Goal: Task Accomplishment & Management: Use online tool/utility

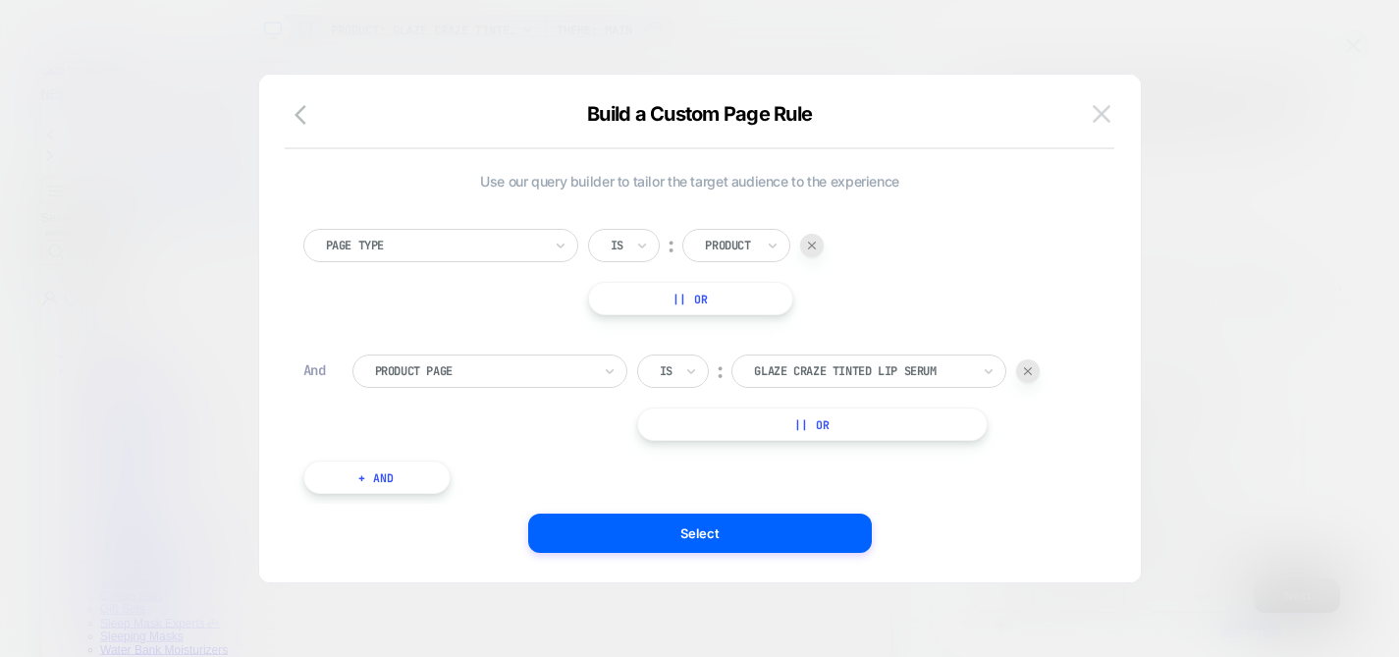
click at [1099, 108] on img at bounding box center [1102, 113] width 18 height 17
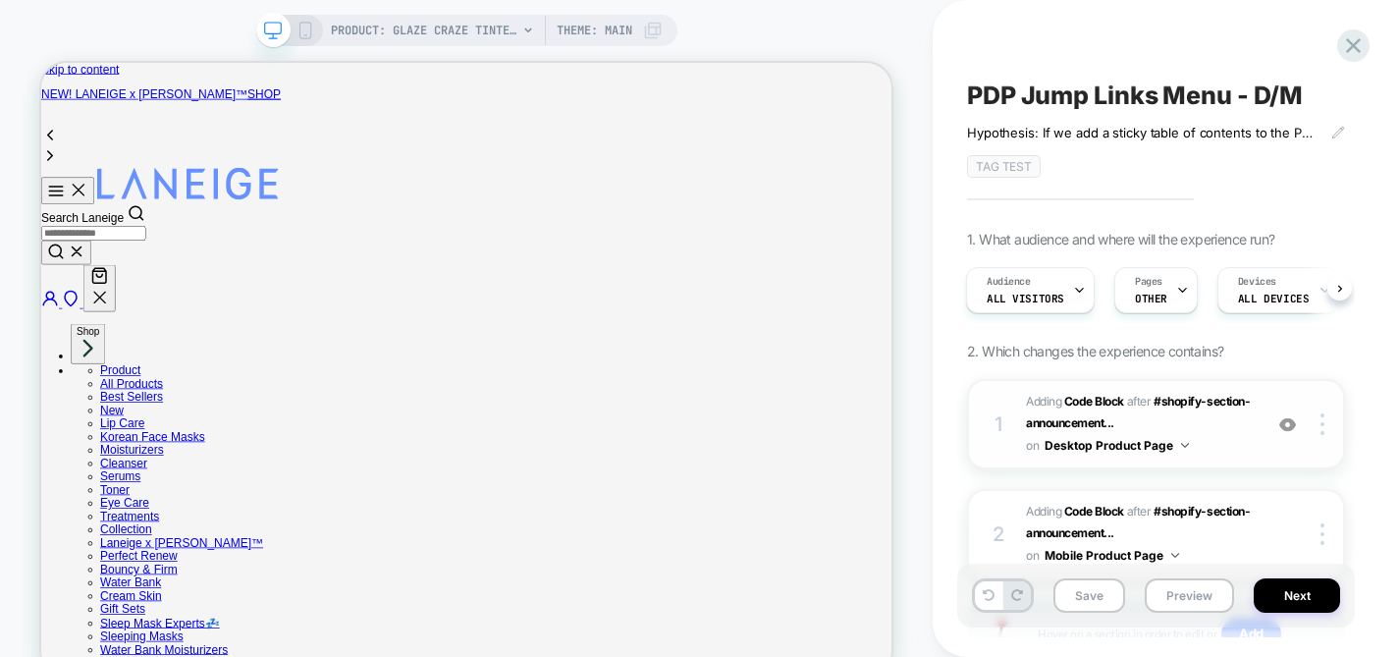
click at [1183, 446] on img at bounding box center [1185, 445] width 8 height 5
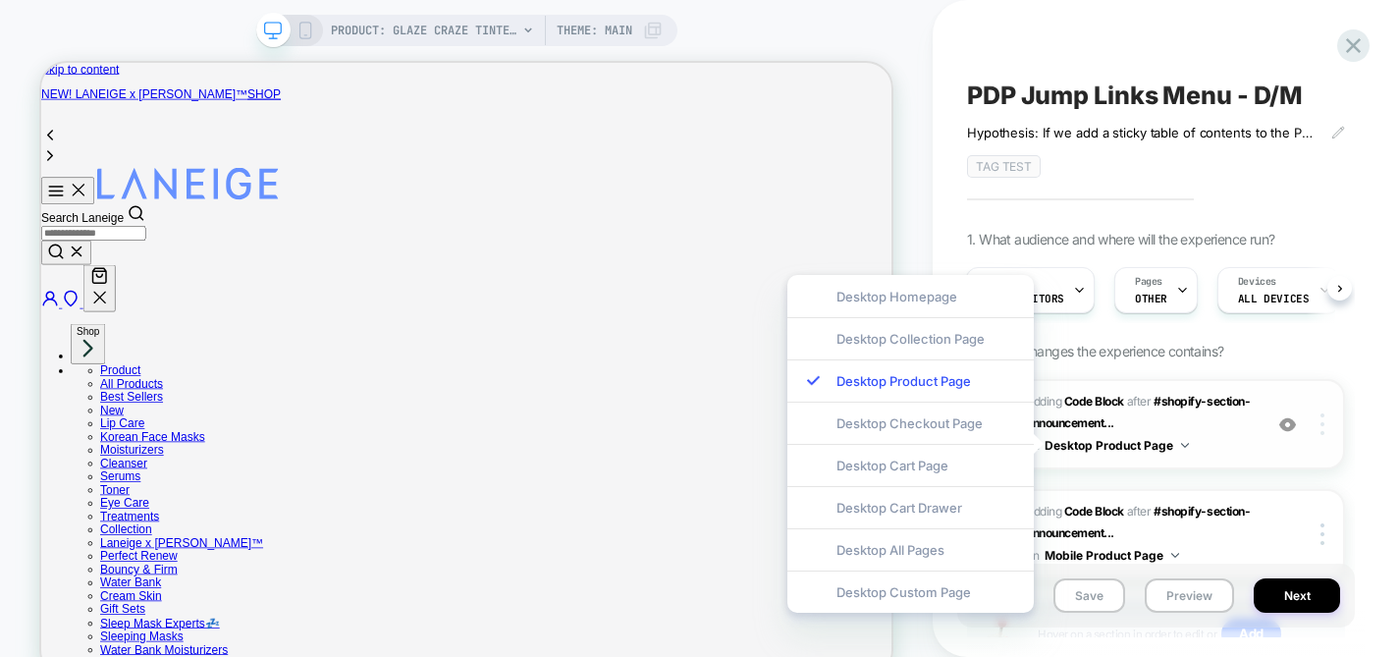
click at [1319, 425] on div at bounding box center [1325, 424] width 37 height 22
click at [1336, 349] on div "1. What audience and where will the experience run? Audience All Visitors Pages…" at bounding box center [1156, 474] width 378 height 486
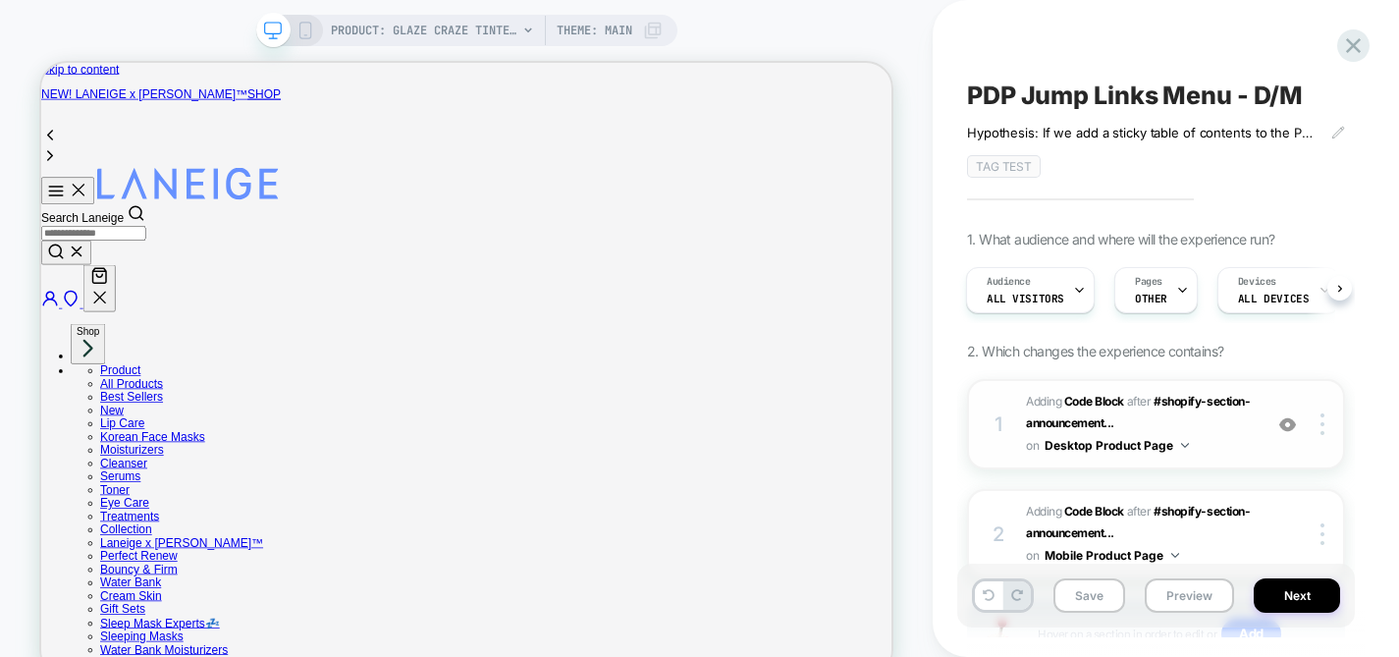
click at [1188, 419] on span "Adding Code Block AFTER #shopify-section-announcement... #shopify-section-annou…" at bounding box center [1139, 424] width 226 height 67
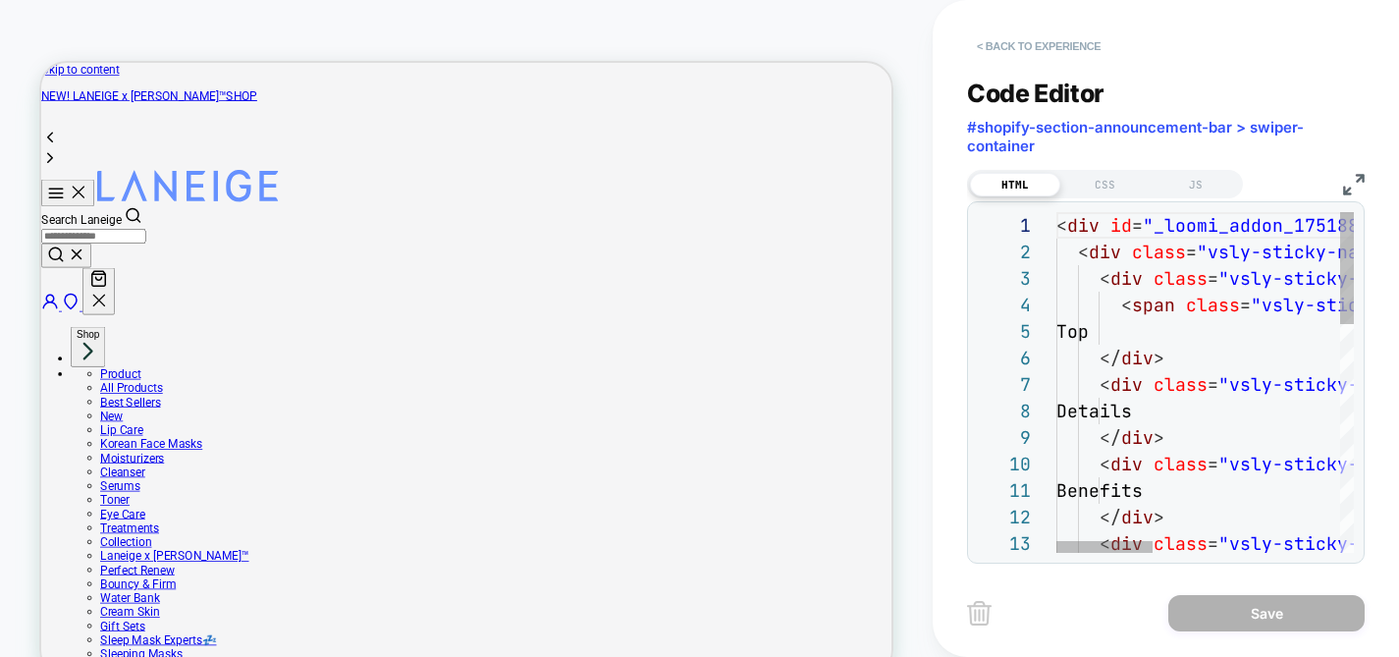
scroll to position [0, 125]
click at [1055, 42] on button "< Back to experience" at bounding box center [1038, 45] width 143 height 31
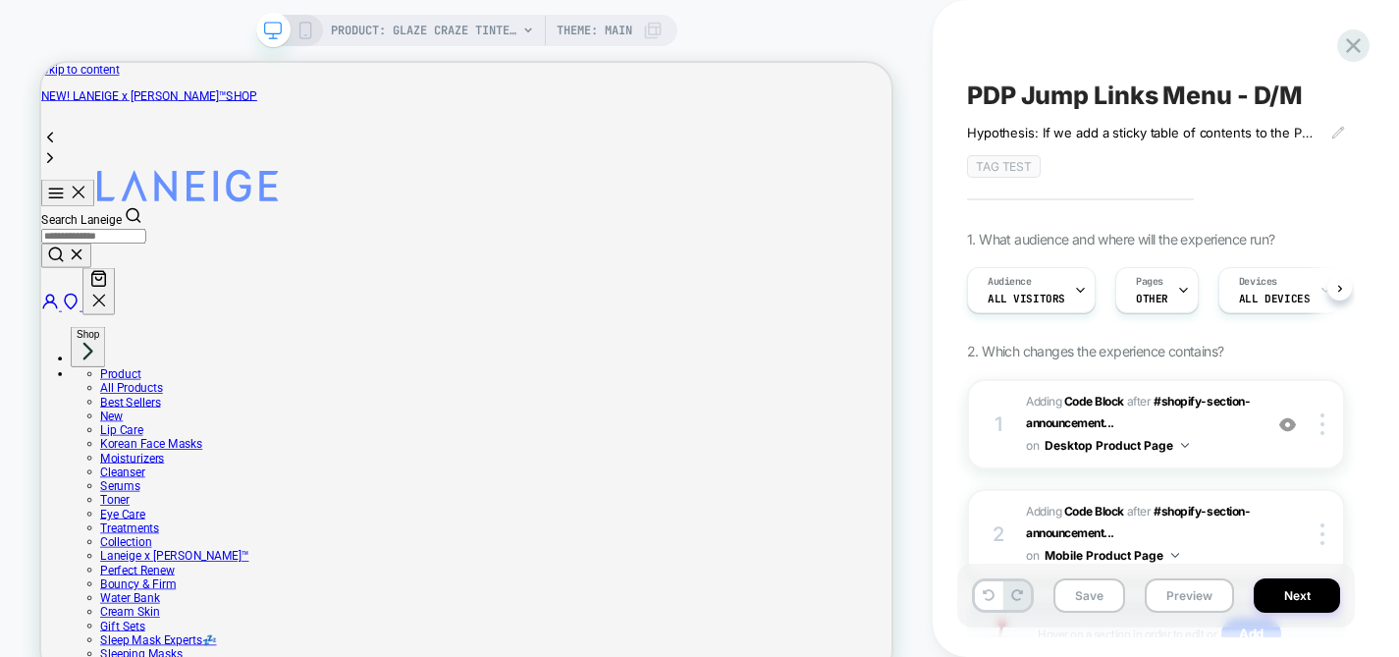
scroll to position [0, 1]
click at [1181, 446] on img at bounding box center [1185, 445] width 8 height 5
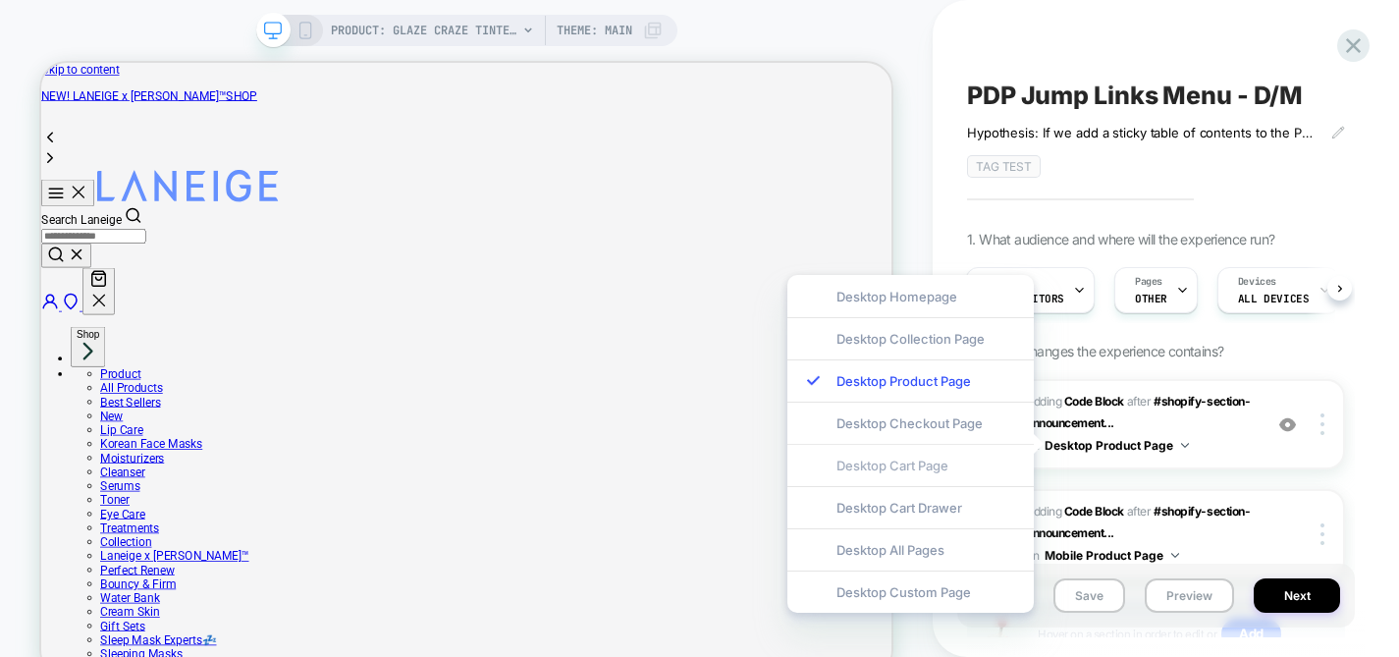
scroll to position [0, 288]
click at [910, 216] on div "PRODUCT: Glaze Craze Tinted Lip Serum PRODUCT: Glaze Craze Tinted Lip Serum The…" at bounding box center [466, 354] width 933 height 668
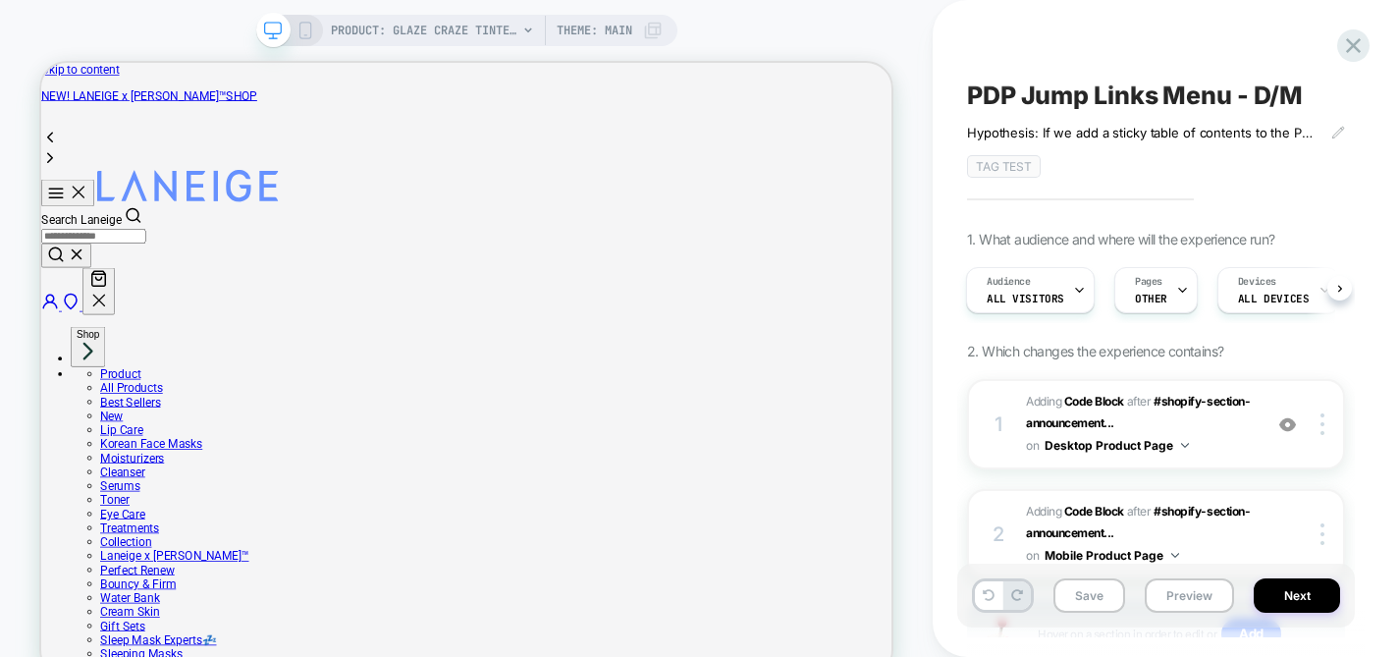
click at [309, 27] on rect at bounding box center [304, 31] width 11 height 16
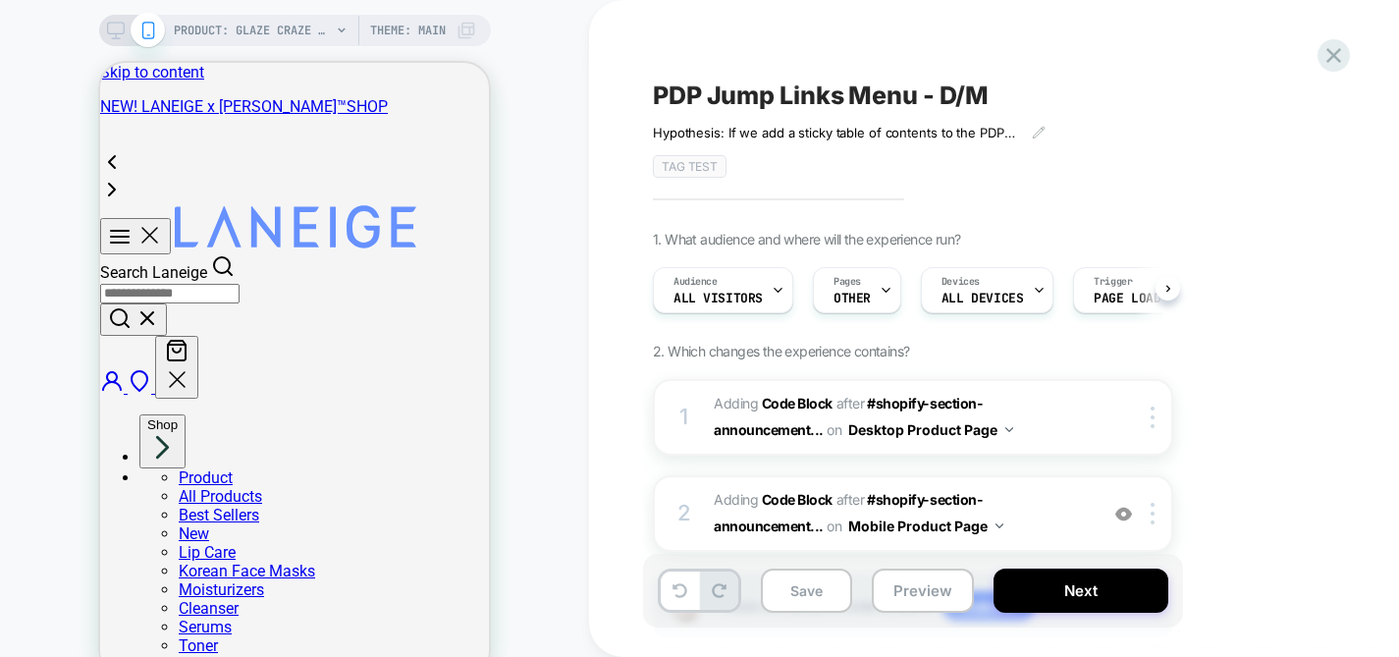
scroll to position [0, 1]
click at [119, 30] on icon at bounding box center [116, 31] width 18 height 18
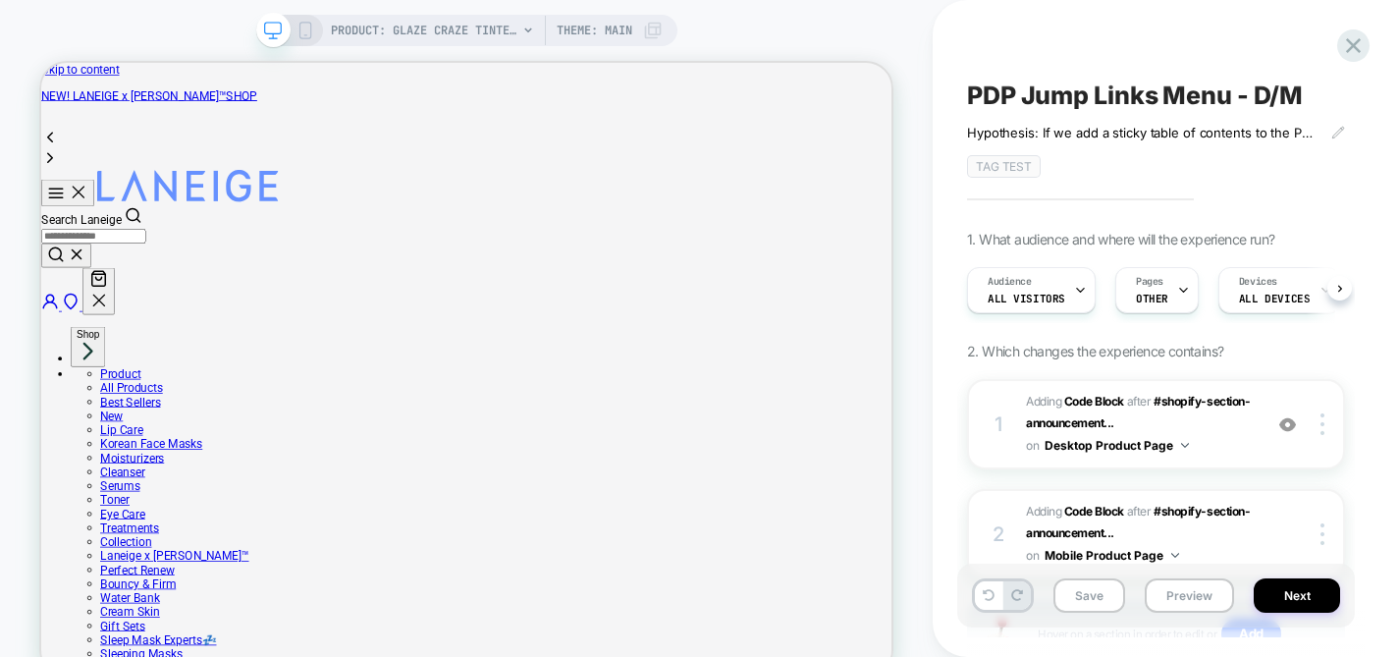
scroll to position [0, 1]
click at [1236, 413] on span "Adding Code Block AFTER #shopify-section-announcement... #shopify-section-annou…" at bounding box center [1139, 424] width 226 height 67
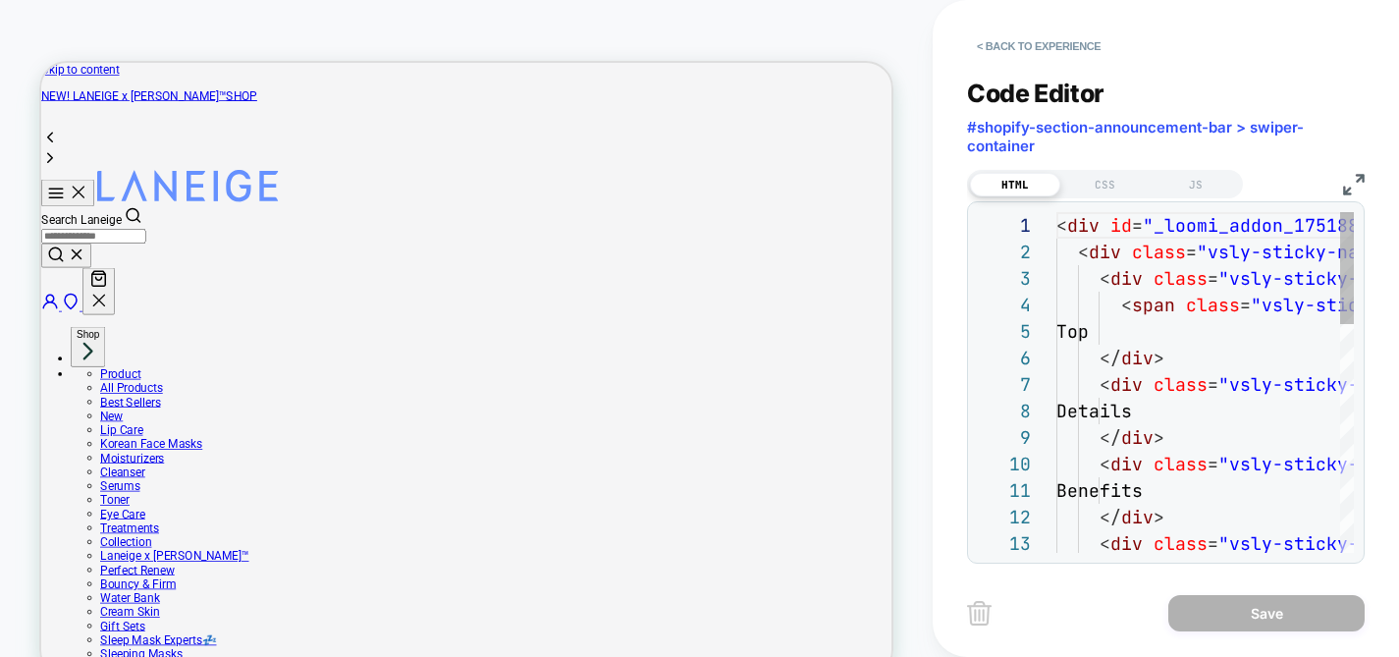
scroll to position [265, 0]
drag, startPoint x: 1204, startPoint y: 181, endPoint x: 1288, endPoint y: 184, distance: 83.5
click at [1204, 181] on div "JS" at bounding box center [1195, 185] width 90 height 24
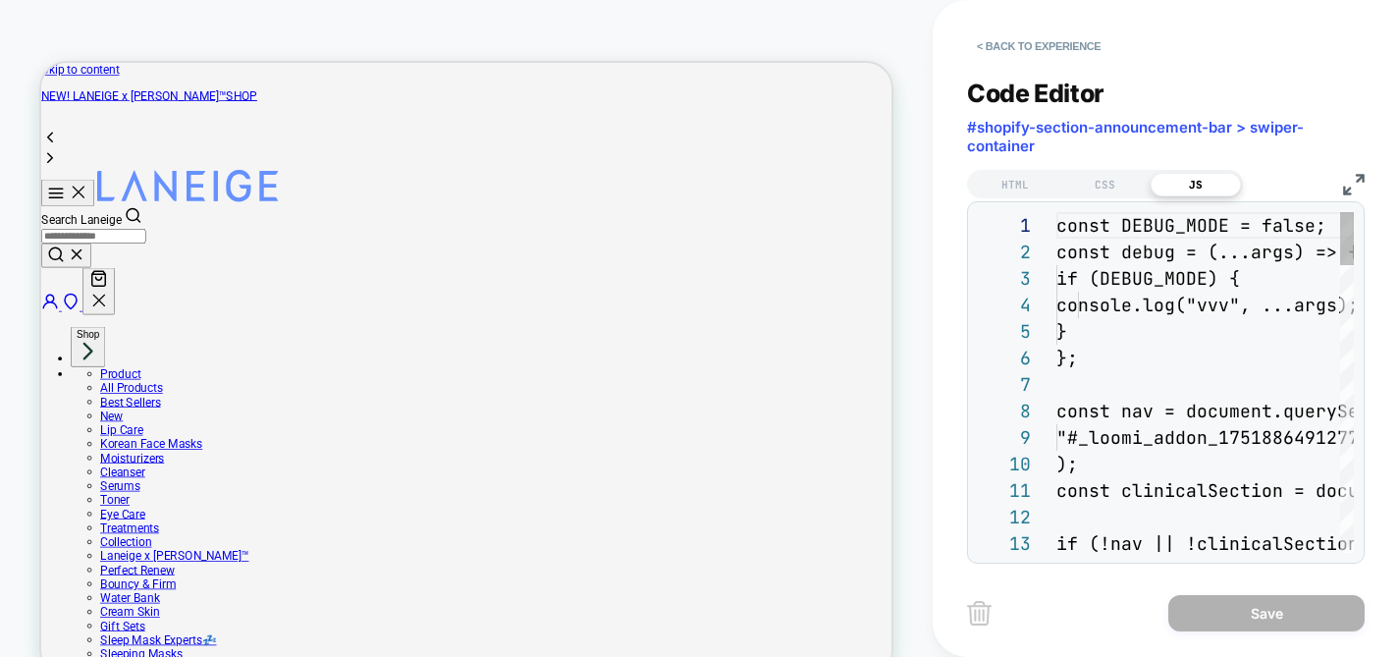
click at [1360, 181] on img at bounding box center [1354, 185] width 22 height 22
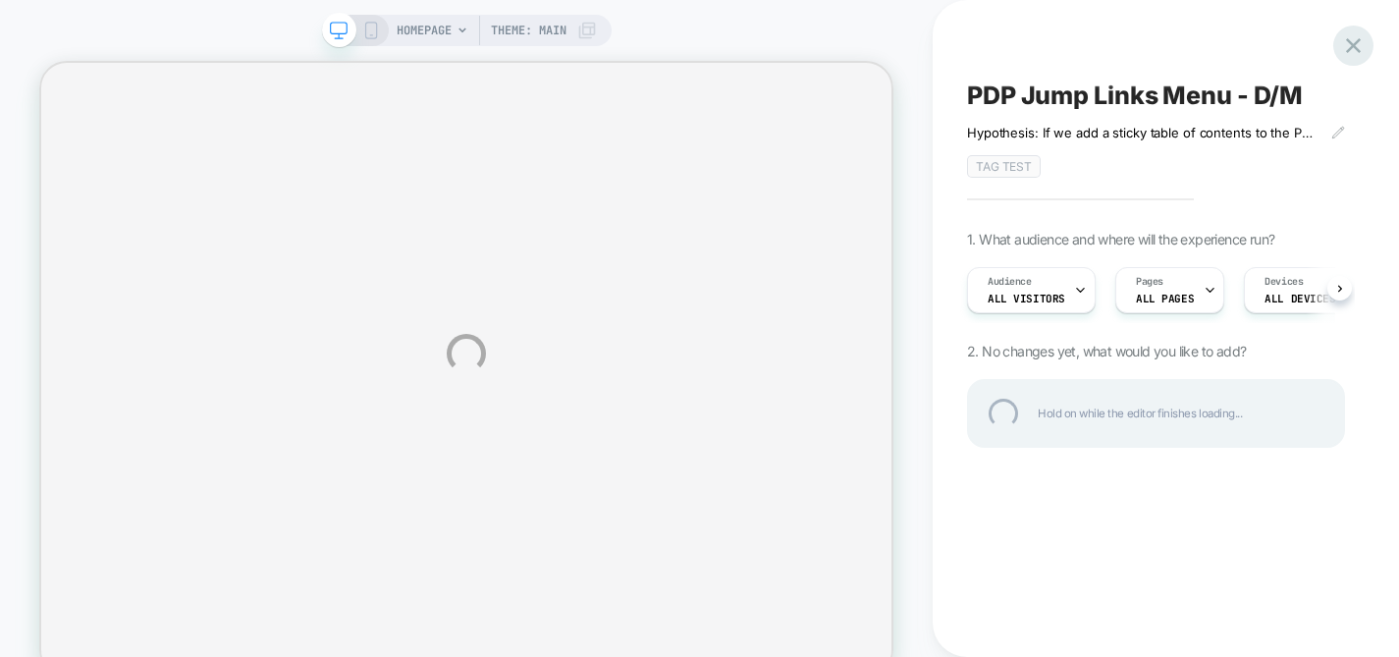
click at [1352, 35] on div at bounding box center [1353, 46] width 40 height 40
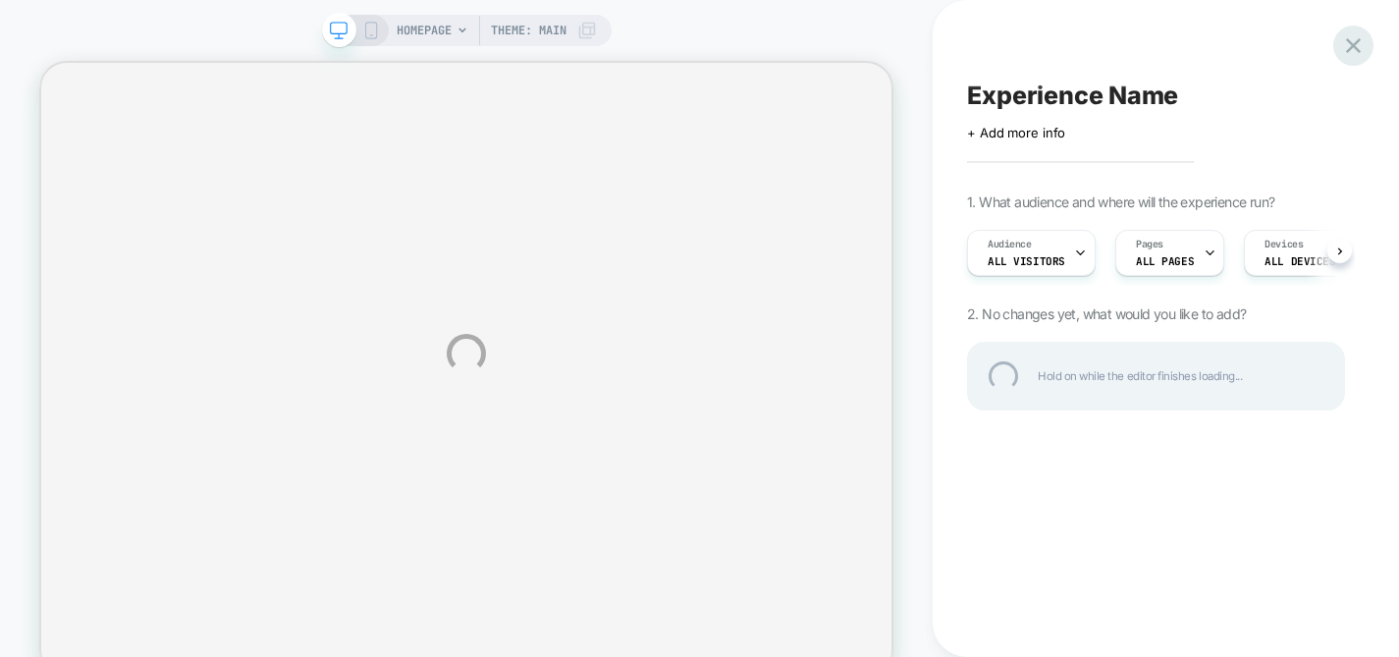
click at [1352, 45] on div at bounding box center [1353, 46] width 40 height 40
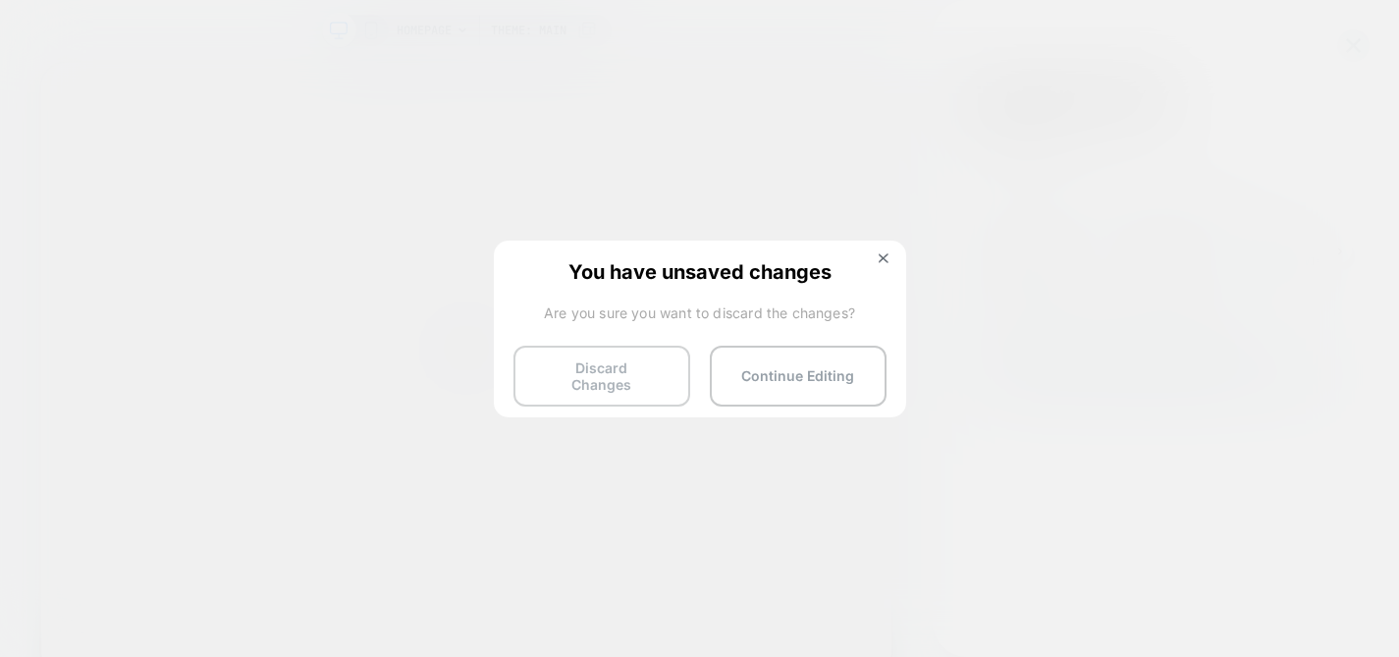
click at [609, 374] on button "Discard Changes" at bounding box center [601, 376] width 177 height 61
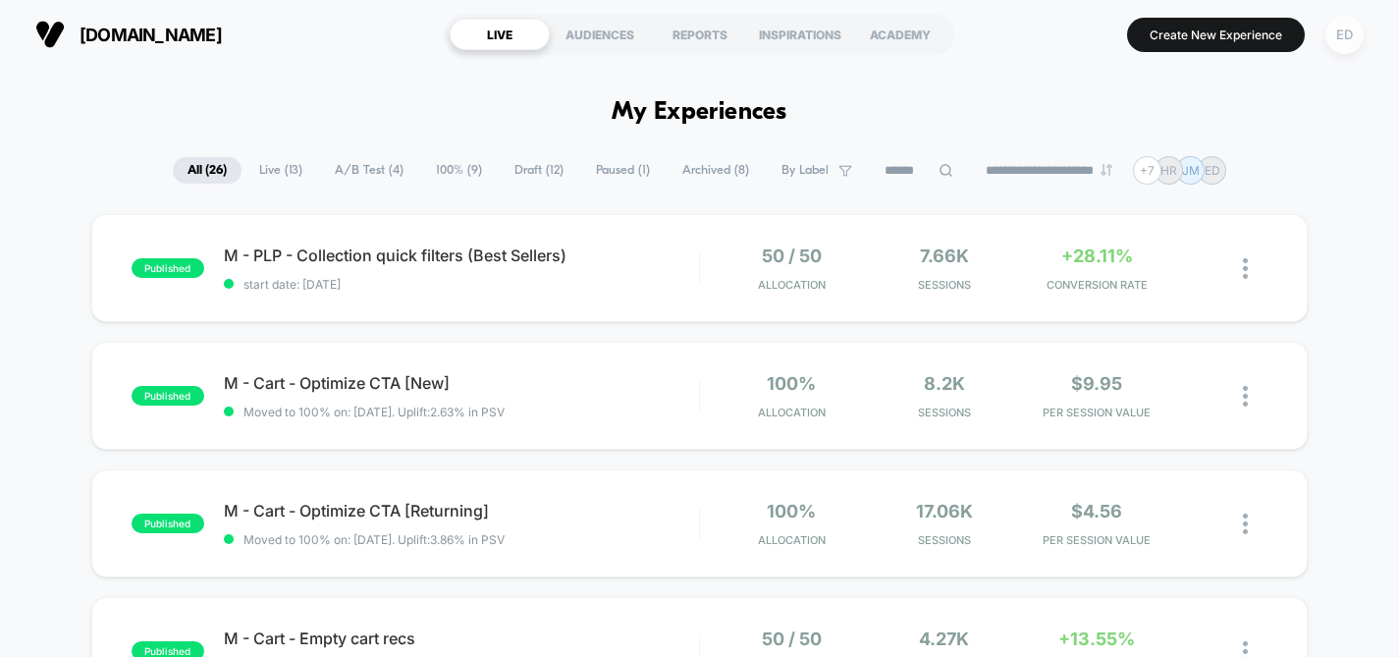
click at [1353, 35] on div "ED" at bounding box center [1344, 35] width 38 height 38
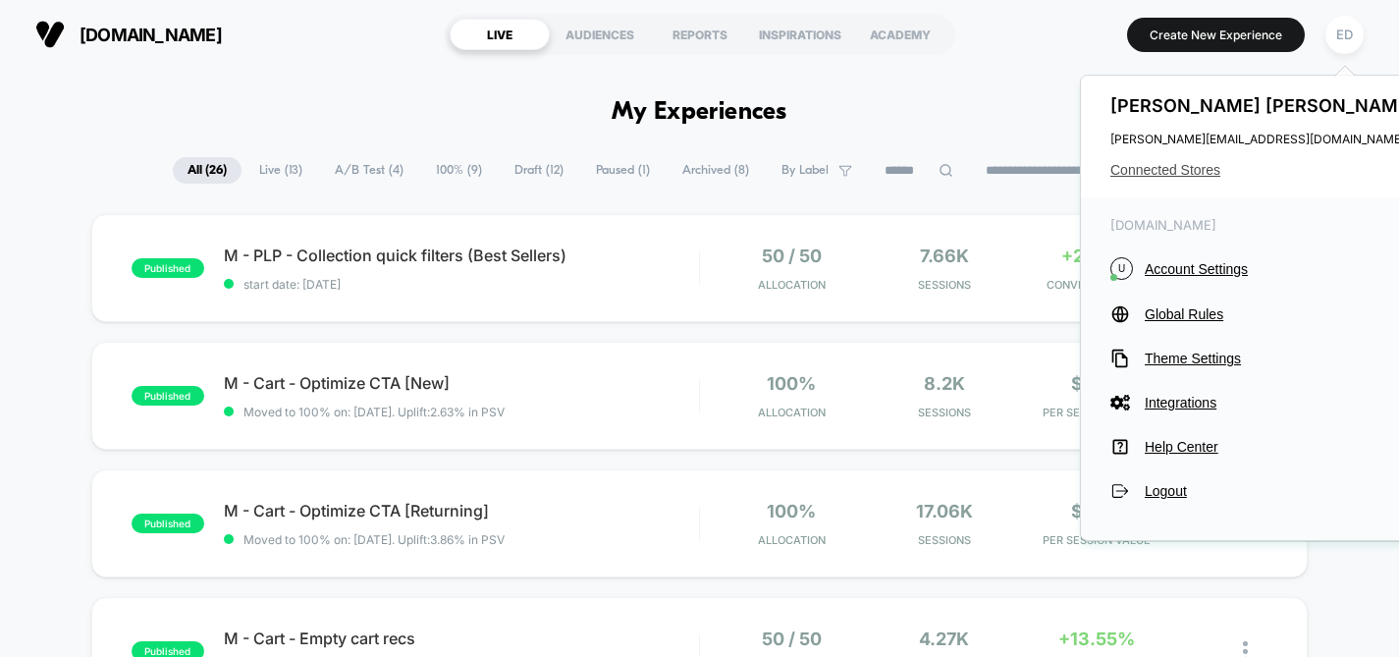
click at [1151, 173] on span "Connected Stores" at bounding box center [1265, 170] width 310 height 16
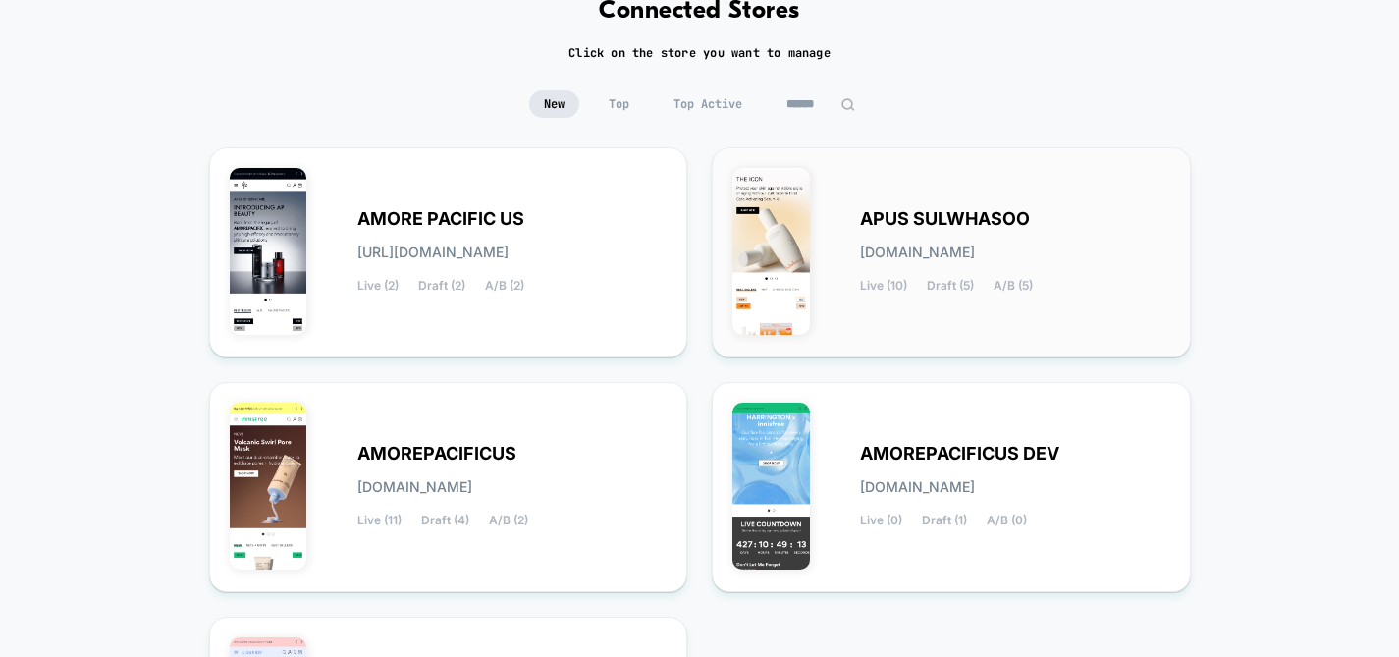
scroll to position [138, 0]
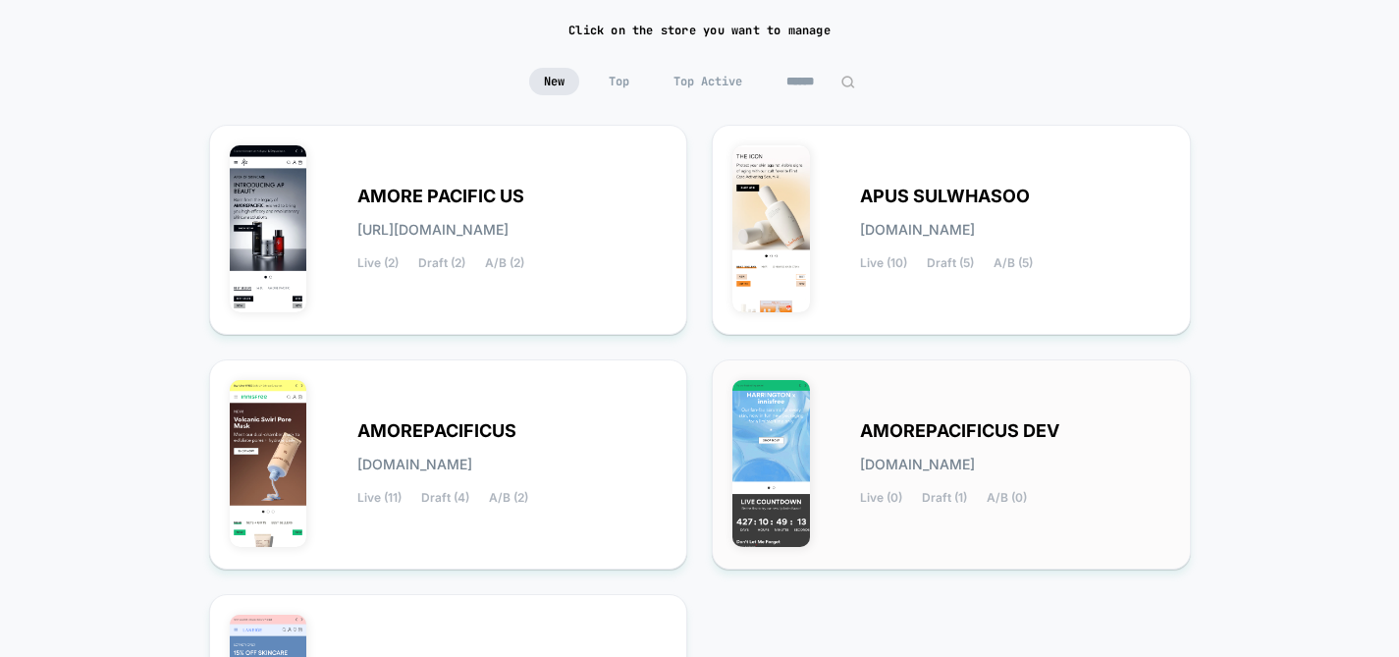
click at [922, 437] on span "AMOREPACIFICUS DEV" at bounding box center [959, 431] width 199 height 14
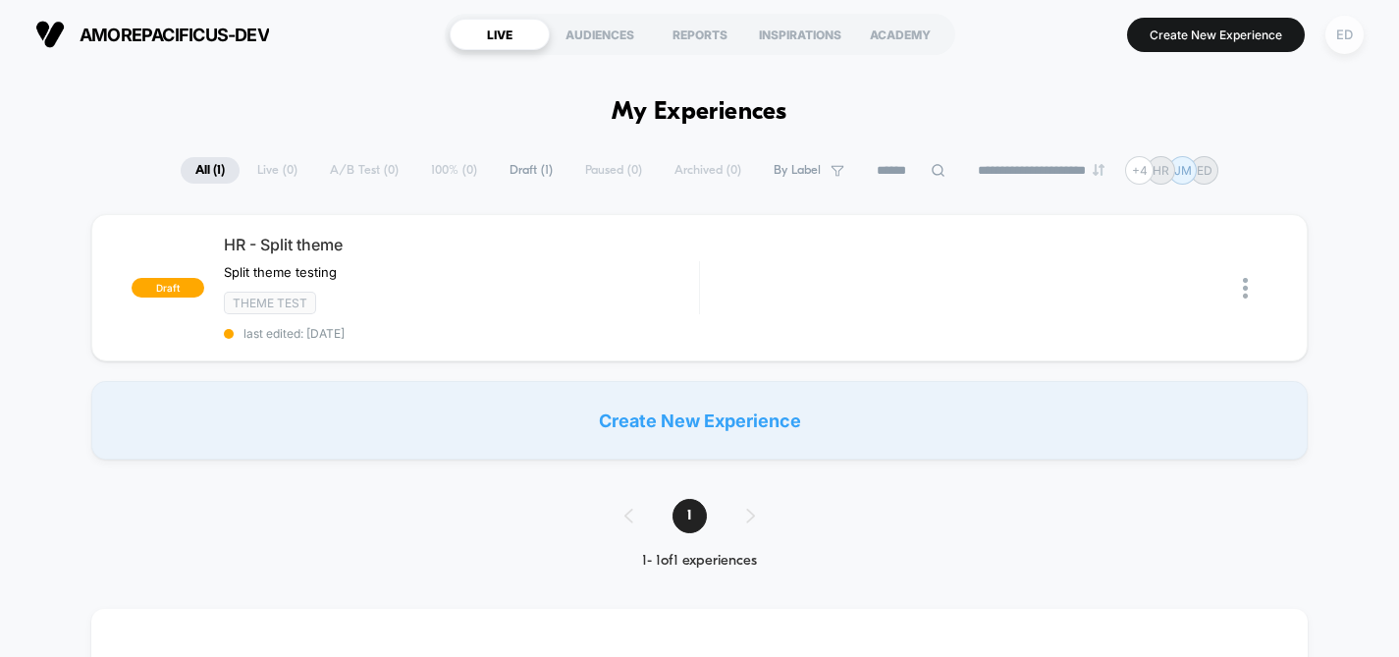
click at [1342, 43] on div "ED" at bounding box center [1344, 35] width 38 height 38
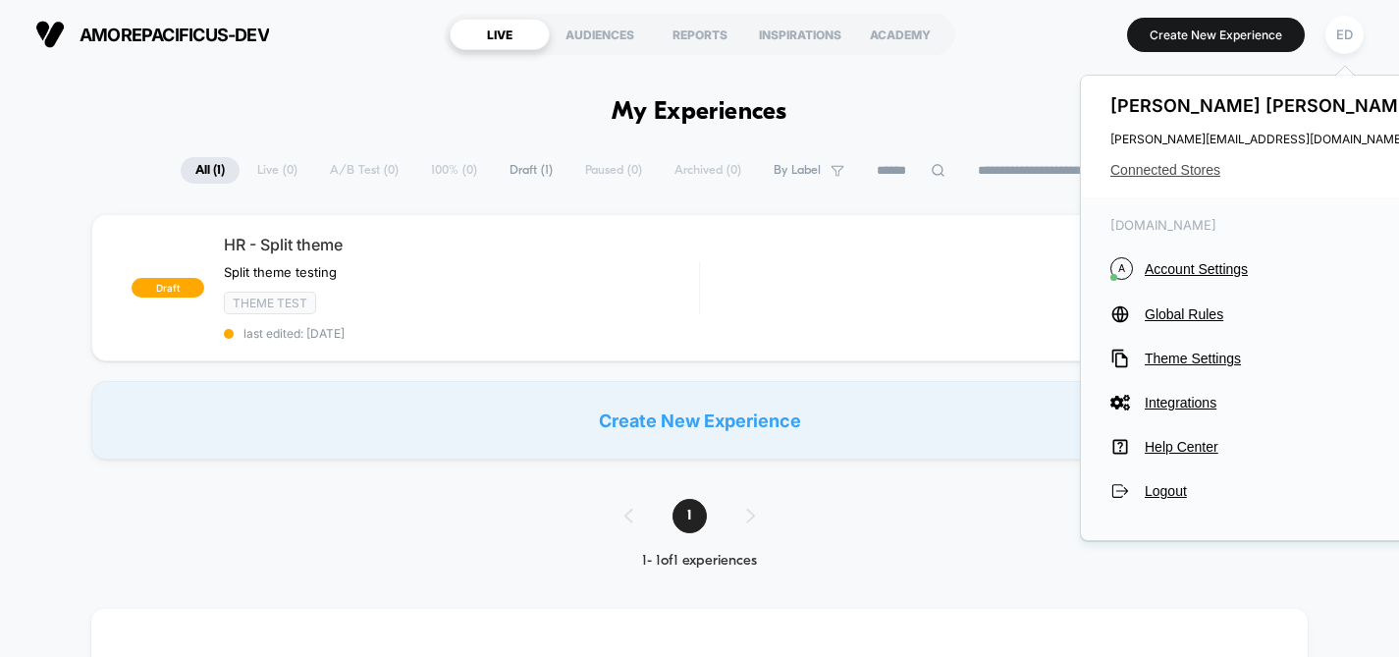
click at [1190, 167] on span "Connected Stores" at bounding box center [1265, 170] width 310 height 16
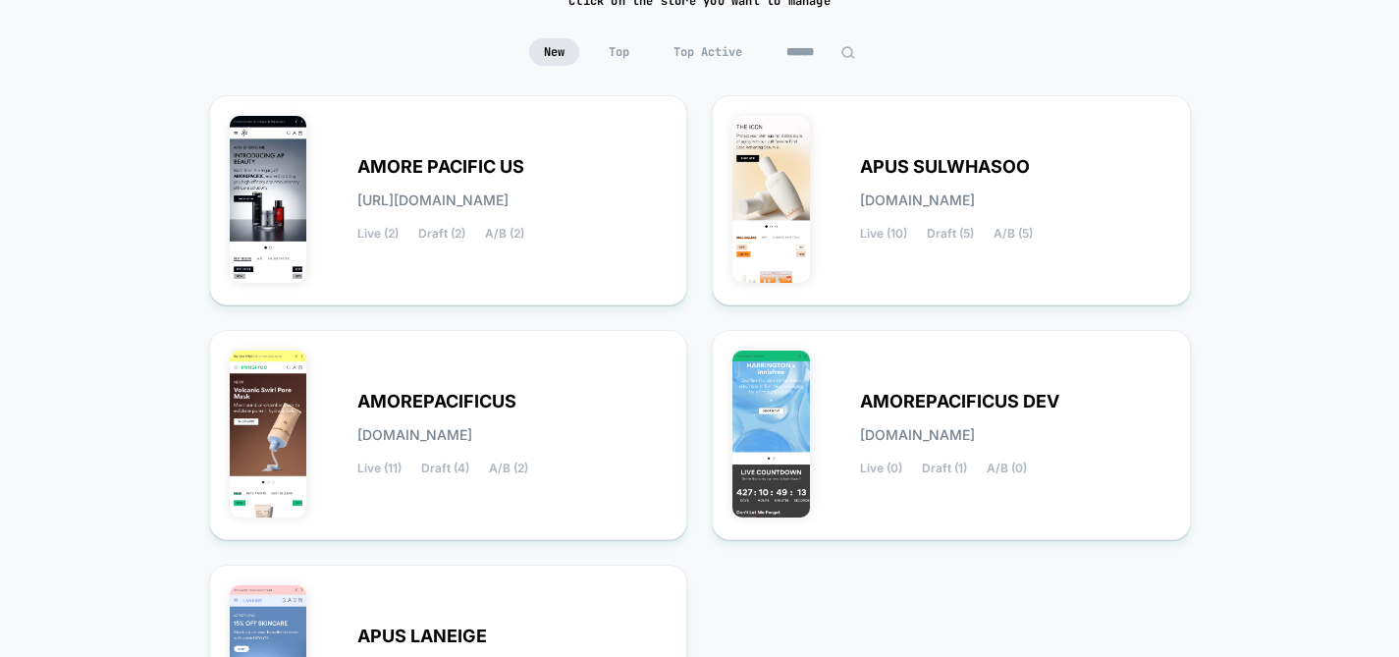
scroll to position [170, 0]
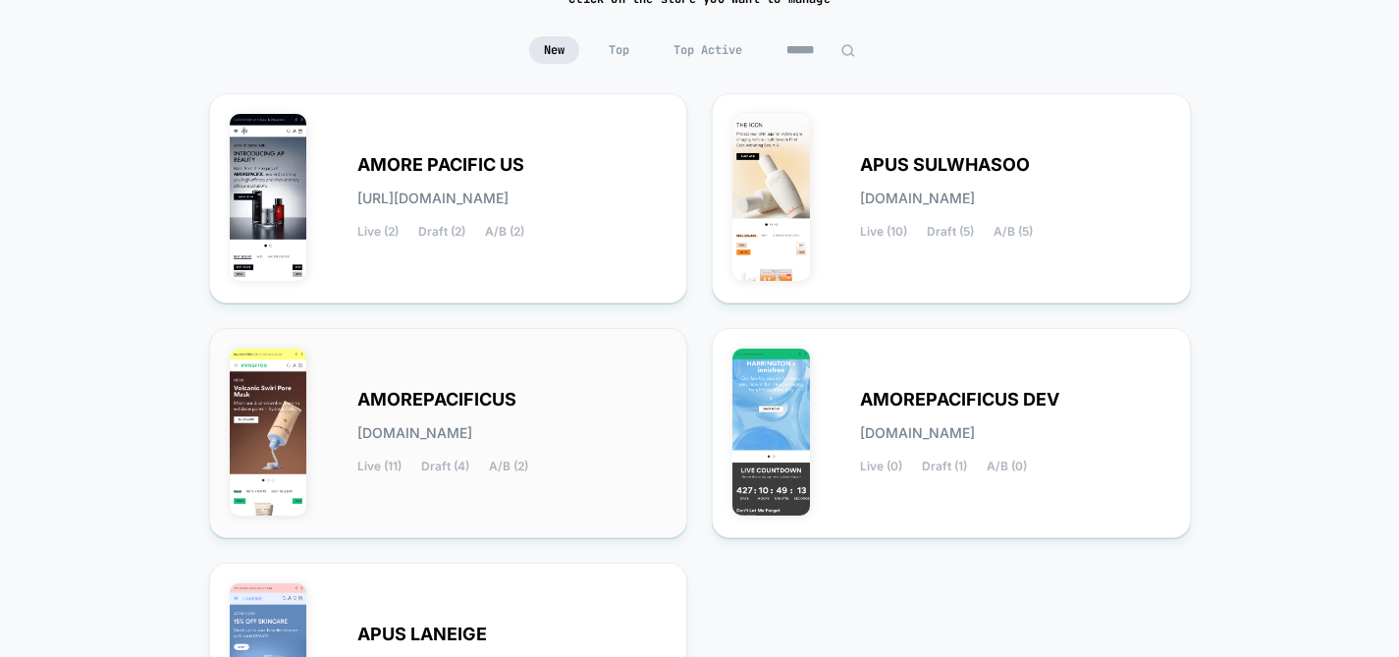
click at [434, 418] on div "AMOREPACIFICUS amorepacificus.myshopify.com Live (11) Draft (4) A/B (2)" at bounding box center [512, 433] width 310 height 80
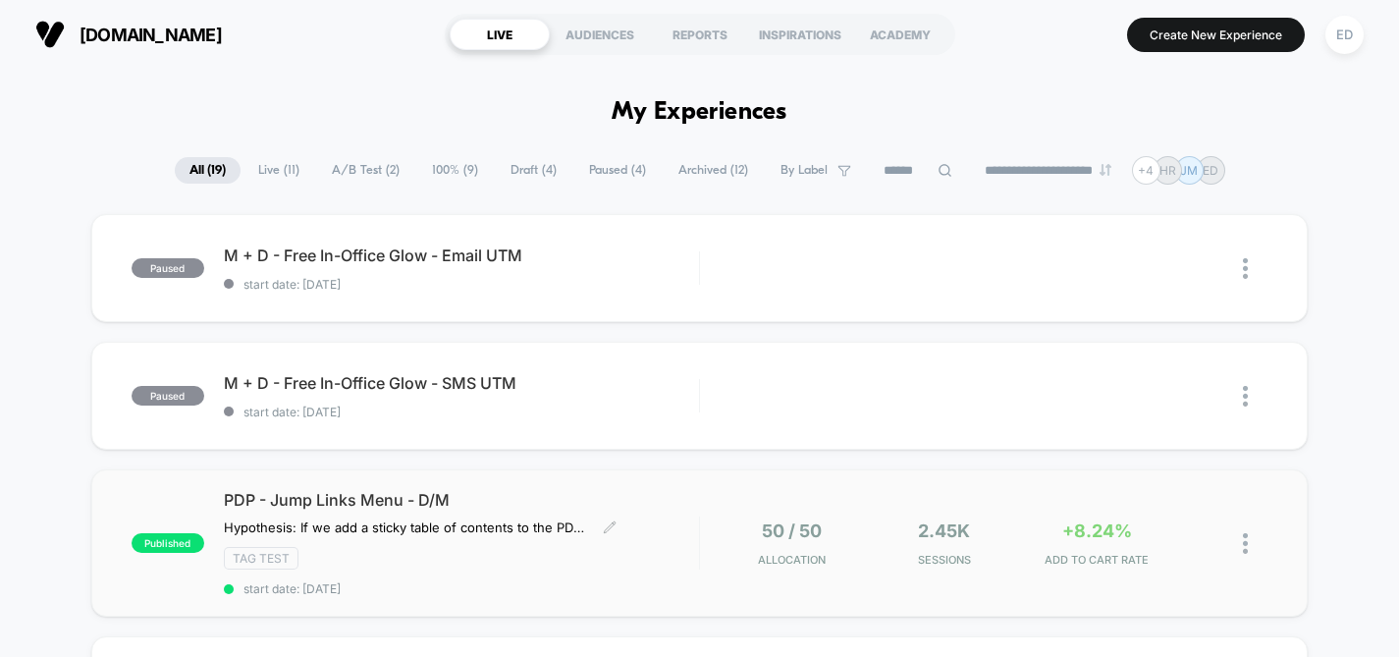
click at [345, 493] on span "PDP - Jump Links Menu - D/M" at bounding box center [461, 500] width 475 height 20
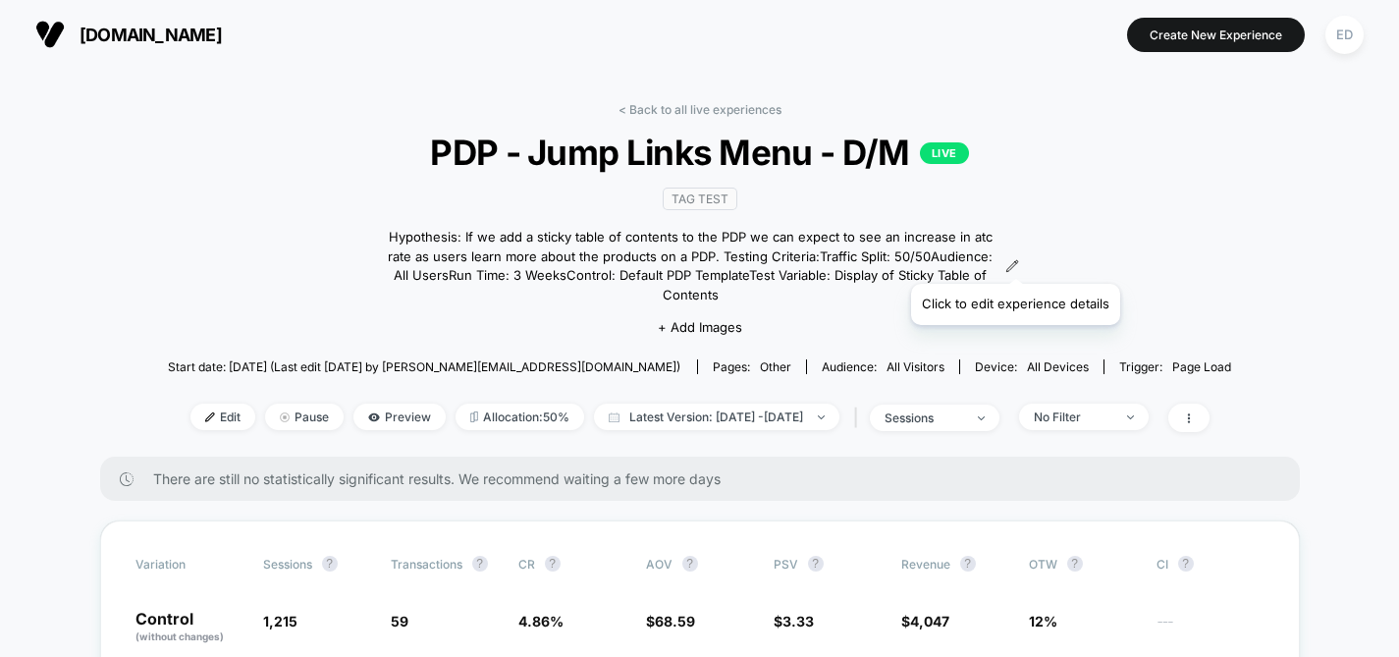
click at [1014, 259] on icon at bounding box center [1012, 266] width 14 height 14
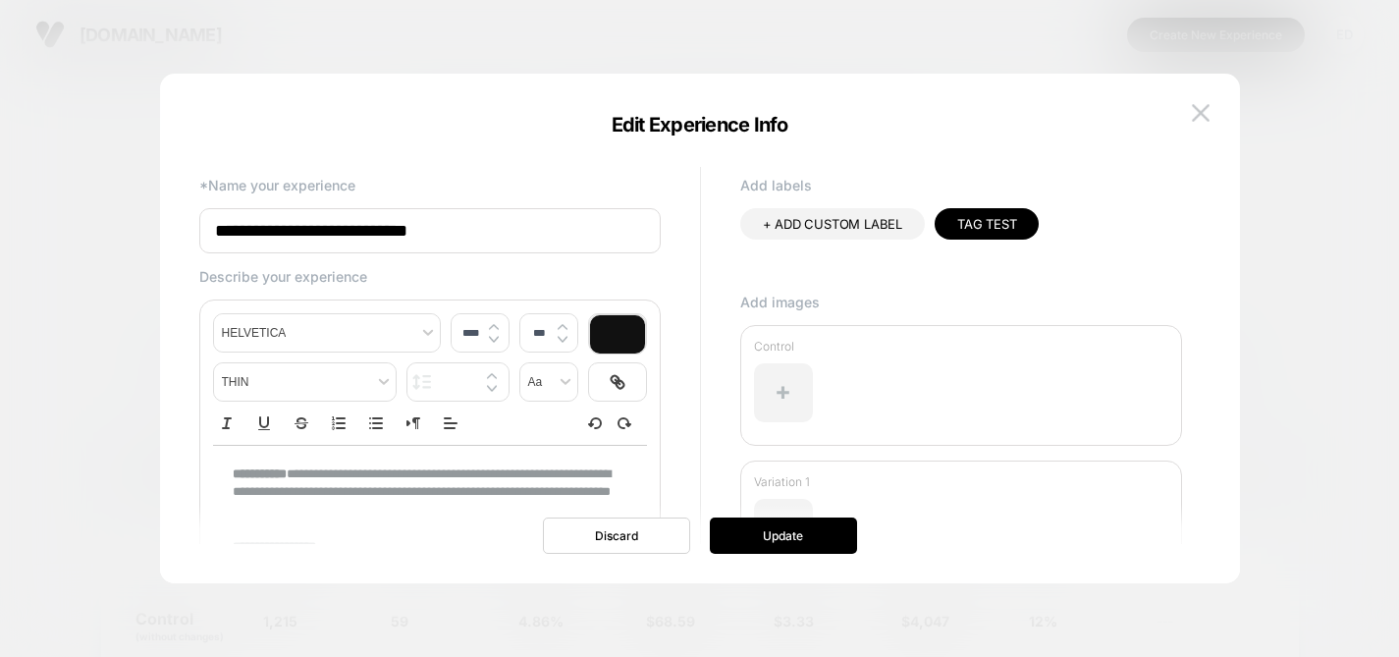
click at [1293, 221] on div at bounding box center [699, 328] width 1399 height 657
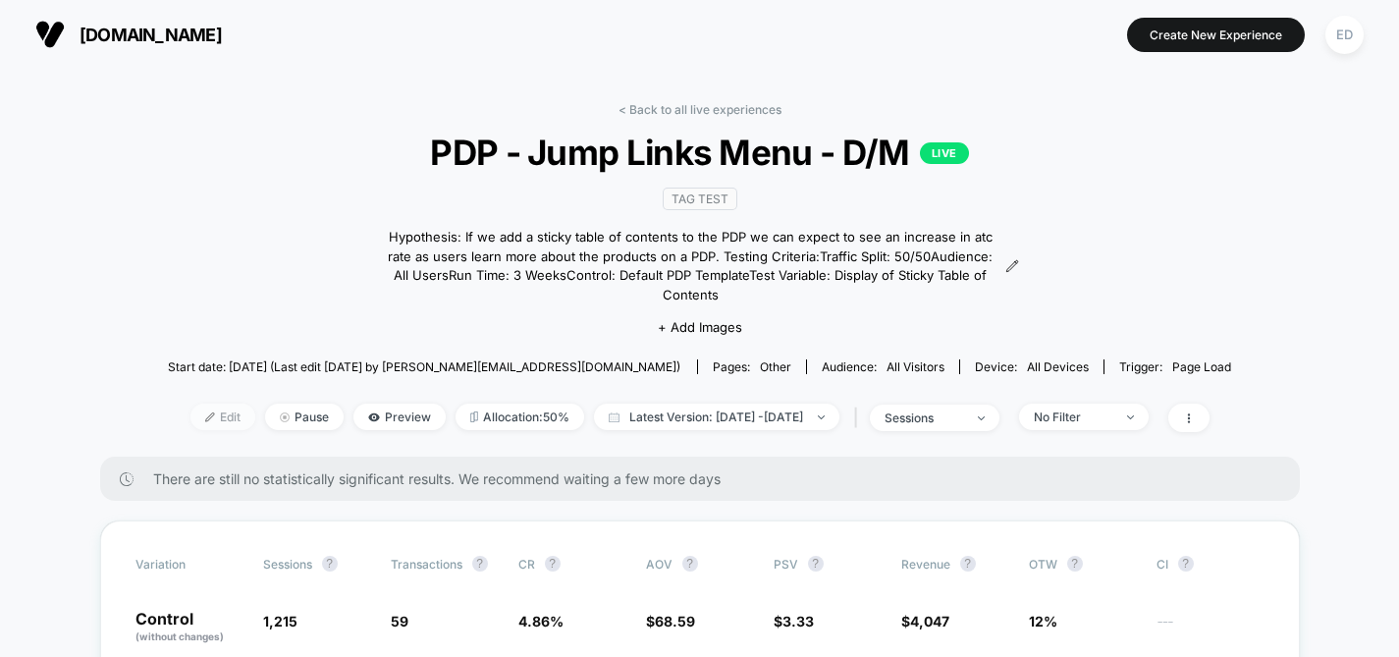
click at [190, 405] on span "Edit" at bounding box center [222, 416] width 65 height 27
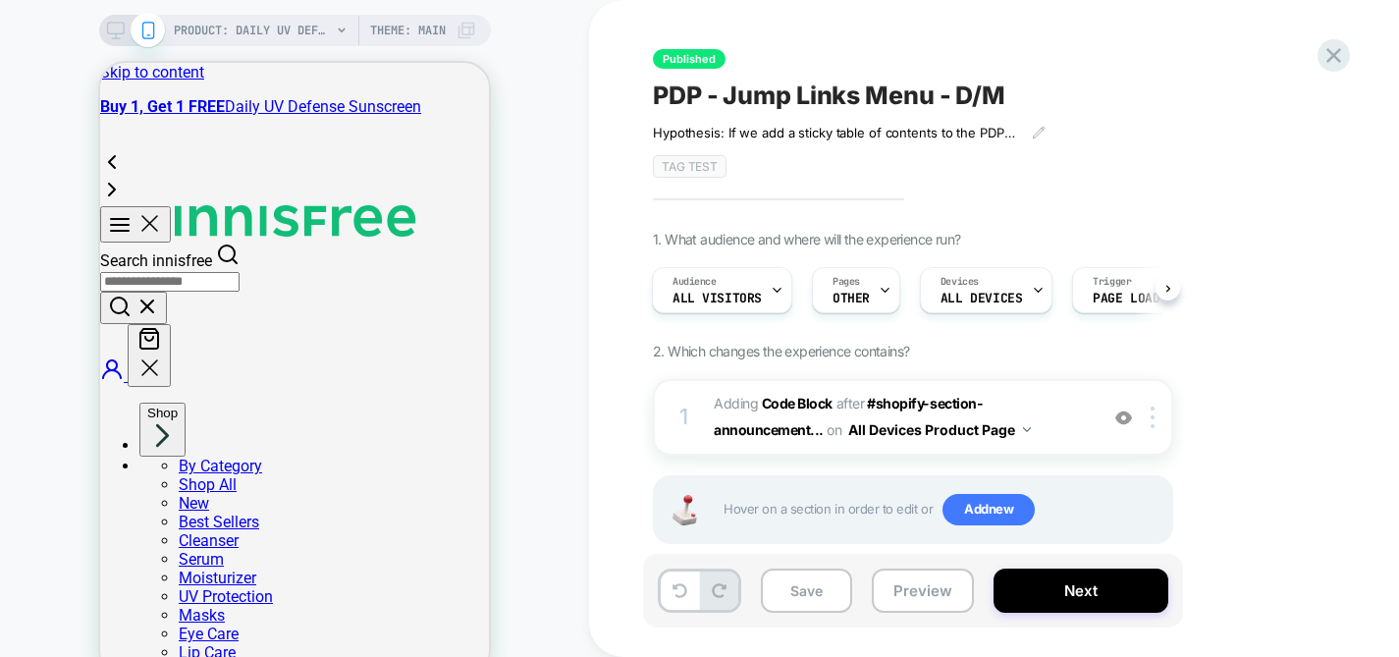
click at [116, 35] on icon at bounding box center [116, 31] width 18 height 18
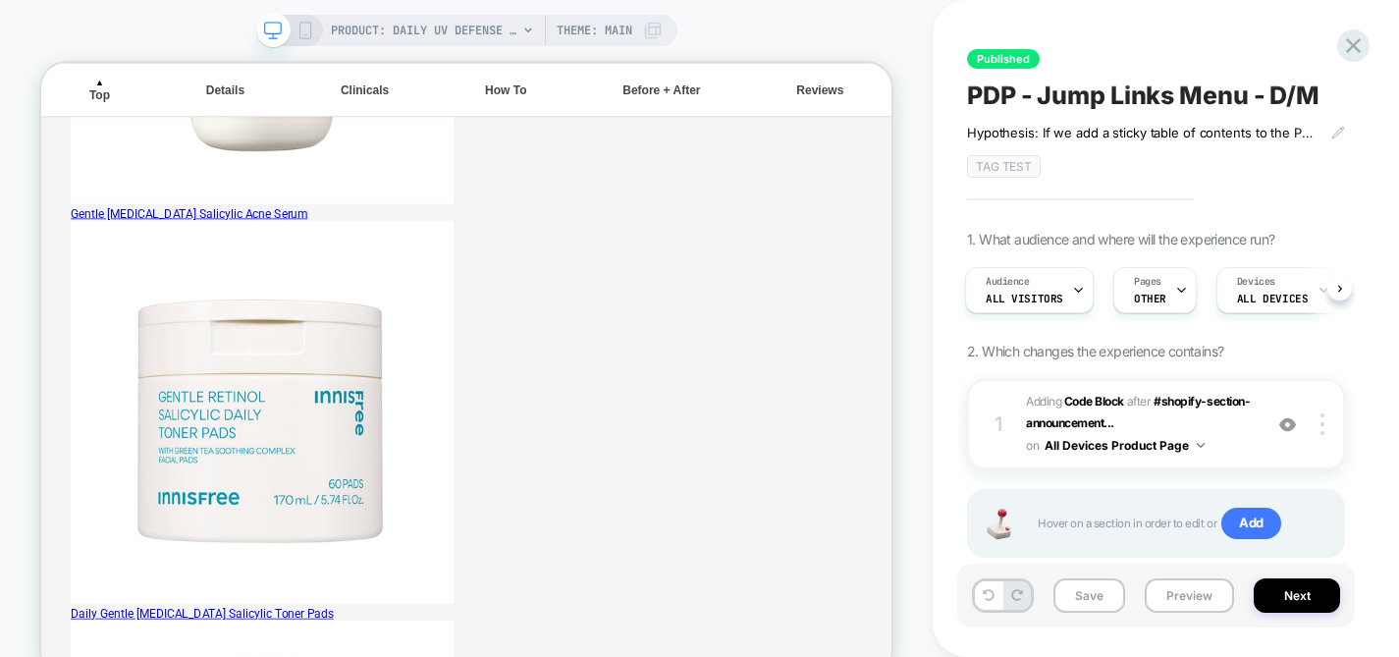
scroll to position [2527, 0]
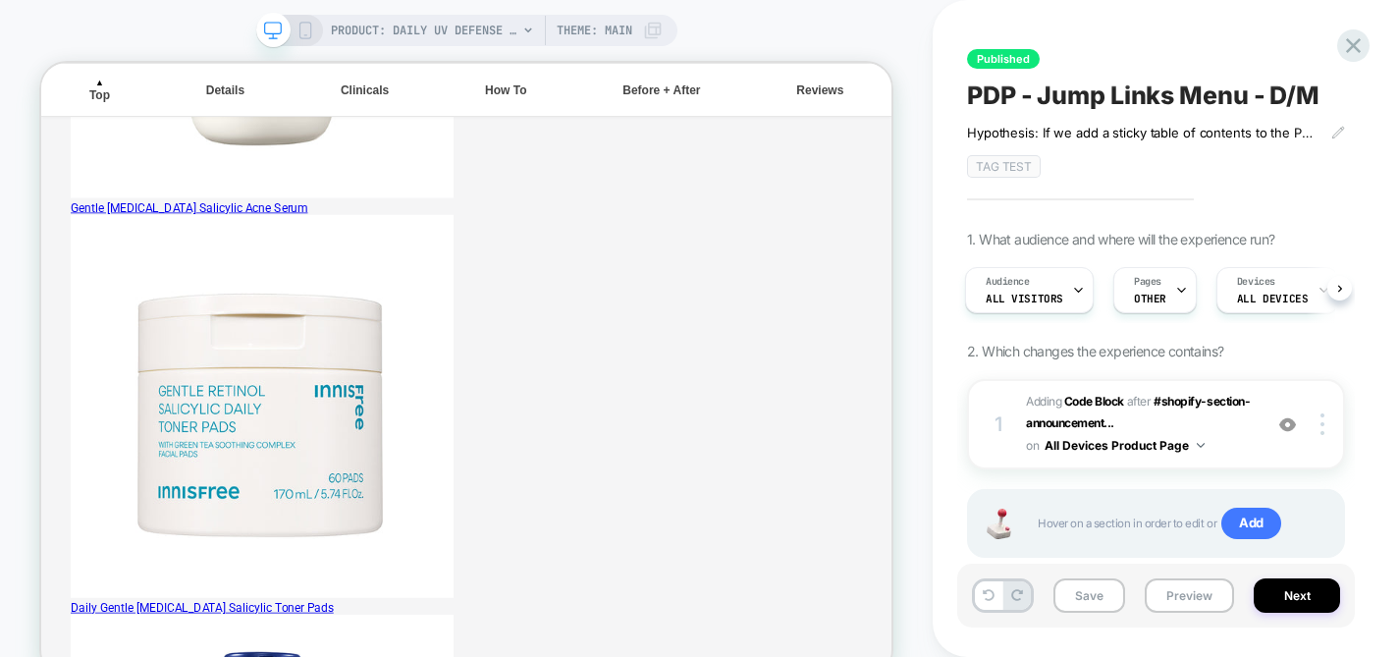
click at [299, 30] on rect at bounding box center [304, 31] width 11 height 16
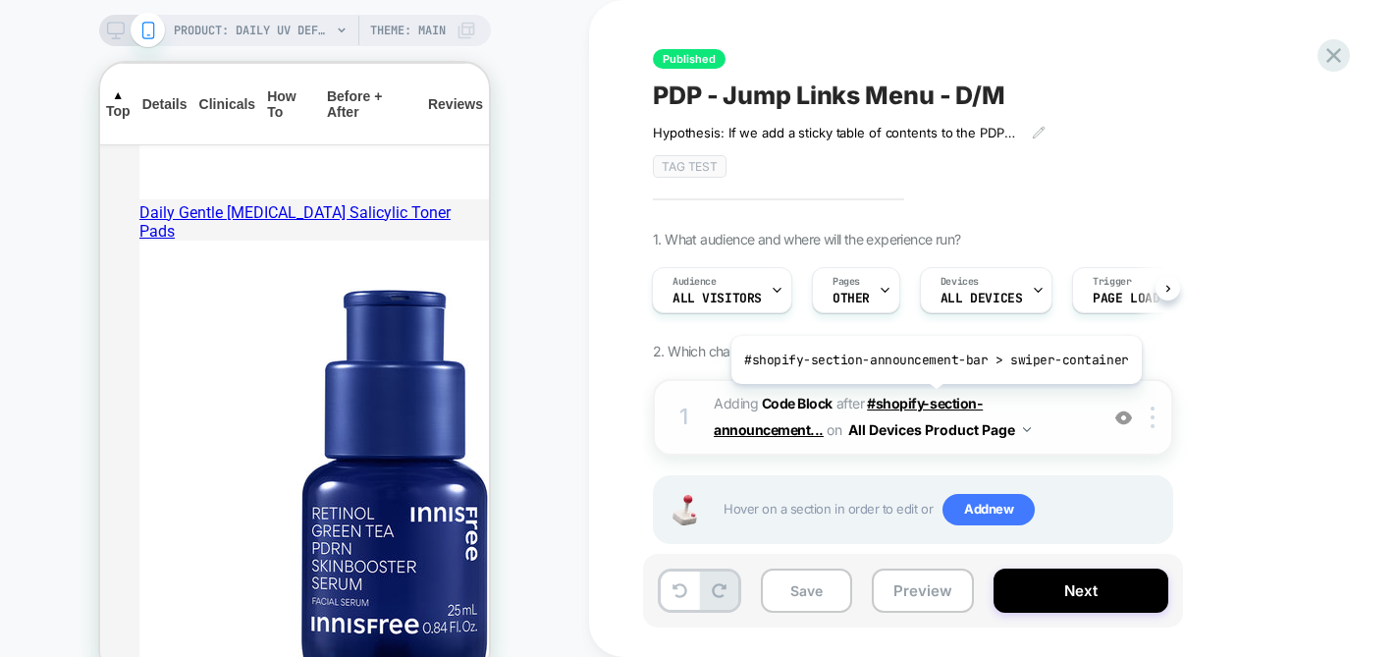
click at [932, 399] on span "#shopify-section-announcement..." at bounding box center [848, 416] width 269 height 43
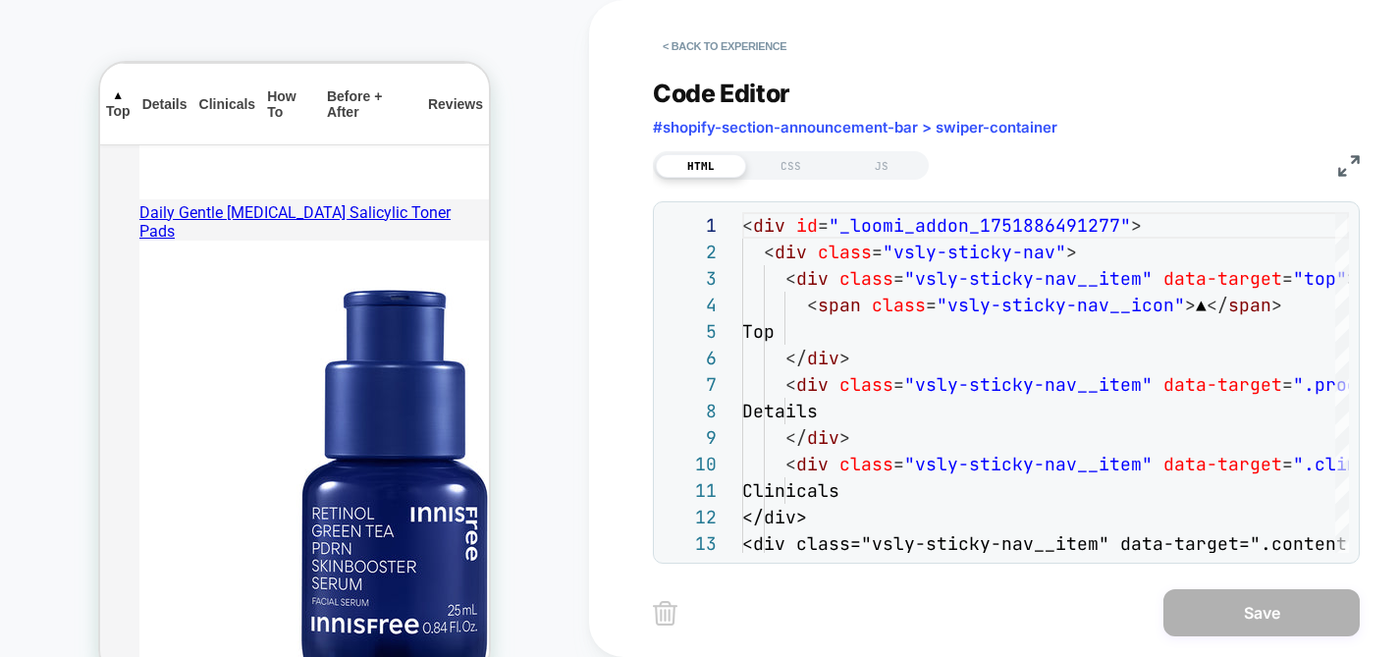
scroll to position [265, 0]
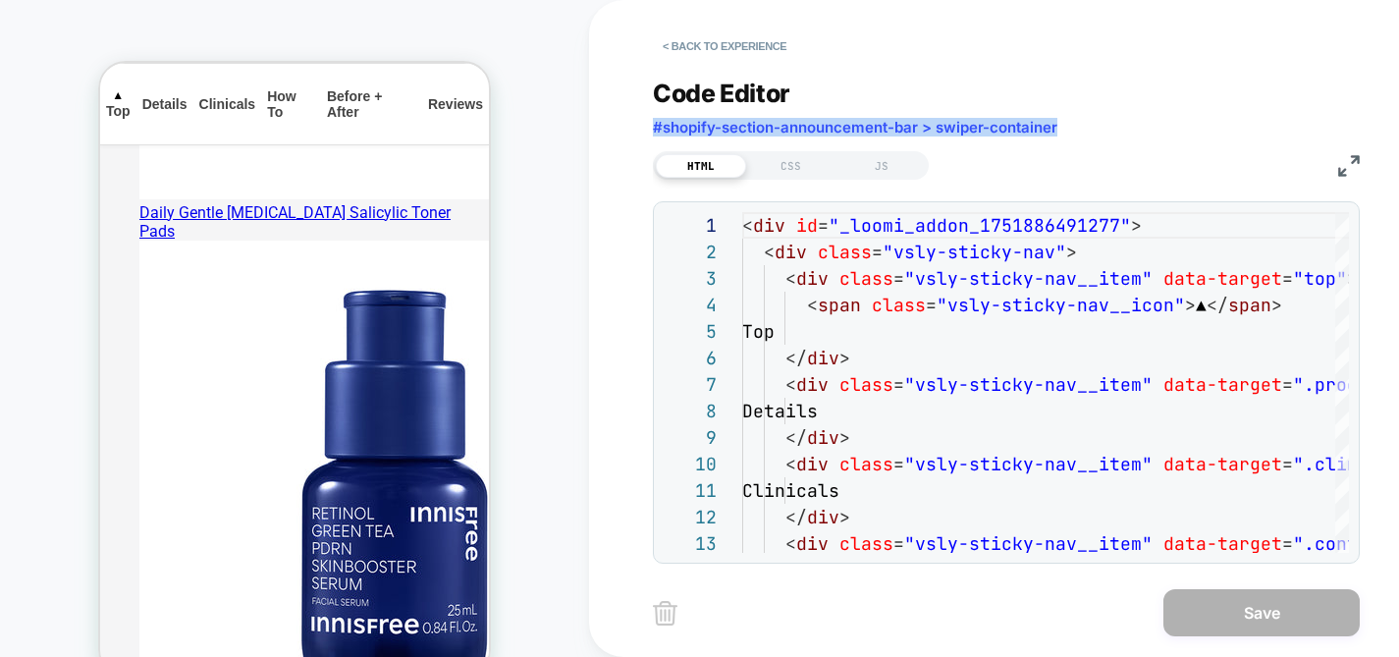
drag, startPoint x: 1072, startPoint y: 136, endPoint x: 647, endPoint y: 130, distance: 425.1
click at [647, 130] on div "< Back to experience Code Editor #shopify-section-announcement-bar > swiper-con…" at bounding box center [1021, 328] width 864 height 657
copy span "#shopify-section-announcement-bar > swiper-container"
click at [1350, 165] on img at bounding box center [1349, 166] width 22 height 22
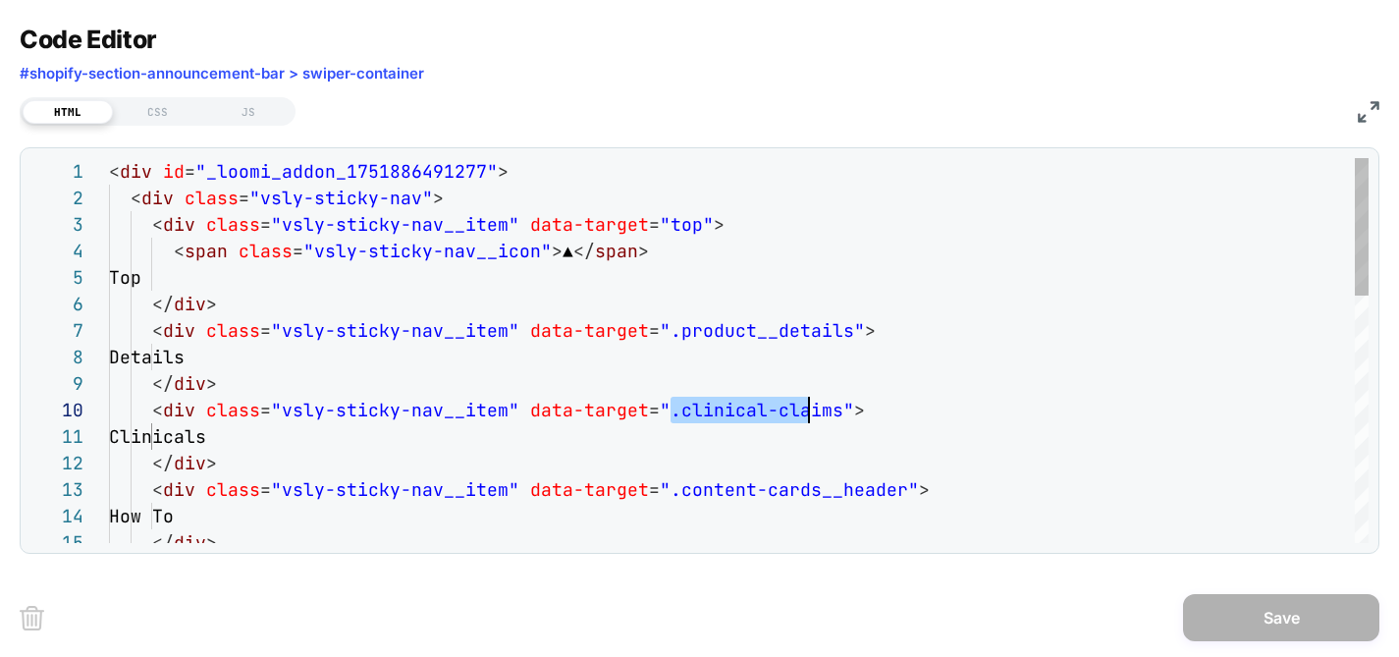
scroll to position [239, 721]
drag, startPoint x: 672, startPoint y: 412, endPoint x: 827, endPoint y: 411, distance: 154.1
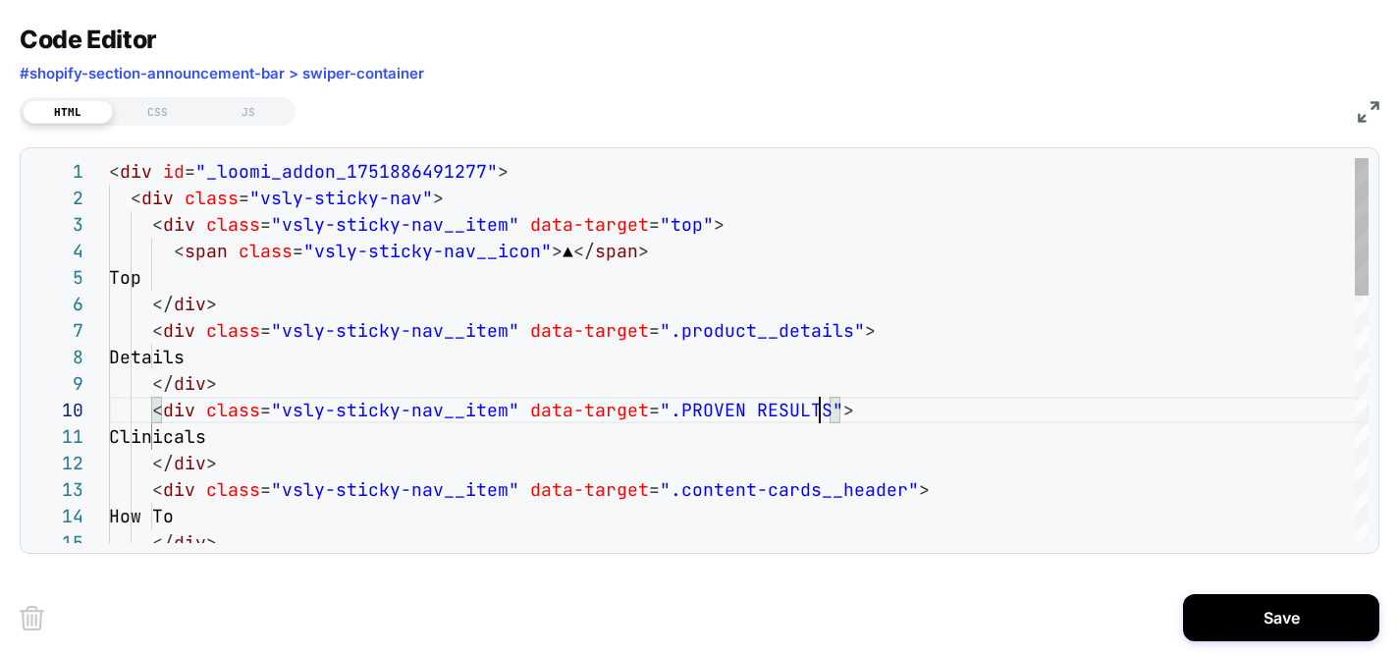
scroll to position [239, 711]
click at [812, 88] on div "Code Editor #shopify-section-announcement-bar > swiper-container" at bounding box center [700, 59] width 1360 height 68
type textarea "**********"
click at [153, 112] on div "CSS" at bounding box center [158, 112] width 90 height 24
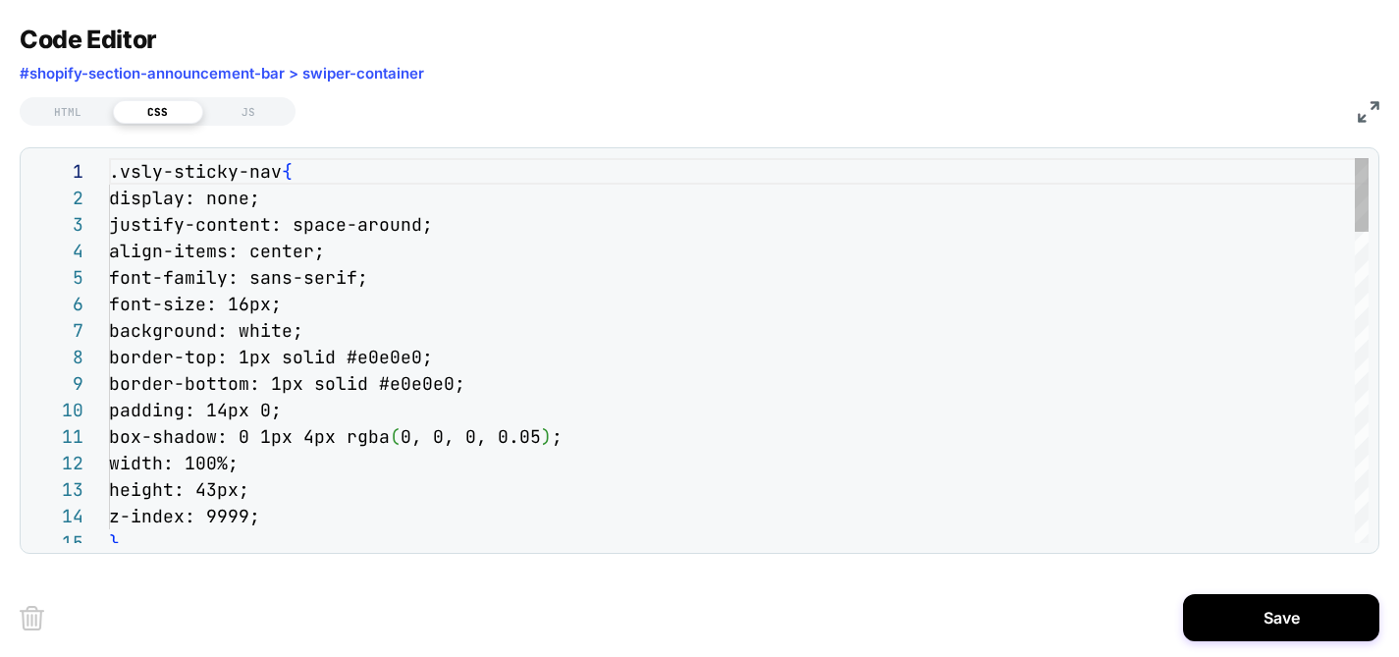
scroll to position [265, 0]
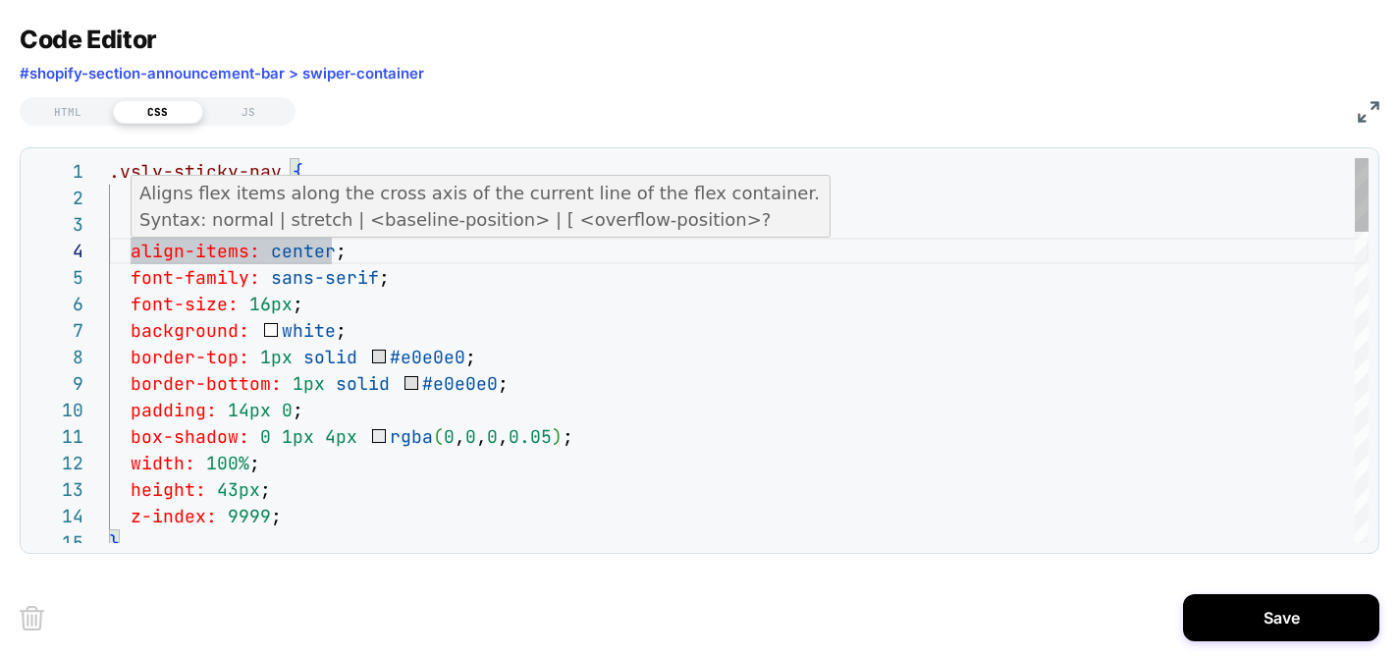
type textarea "**********"
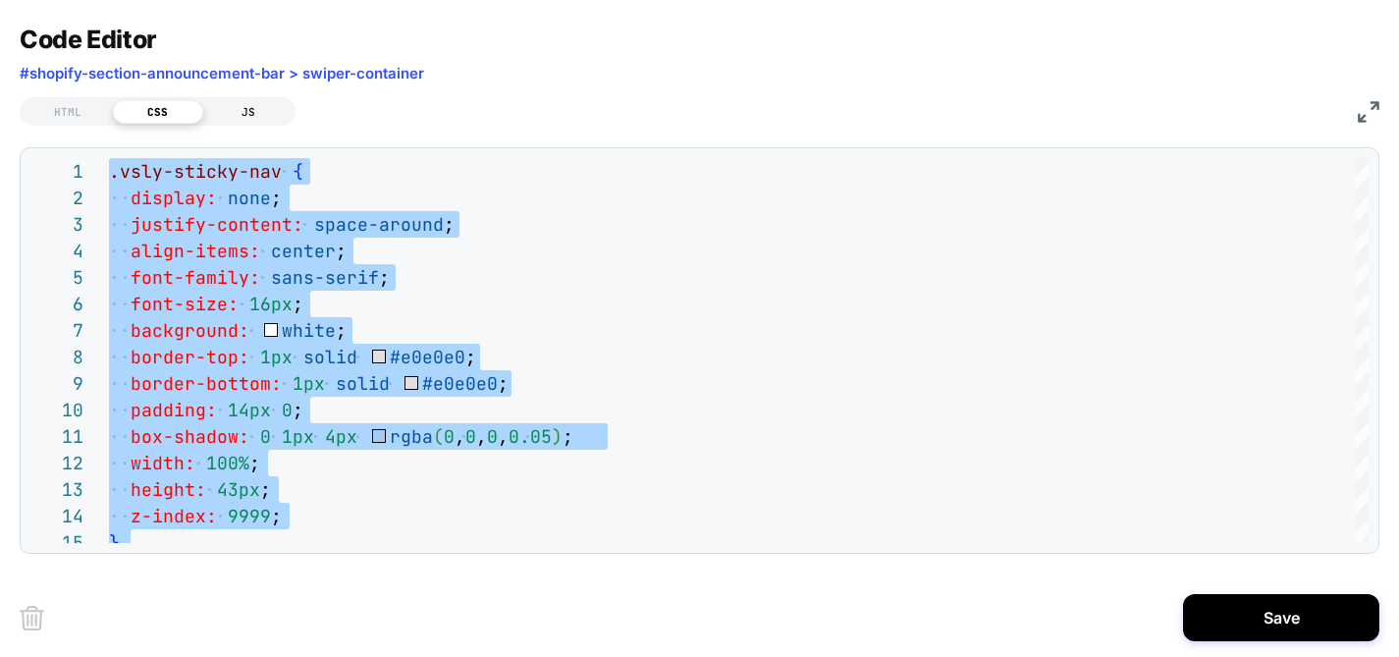
click at [262, 104] on div "JS" at bounding box center [248, 112] width 90 height 24
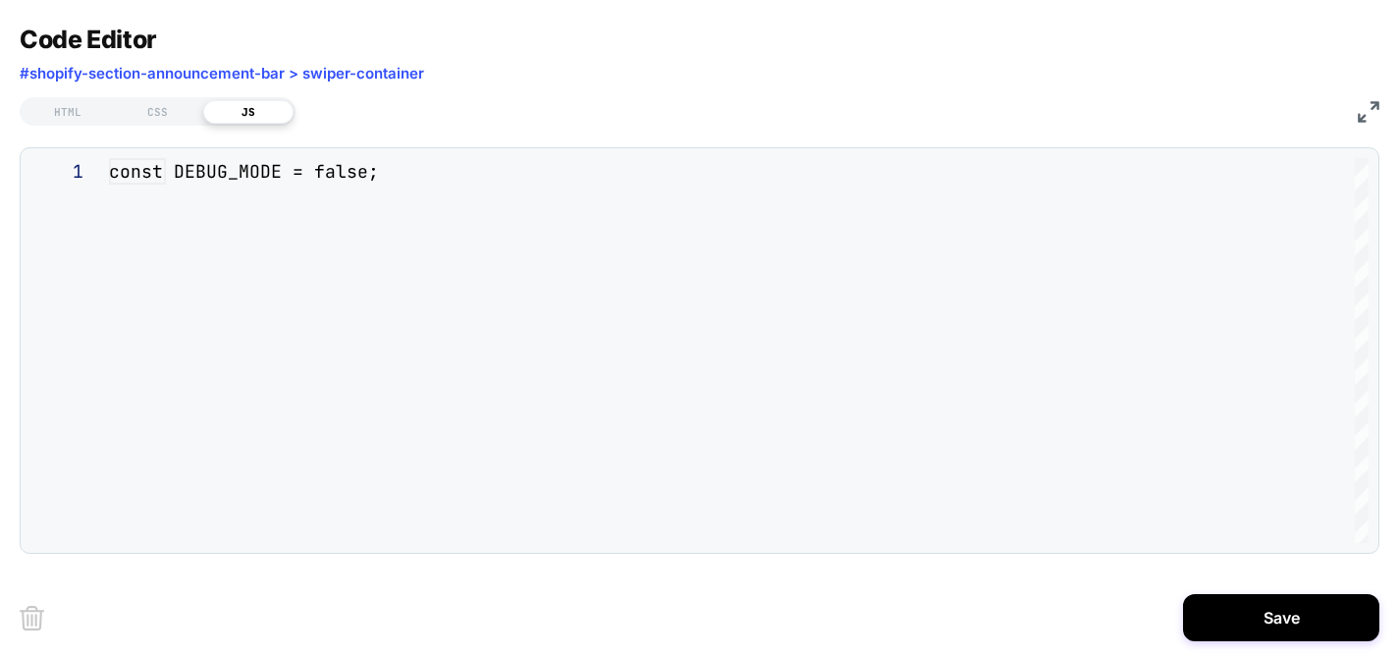
scroll to position [265, 0]
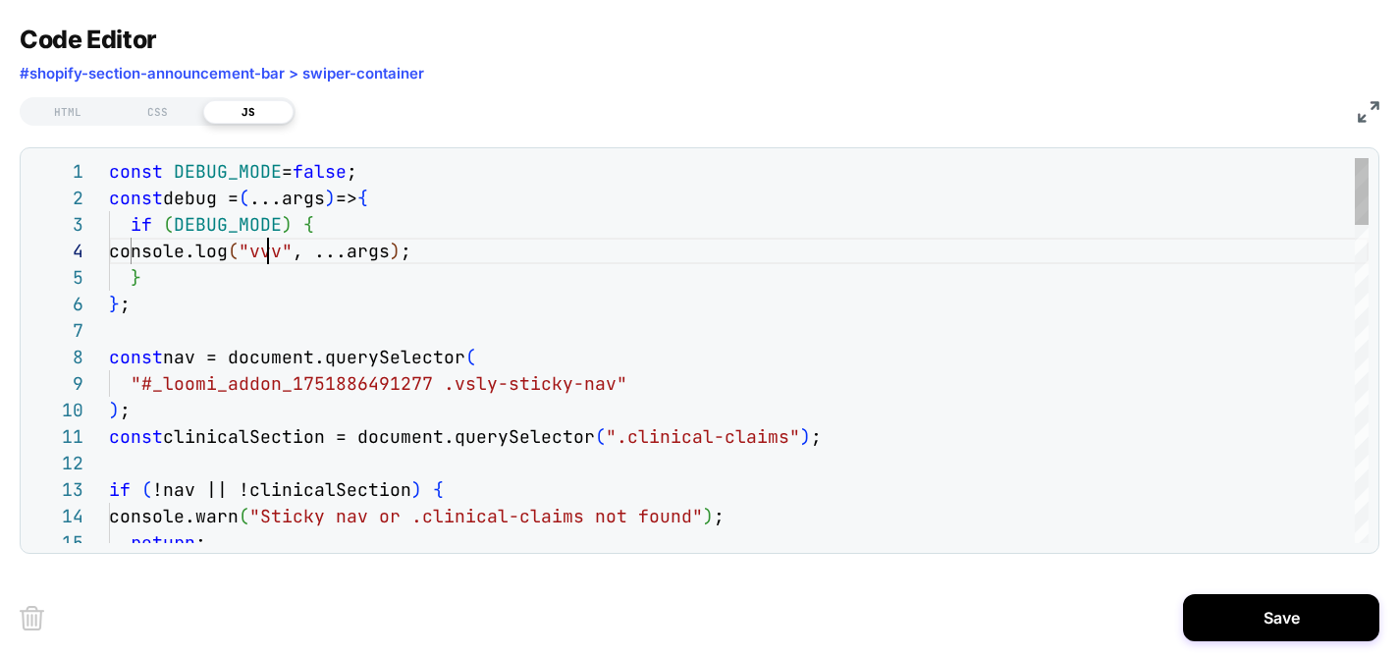
type textarea "**********"
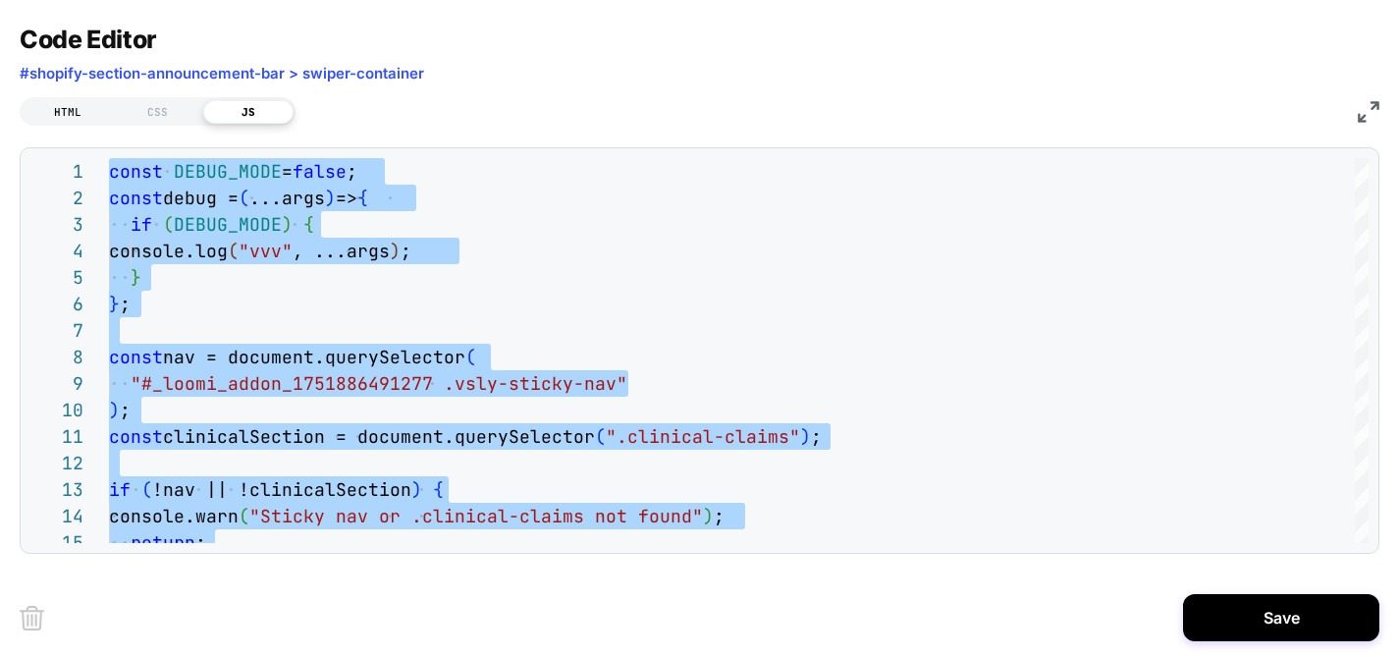
click at [87, 106] on div "HTML" at bounding box center [68, 112] width 90 height 24
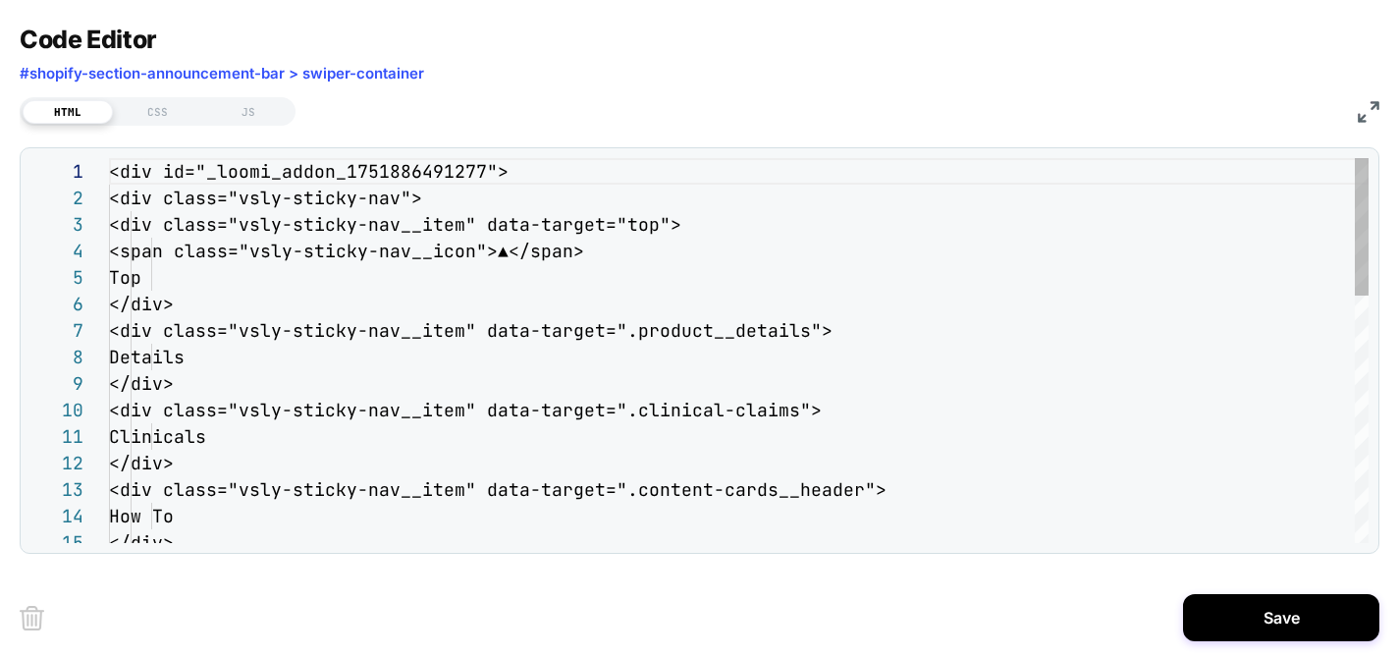
scroll to position [265, 0]
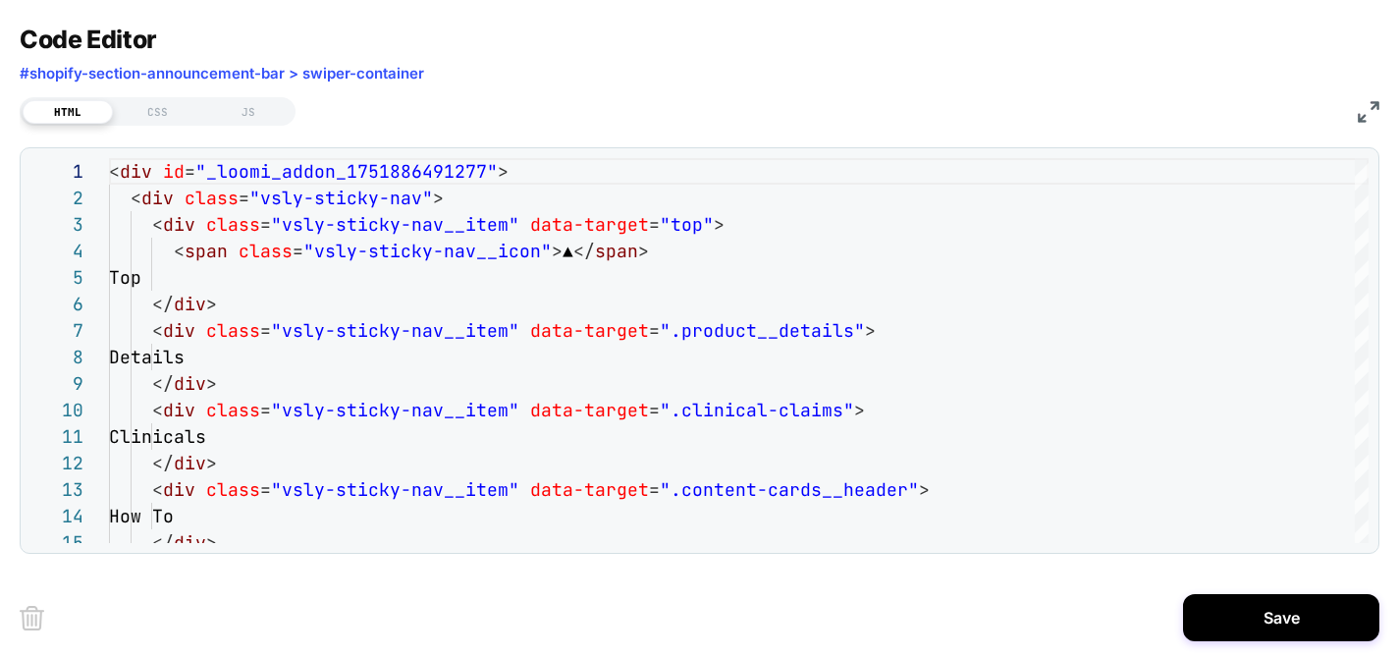
click at [1373, 102] on img at bounding box center [1369, 112] width 22 height 22
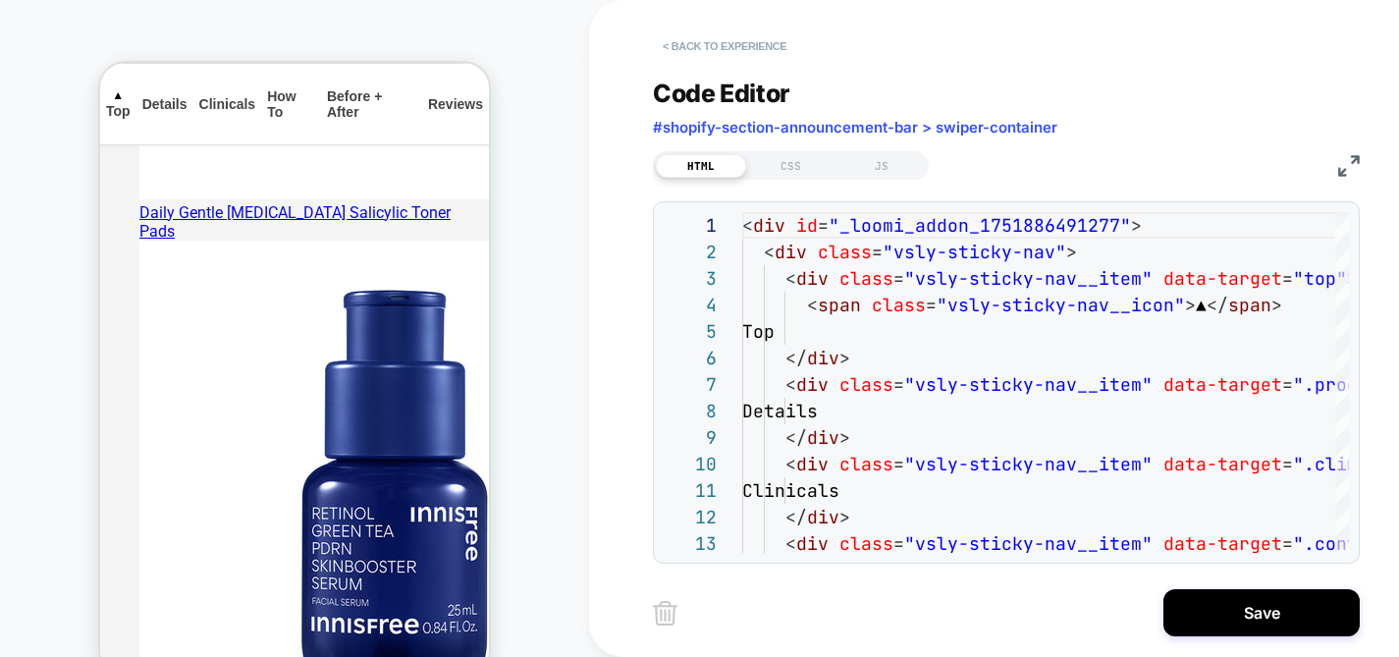
click at [765, 46] on button "< Back to experience" at bounding box center [724, 45] width 143 height 31
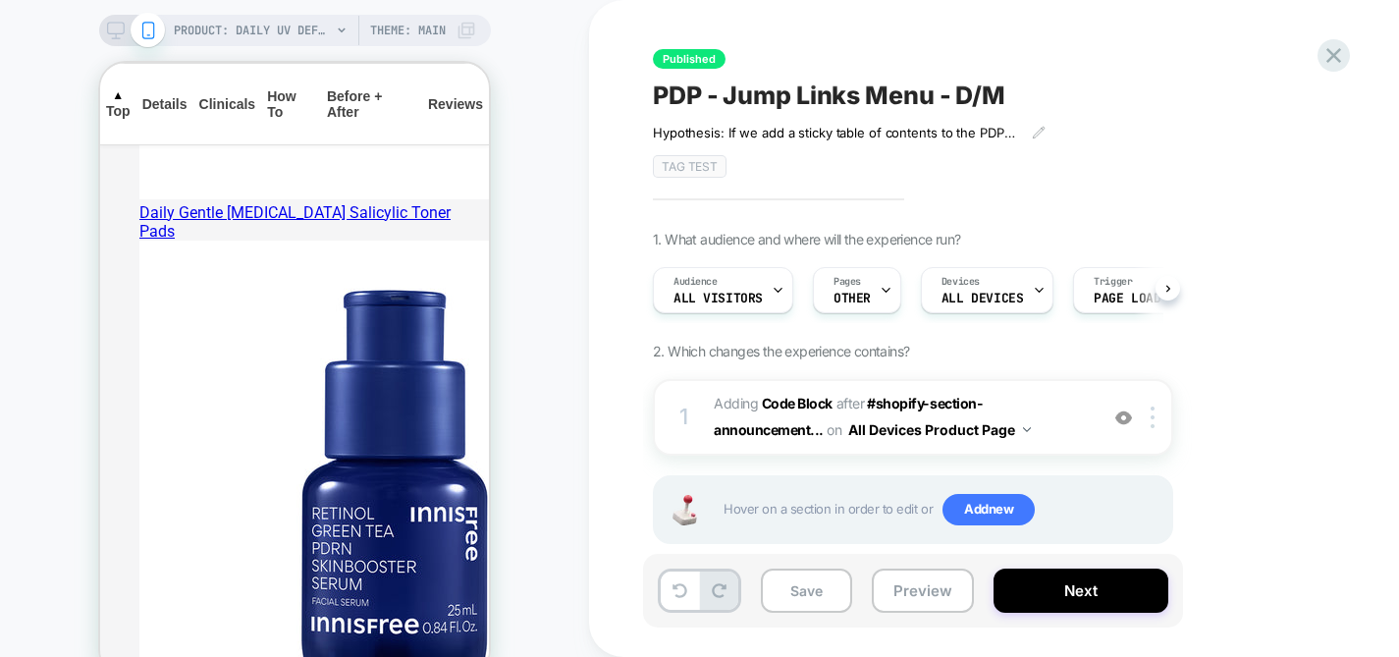
scroll to position [0, 1]
click at [1033, 133] on icon at bounding box center [1039, 133] width 14 height 14
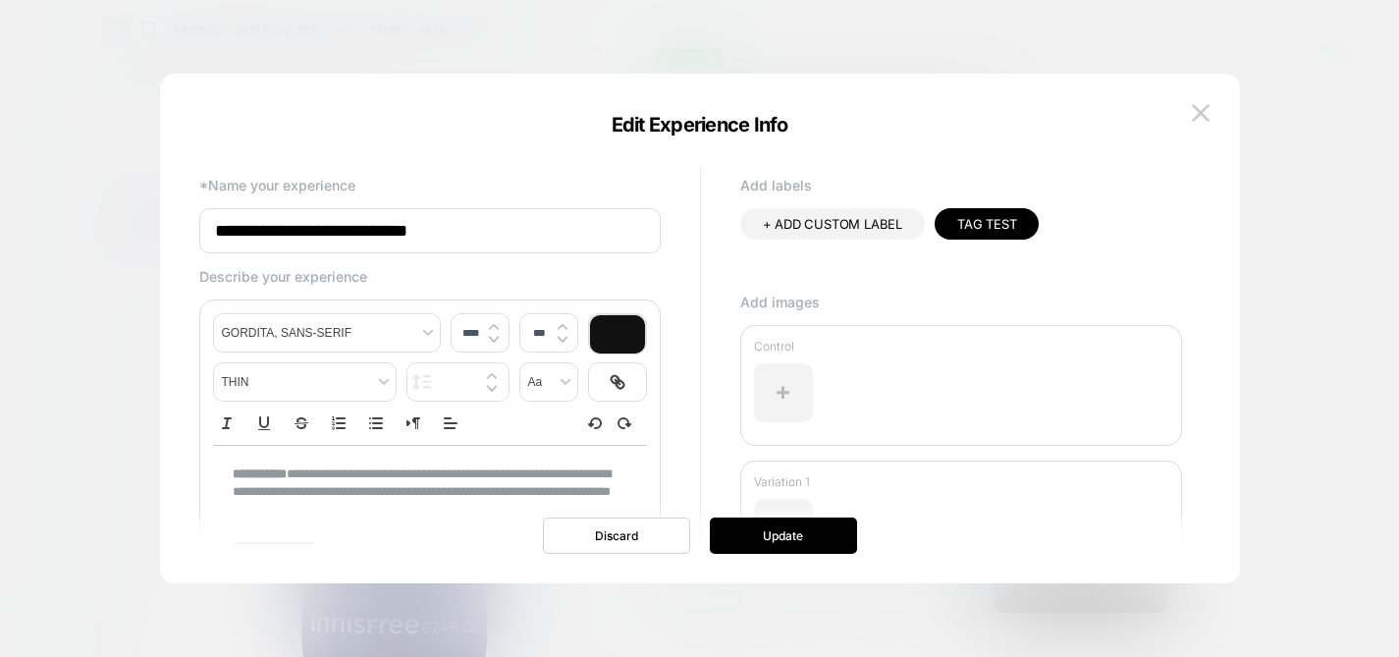
click at [348, 229] on input "**********" at bounding box center [429, 230] width 461 height 45
type input "****"
click at [340, 467] on p "**********" at bounding box center [423, 492] width 380 height 54
copy div "**********"
click at [1208, 101] on button at bounding box center [1200, 112] width 29 height 29
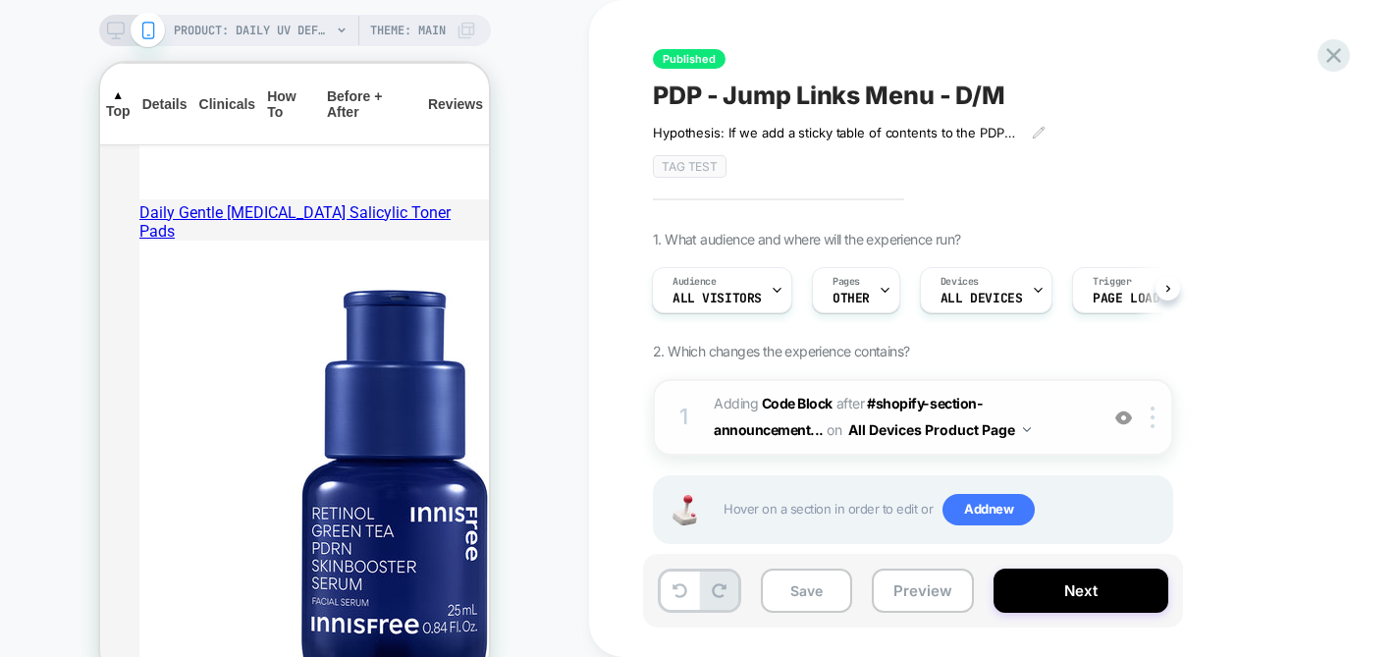
click at [1067, 402] on span "Adding Code Block AFTER #shopify-section-announcement... #shopify-section-annou…" at bounding box center [901, 417] width 374 height 53
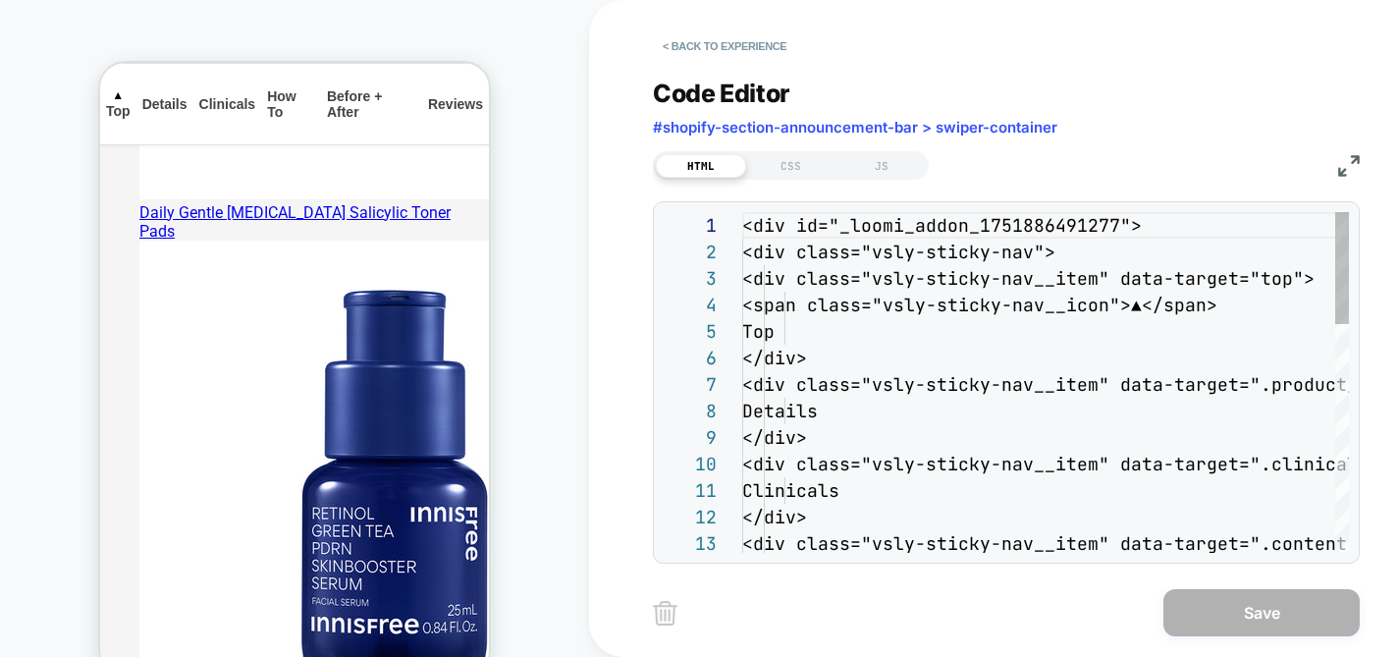
scroll to position [265, 0]
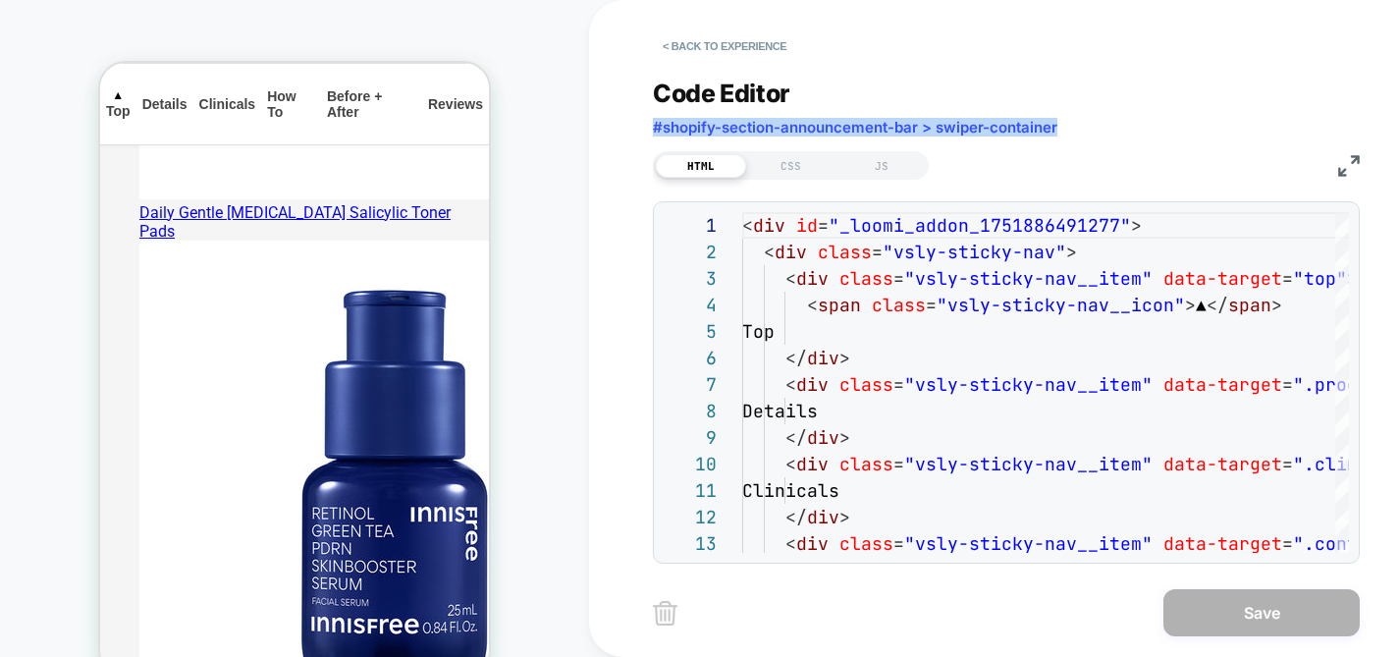
drag, startPoint x: 1080, startPoint y: 130, endPoint x: 650, endPoint y: 131, distance: 430.0
click at [650, 131] on div "< Back to experience Code Editor #shopify-section-announcement-bar > swiper-con…" at bounding box center [1021, 328] width 864 height 657
copy span "#shopify-section-announcement-bar > swiper-container"
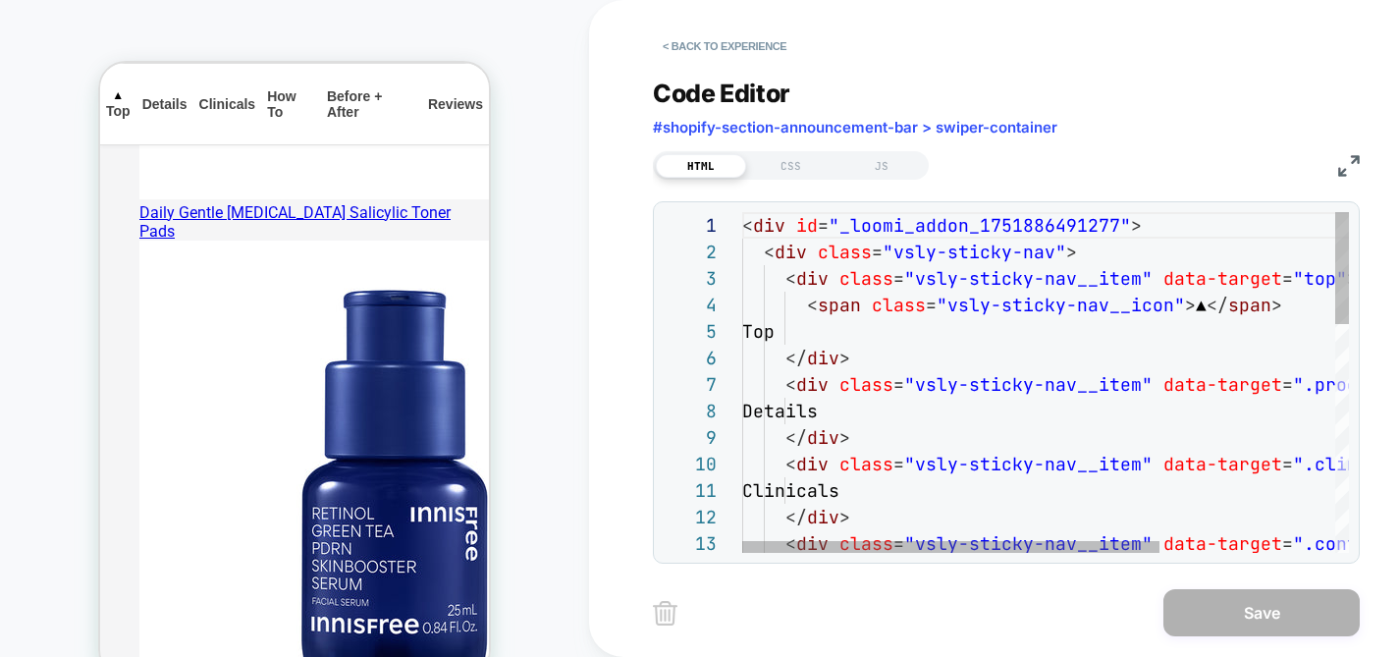
type textarea "**********"
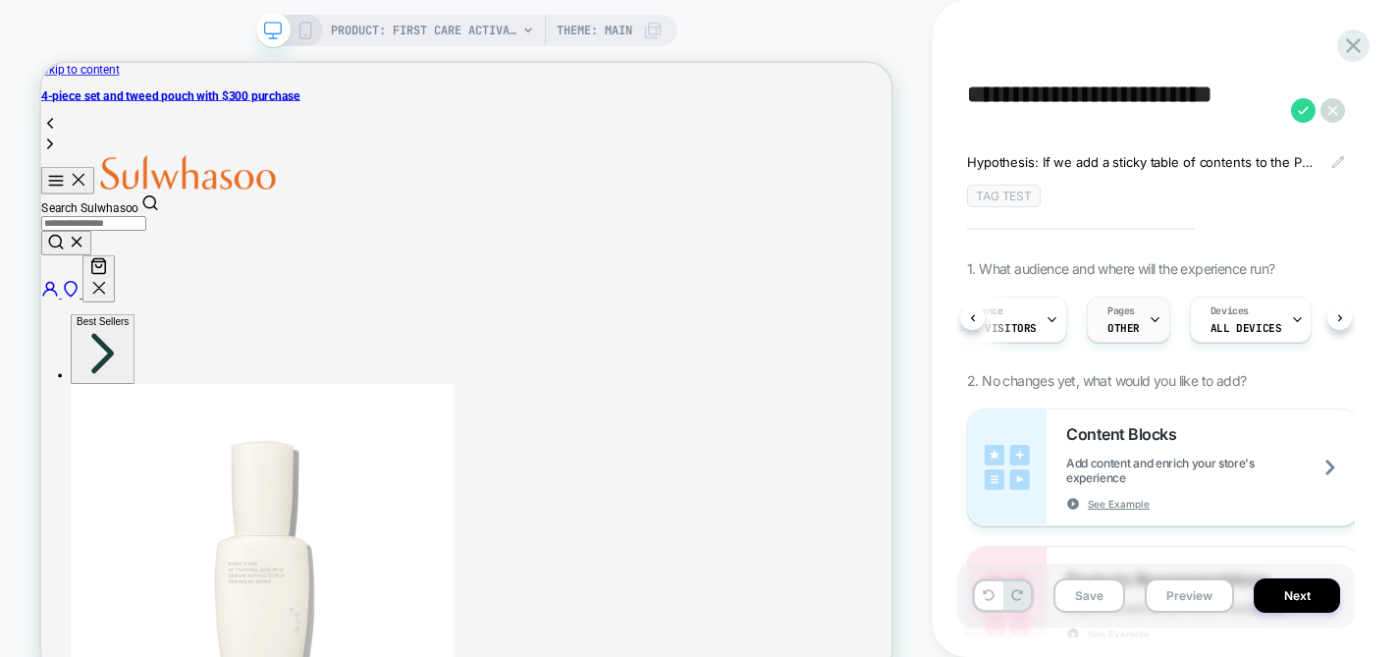
click at [1151, 318] on icon at bounding box center [1154, 320] width 7 height 4
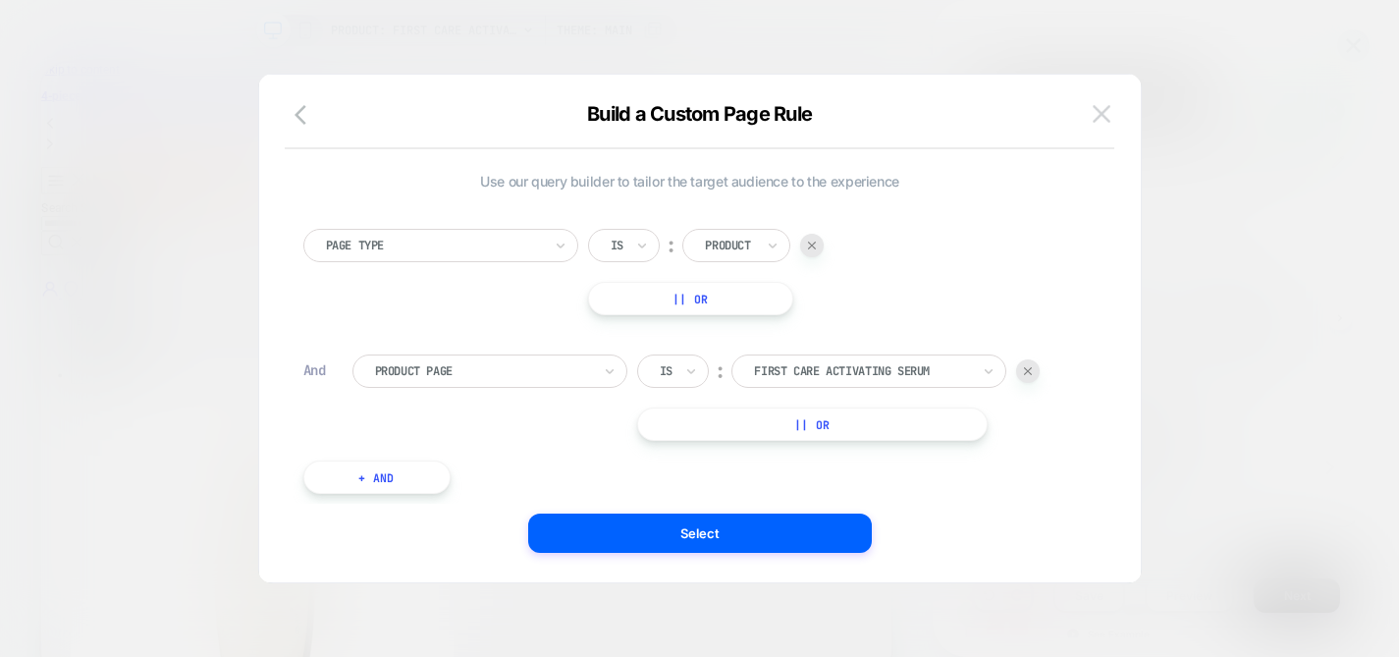
click at [1101, 117] on img at bounding box center [1102, 113] width 18 height 17
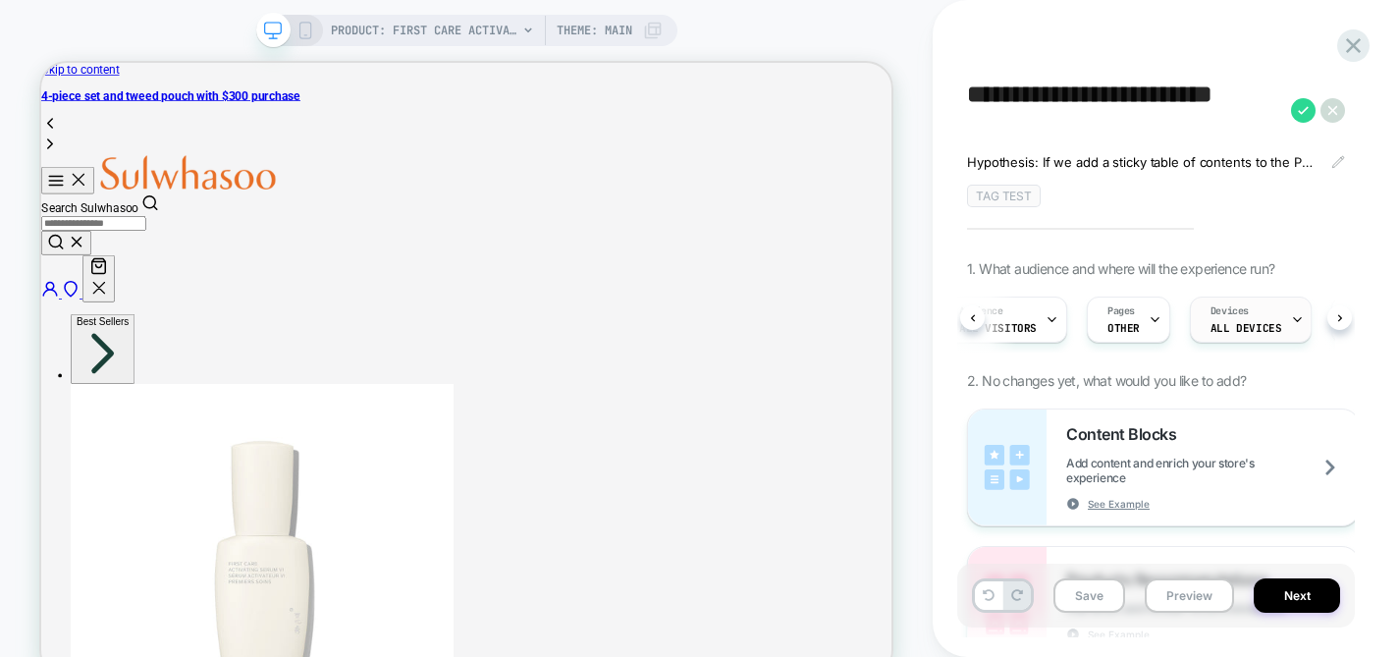
click at [1291, 315] on icon at bounding box center [1297, 319] width 13 height 13
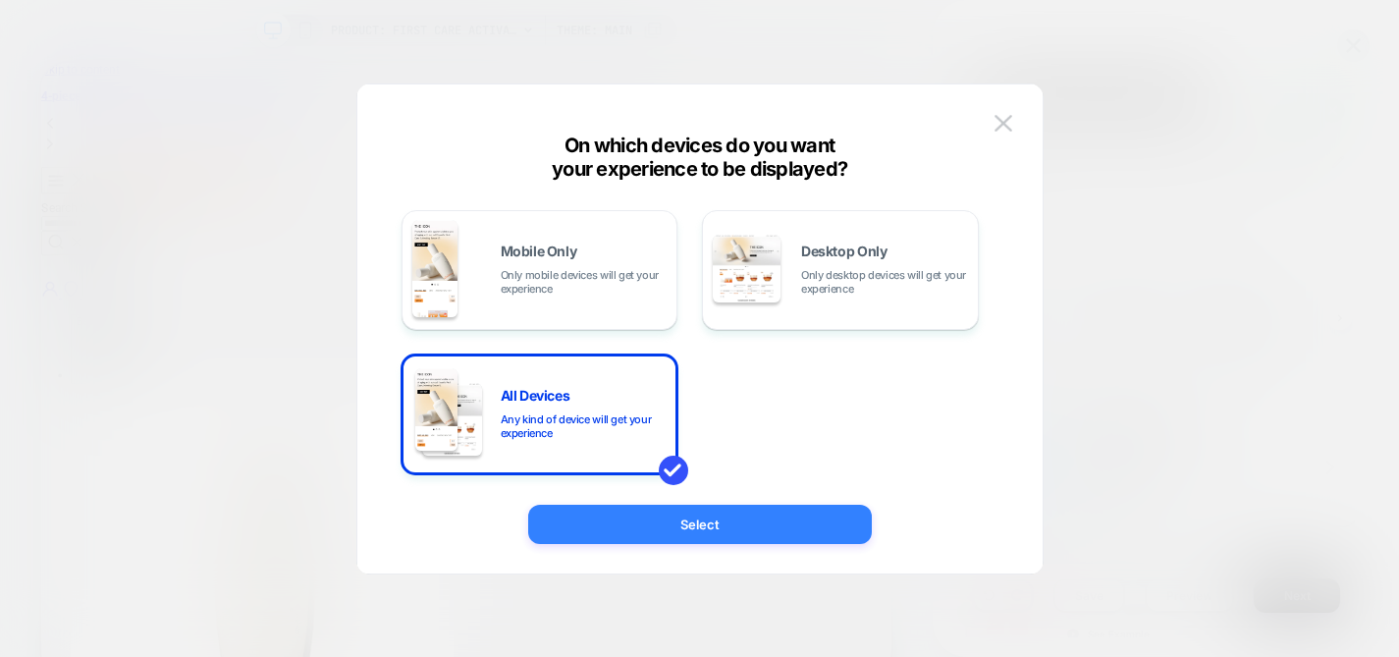
click at [720, 532] on button "Select" at bounding box center [700, 524] width 344 height 39
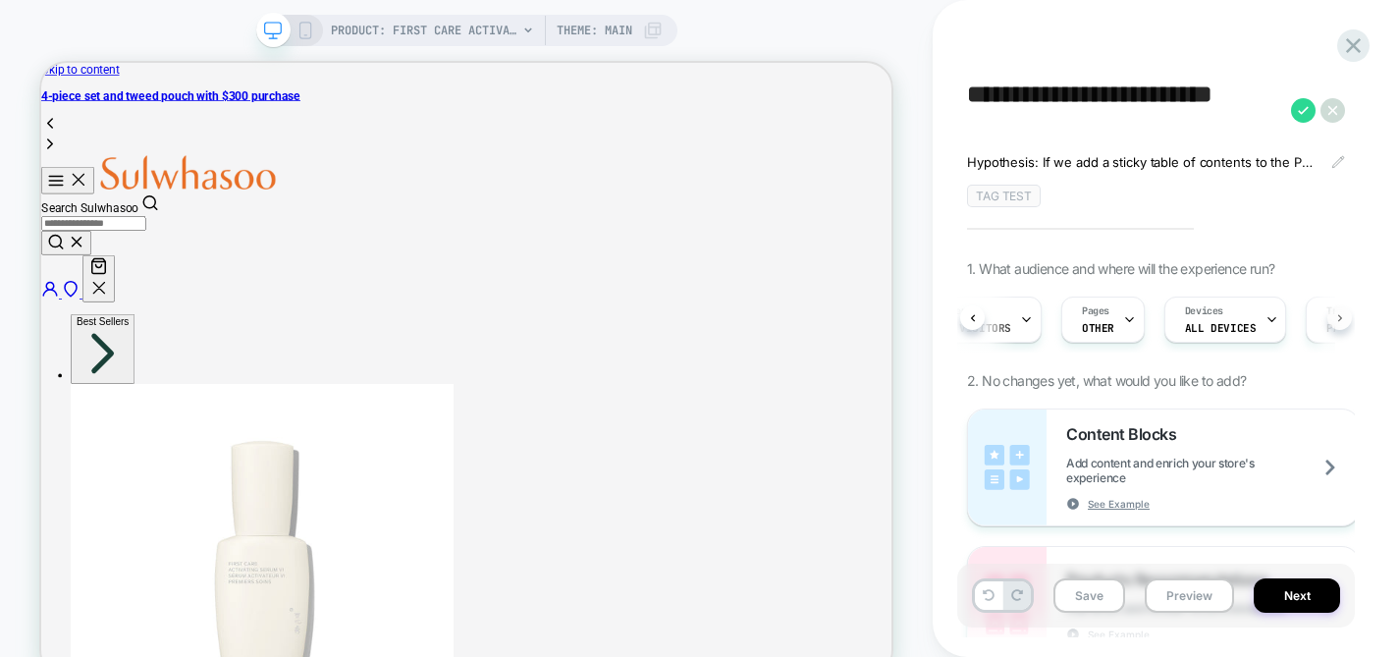
click at [1333, 308] on button at bounding box center [1339, 317] width 25 height 25
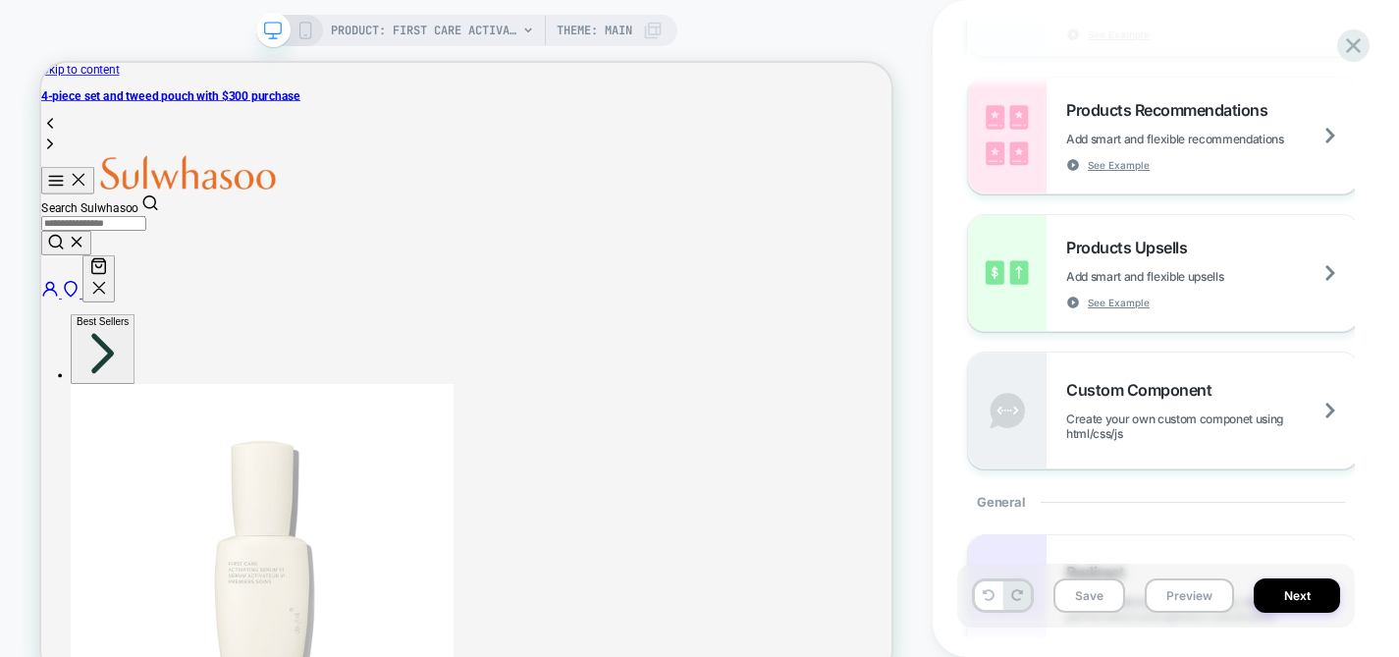
scroll to position [474, 0]
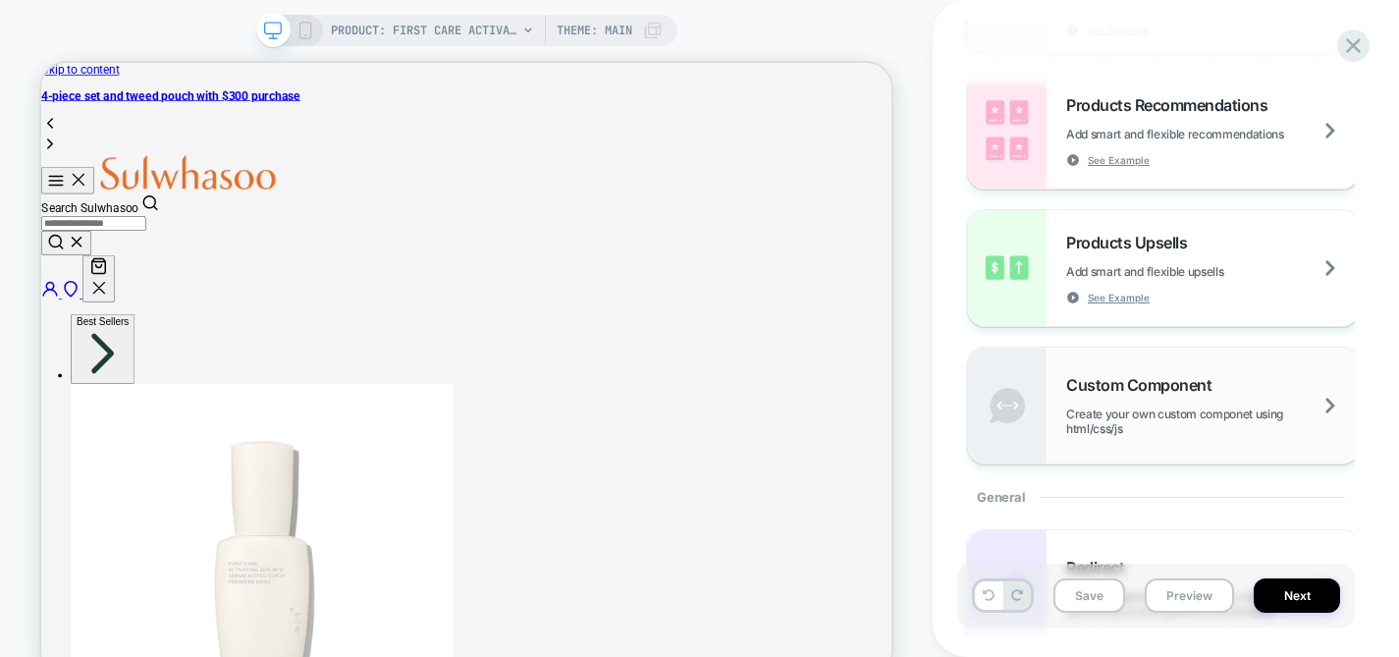
click at [1253, 395] on div "Custom Component Create your own custom componet using html/css/js" at bounding box center [1212, 405] width 293 height 61
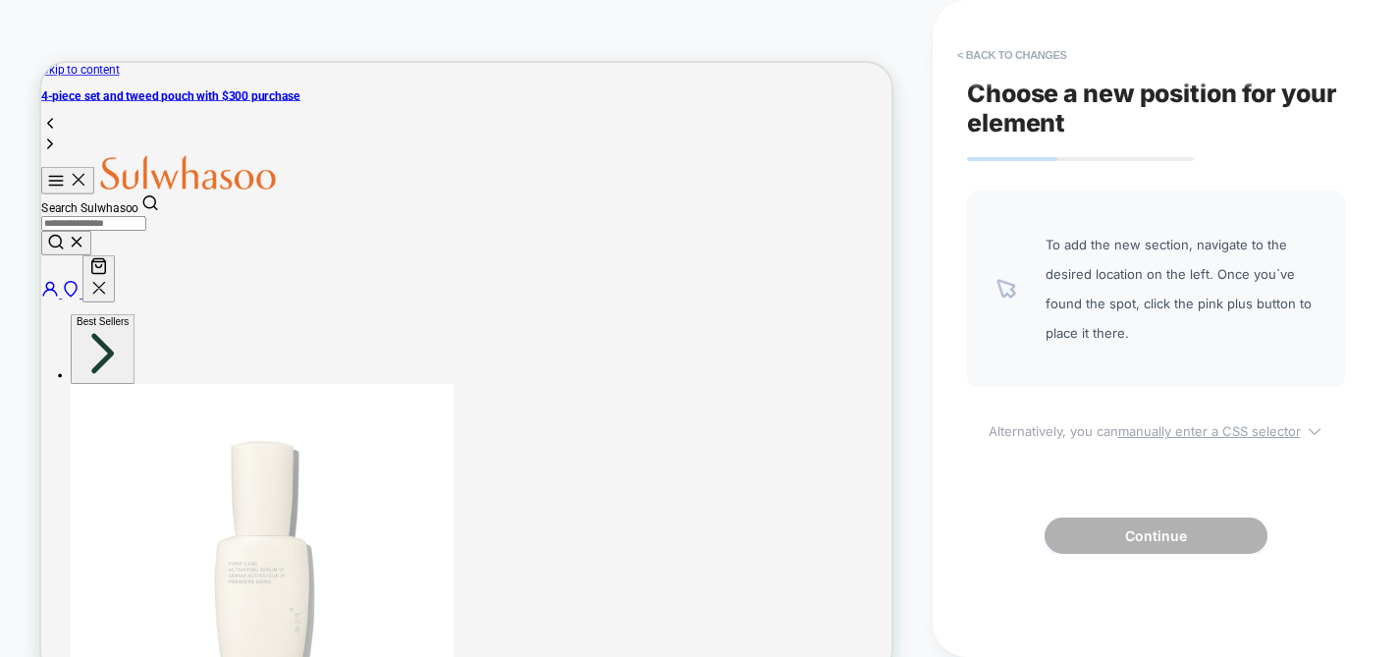
click at [1171, 433] on u "manually enter a CSS selector" at bounding box center [1209, 431] width 183 height 16
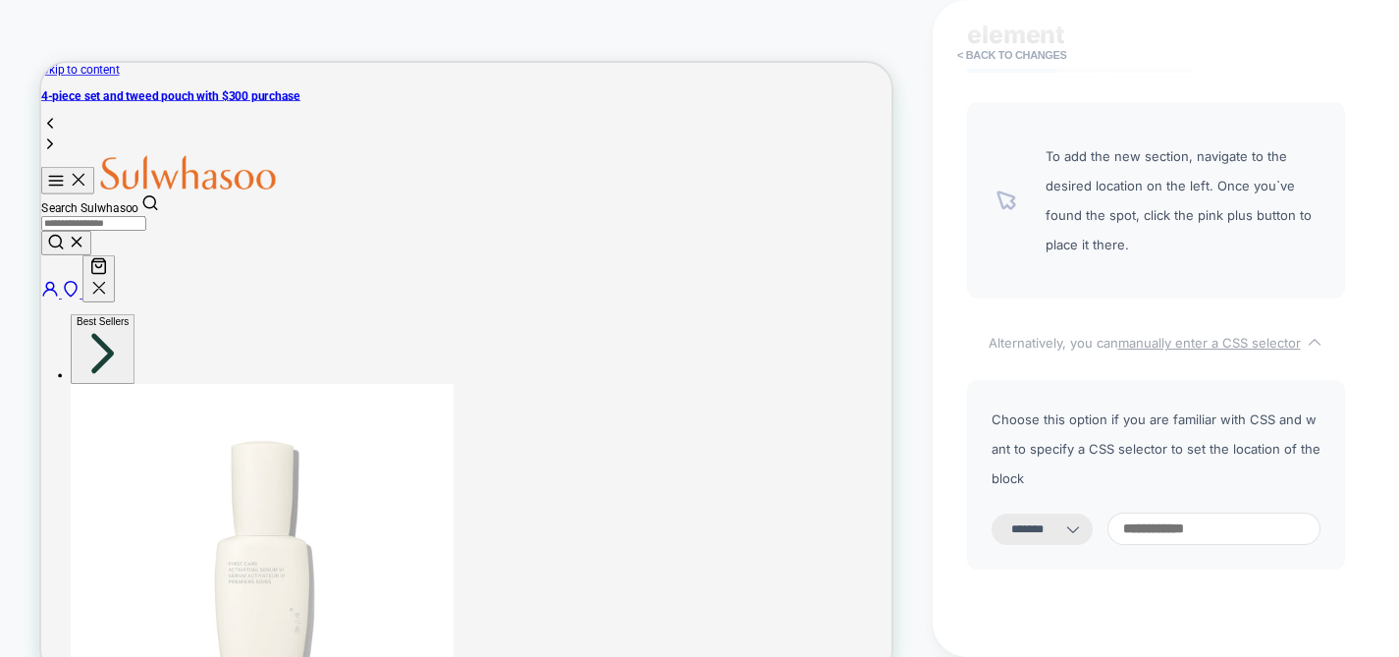
scroll to position [89, 0]
click at [1064, 512] on select "**********" at bounding box center [1041, 527] width 101 height 31
select select "*********"
click at [1187, 511] on input at bounding box center [1213, 527] width 213 height 32
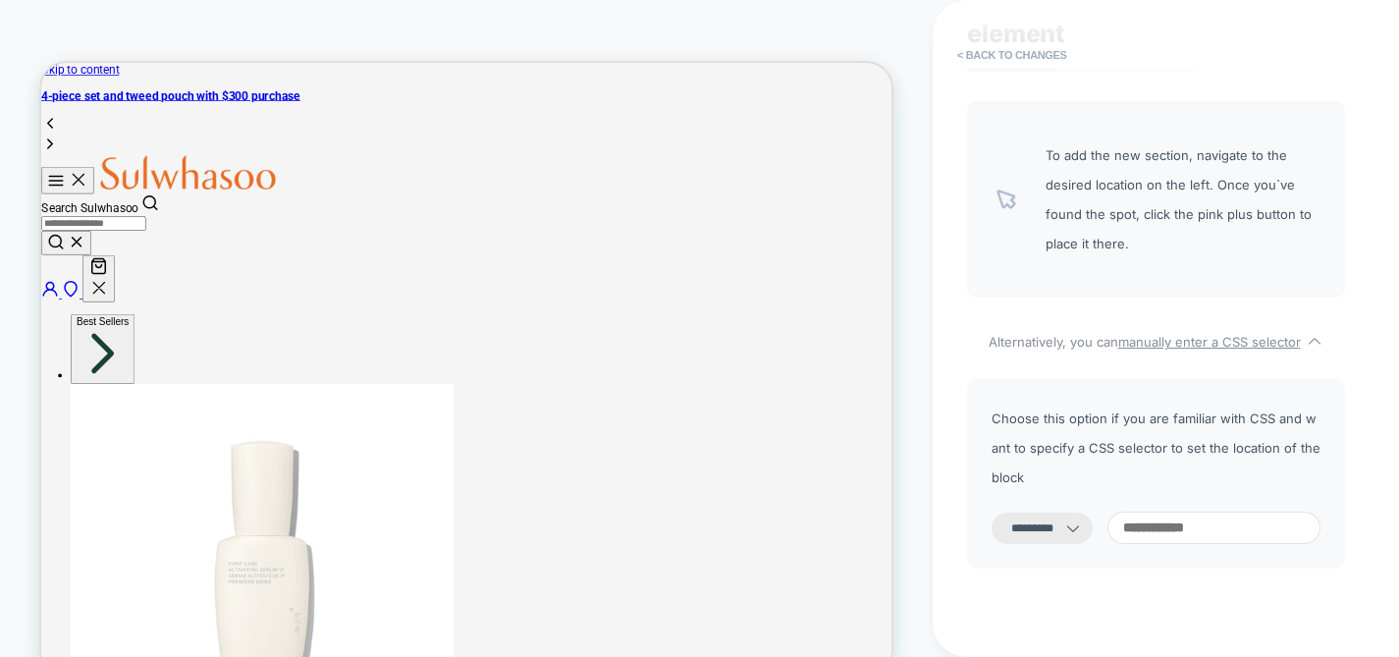
paste input "**********"
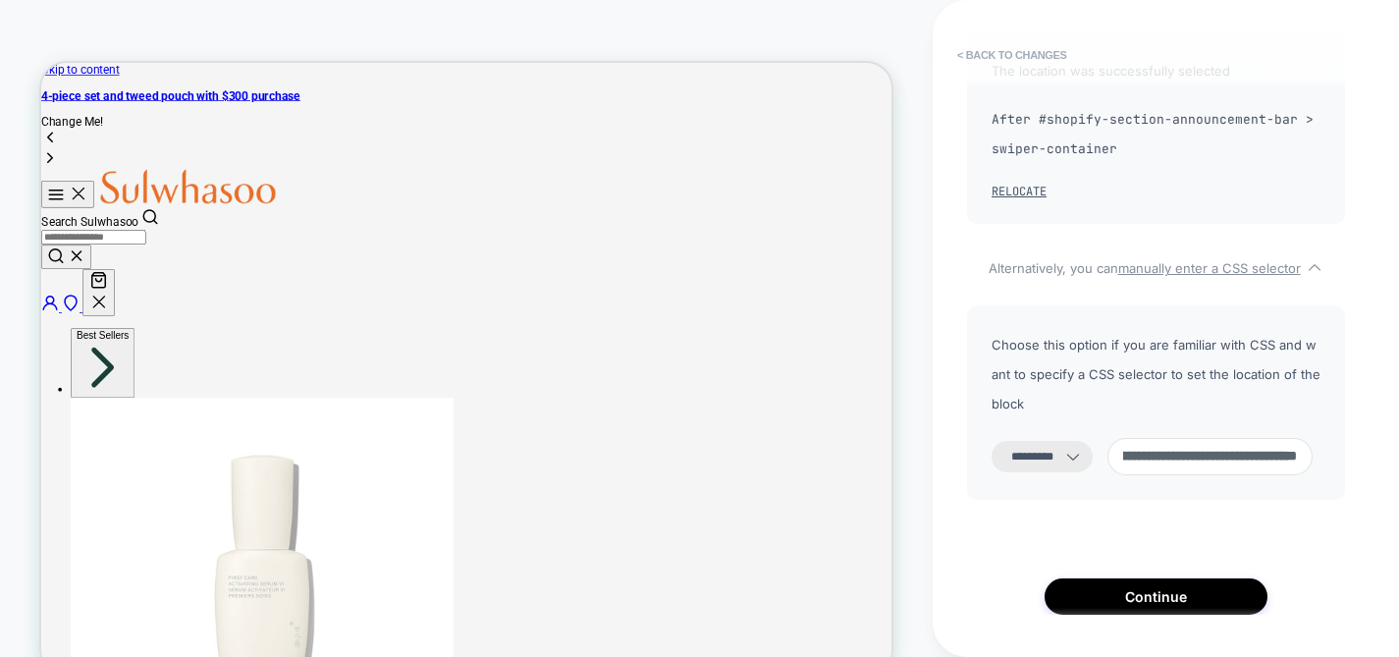
scroll to position [185, 0]
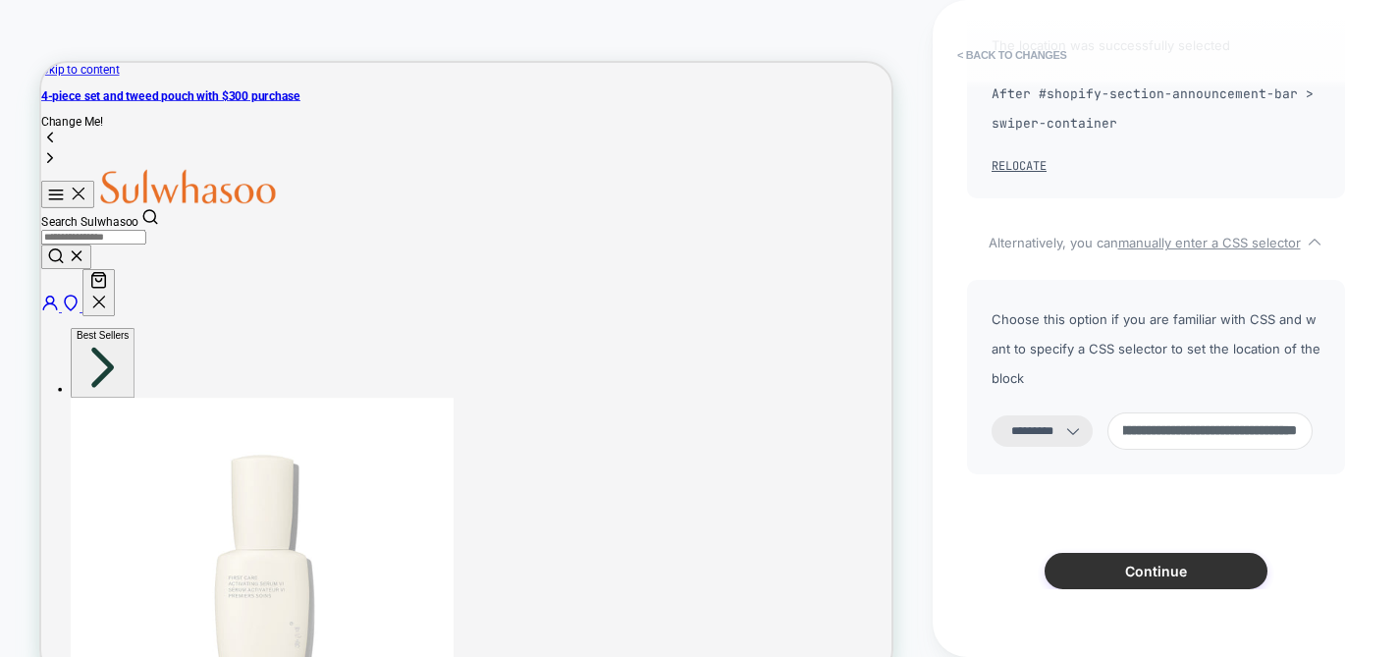
type input "**********"
click at [1135, 553] on button "Continue" at bounding box center [1155, 571] width 223 height 36
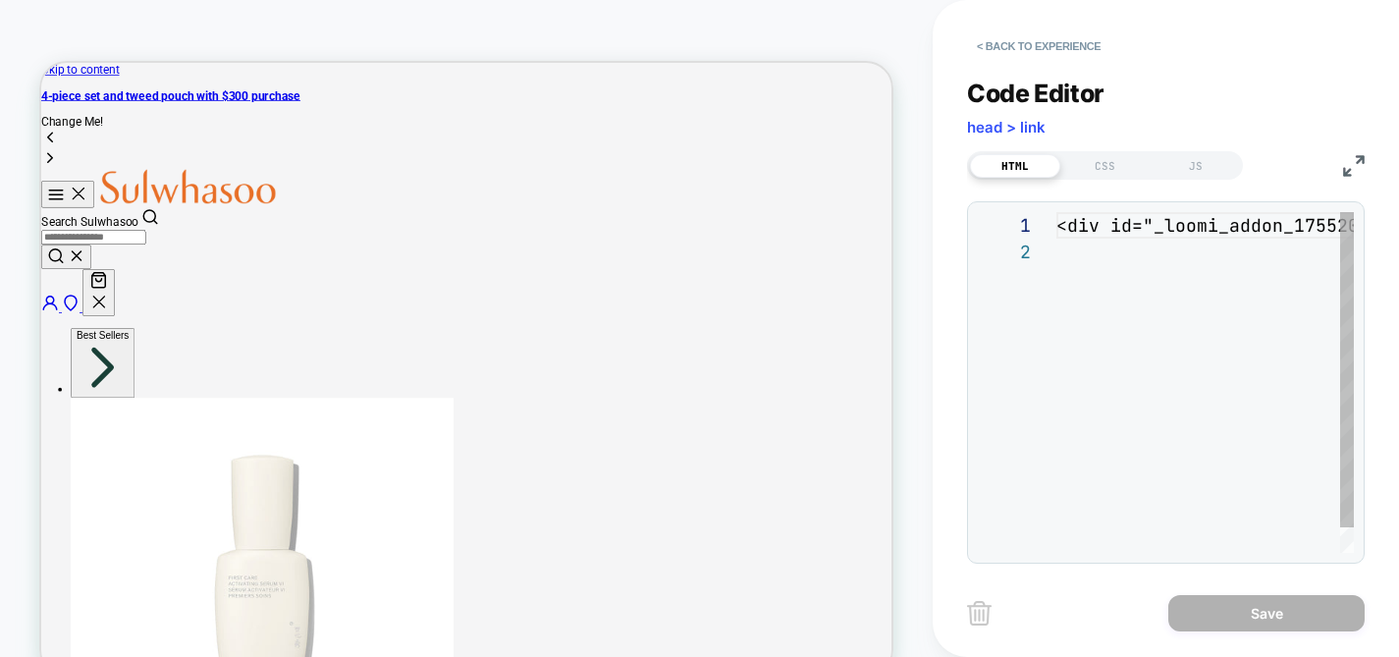
scroll to position [27, 0]
click at [1011, 48] on button "< Back to experience" at bounding box center [1038, 45] width 143 height 31
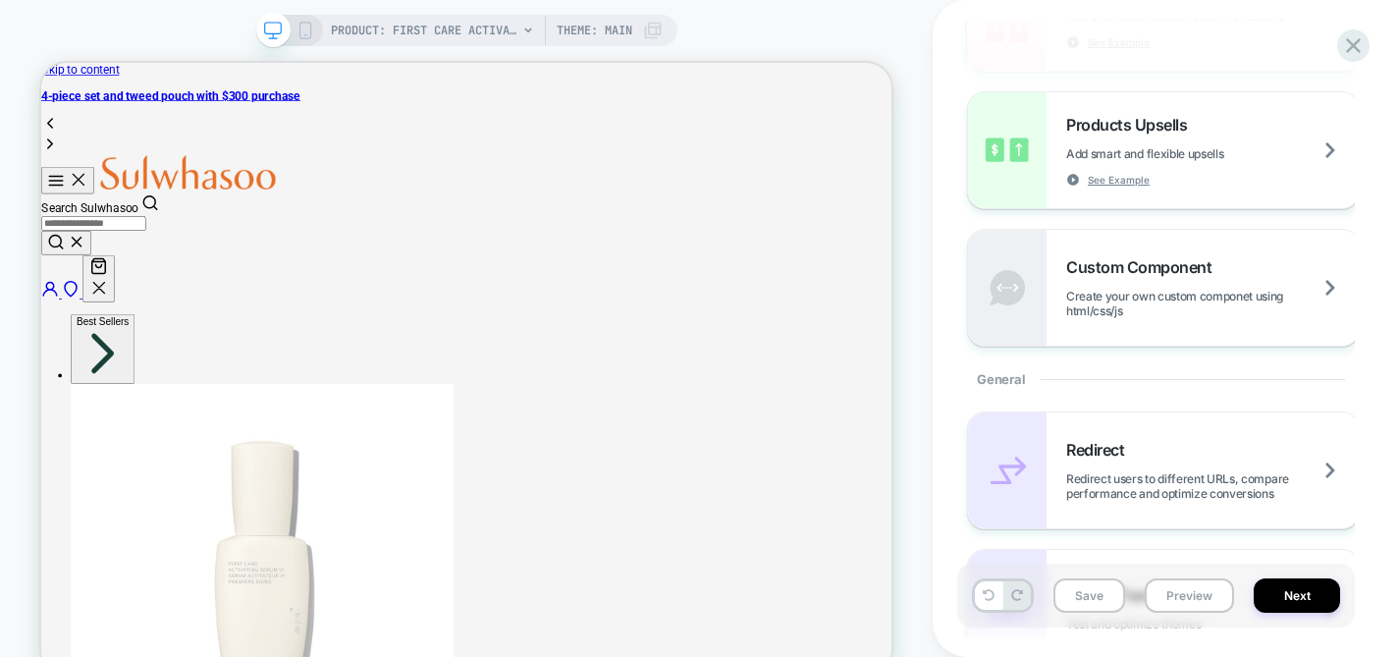
scroll to position [516, 0]
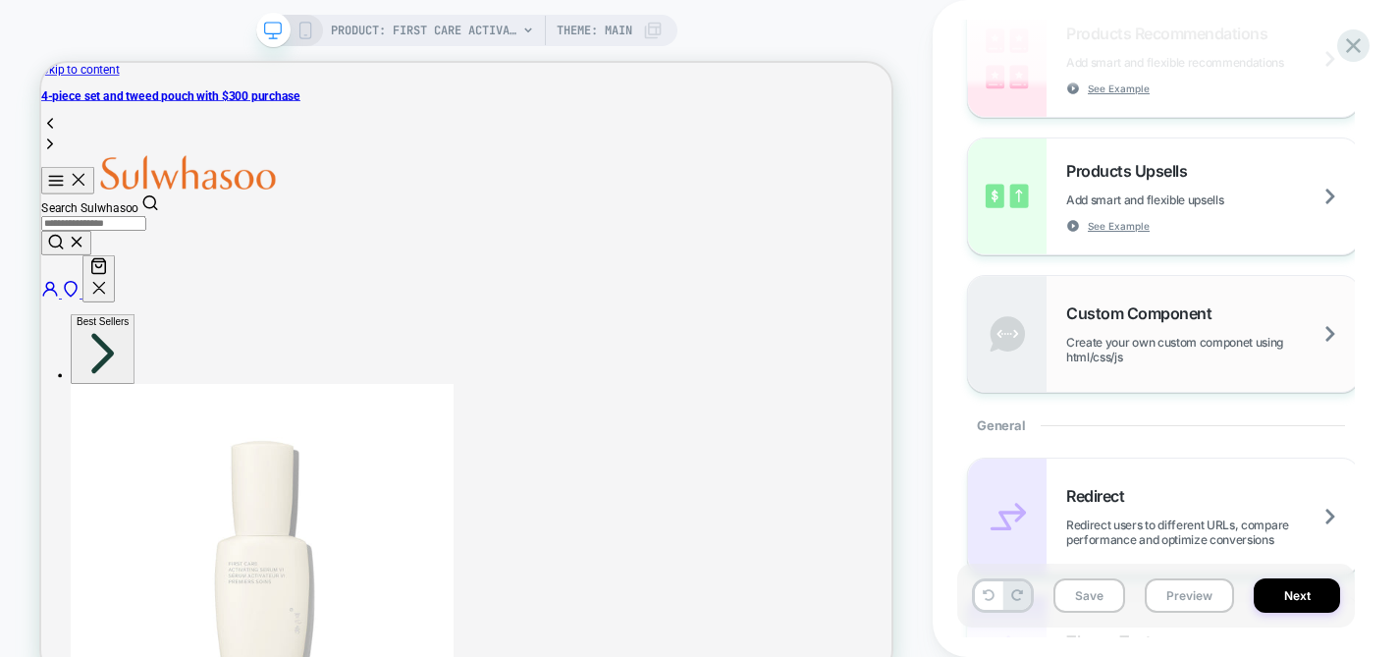
click at [1142, 336] on span "Create your own custom componet using html/css/js" at bounding box center [1212, 349] width 293 height 29
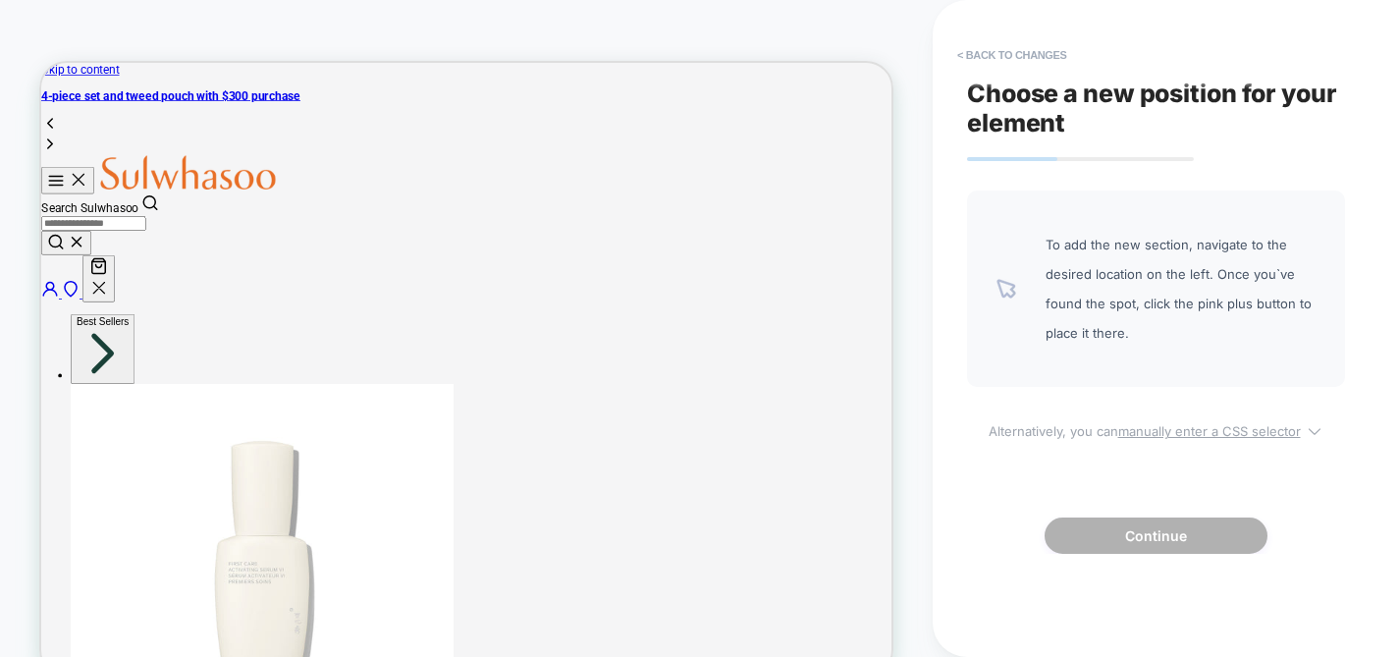
click at [1170, 433] on u "manually enter a CSS selector" at bounding box center [1209, 431] width 183 height 16
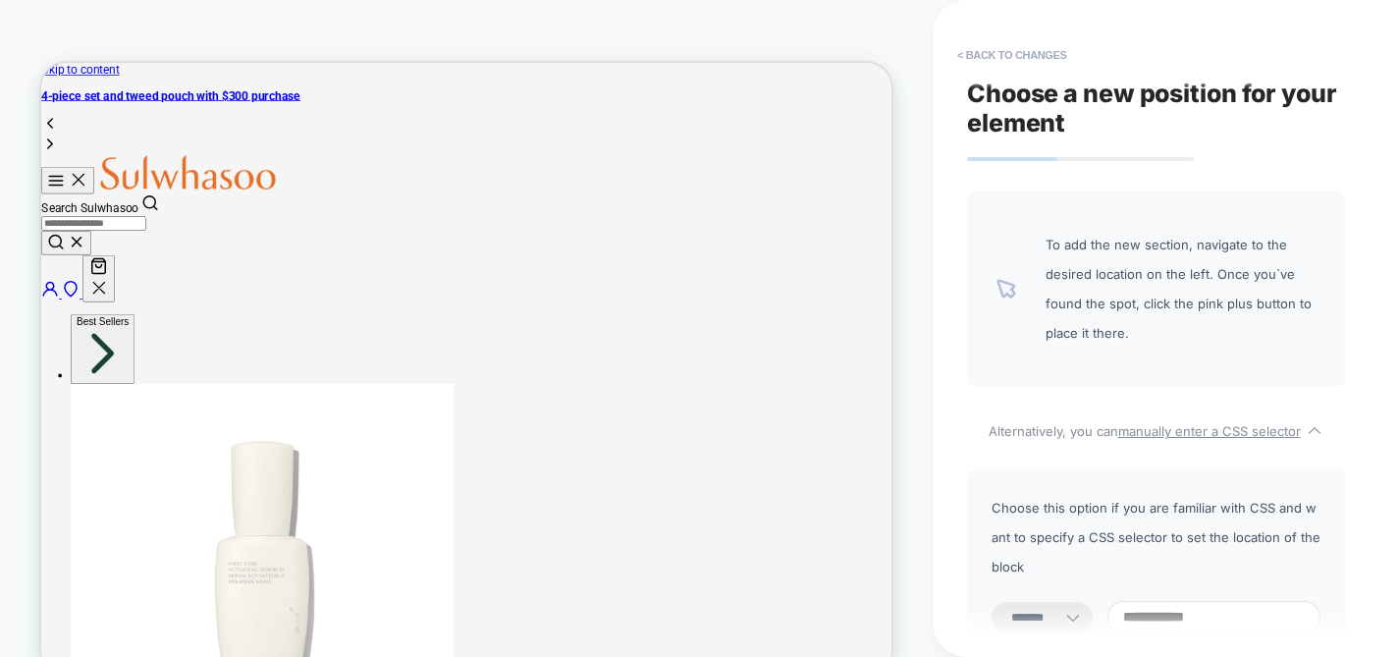
click at [1052, 602] on select "**********" at bounding box center [1041, 617] width 101 height 31
select select "*********"
click at [1174, 601] on input at bounding box center [1213, 617] width 213 height 32
paste input "**********"
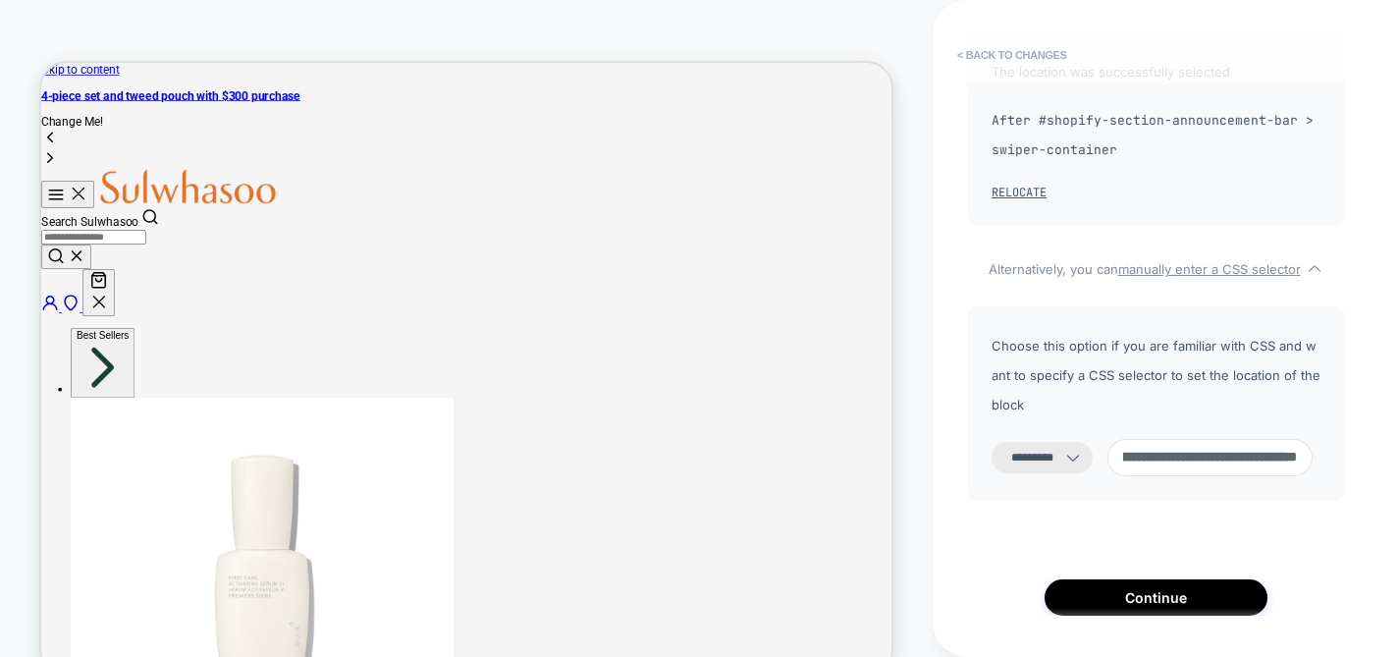
scroll to position [170, 0]
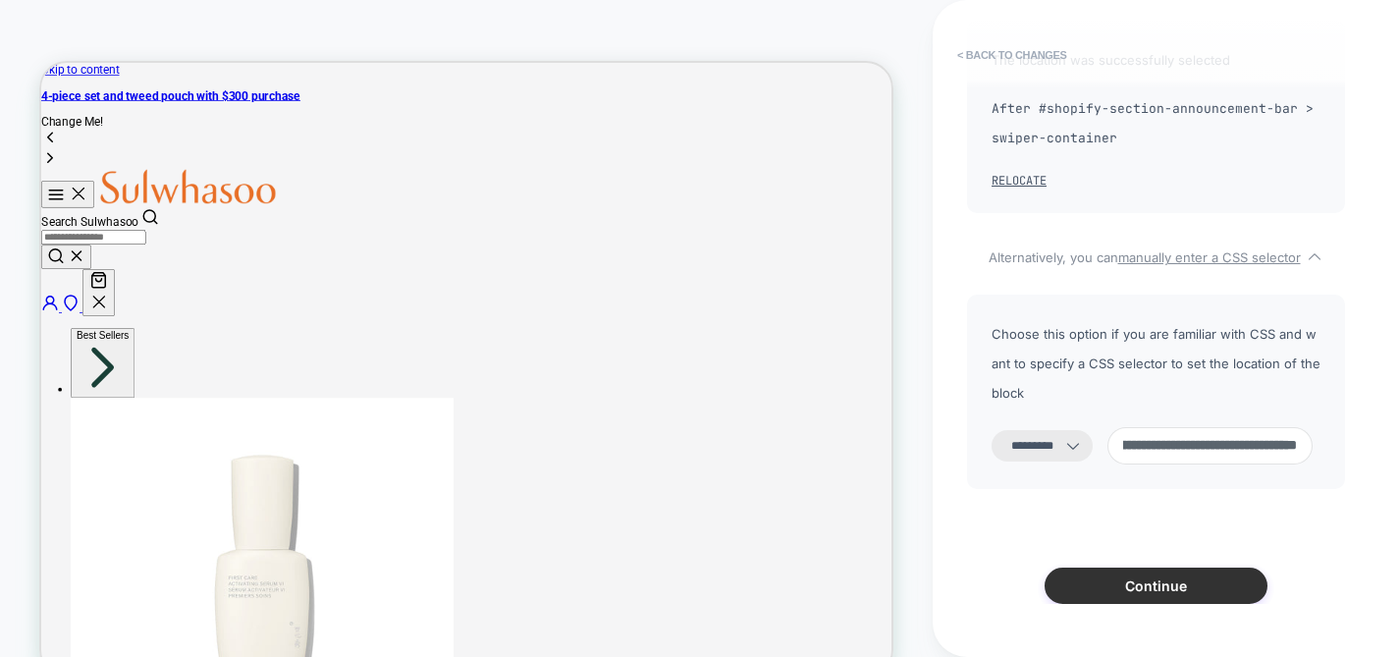
type input "**********"
click at [1150, 567] on button "Continue" at bounding box center [1155, 585] width 223 height 36
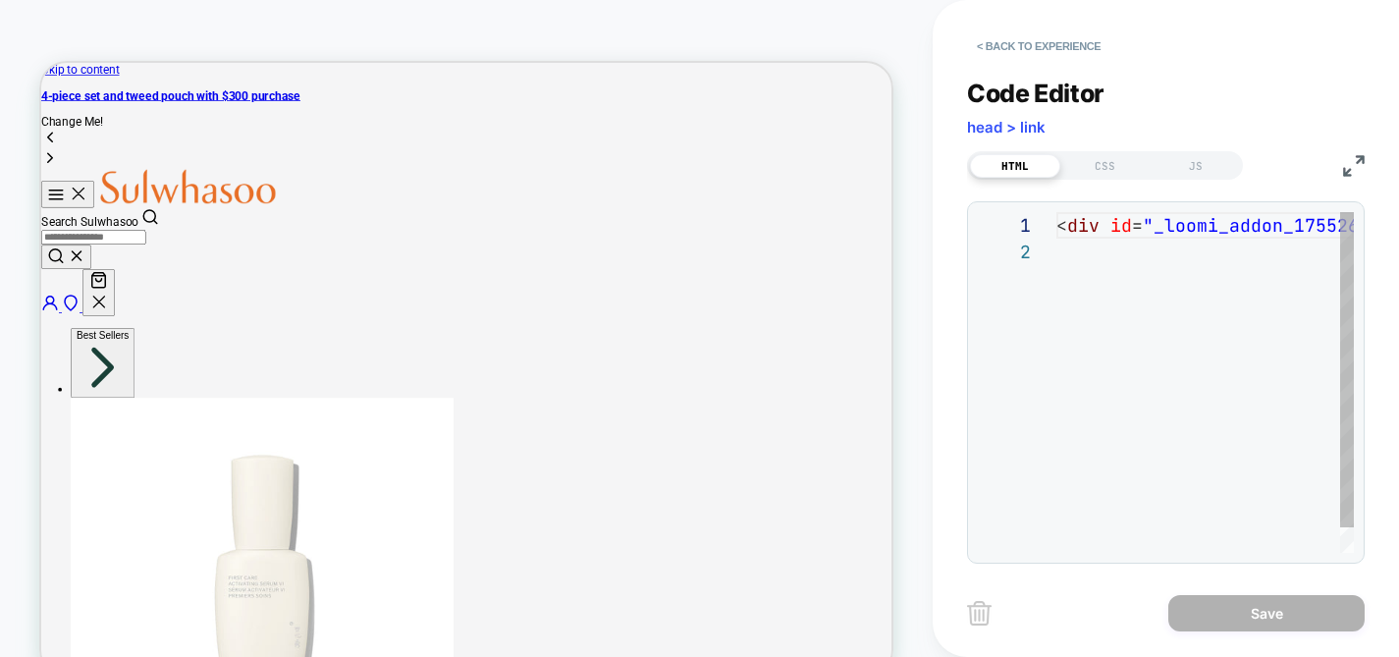
scroll to position [27, 0]
click at [1083, 264] on div "< div id = "_loomi_addon_1755268408435" > Change Me! </ div >" at bounding box center [1364, 395] width 617 height 367
click at [1348, 160] on img at bounding box center [1354, 166] width 22 height 22
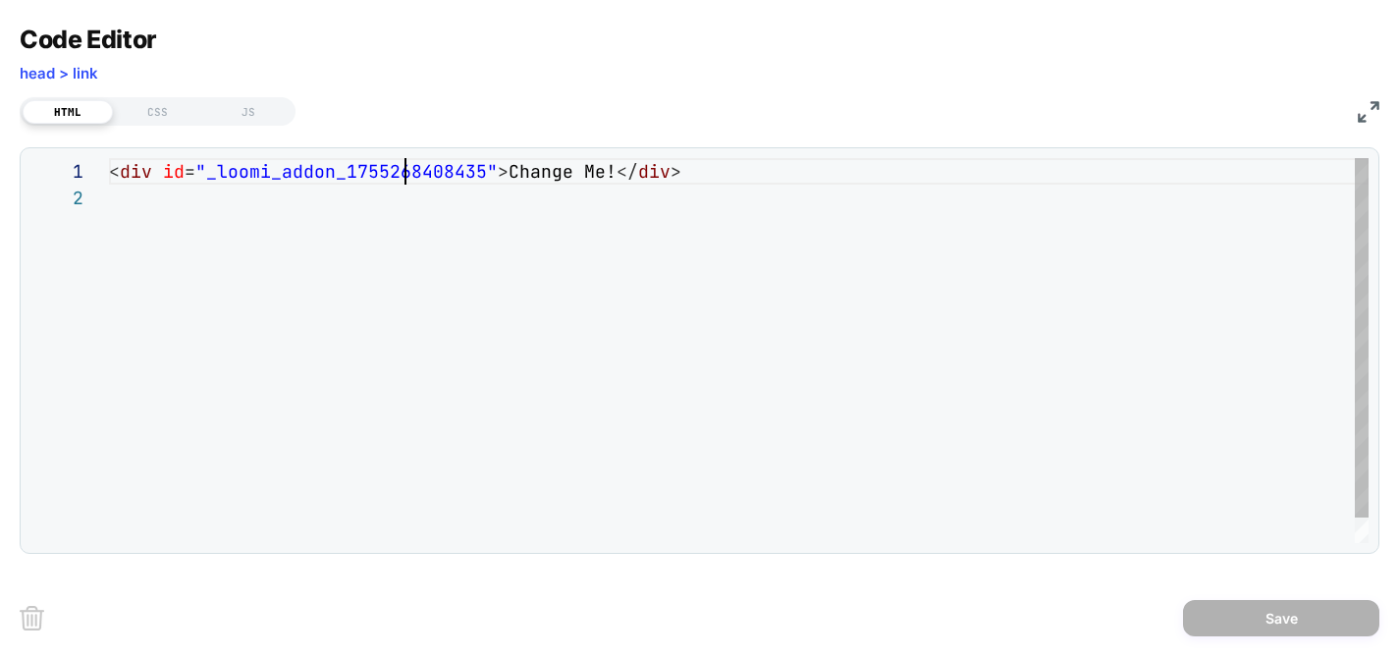
click at [402, 164] on div "< div id = "_loomi_addon_1755268408435" > Change Me! </ div >" at bounding box center [738, 363] width 1259 height 411
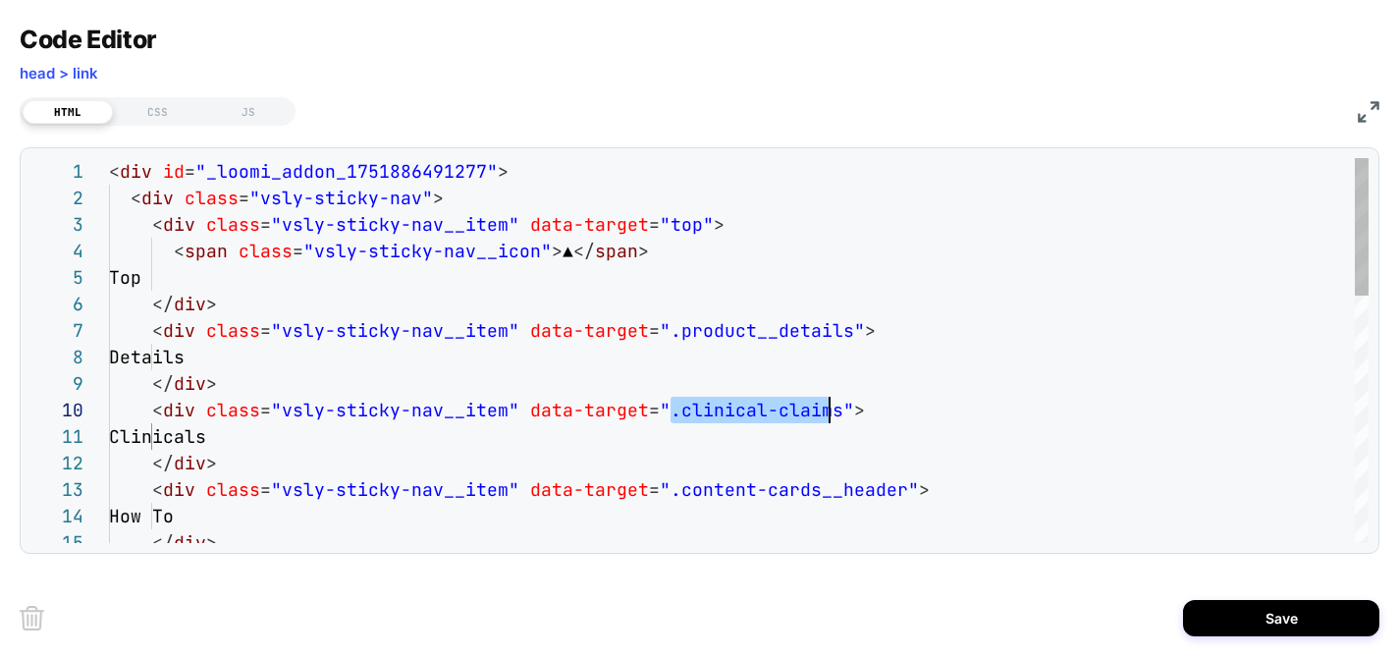
scroll to position [239, 721]
drag, startPoint x: 672, startPoint y: 407, endPoint x: 827, endPoint y: 409, distance: 154.1
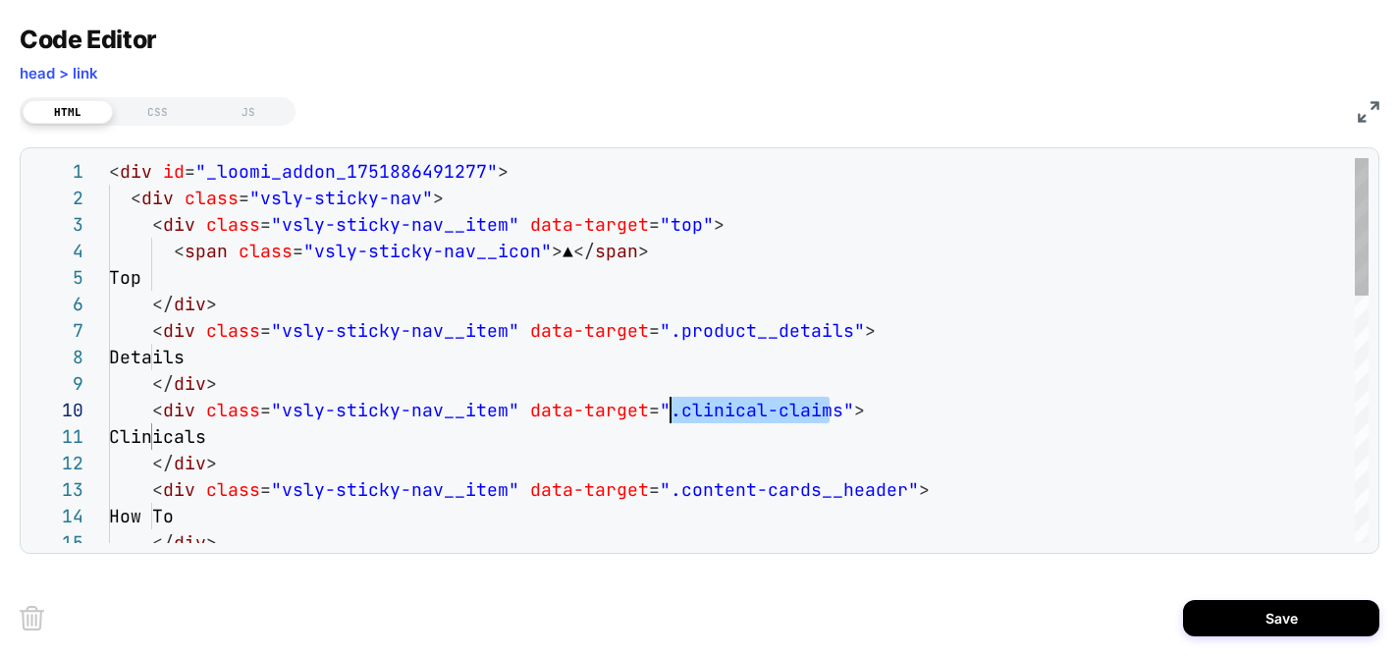
drag, startPoint x: 830, startPoint y: 408, endPoint x: 674, endPoint y: 416, distance: 156.3
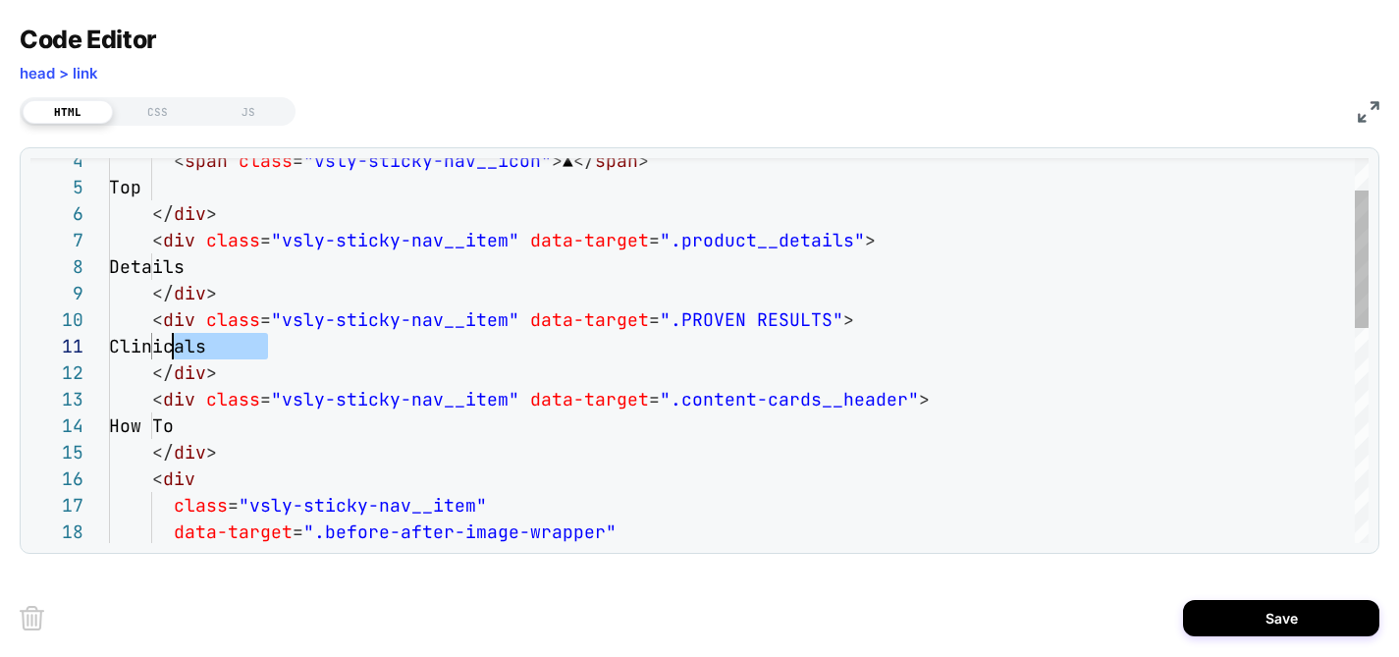
drag, startPoint x: 266, startPoint y: 355, endPoint x: 171, endPoint y: 354, distance: 95.2
click at [171, 354] on div "How To </ div > < div class = "vsly-sticky-nav__item" data-target = ".content-c…" at bounding box center [738, 605] width 1259 height 1074
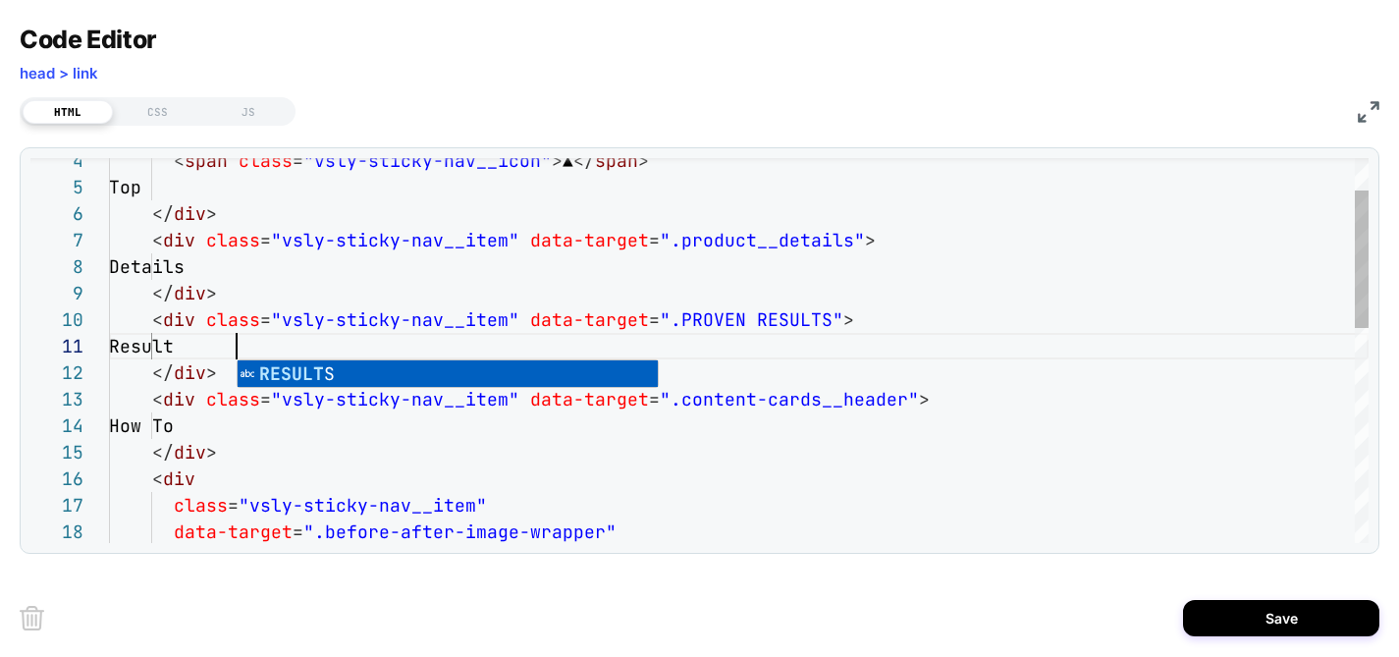
scroll to position [0, 137]
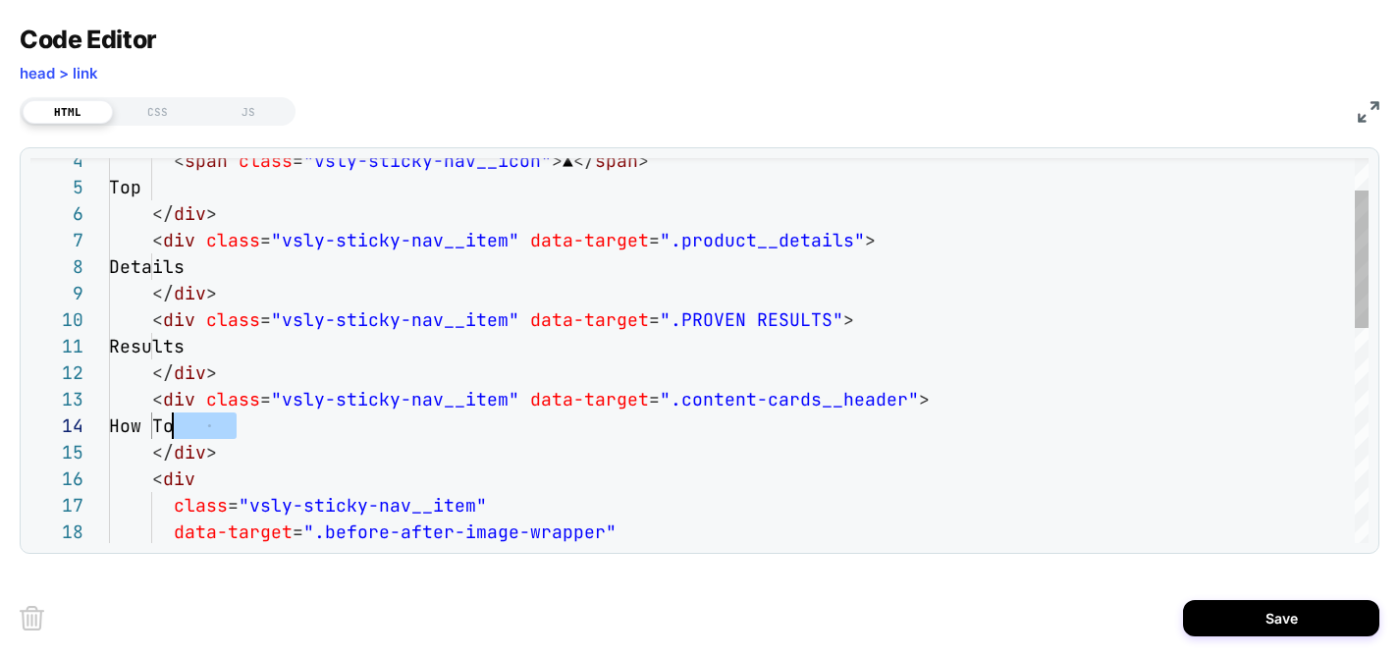
drag, startPoint x: 241, startPoint y: 428, endPoint x: 173, endPoint y: 425, distance: 67.8
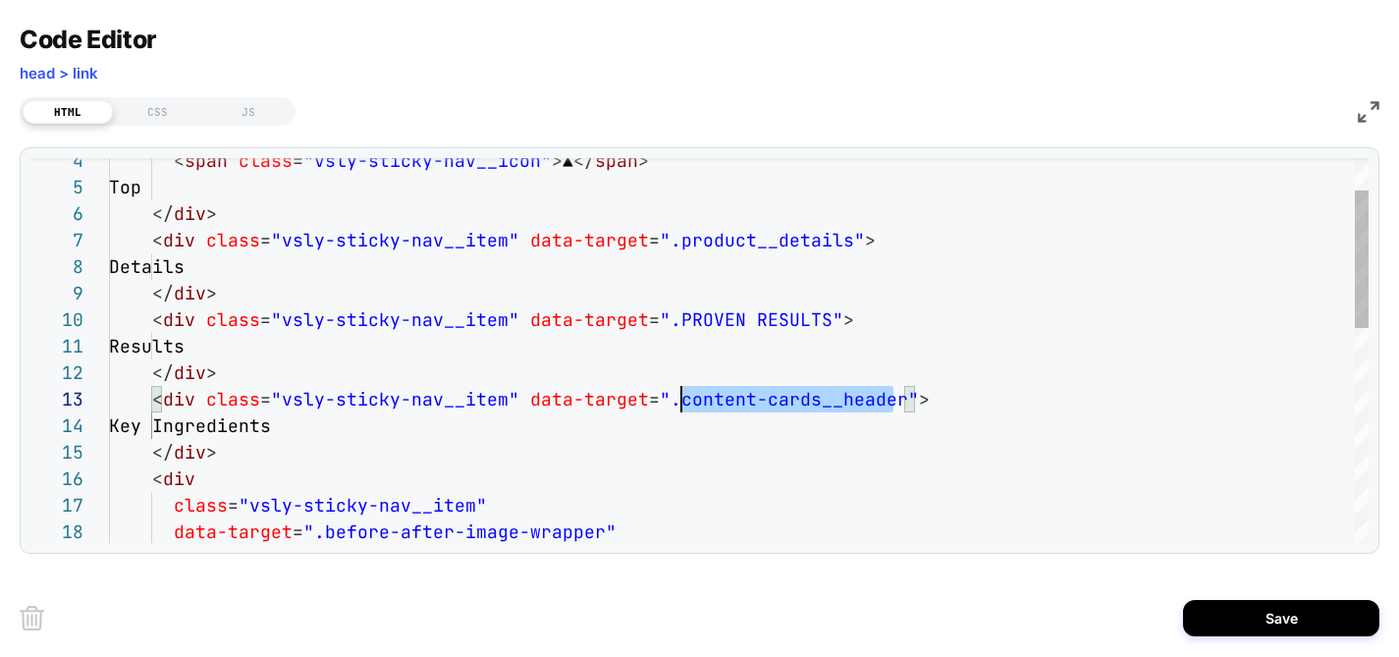
scroll to position [53, 562]
drag, startPoint x: 890, startPoint y: 402, endPoint x: 674, endPoint y: 401, distance: 216.0
click at [674, 401] on div "Key Ingredients </ div > < div class = "vsly-sticky-nav__item" data-target = ".…" at bounding box center [738, 605] width 1259 height 1074
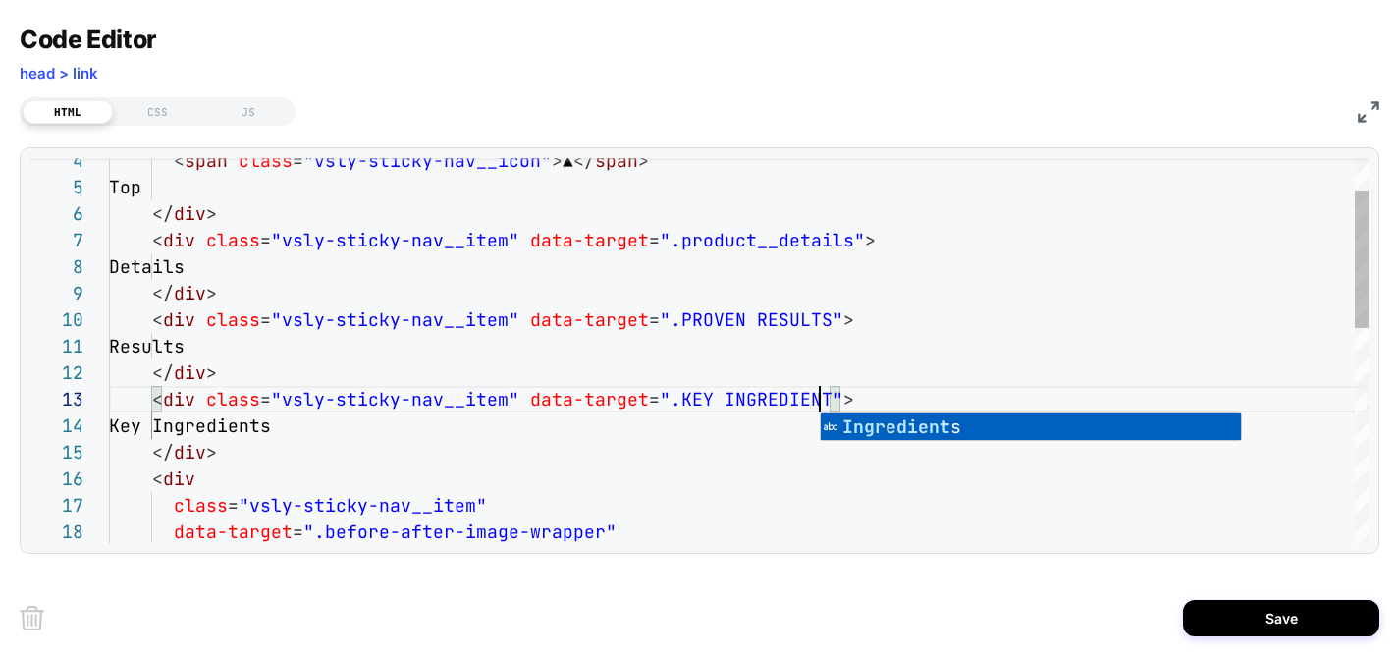
scroll to position [53, 721]
click at [619, 435] on div "Key Ingredients </ div > < div class = "vsly-sticky-nav__item" data-target = ".…" at bounding box center [738, 605] width 1259 height 1074
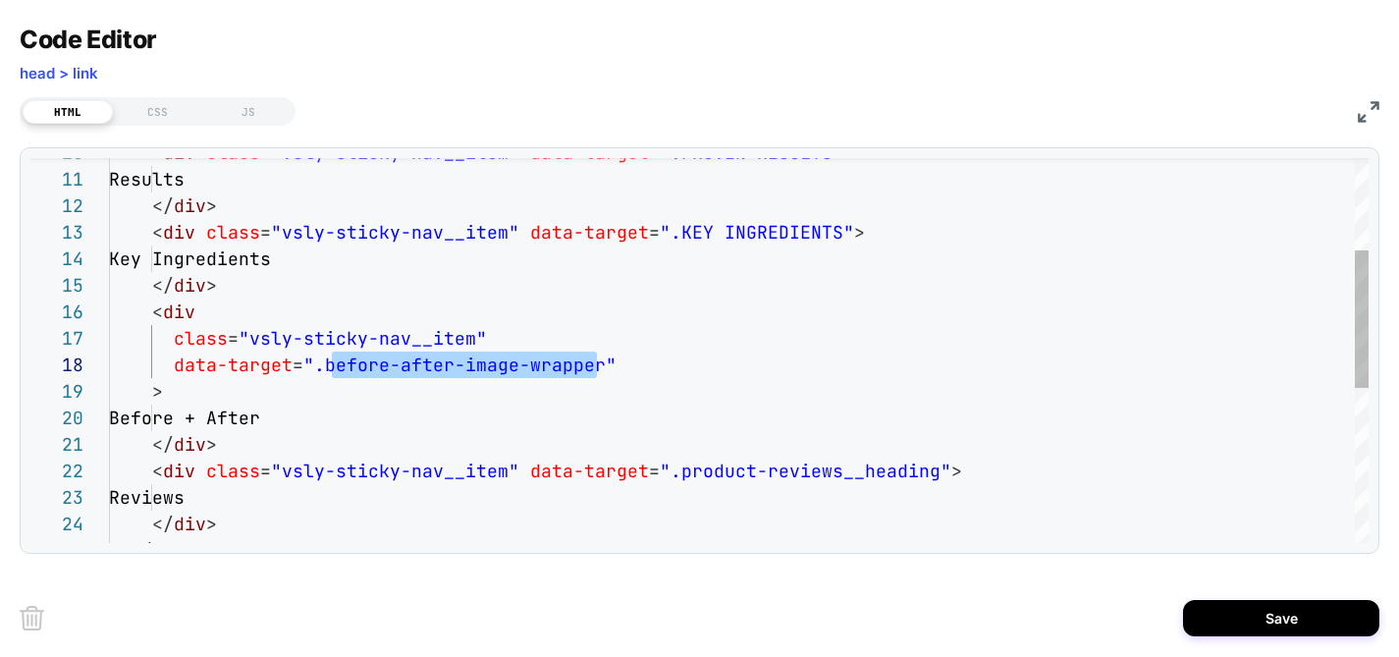
scroll to position [186, 212]
drag, startPoint x: 595, startPoint y: 363, endPoint x: 325, endPoint y: 371, distance: 270.1
click at [325, 371] on div "Key Ingredients </ div > < div class = "vsly-sticky-nav__item" data-target = ".…" at bounding box center [738, 438] width 1259 height 1074
click at [184, 401] on div "Key Ingredients </ div > < div class = "vsly-sticky-nav__item" data-target = ".…" at bounding box center [738, 438] width 1259 height 1074
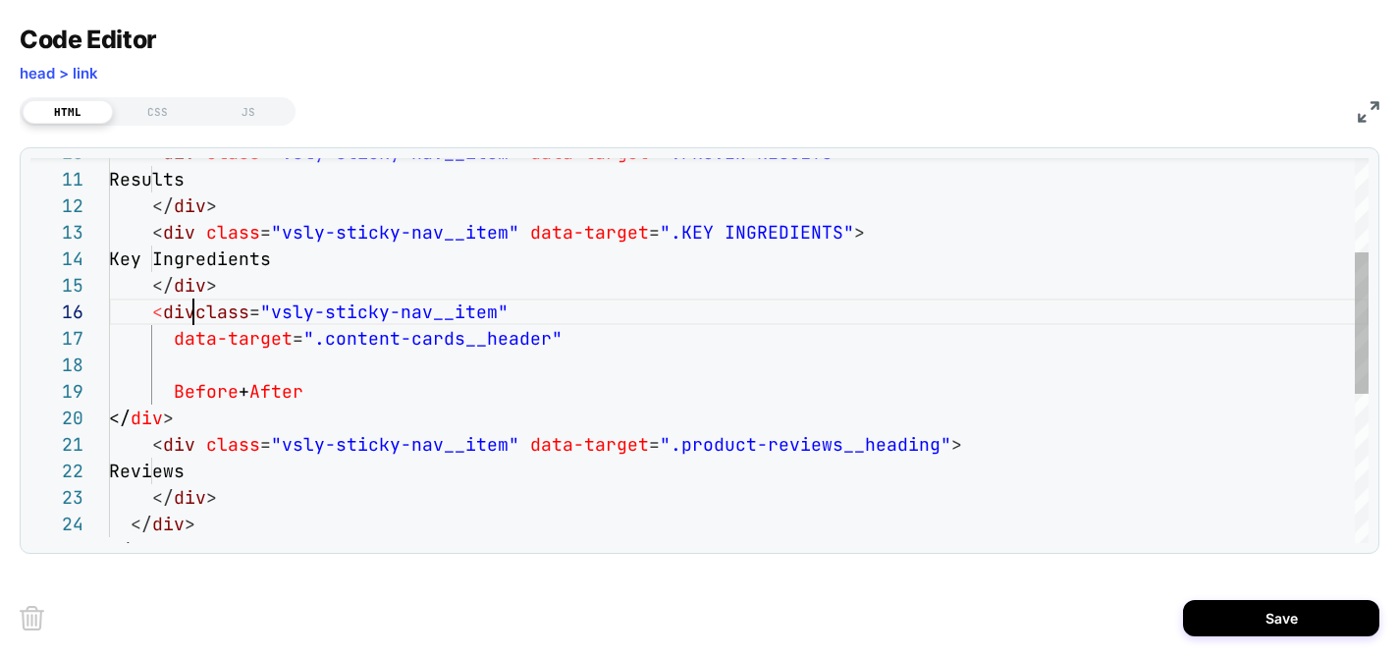
scroll to position [133, 95]
click at [174, 340] on div "Key Ingredients </ div > < div class = "vsly-sticky-nav__item" data-target = ".…" at bounding box center [738, 424] width 1259 height 1047
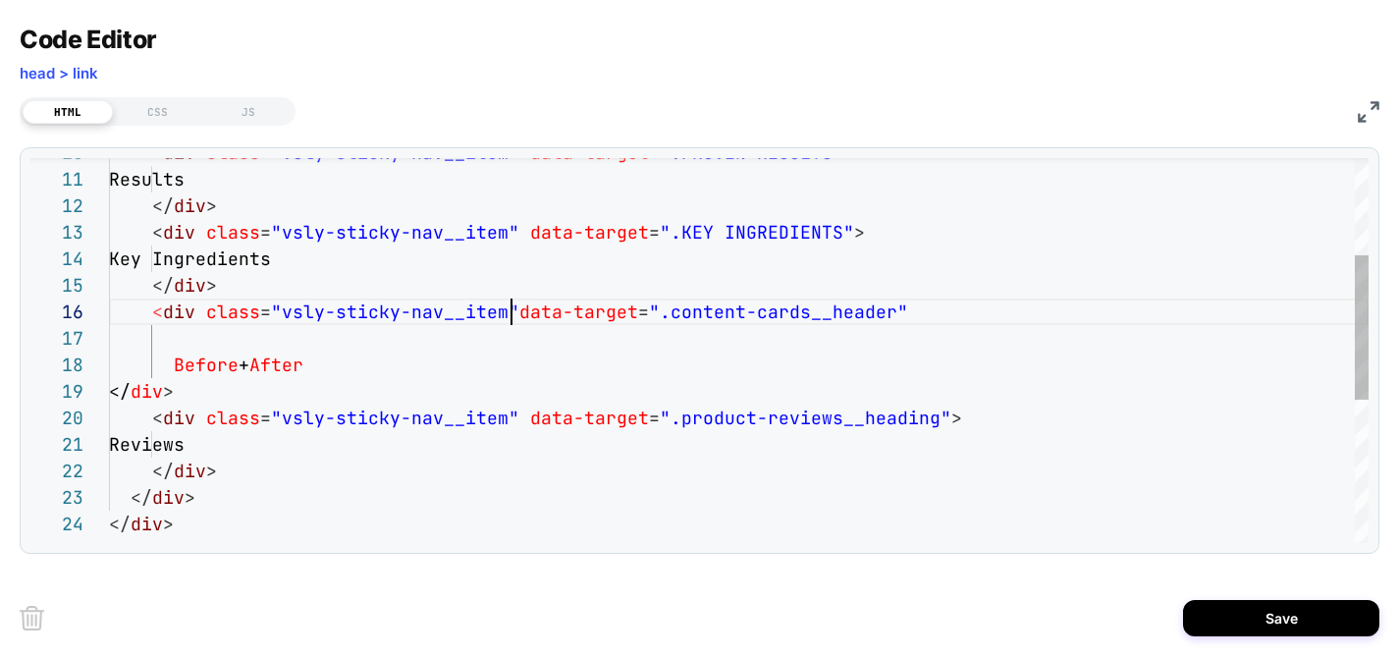
scroll to position [133, 413]
click at [923, 317] on div "Key Ingredients </ div > < div class = "vsly-sticky-nav__item" data-target = ".…" at bounding box center [738, 411] width 1259 height 1021
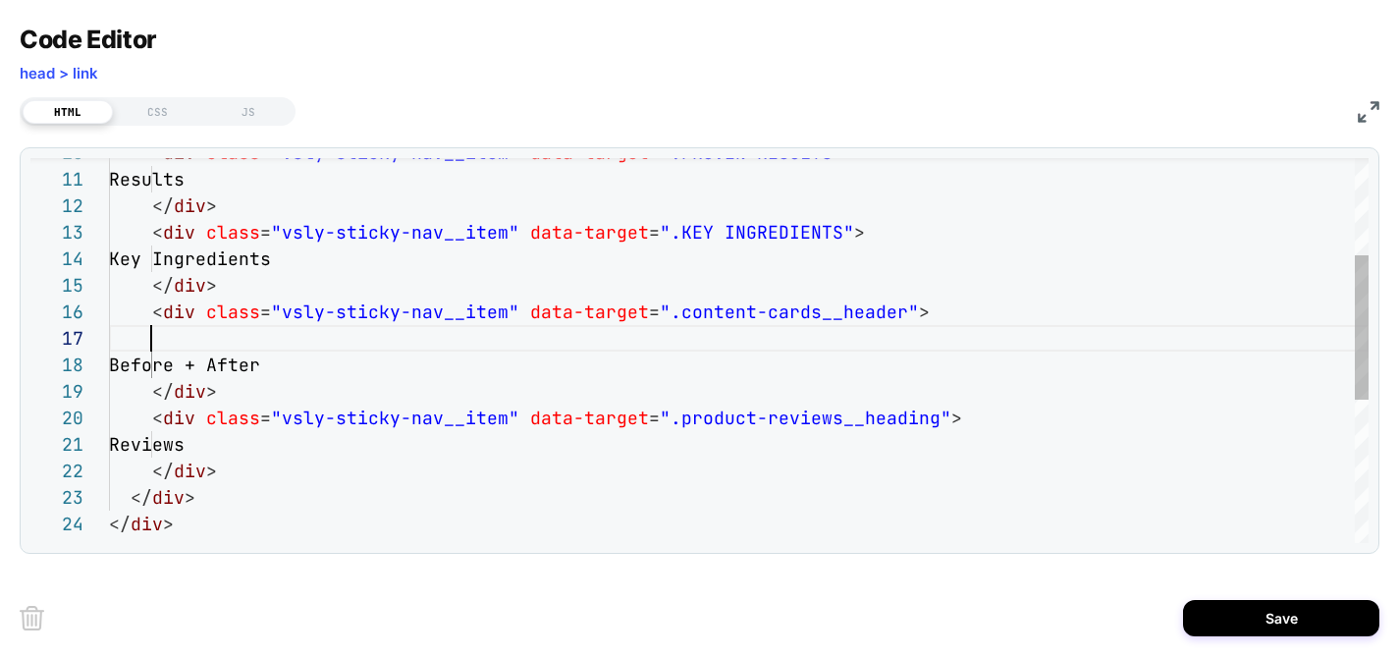
click at [237, 347] on div "Key Ingredients </ div > < div class = "vsly-sticky-nav__item" data-target = ".…" at bounding box center [738, 411] width 1259 height 1021
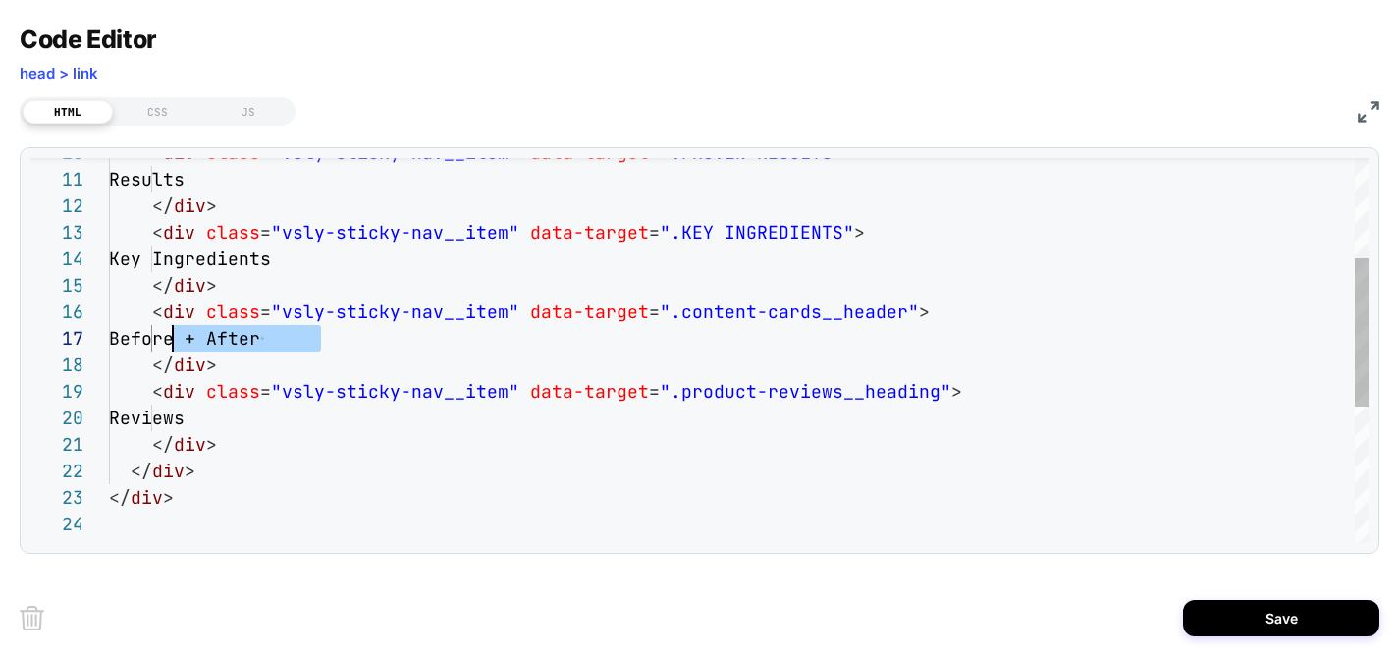
drag, startPoint x: 319, startPoint y: 342, endPoint x: 175, endPoint y: 339, distance: 144.3
click at [175, 339] on div "Key Ingredients </ div > < div class = "vsly-sticky-nav__item" data-target = ".…" at bounding box center [738, 398] width 1259 height 994
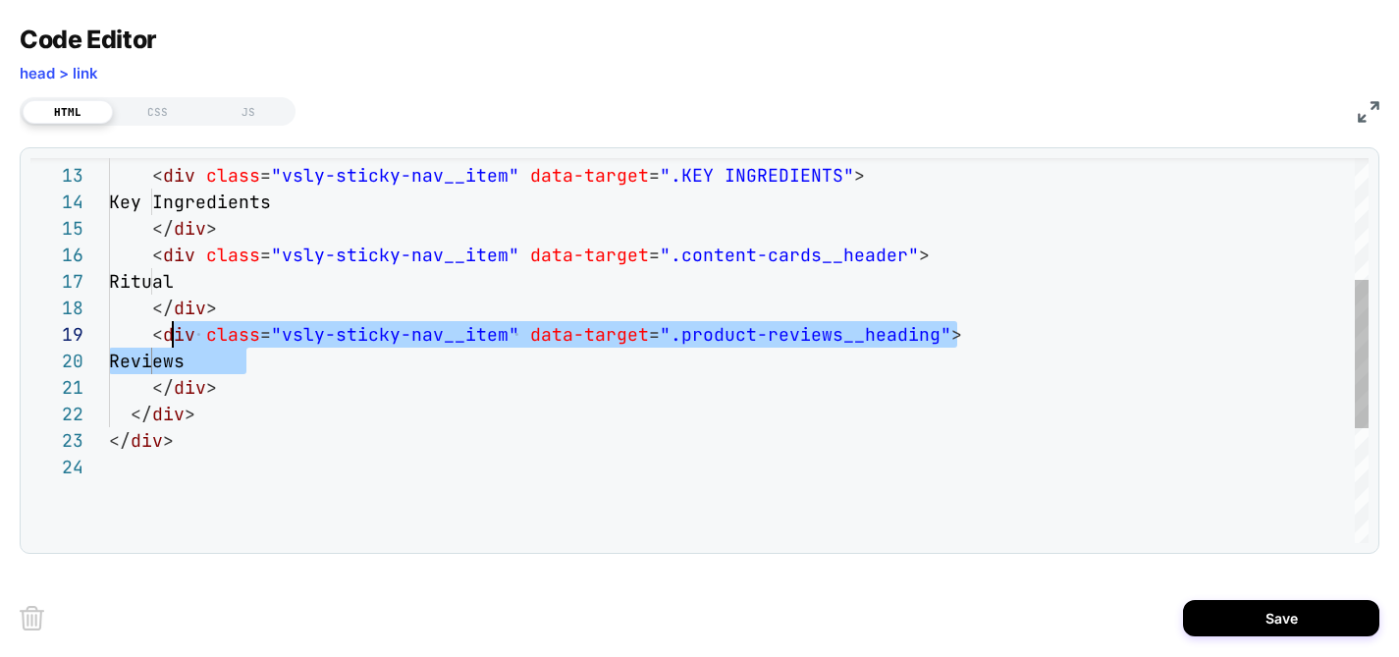
scroll to position [212, 64]
drag, startPoint x: 262, startPoint y: 358, endPoint x: 171, endPoint y: 343, distance: 92.6
click at [171, 343] on div "Key Ingredients </ div > < div class = "vsly-sticky-nav__item" data-target = ".…" at bounding box center [738, 341] width 1259 height 994
drag, startPoint x: 217, startPoint y: 392, endPoint x: 81, endPoint y: 340, distance: 145.1
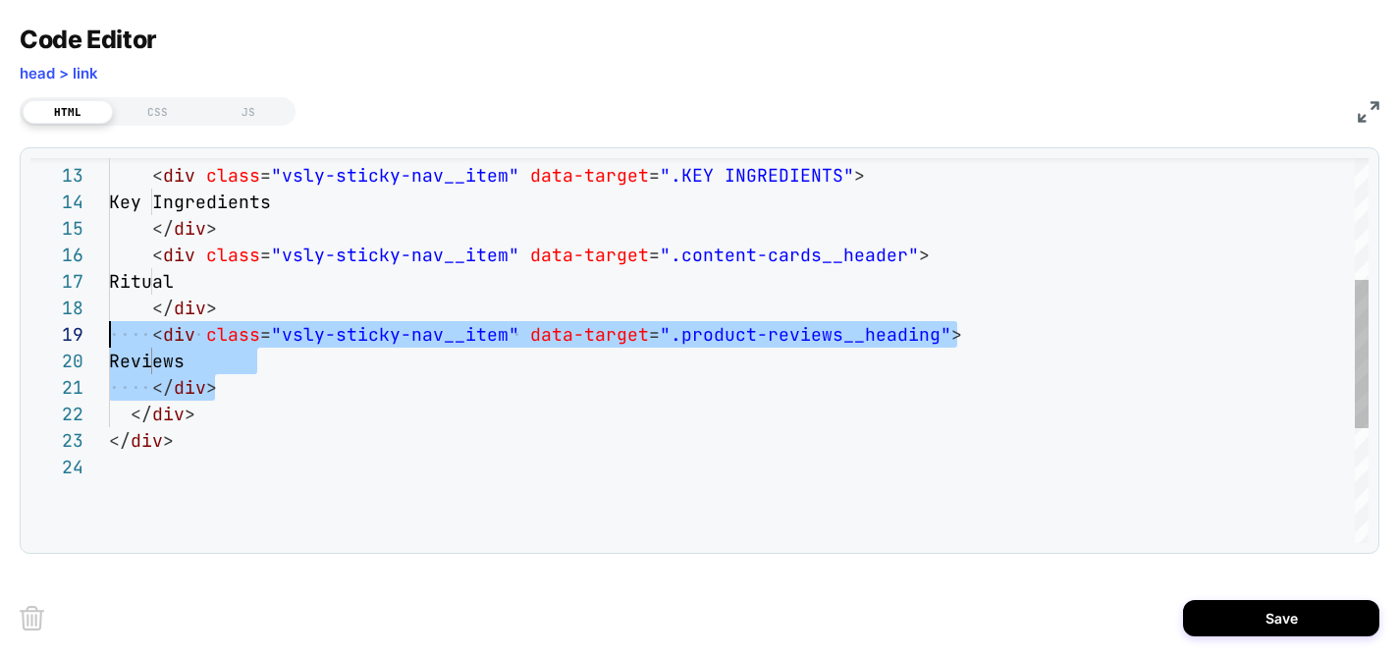
click at [109, 340] on div "Key Ingredients </ div > < div class = "vsly-sticky-nav__item" data-target = ".…" at bounding box center [738, 341] width 1259 height 994
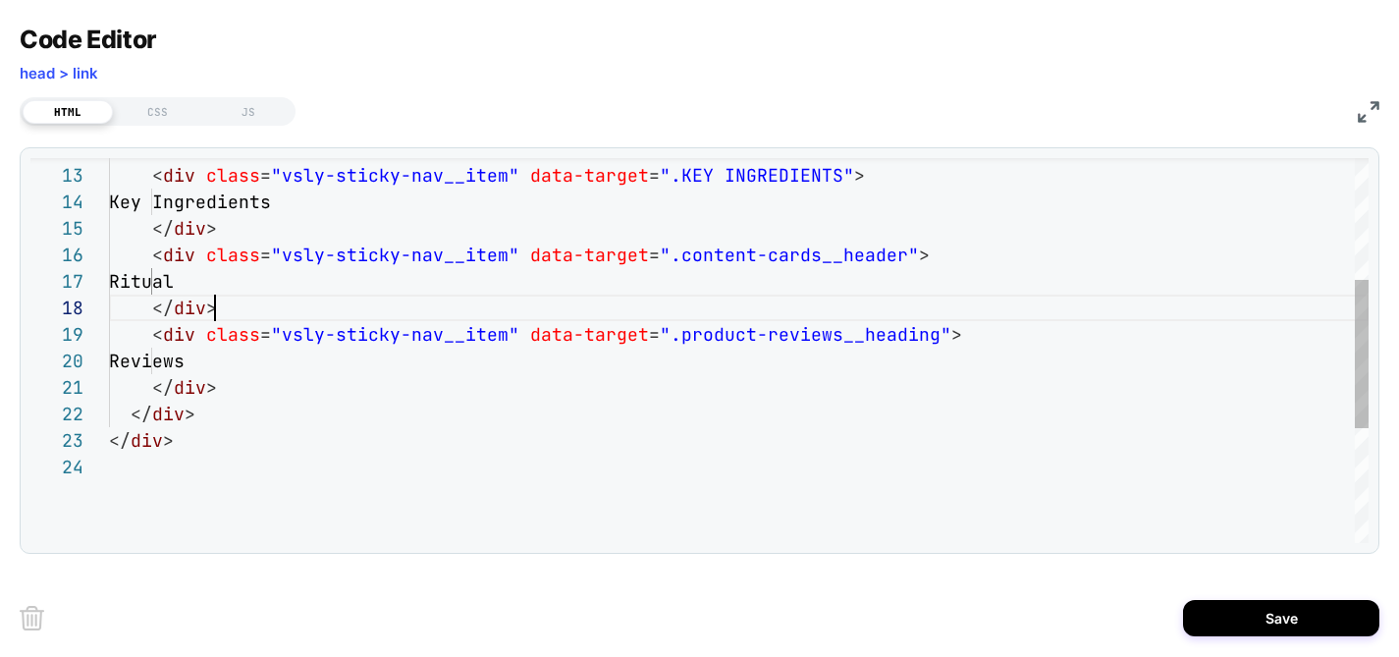
click at [244, 312] on div "Key Ingredients </ div > < div class = "vsly-sticky-nav__item" data-target = ".…" at bounding box center [738, 341] width 1259 height 994
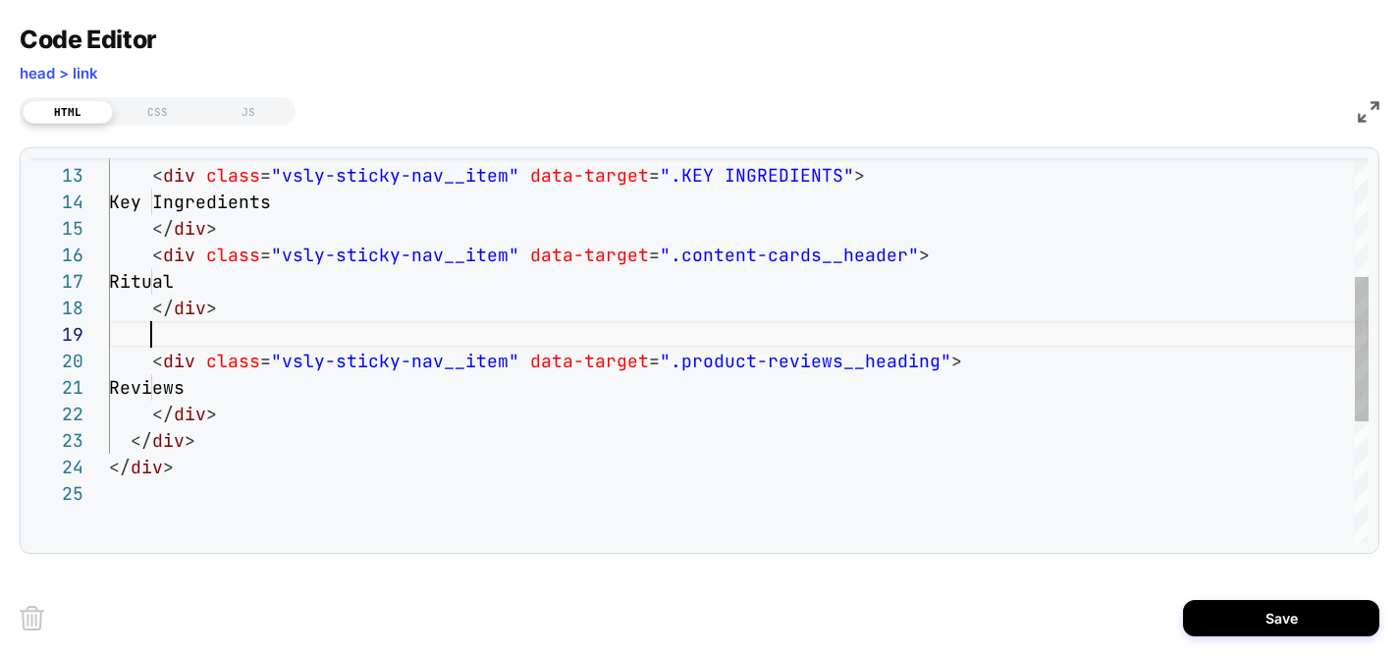
scroll to position [0, 106]
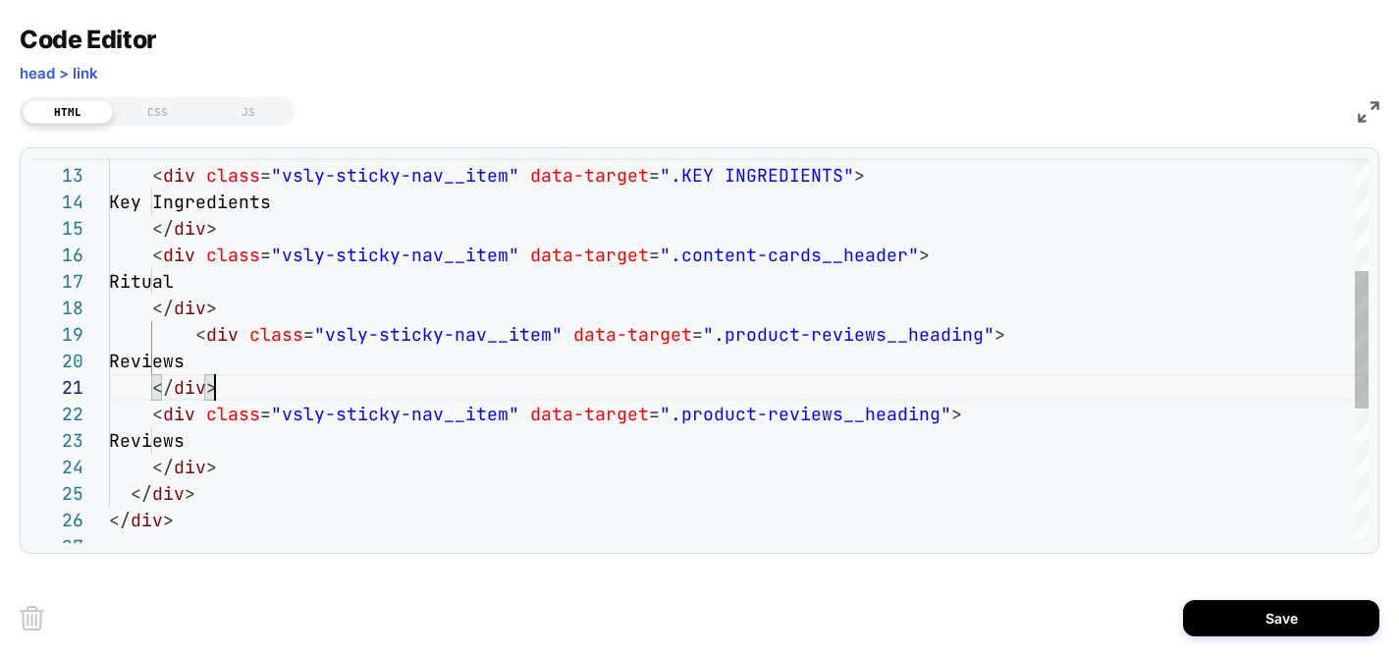
click at [188, 341] on div "Key Ingredients </ div > < div class = "vsly-sticky-nav__item" data-target = ".…" at bounding box center [738, 381] width 1259 height 1074
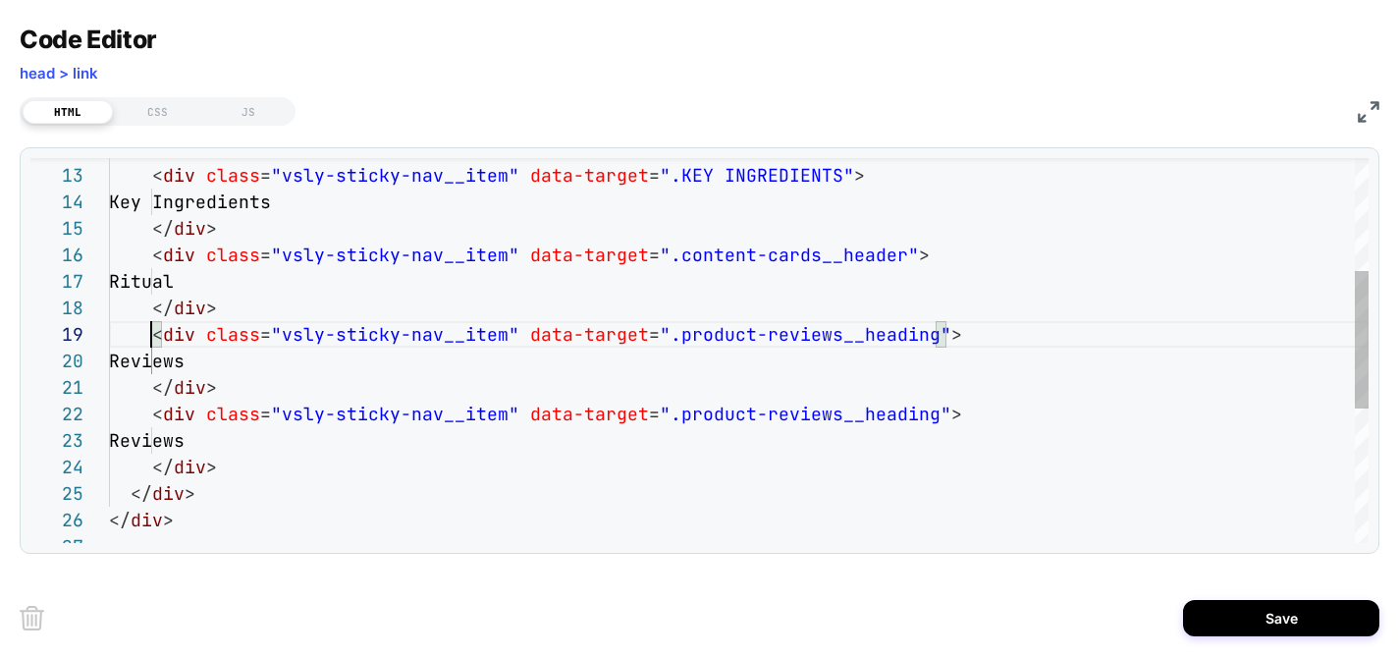
scroll to position [212, 42]
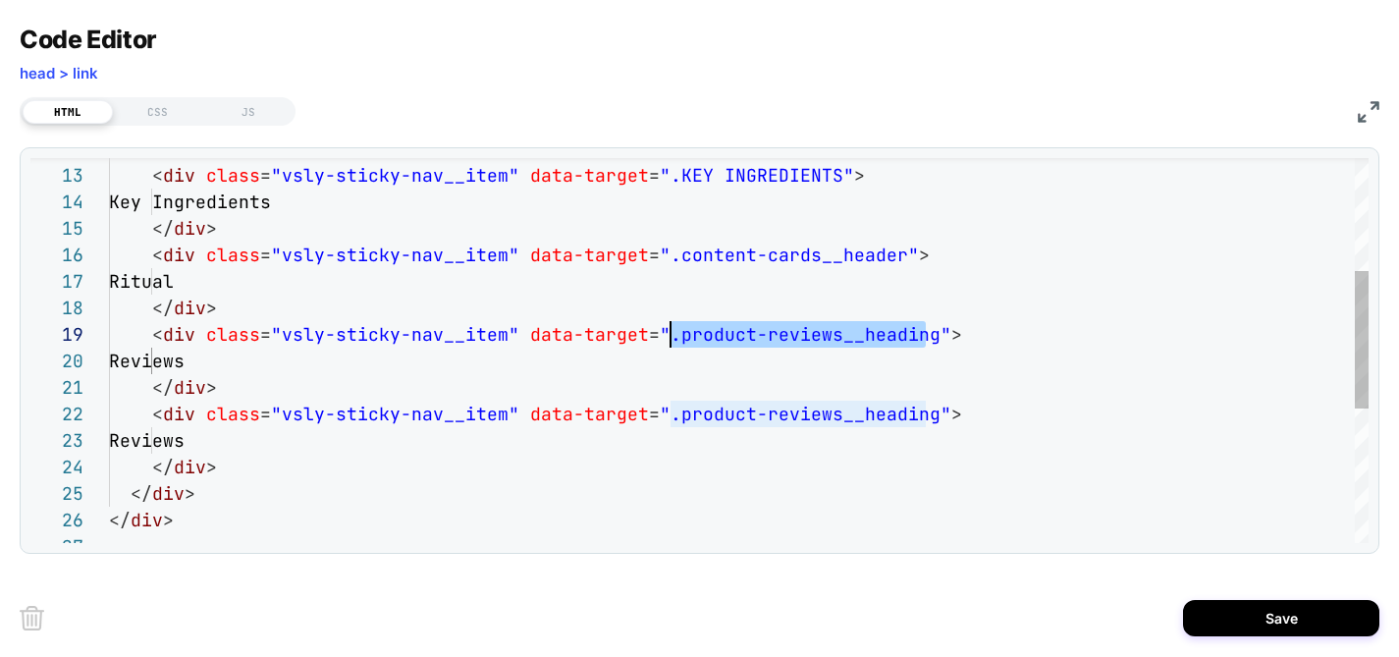
drag, startPoint x: 922, startPoint y: 336, endPoint x: 674, endPoint y: 339, distance: 247.4
click at [674, 339] on div "Key Ingredients </ div > < div class = "vsly-sticky-nav__item" data-target = ".…" at bounding box center [738, 381] width 1259 height 1074
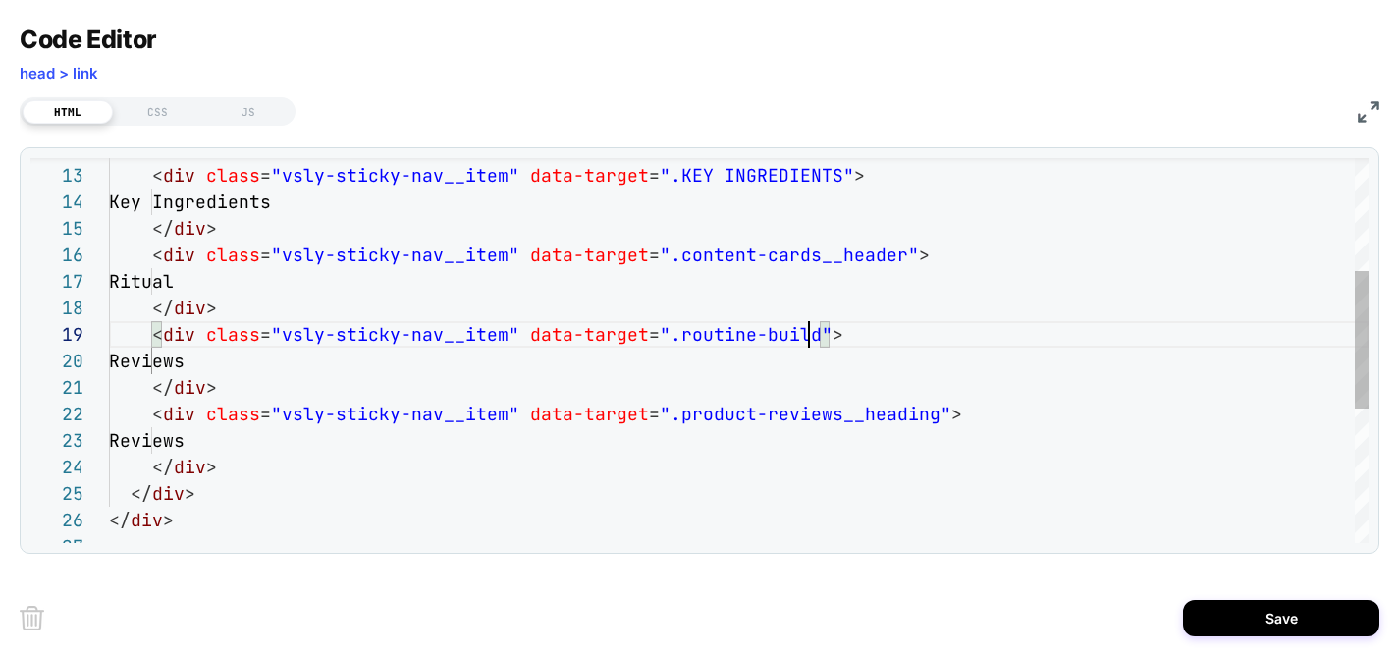
scroll to position [212, 721]
drag, startPoint x: 250, startPoint y: 364, endPoint x: 184, endPoint y: 368, distance: 66.9
click at [184, 368] on div "Key Ingredients </ div > < div class = "vsly-sticky-nav__item" data-target = ".…" at bounding box center [738, 381] width 1259 height 1074
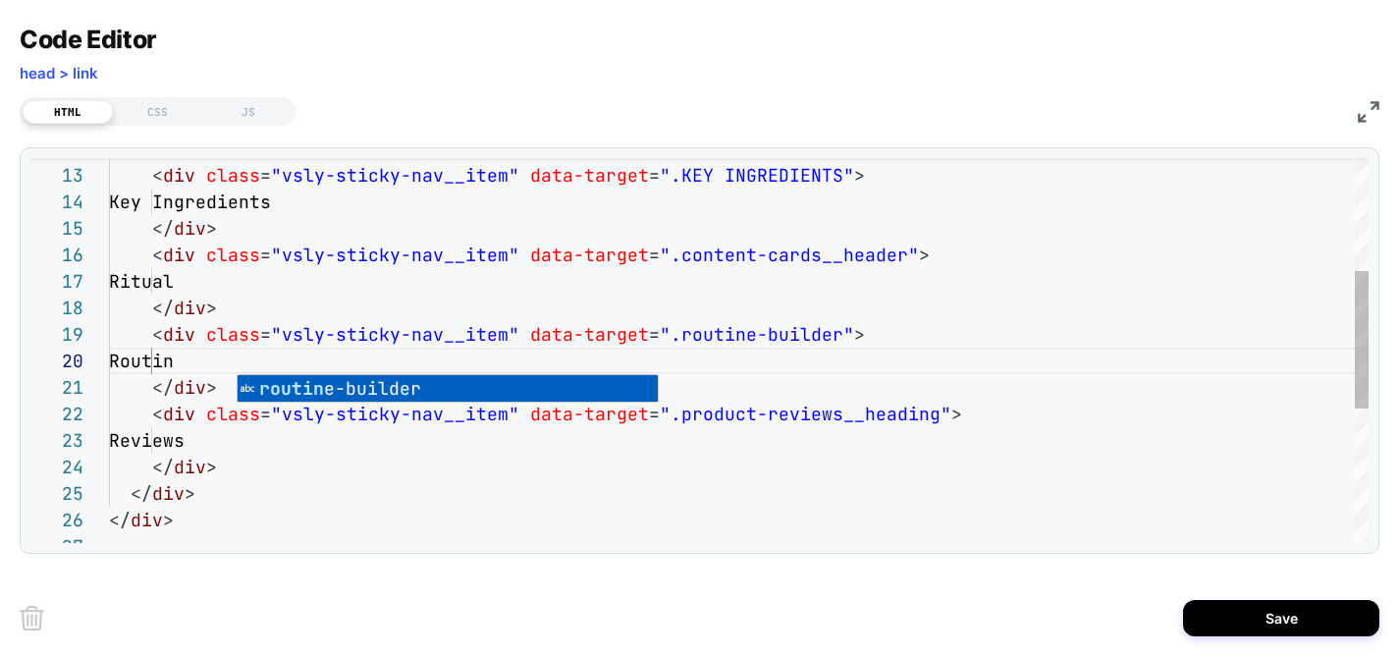
scroll to position [239, 137]
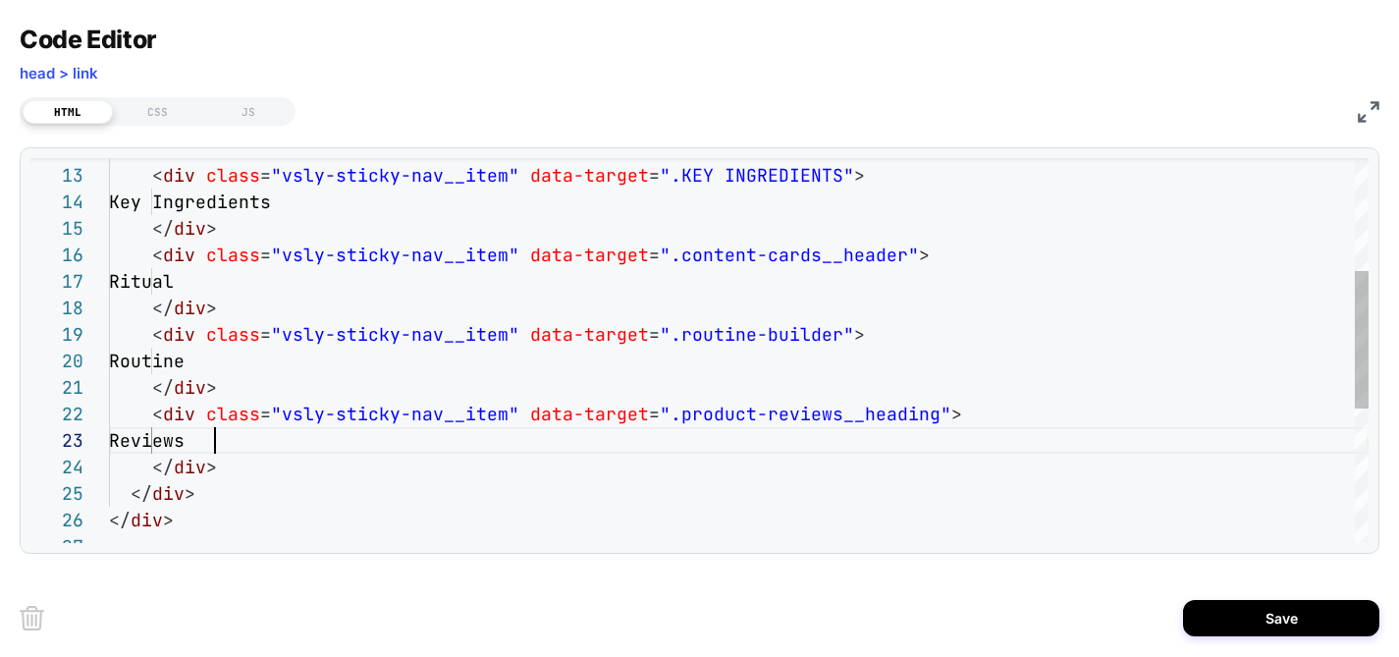
click at [217, 443] on div "Key Ingredients </ div > < div class = "vsly-sticky-nav__item" data-target = ".…" at bounding box center [738, 381] width 1259 height 1074
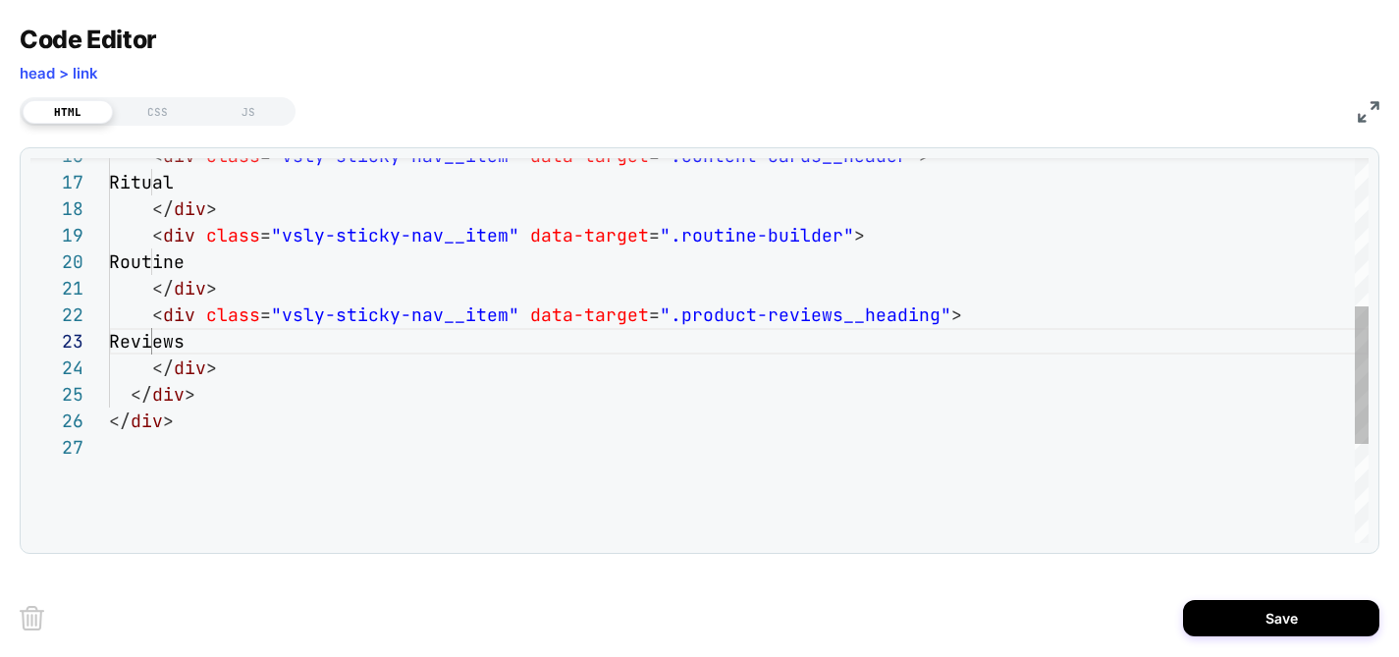
click at [171, 445] on div "Ritual </ div > < div class = "vsly-sticky-nav__item" data-target = ".product-r…" at bounding box center [738, 282] width 1259 height 1074
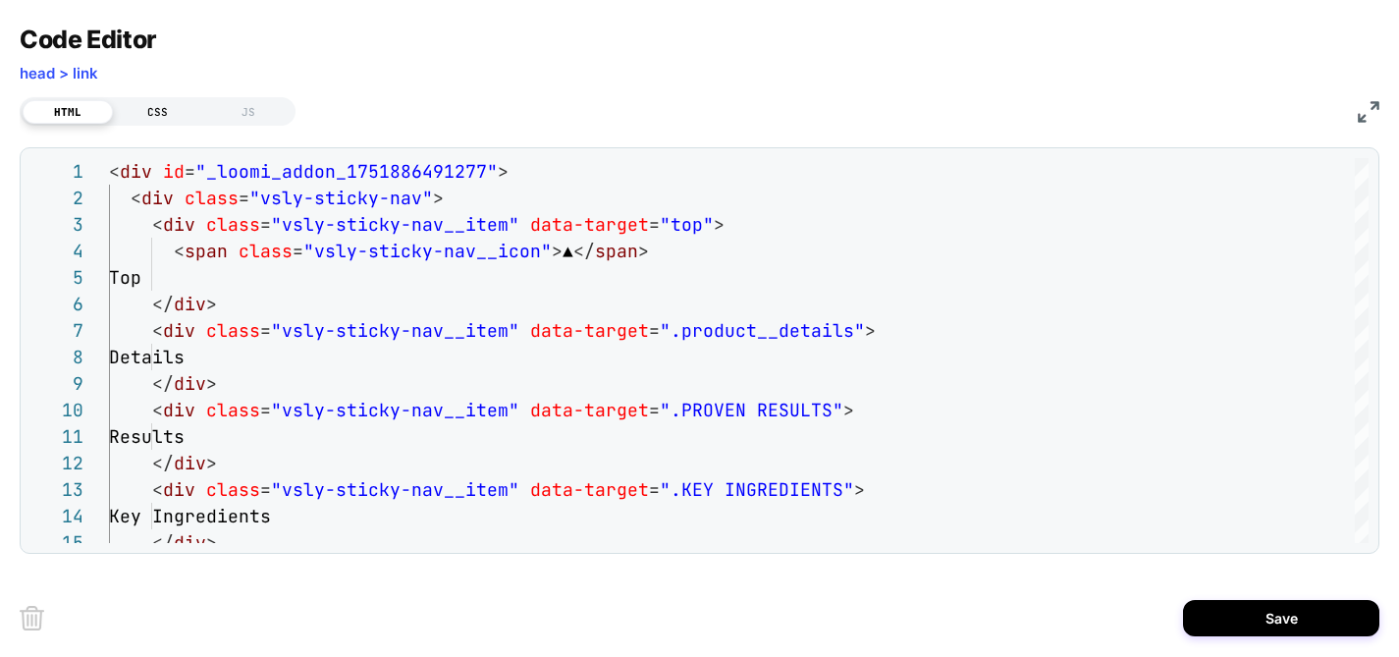
type textarea "**********"
click at [161, 104] on div "CSS" at bounding box center [158, 112] width 90 height 24
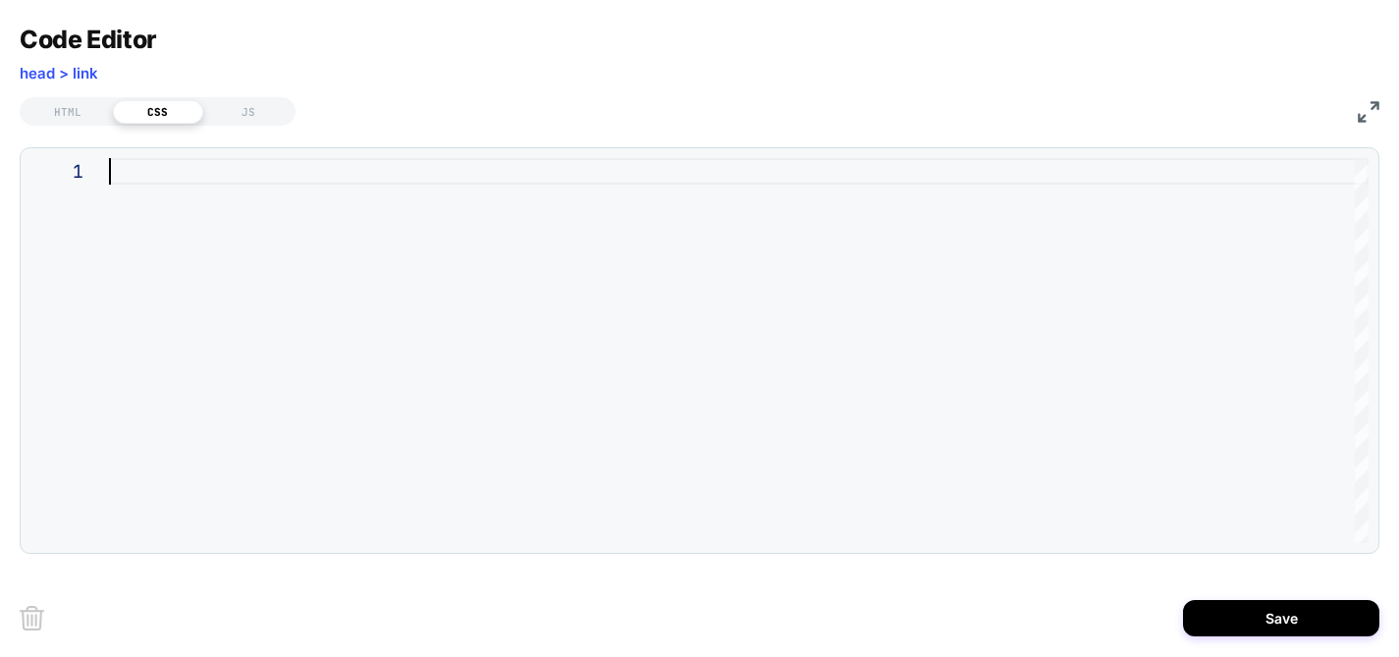
click at [143, 182] on div at bounding box center [738, 350] width 1259 height 385
type textarea "*"
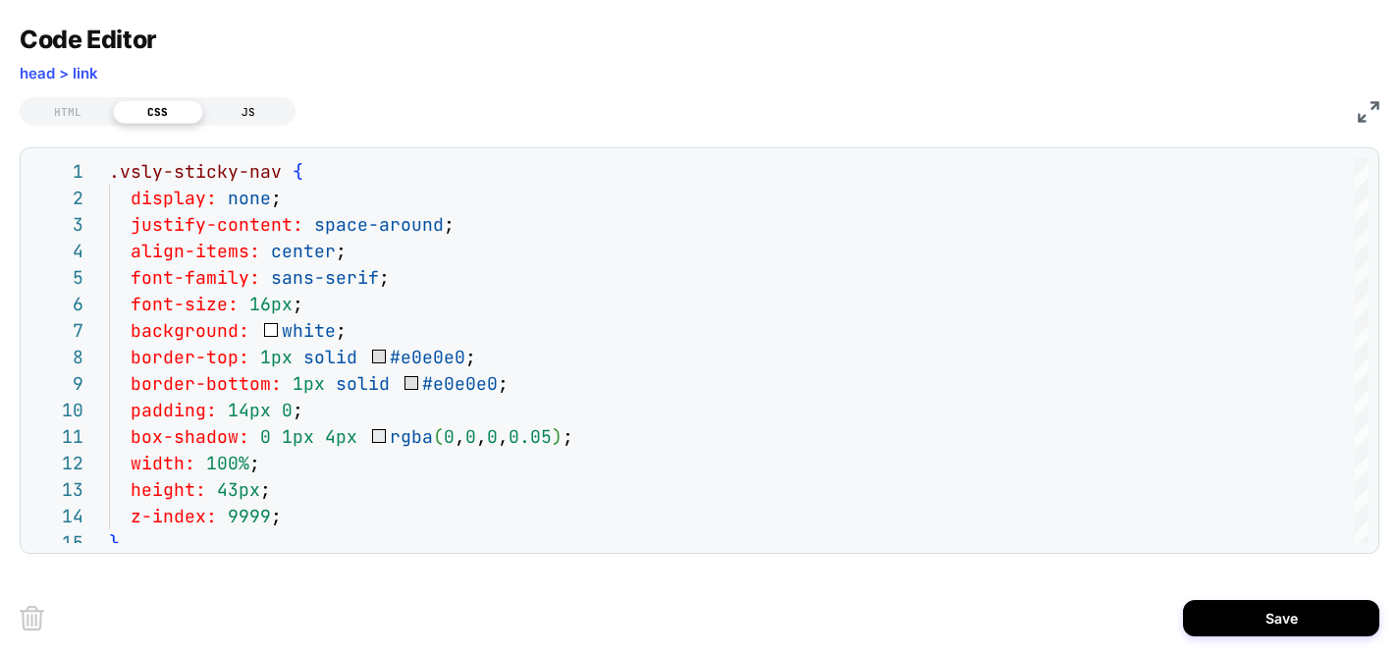
click at [241, 112] on div "JS" at bounding box center [248, 112] width 90 height 24
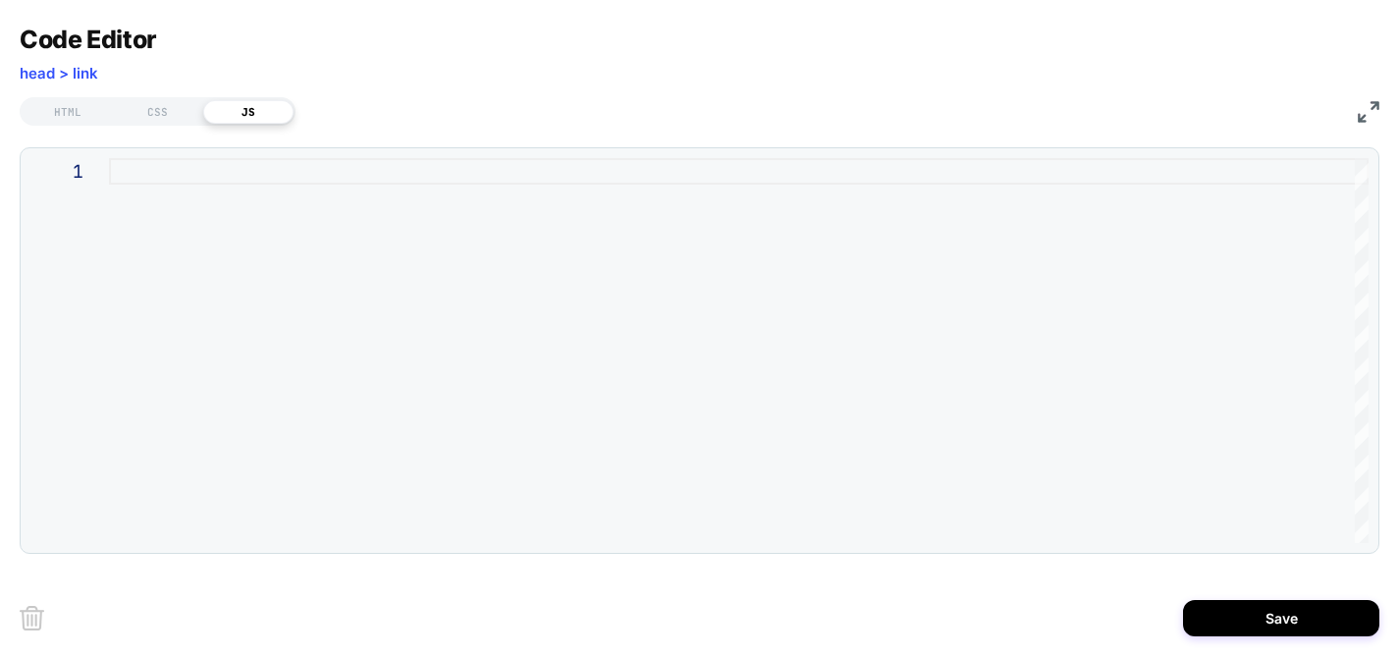
click at [198, 168] on div at bounding box center [738, 350] width 1259 height 385
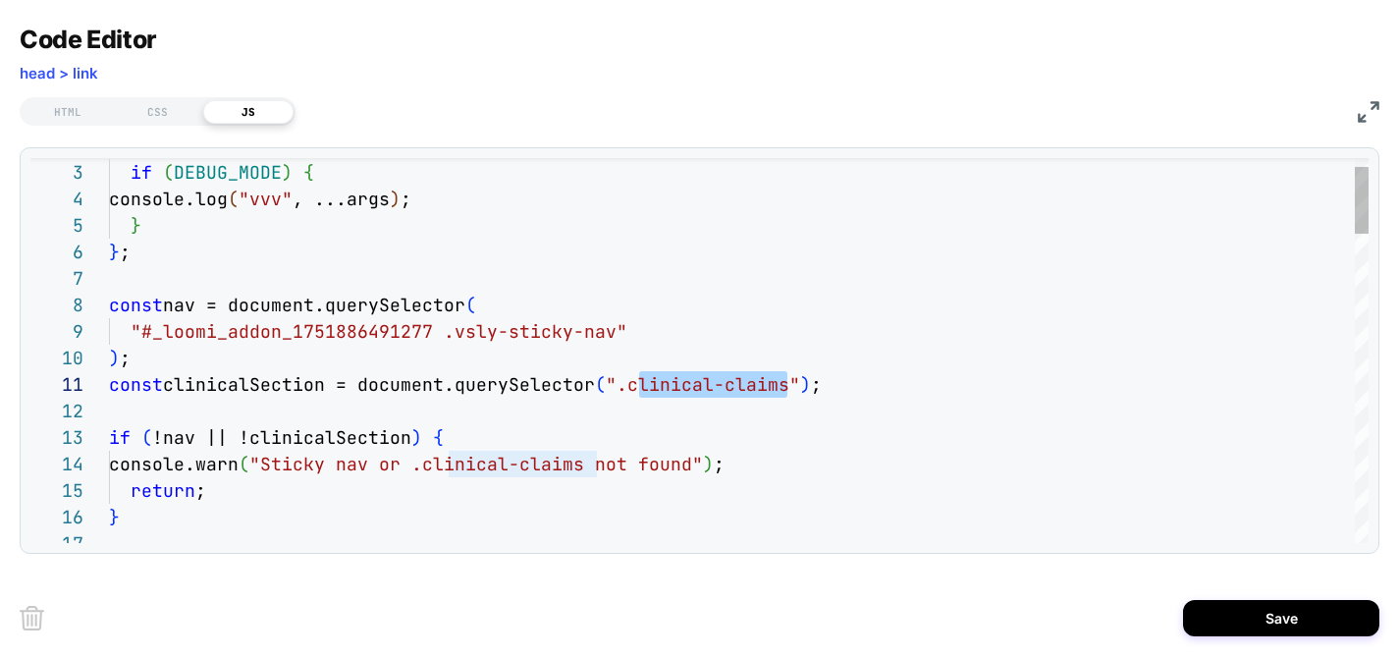
scroll to position [0, 519]
drag, startPoint x: 786, startPoint y: 390, endPoint x: 631, endPoint y: 384, distance: 155.2
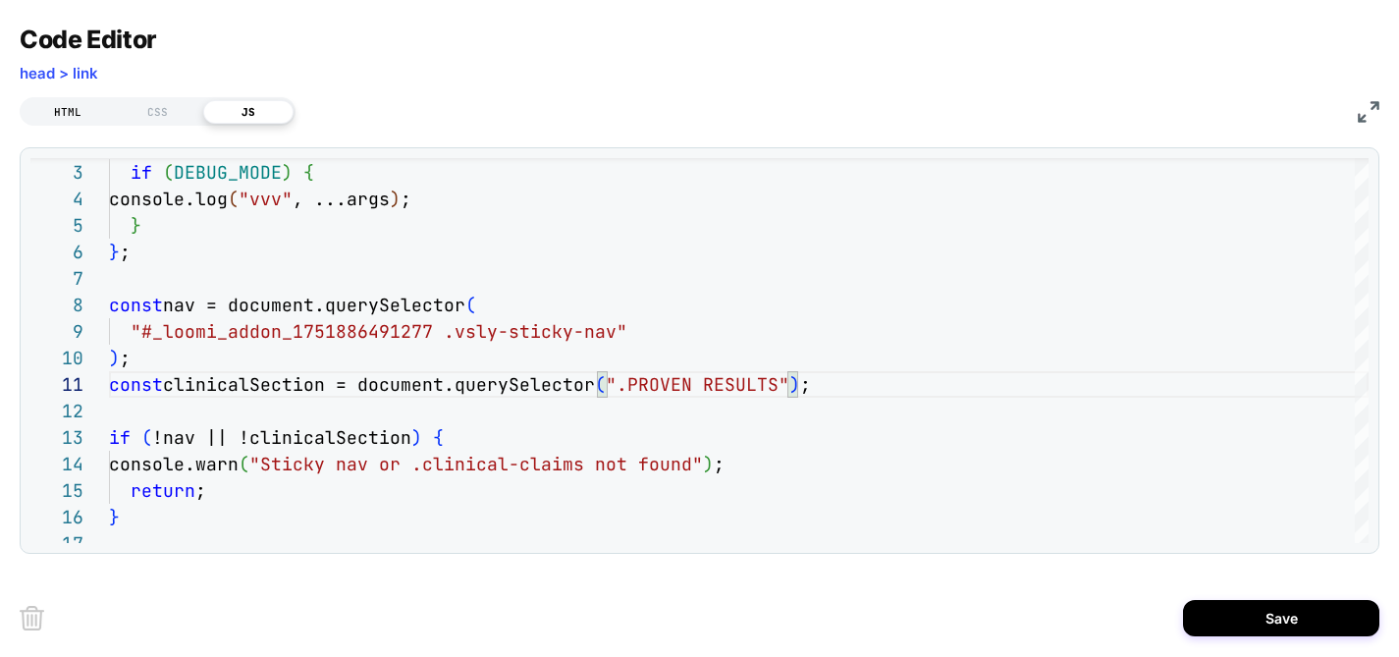
type textarea "**********"
click at [72, 101] on div "HTML" at bounding box center [68, 112] width 90 height 24
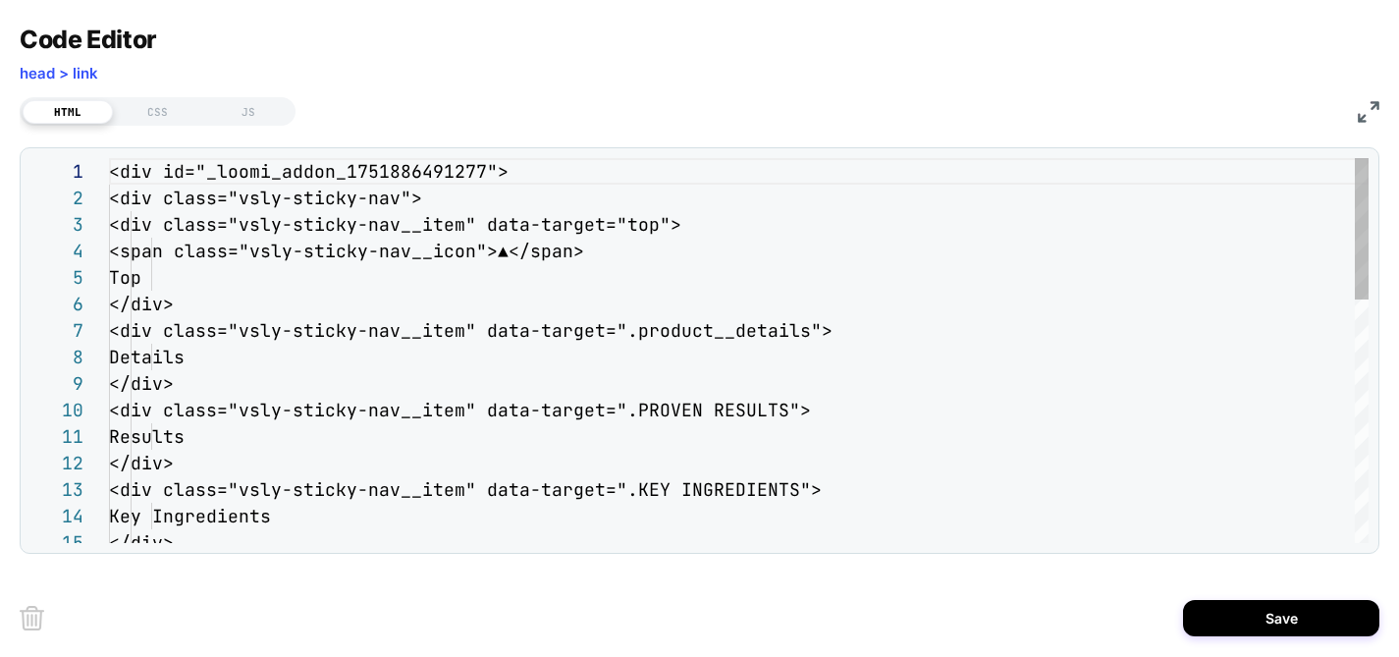
scroll to position [265, 0]
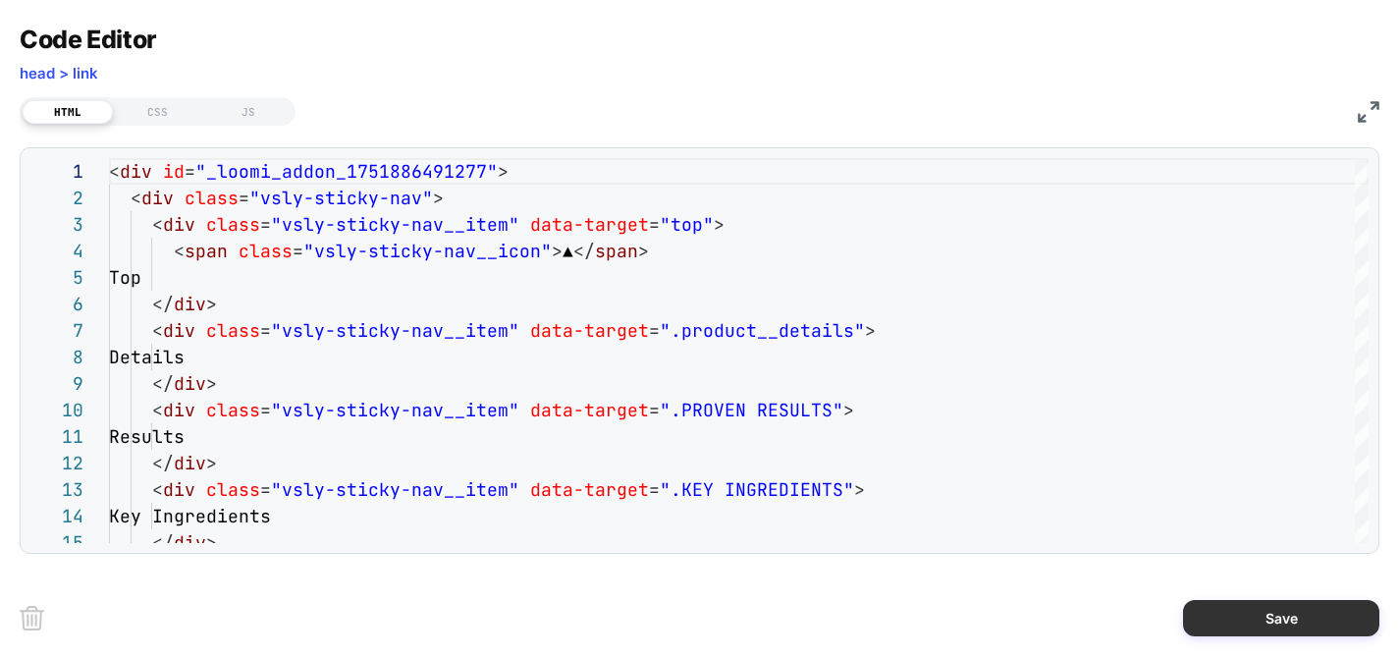
click at [1219, 621] on button "Save" at bounding box center [1281, 618] width 196 height 36
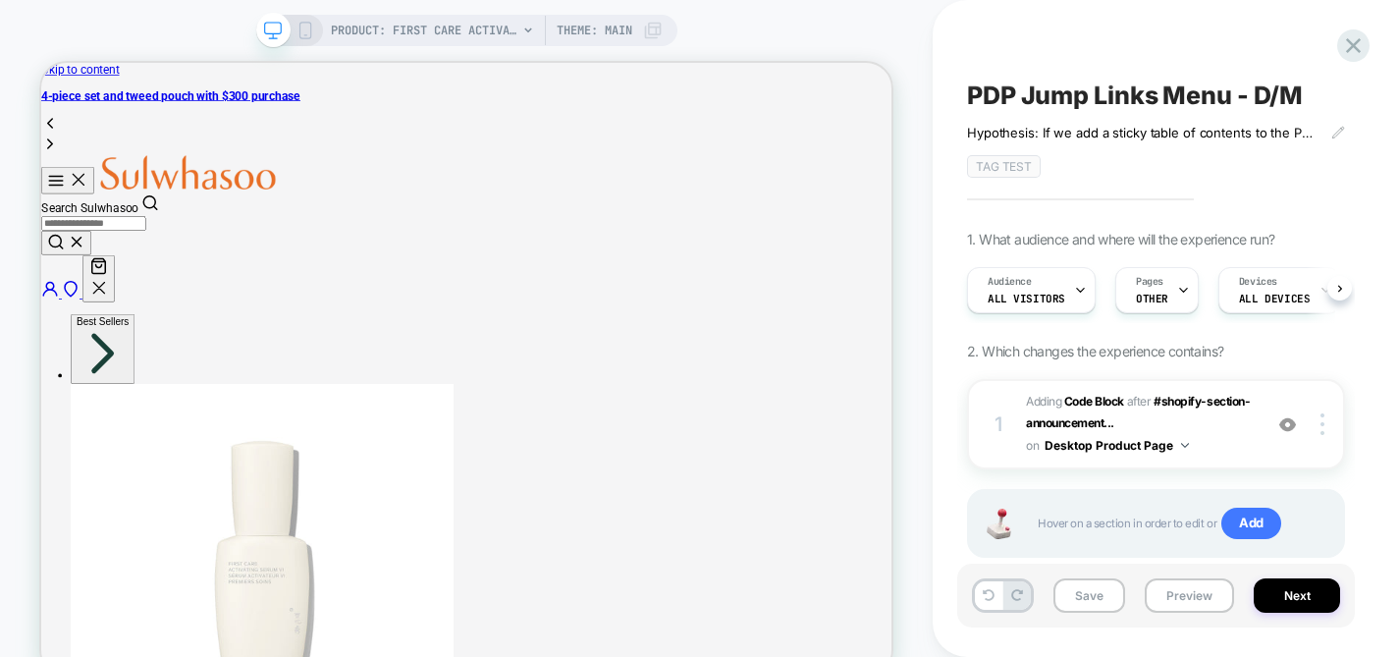
scroll to position [0, 1]
click at [1182, 443] on img at bounding box center [1185, 445] width 8 height 5
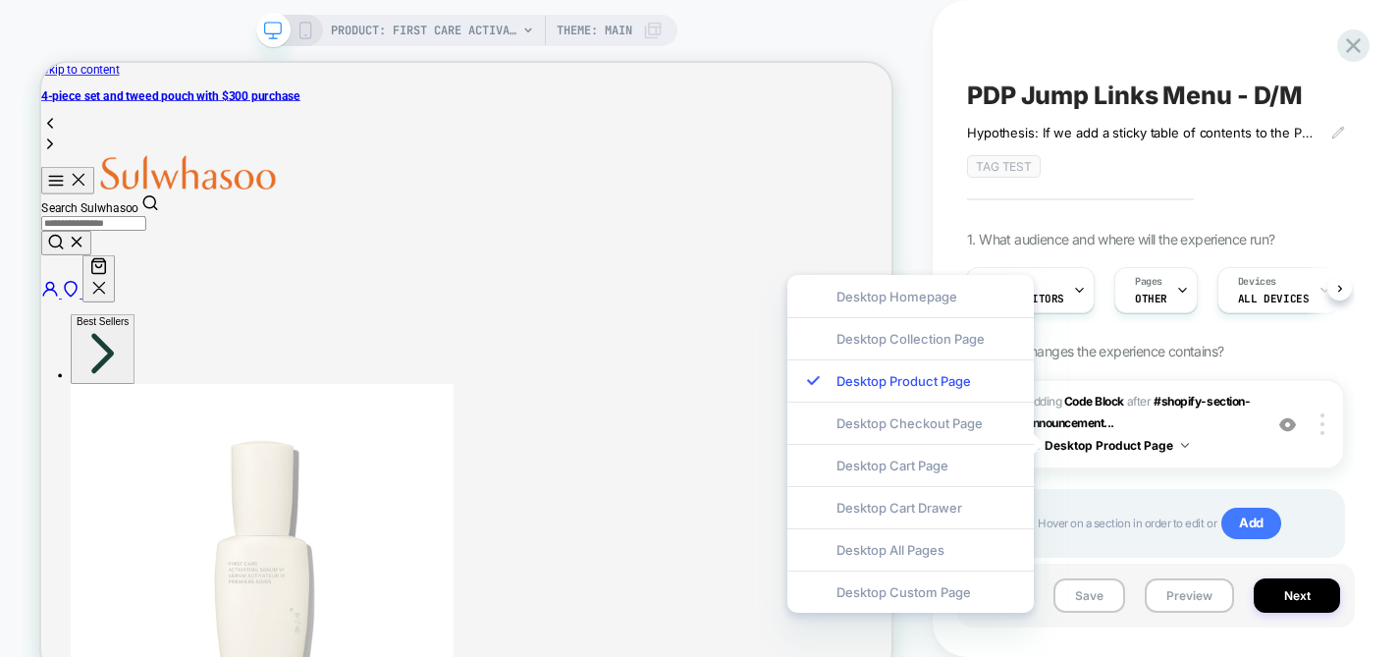
click at [1234, 239] on span "1. What audience and where will the experience run?" at bounding box center [1120, 239] width 307 height 17
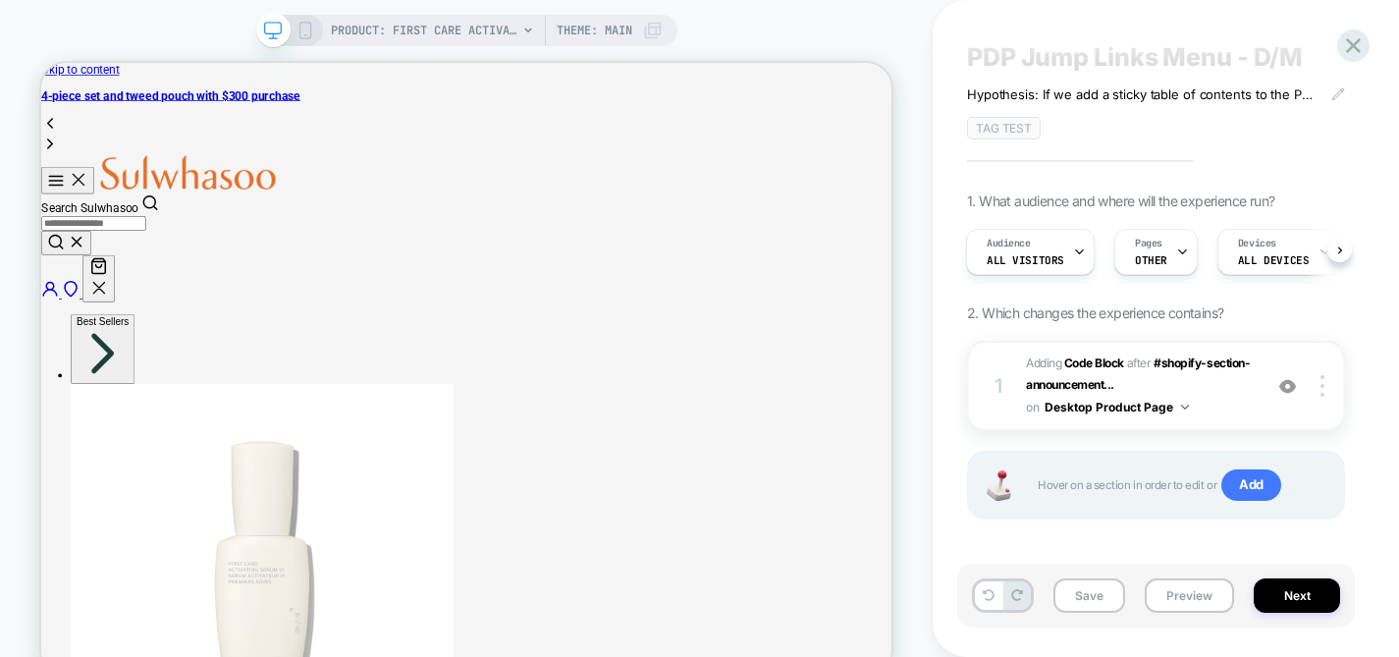
scroll to position [46, 0]
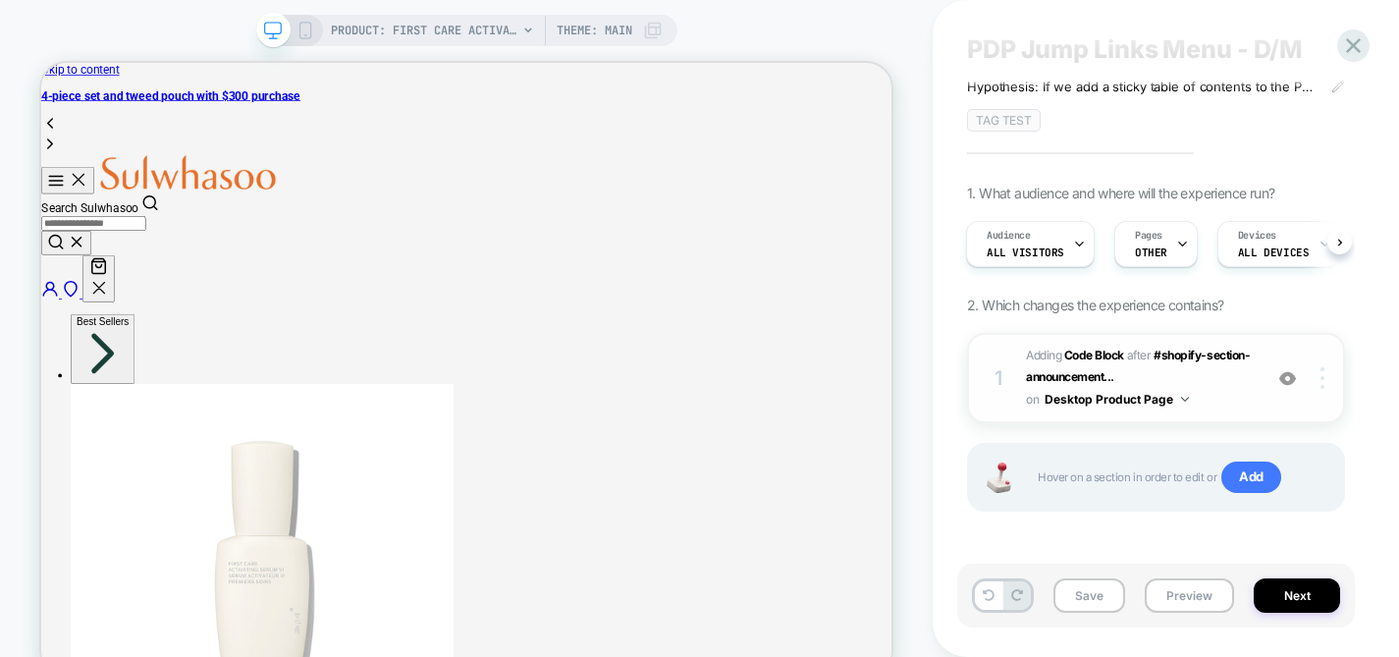
click at [1320, 370] on img at bounding box center [1322, 378] width 4 height 22
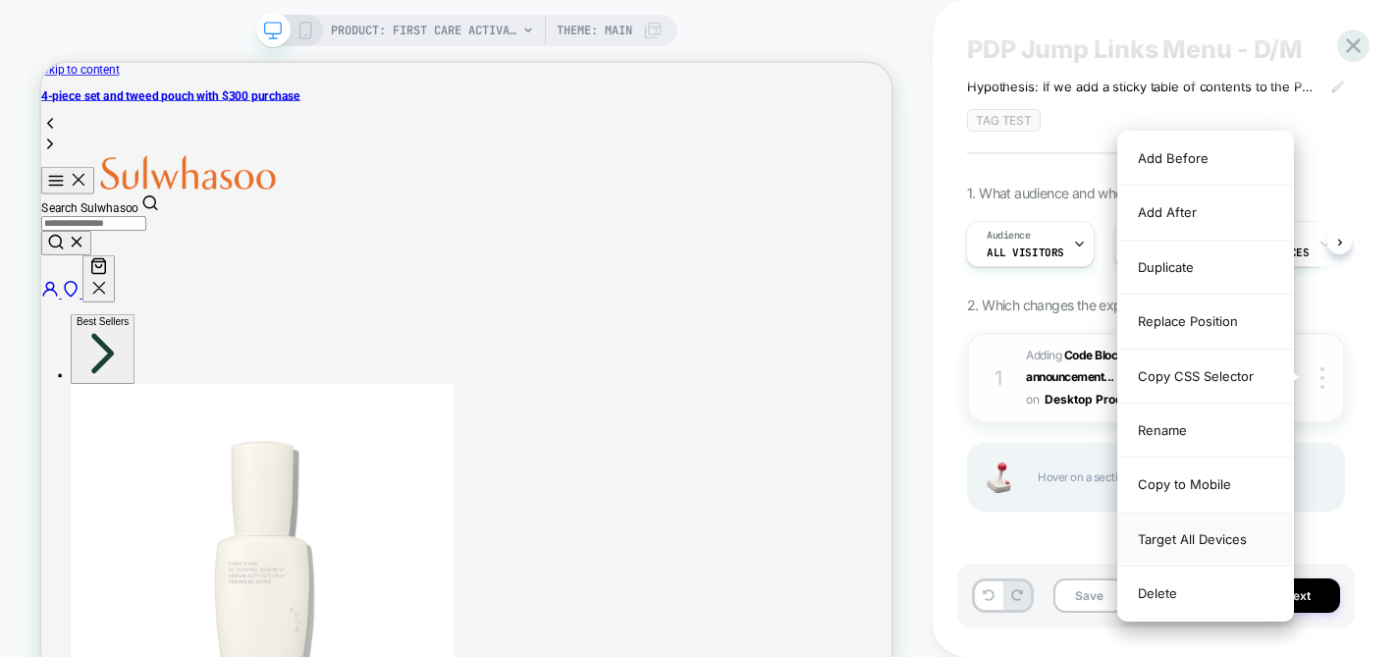
click at [1197, 541] on div "Target All Devices" at bounding box center [1205, 539] width 175 height 54
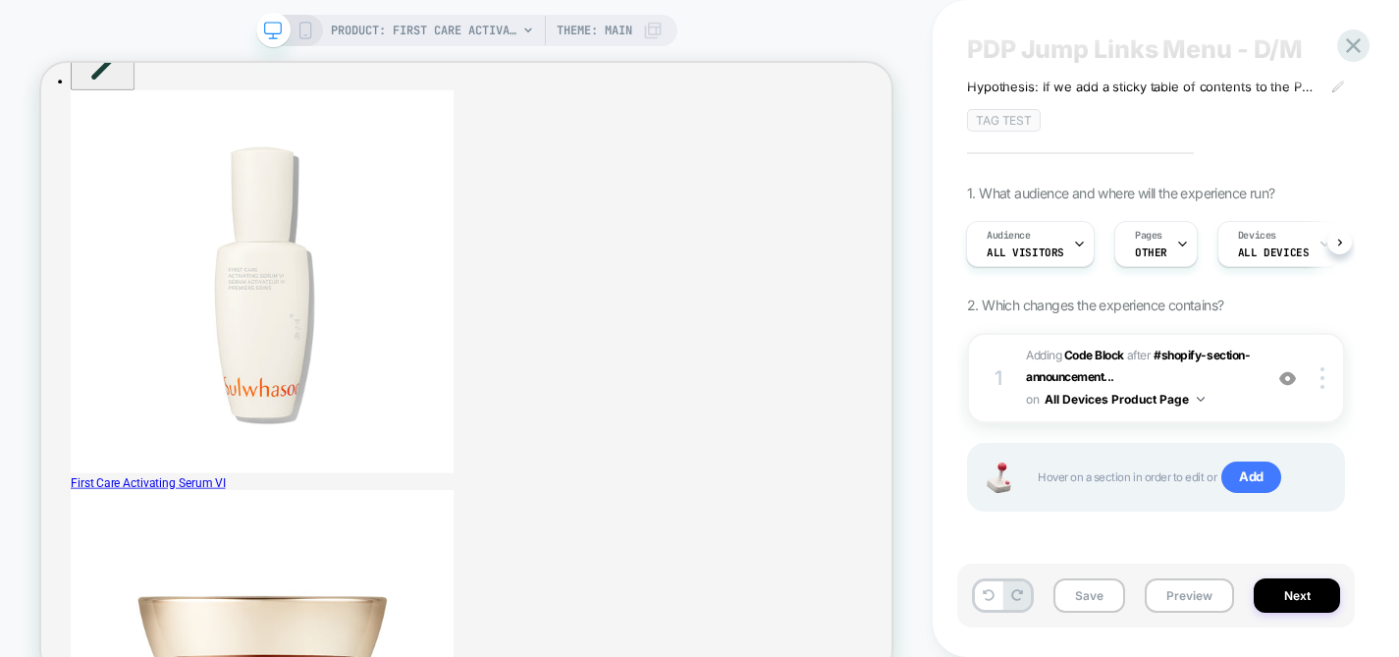
scroll to position [0, 0]
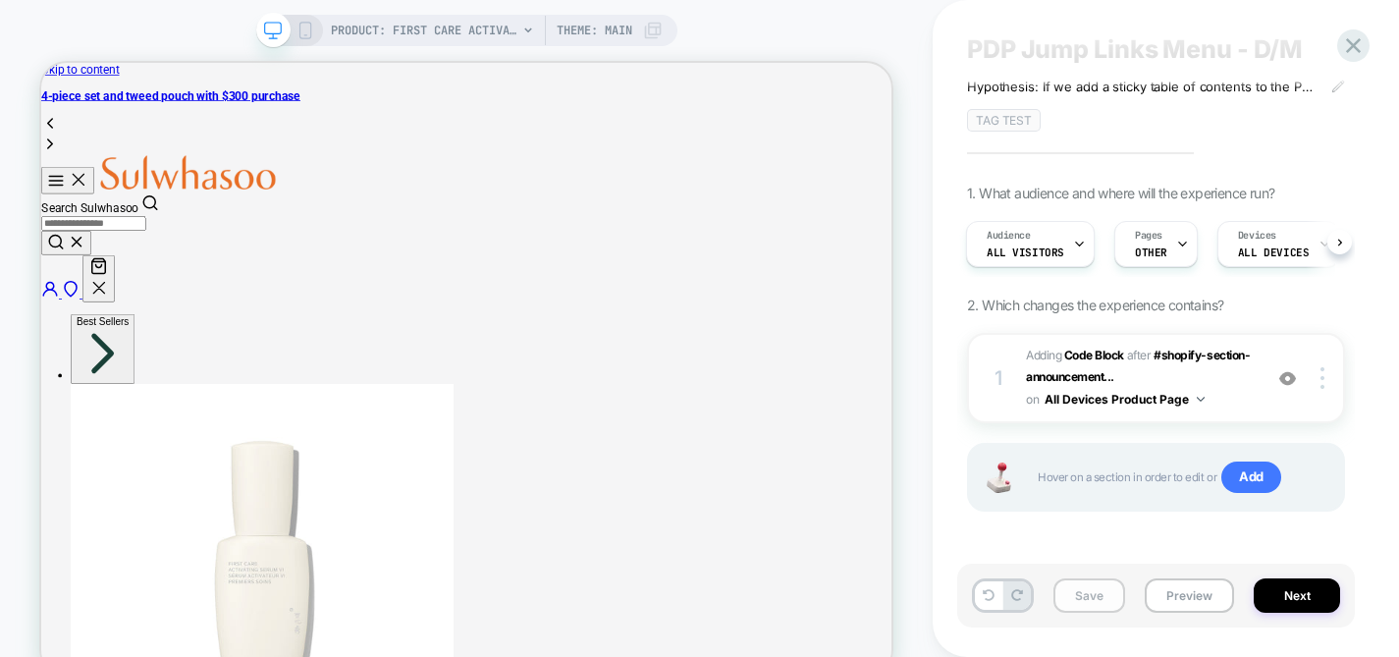
click at [1072, 597] on button "Save" at bounding box center [1089, 595] width 72 height 34
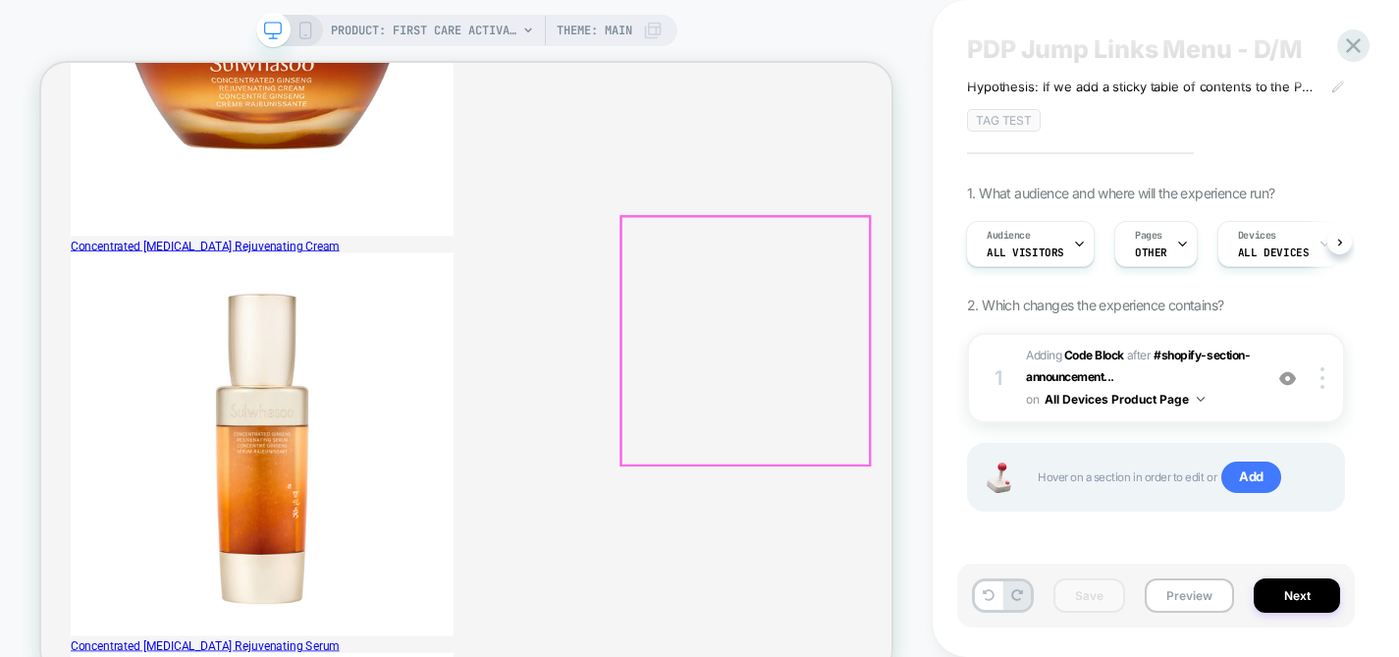
scroll to position [1170, 0]
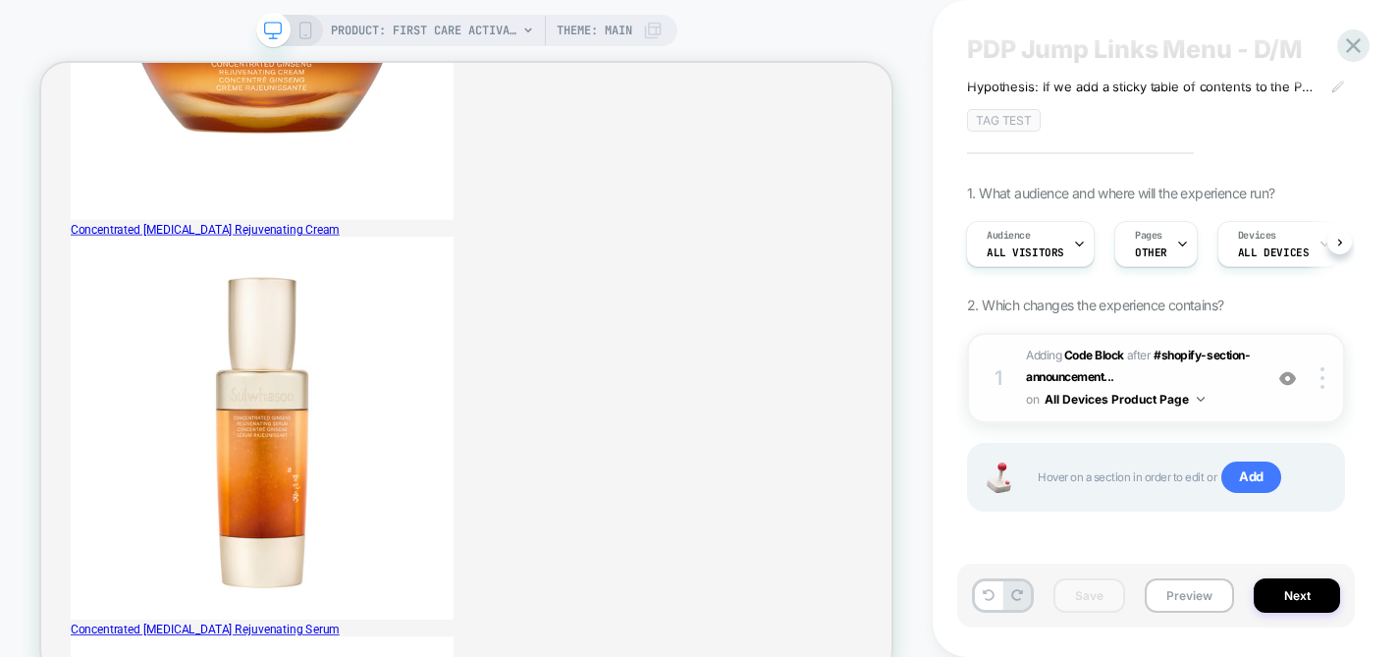
click at [1242, 370] on span "Adding Code Block AFTER #shopify-section-announcement... #shopify-section-annou…" at bounding box center [1139, 378] width 226 height 67
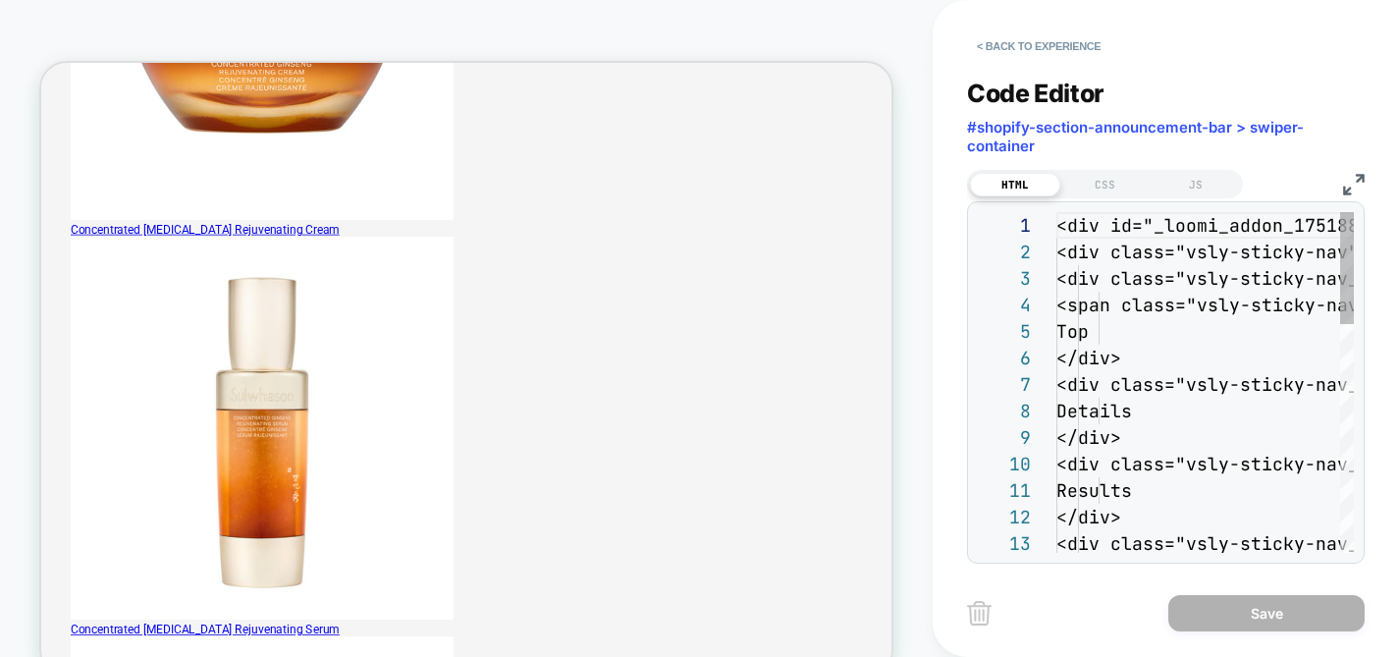
scroll to position [265, 0]
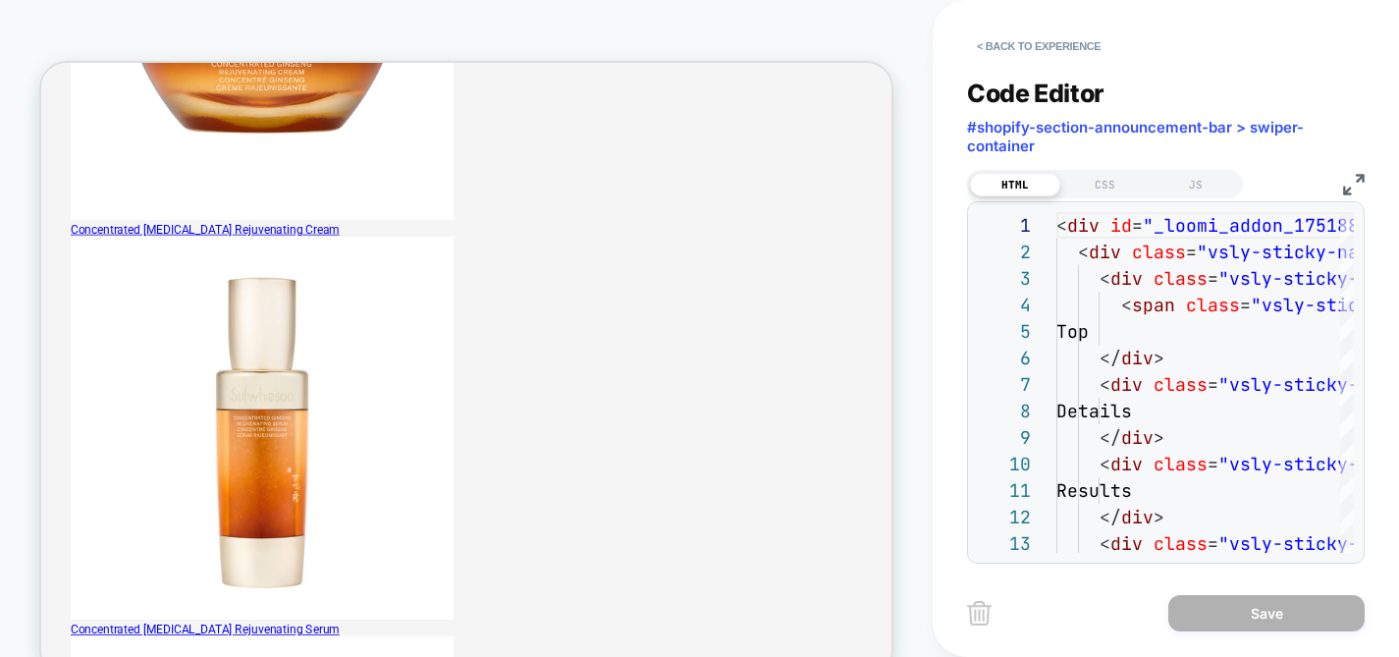
click at [1365, 173] on div "< Back to experience Code Editor #shopify-section-announcement-bar > swiper-con…" at bounding box center [1166, 328] width 466 height 657
click at [1348, 184] on img at bounding box center [1354, 185] width 22 height 22
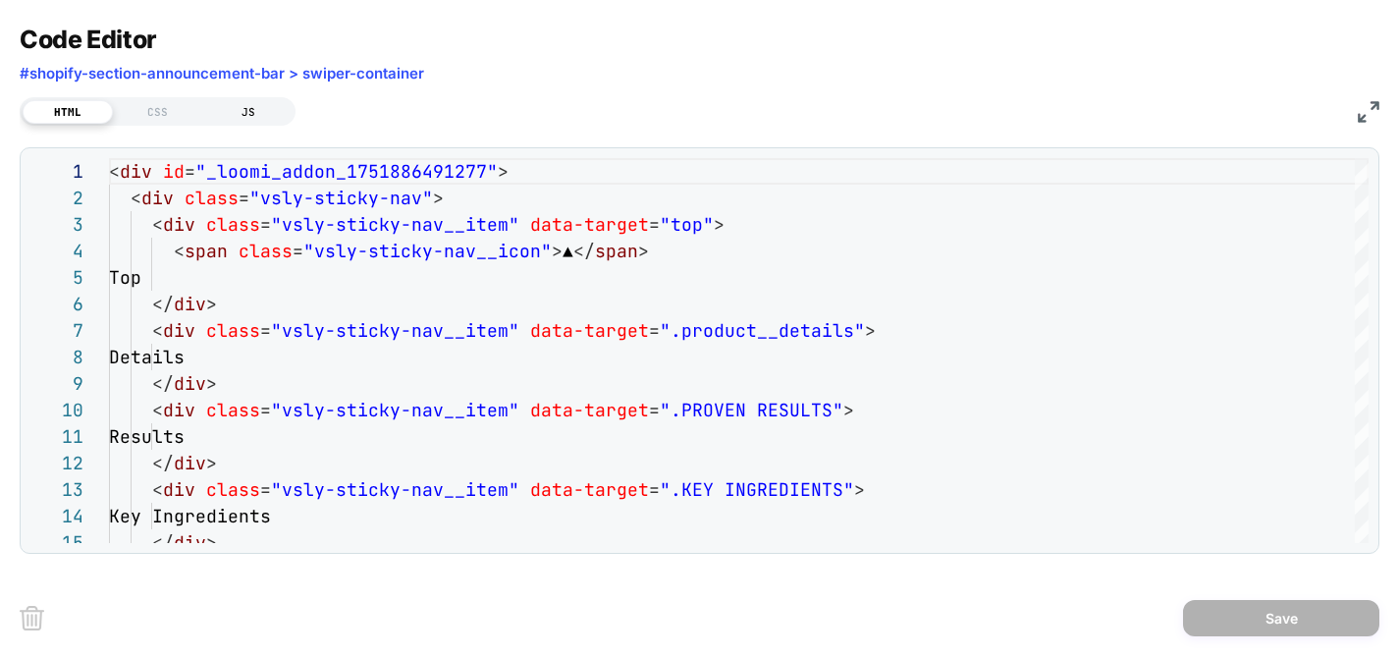
click at [255, 106] on div "JS" at bounding box center [248, 112] width 90 height 24
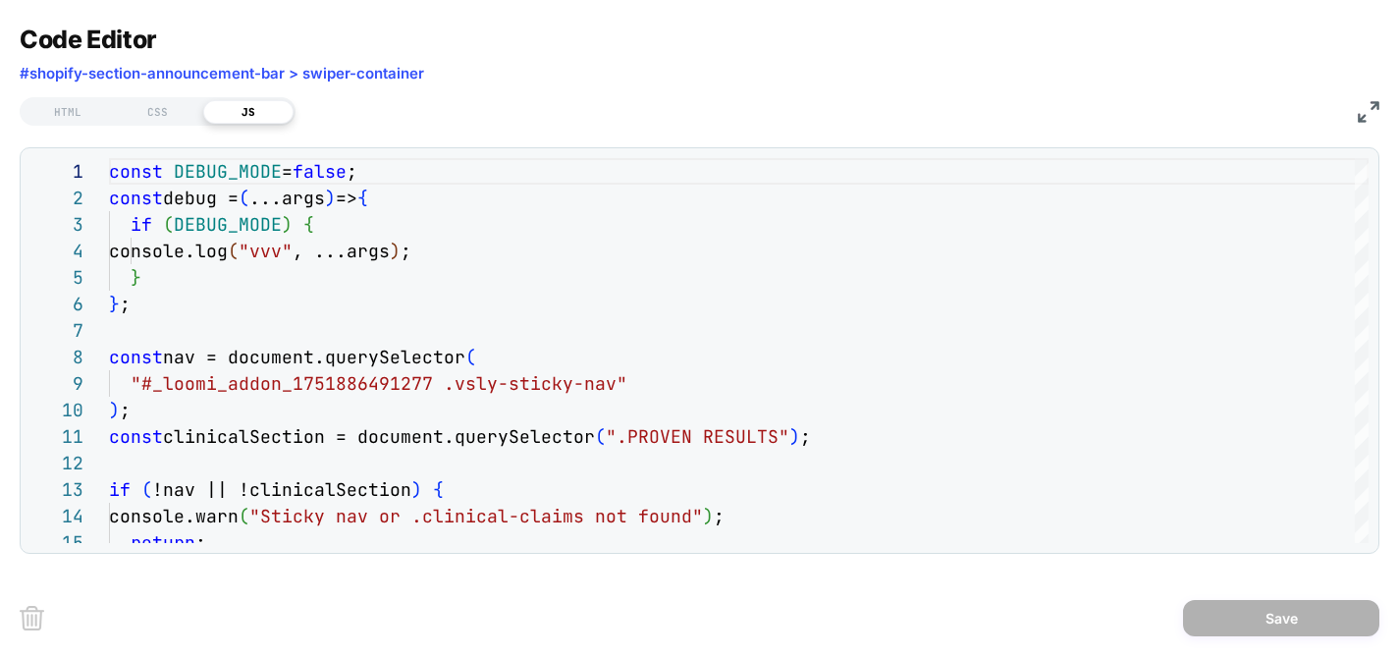
click at [1362, 105] on img at bounding box center [1369, 112] width 22 height 22
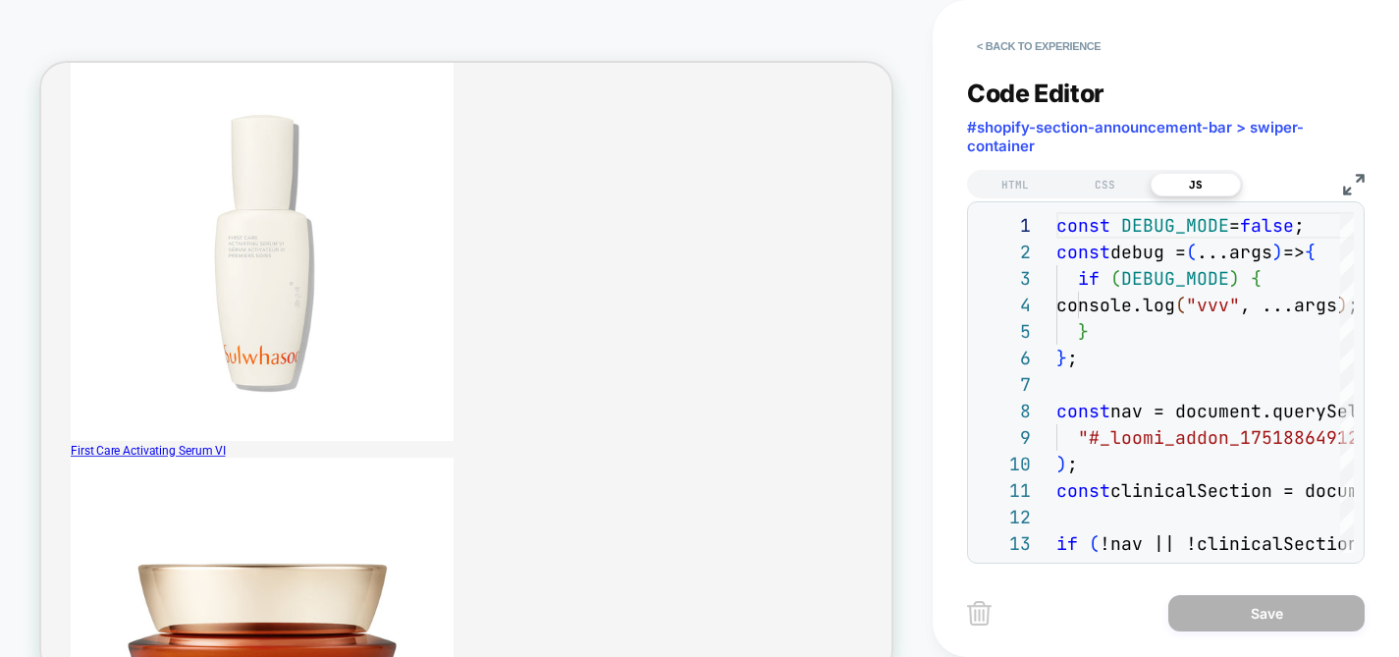
scroll to position [0, 0]
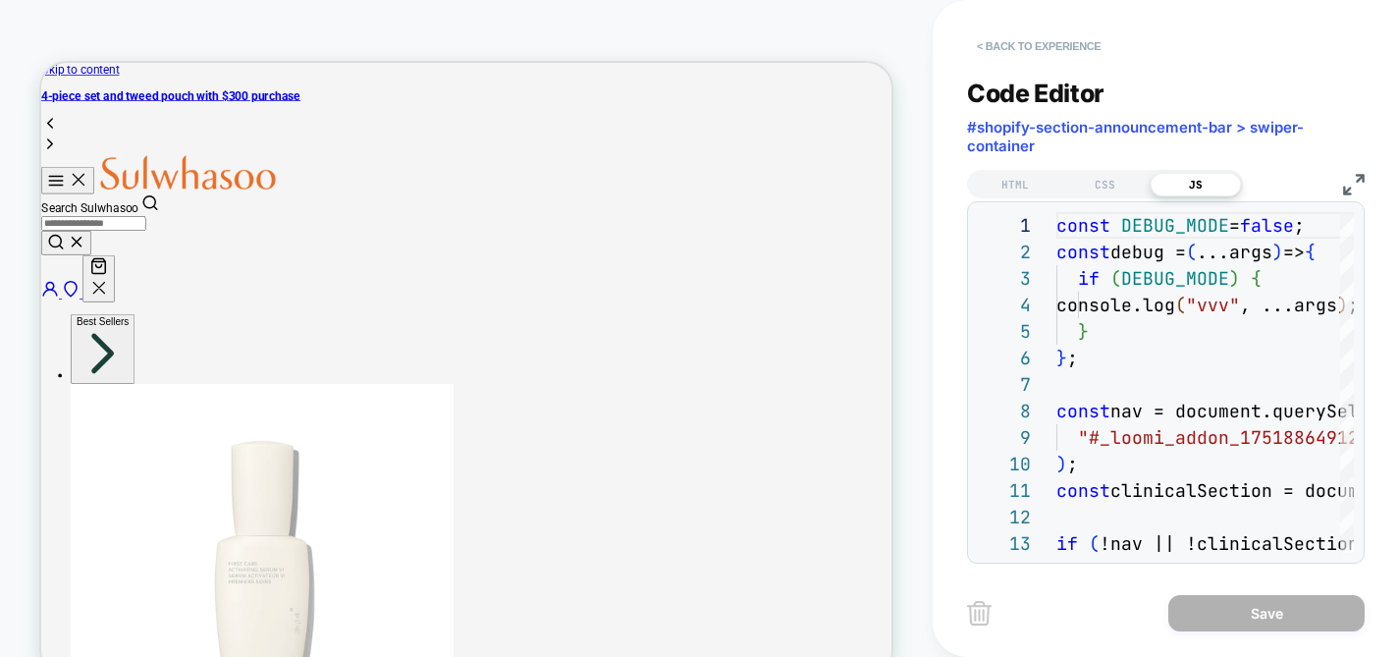
click at [1017, 56] on button "< Back to experience" at bounding box center [1038, 45] width 143 height 31
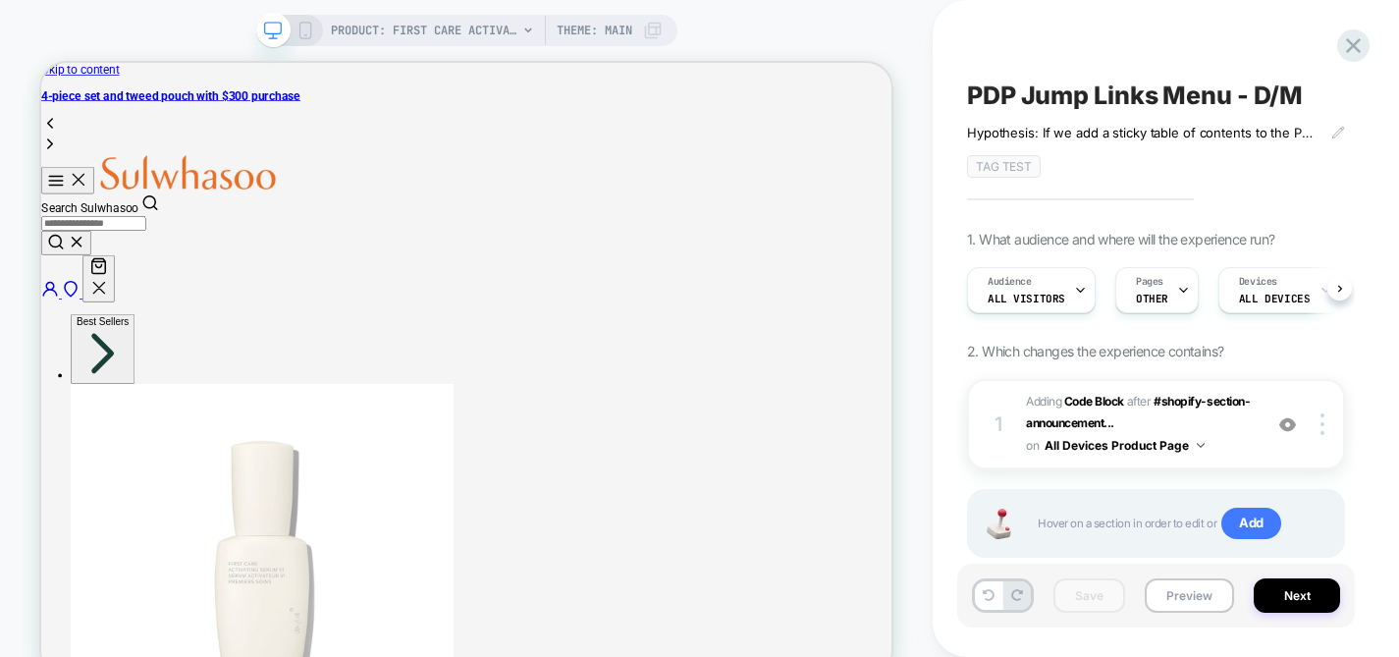
scroll to position [0, 1]
click at [1177, 292] on icon at bounding box center [1182, 290] width 13 height 13
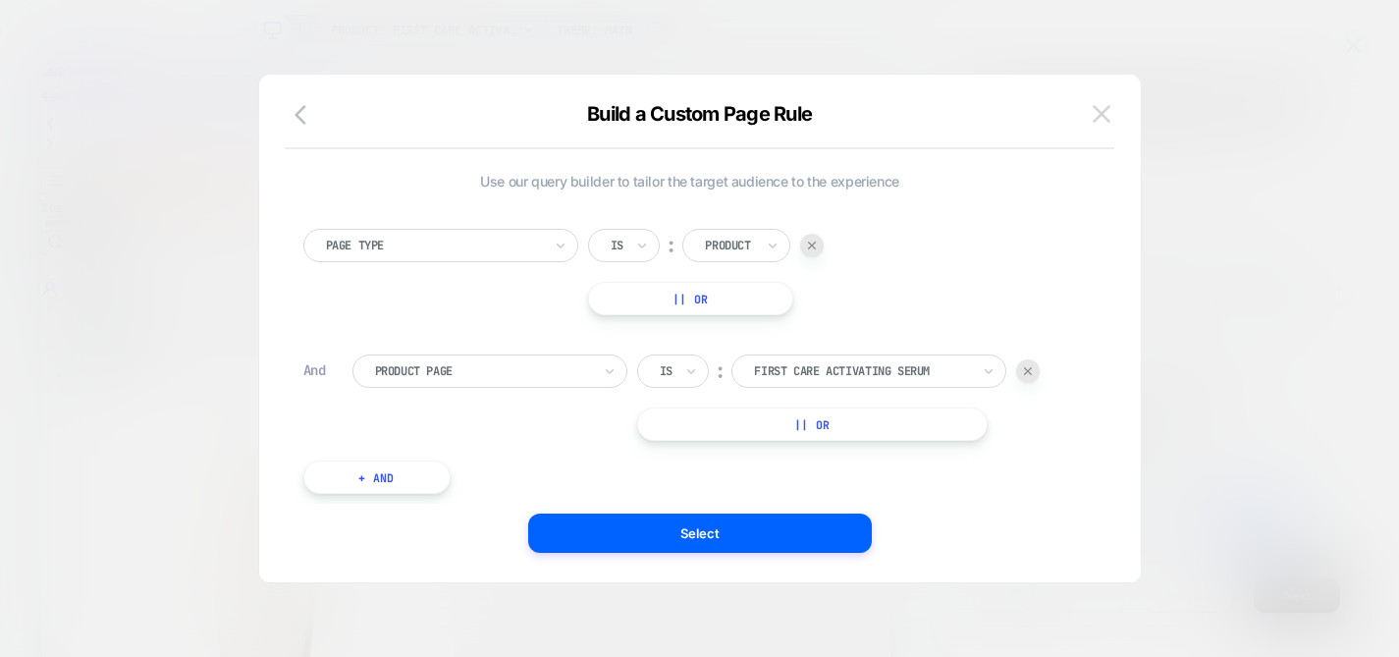
click at [1094, 119] on img at bounding box center [1102, 113] width 18 height 17
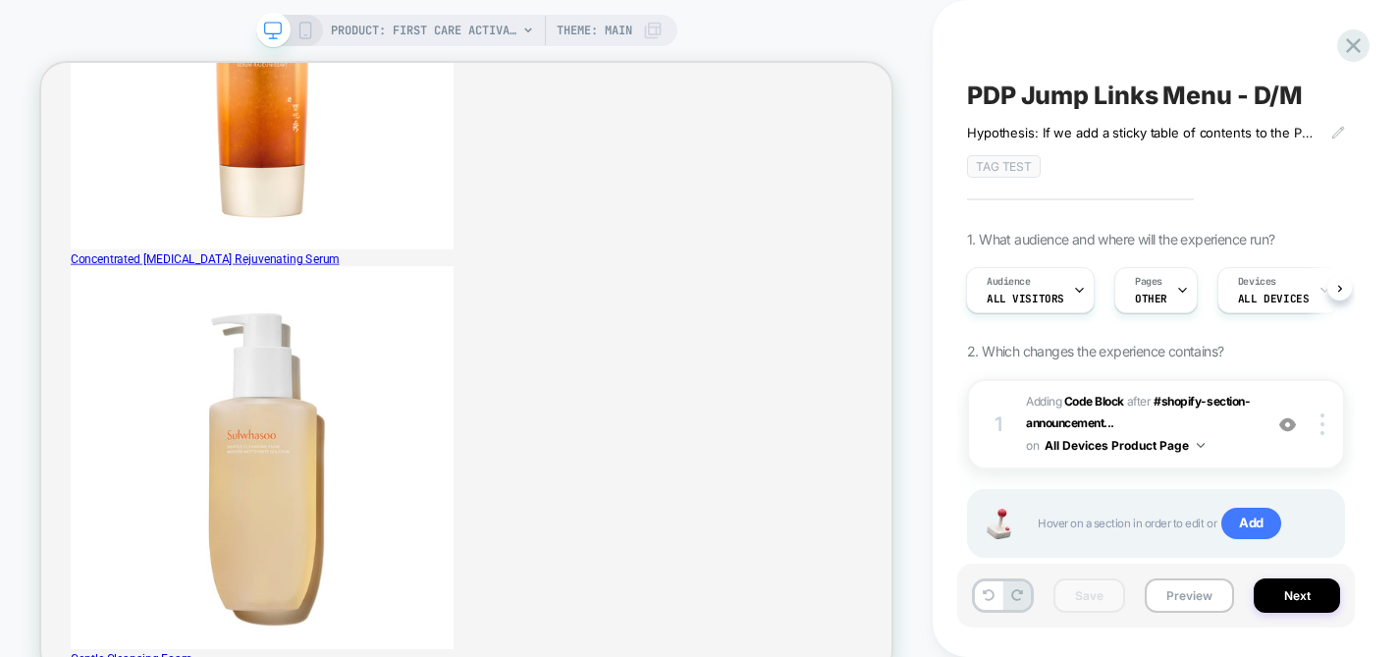
scroll to position [1754, 0]
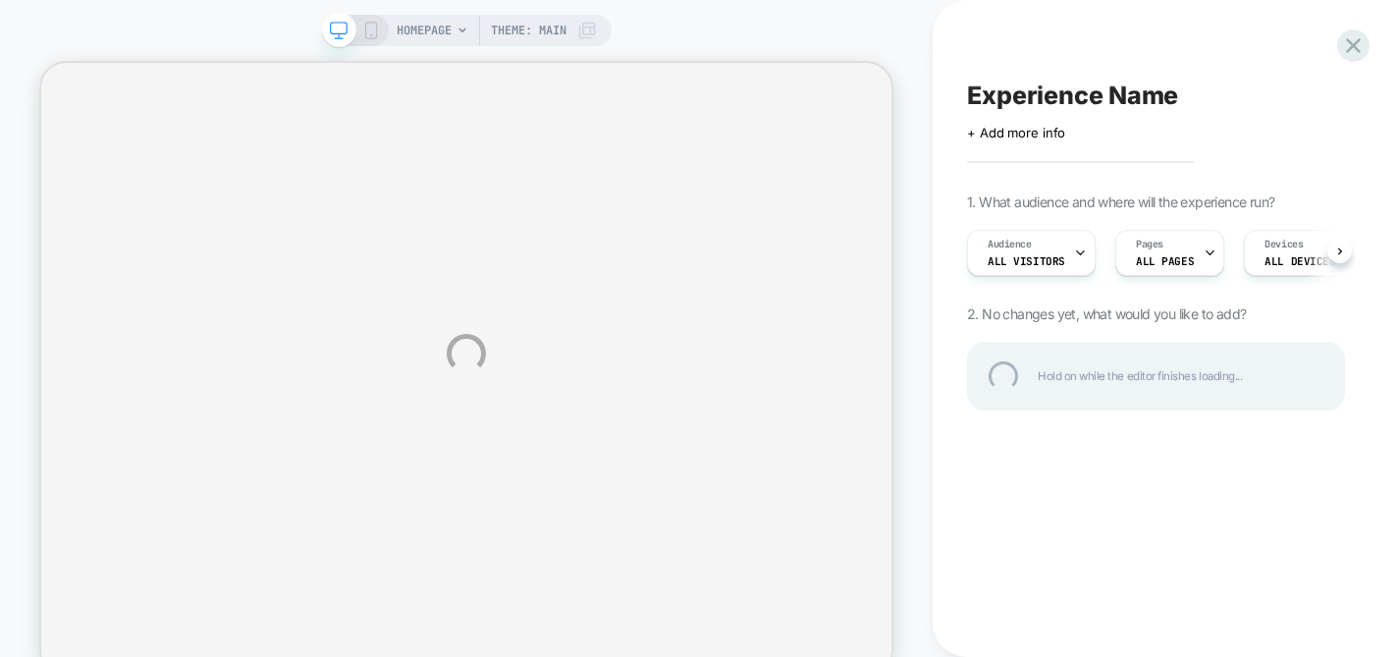
click at [1360, 29] on div "HOMEPAGE Theme: MAIN Experience Name Click to edit experience details + Add mor…" at bounding box center [699, 353] width 1399 height 707
click at [1355, 50] on div at bounding box center [1353, 46] width 40 height 40
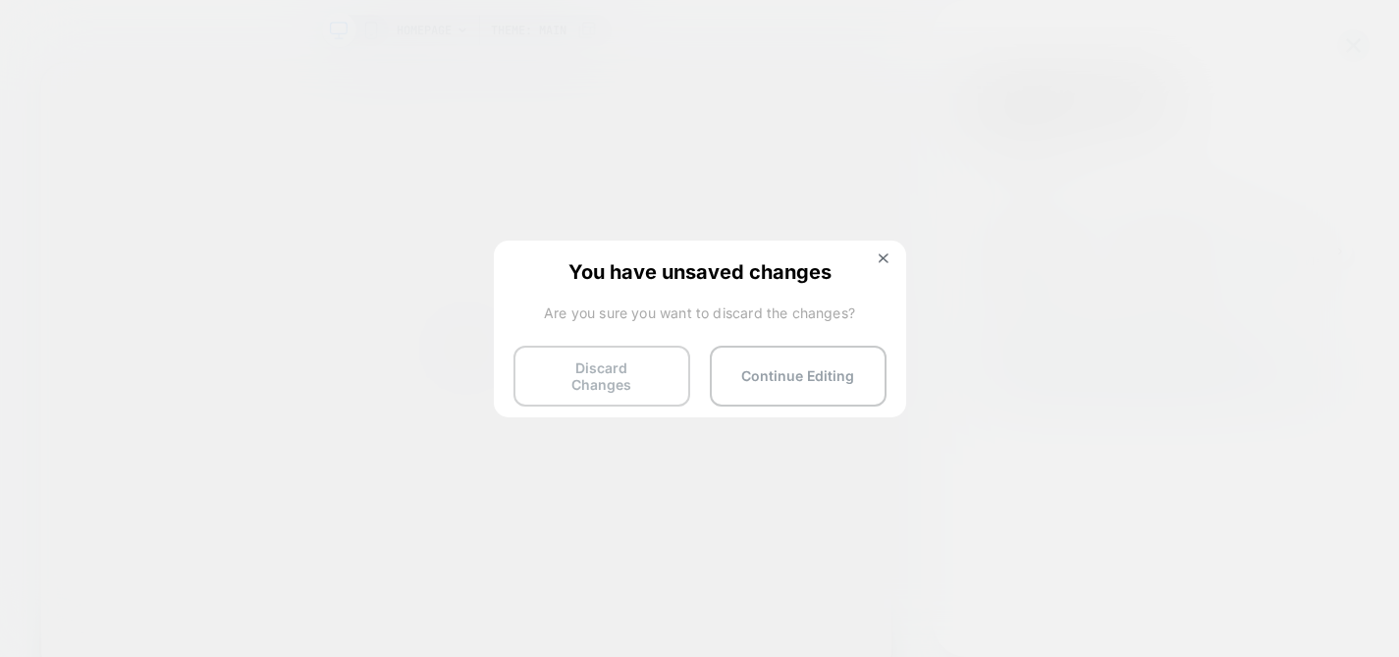
click at [605, 365] on button "Discard Changes" at bounding box center [601, 376] width 177 height 61
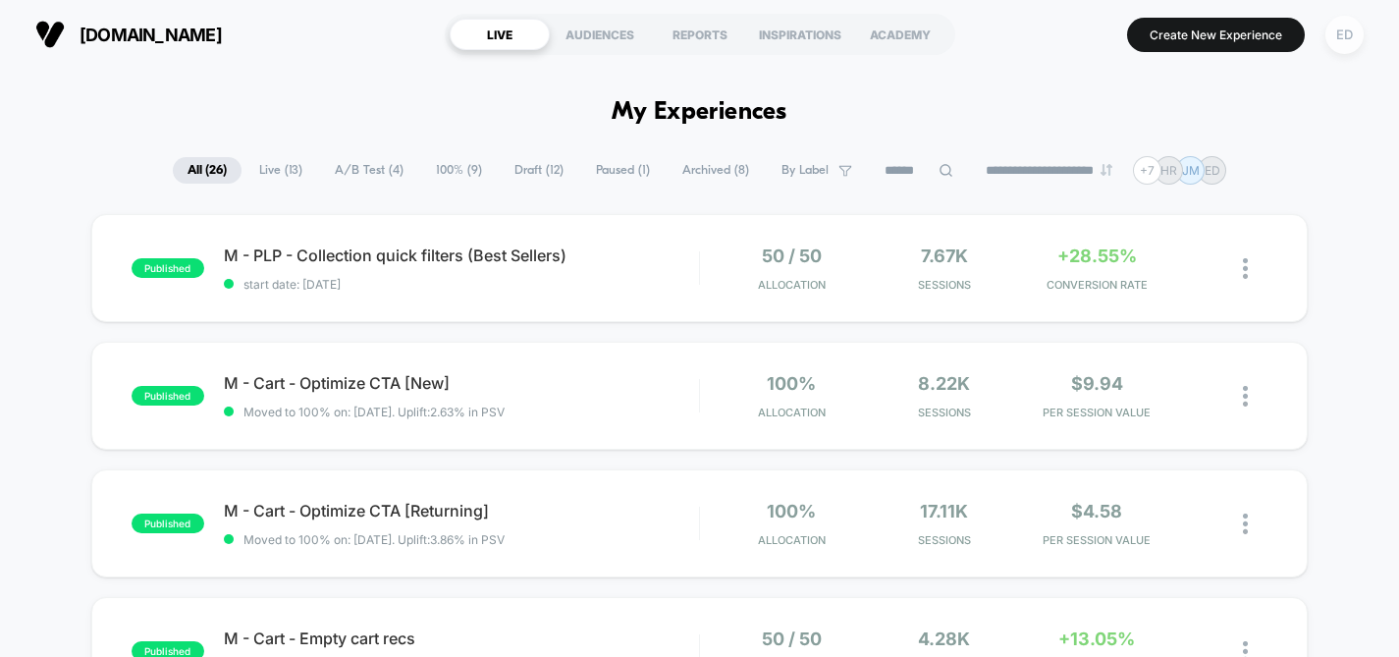
click at [1333, 37] on div "ED" at bounding box center [1344, 35] width 38 height 38
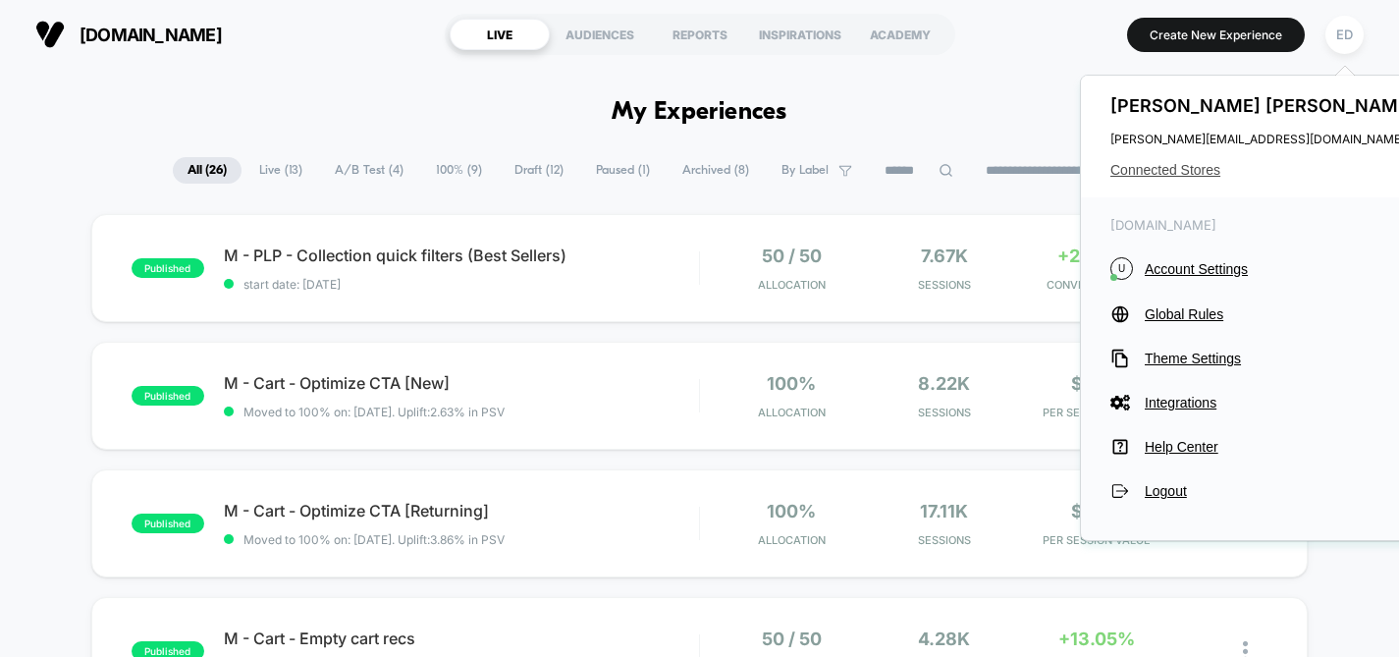
click at [1188, 164] on span "Connected Stores" at bounding box center [1265, 170] width 310 height 16
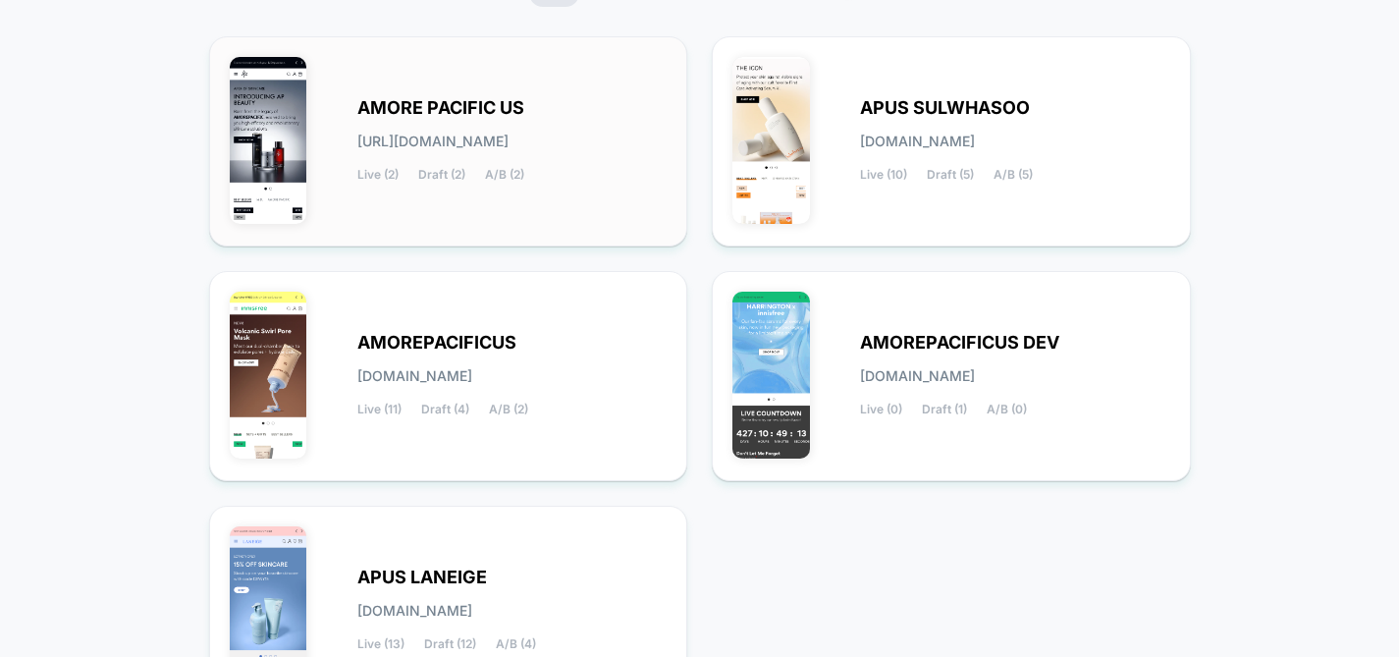
scroll to position [82, 0]
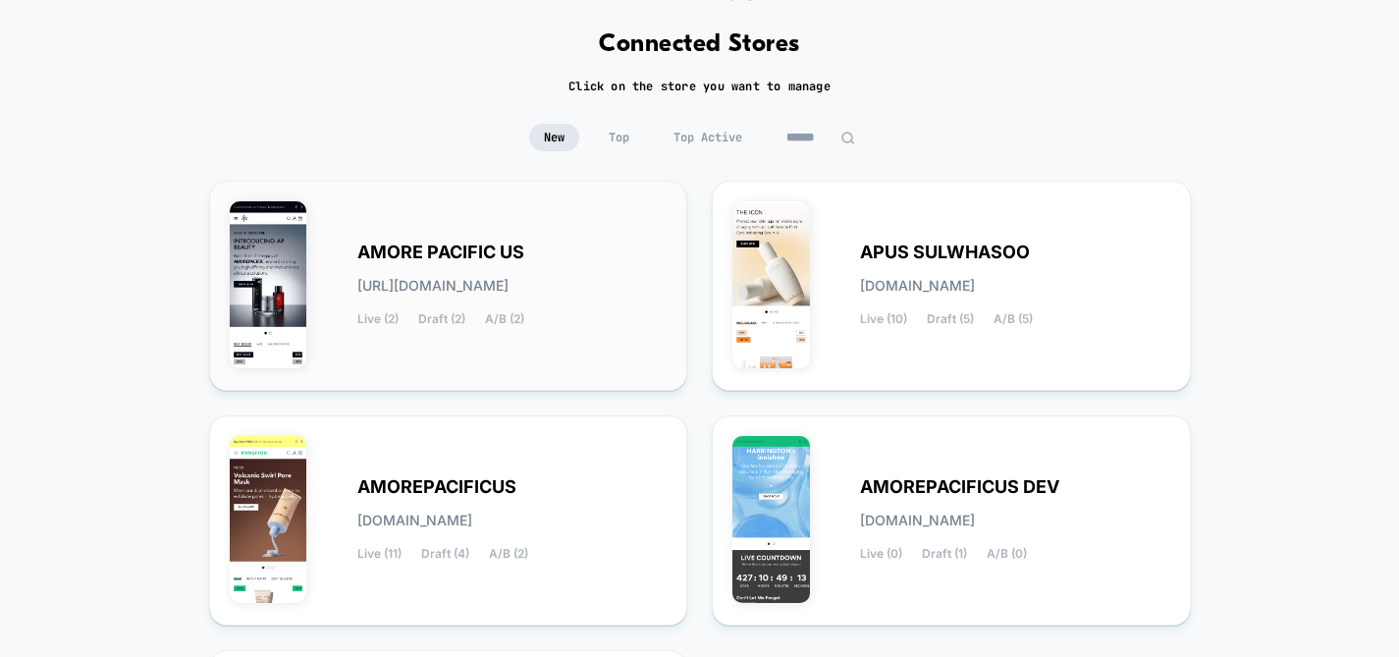
click at [445, 245] on span "AMORE PACIFIC US" at bounding box center [440, 252] width 167 height 14
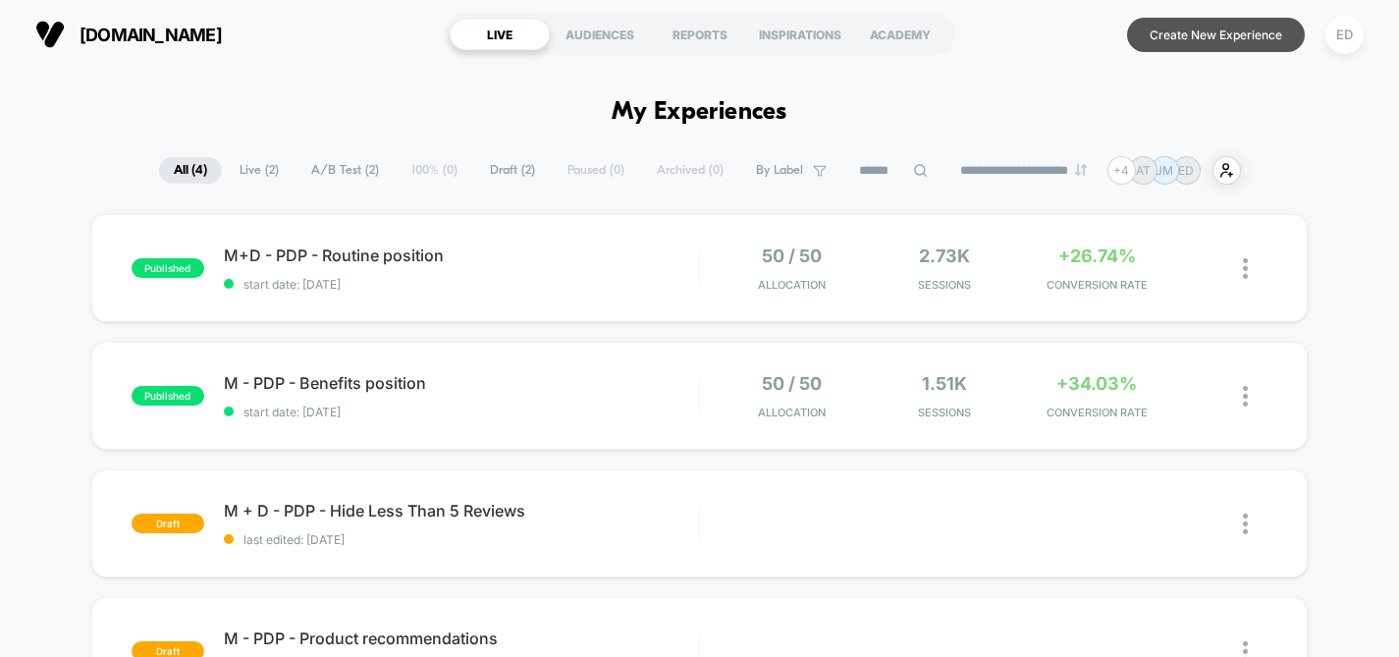
click at [1182, 36] on button "Create New Experience" at bounding box center [1216, 35] width 178 height 34
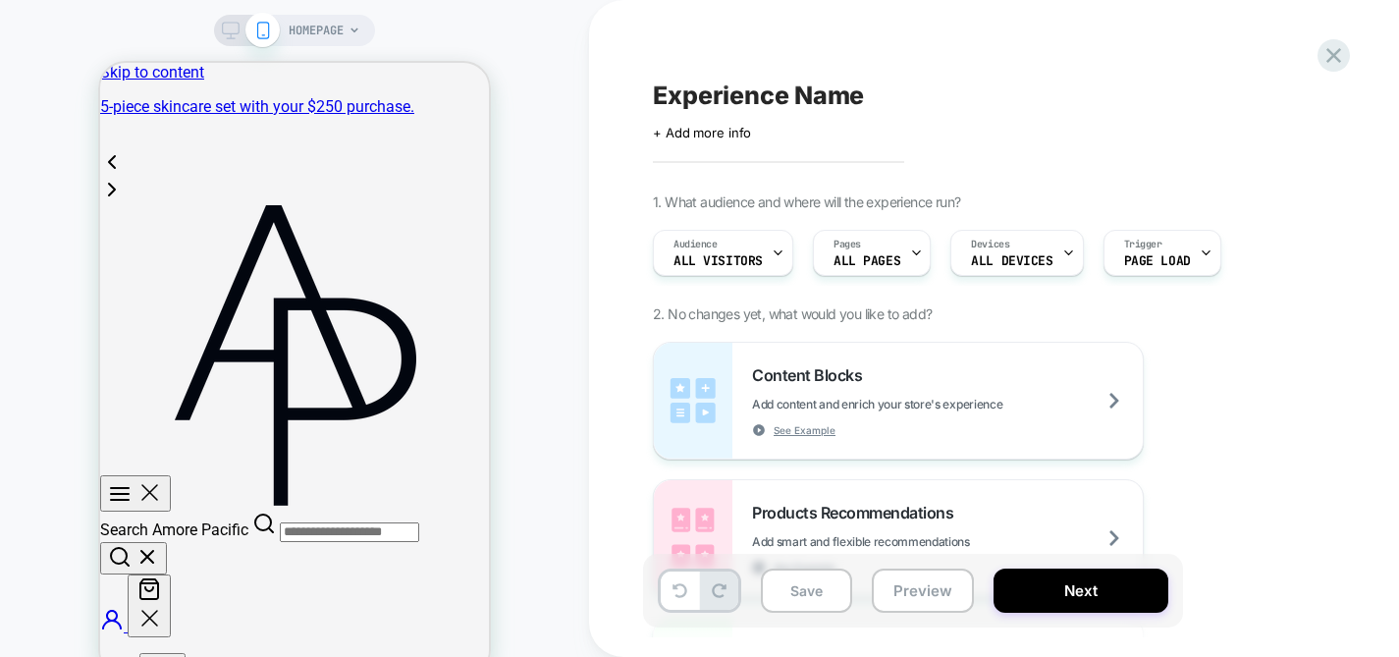
click at [716, 135] on span "+ Add more info" at bounding box center [702, 133] width 98 height 16
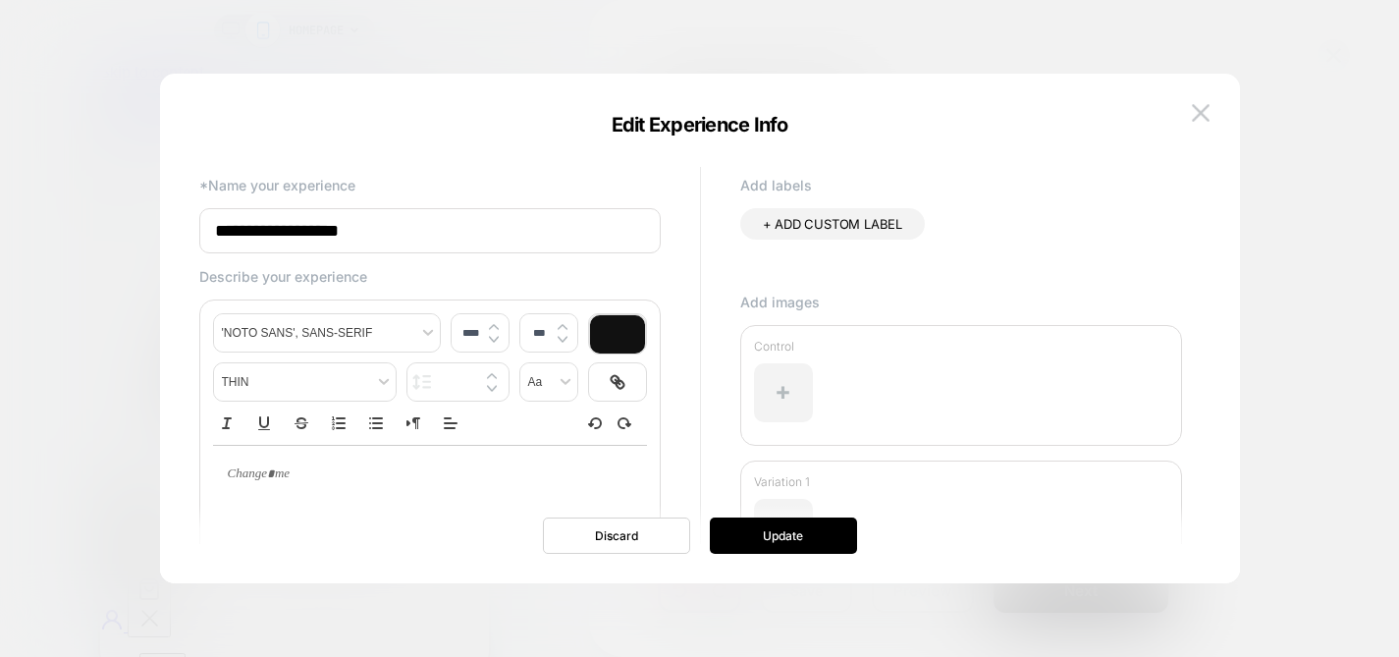
paste input "*********"
type input "**********"
type input "****"
click at [336, 479] on p at bounding box center [423, 474] width 380 height 18
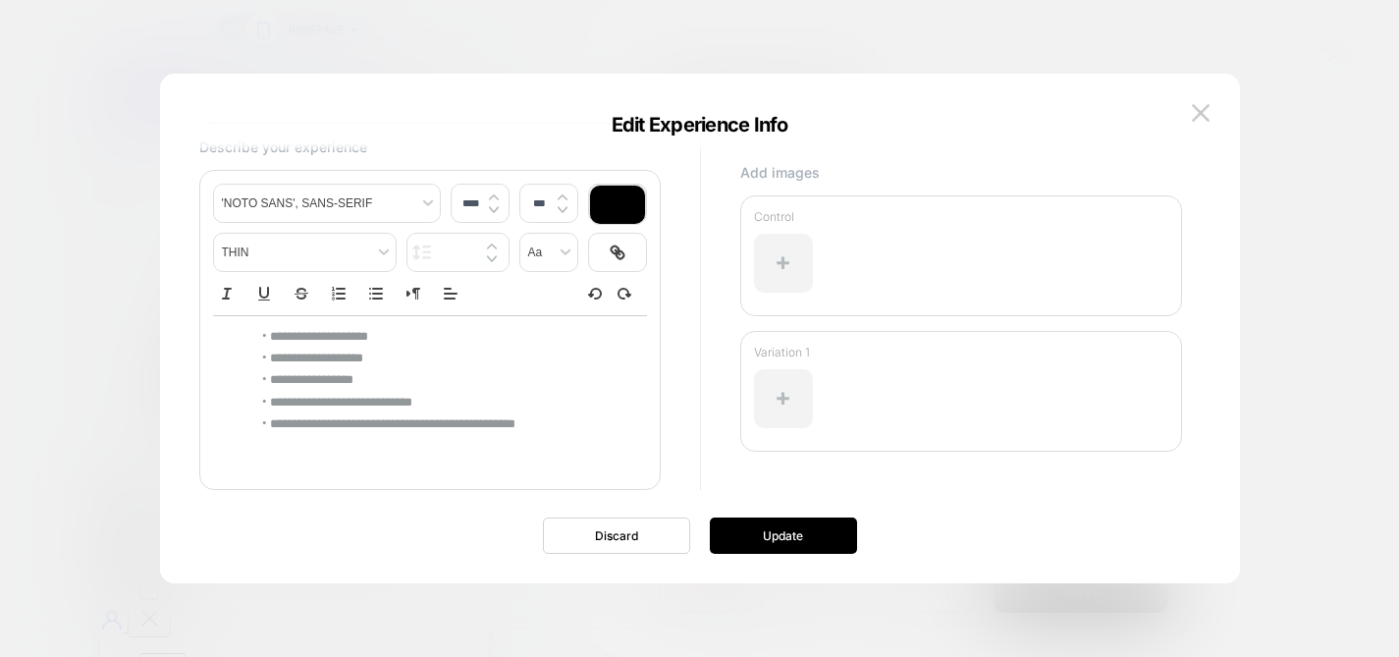
scroll to position [146, 0]
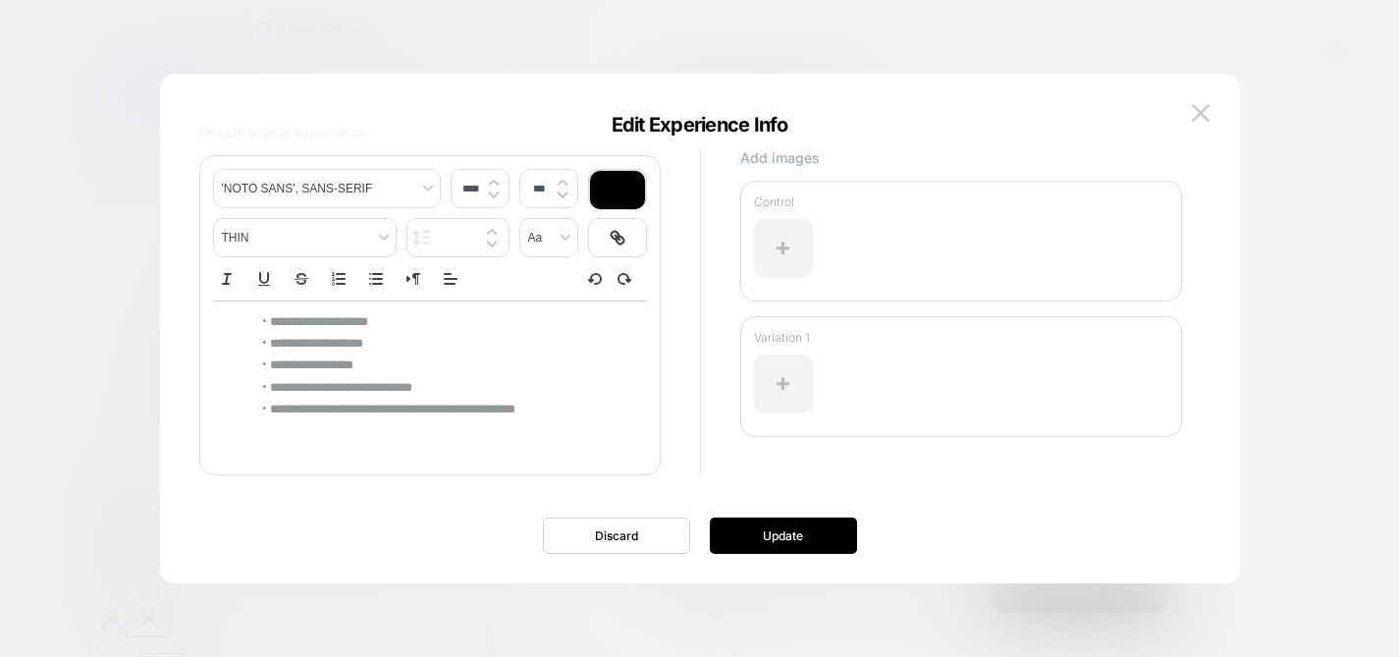
type input "*******"
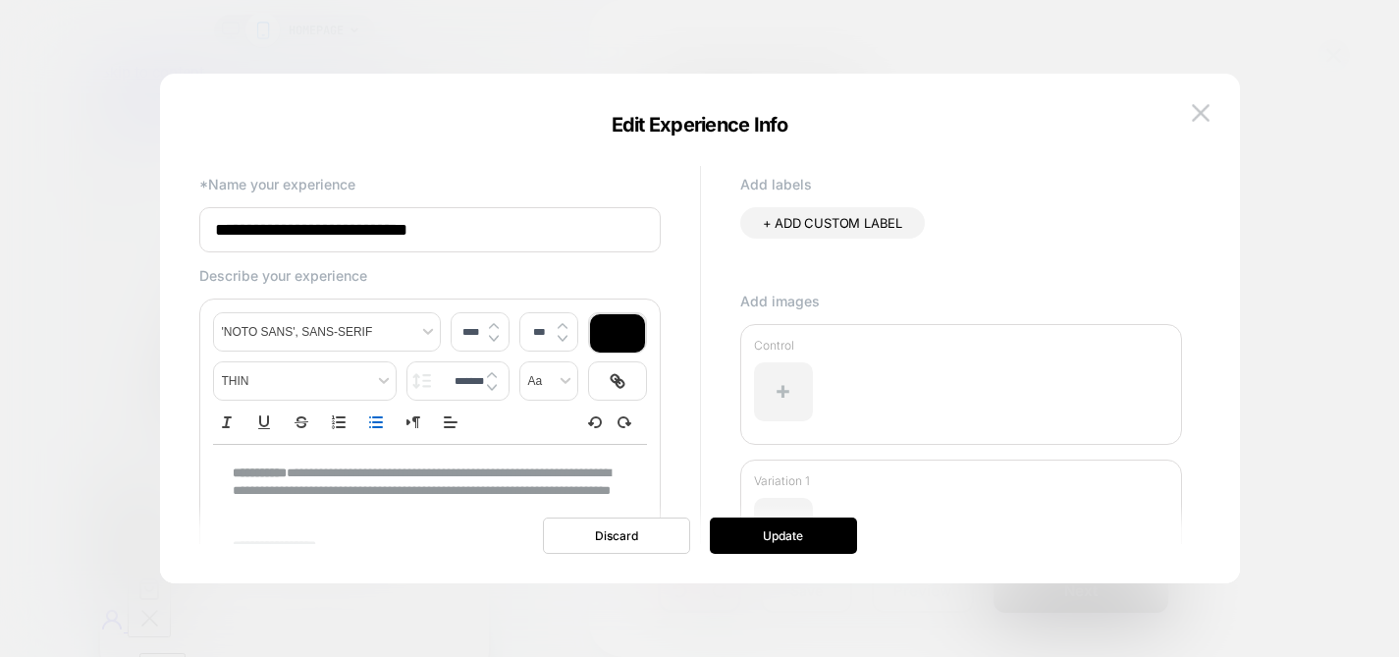
scroll to position [0, 0]
click at [857, 225] on span "+ ADD CUSTOM LABEL" at bounding box center [832, 224] width 139 height 16
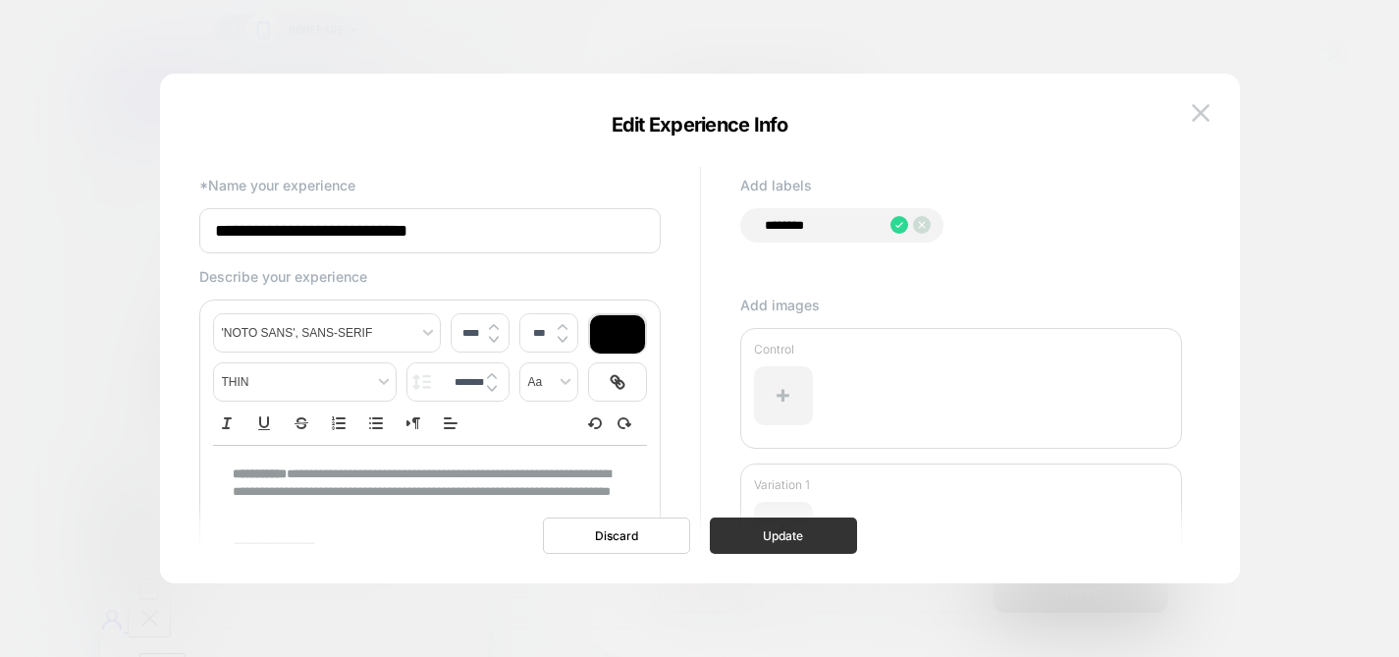
type input "********"
click at [768, 534] on button "Update" at bounding box center [783, 535] width 147 height 36
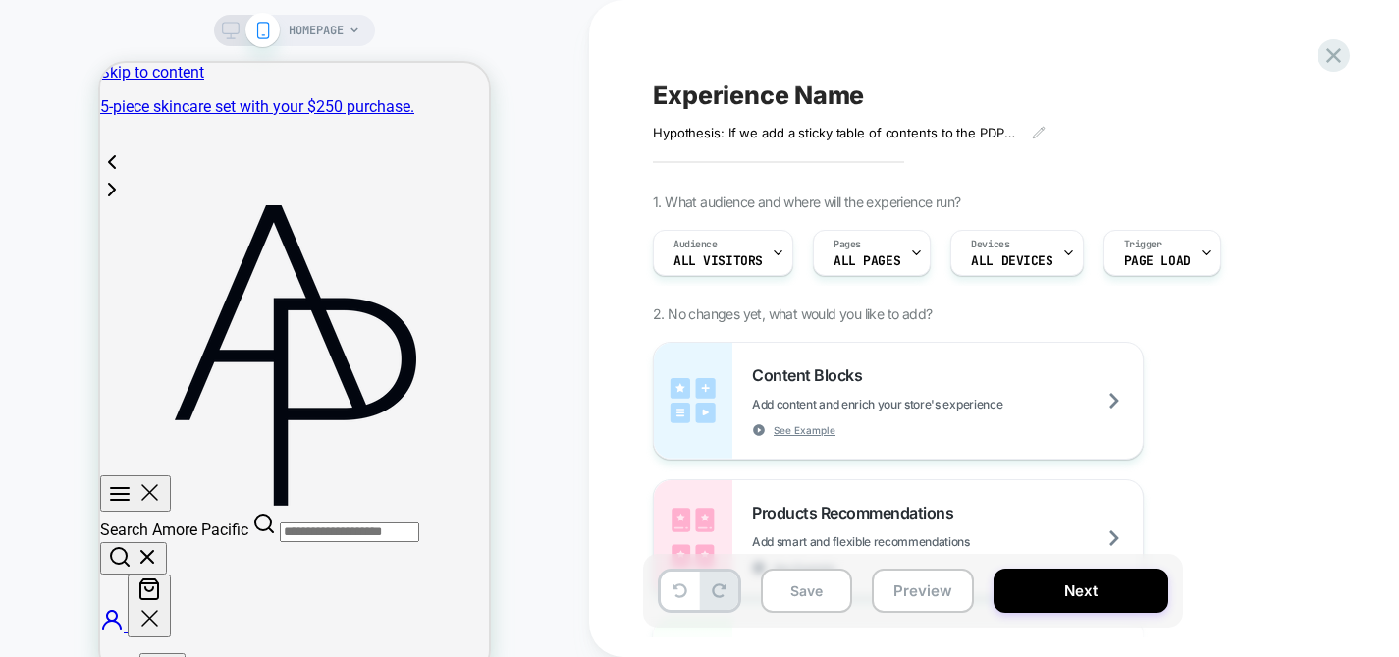
click at [224, 30] on icon at bounding box center [231, 31] width 18 height 18
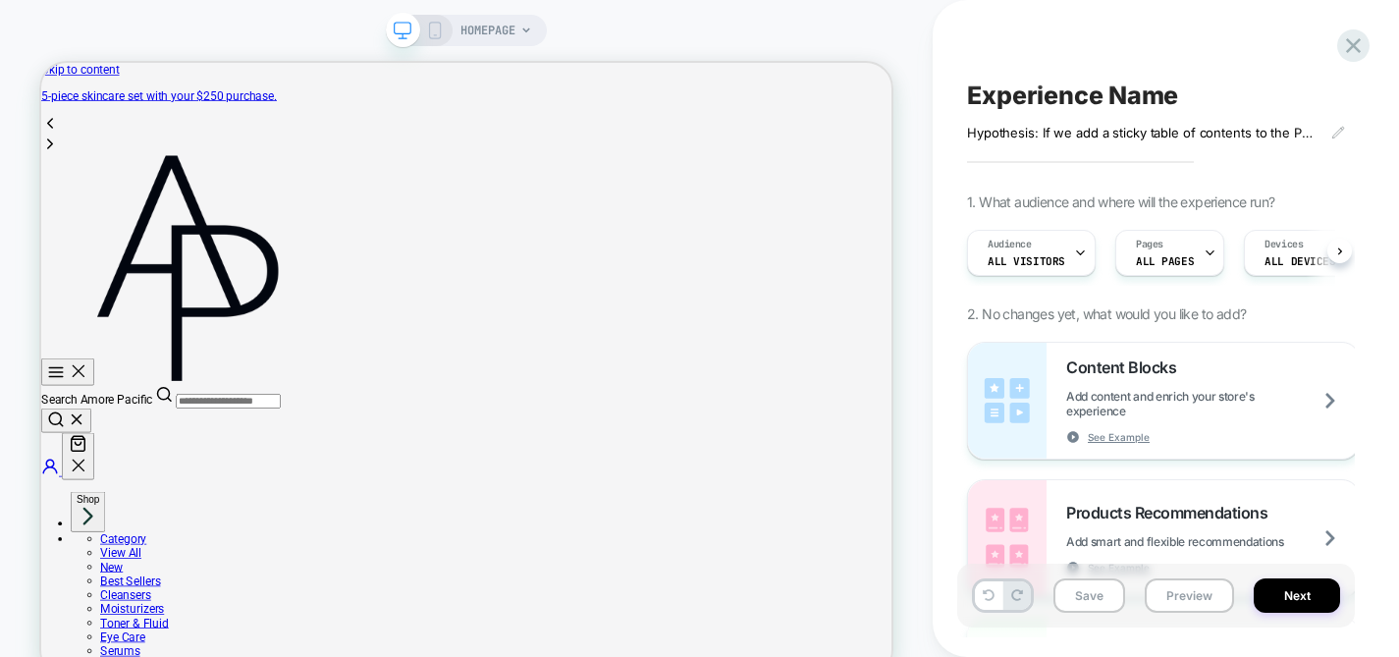
scroll to position [0, 1]
click at [1205, 252] on icon at bounding box center [1208, 253] width 7 height 4
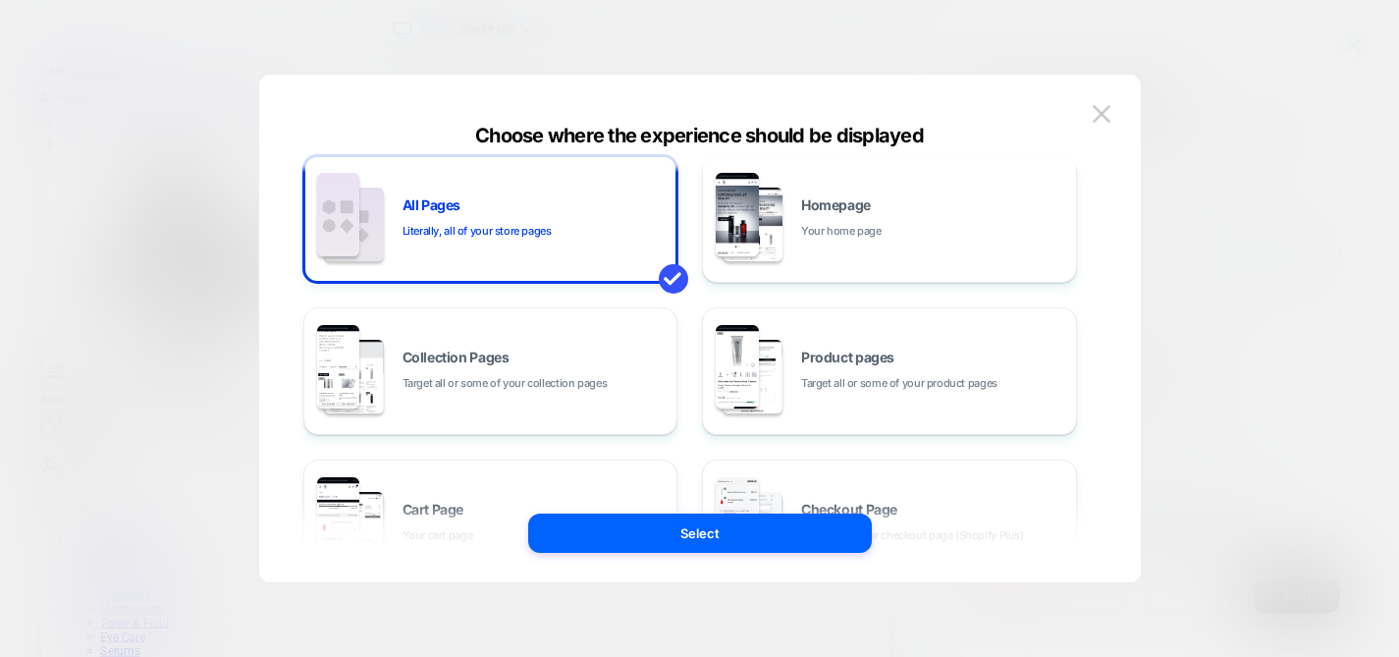
scroll to position [19, 0]
click at [799, 353] on div "Product pages Target all or some of your product pages" at bounding box center [889, 370] width 353 height 108
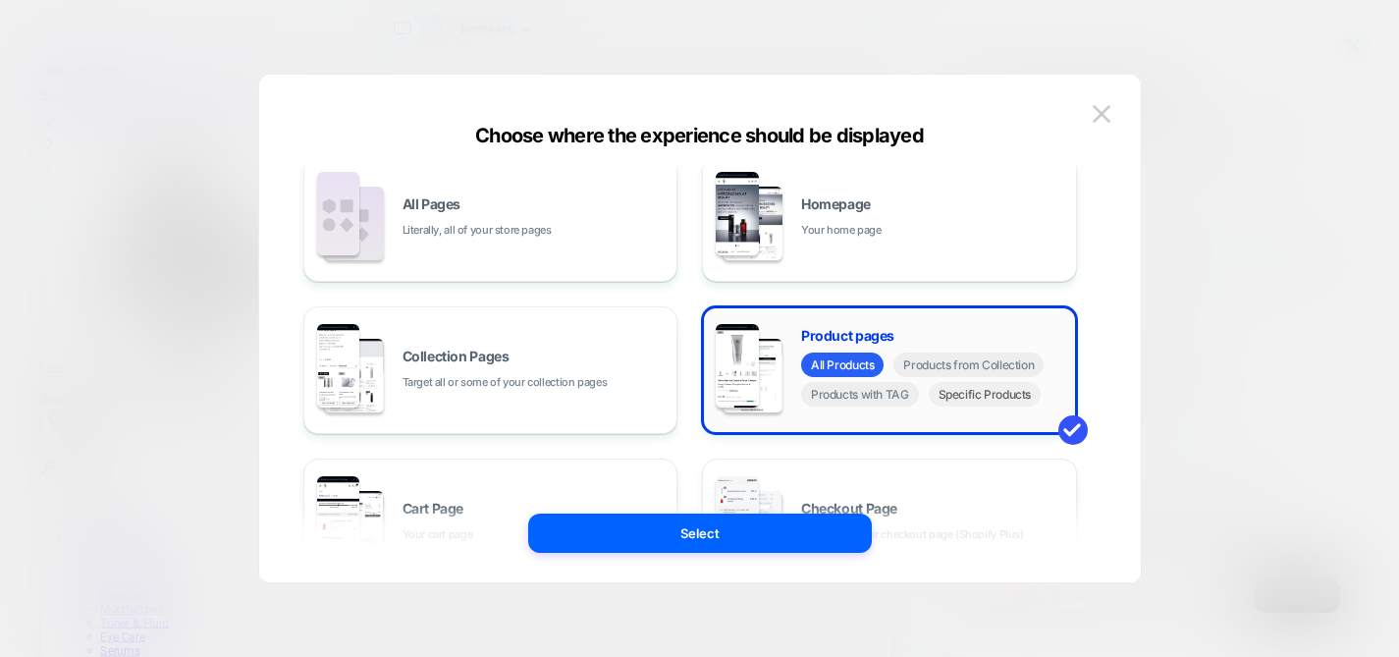
click at [980, 400] on span "Specific Products" at bounding box center [985, 394] width 113 height 25
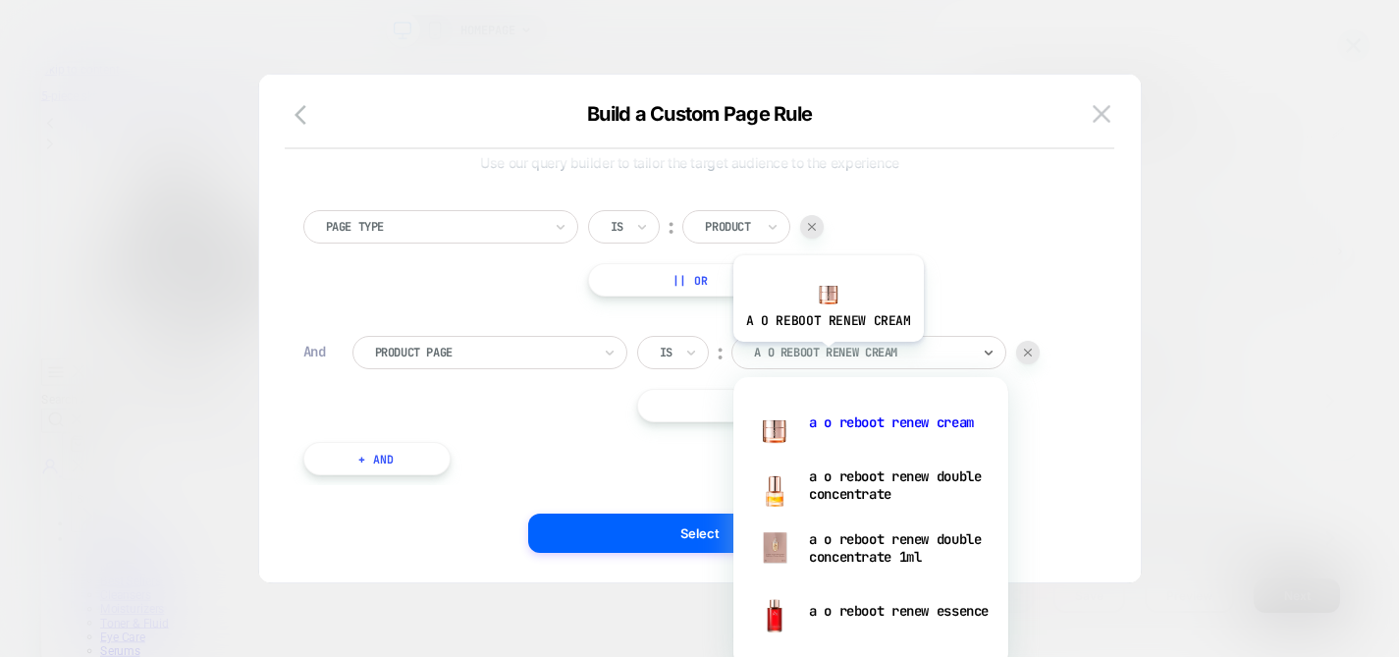
click at [827, 356] on div at bounding box center [862, 353] width 216 height 18
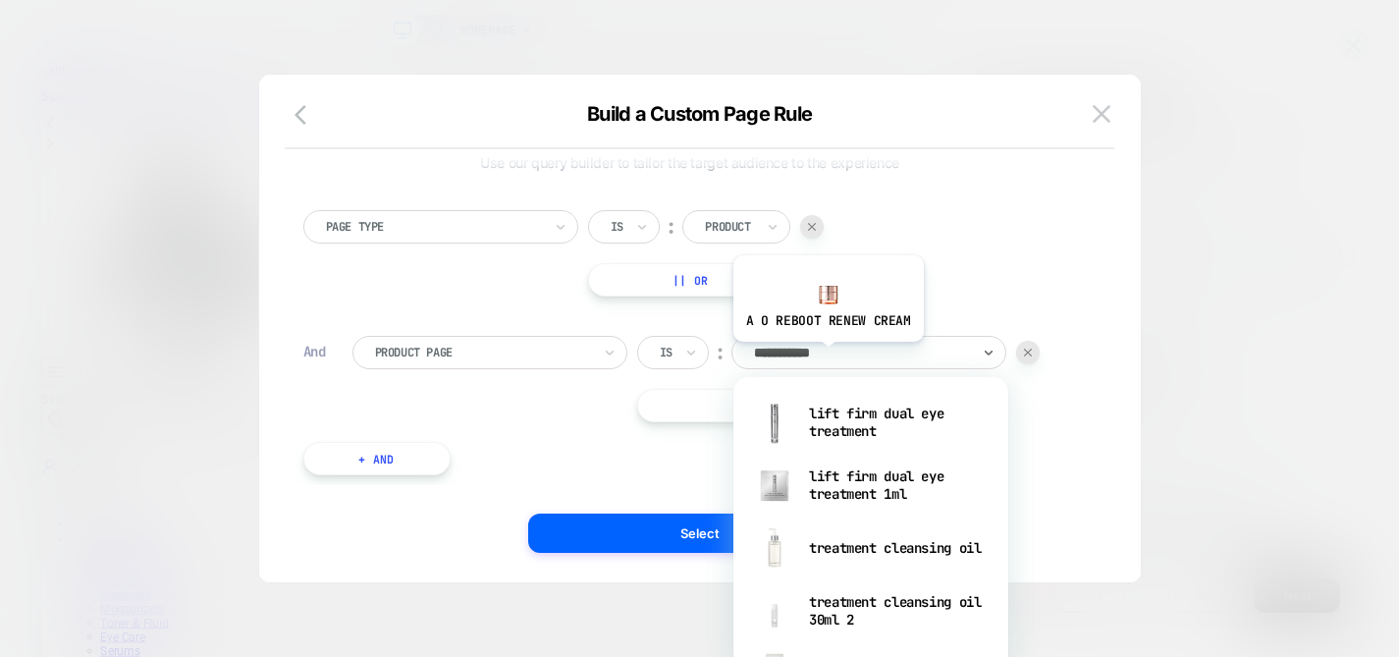
type input "**********"
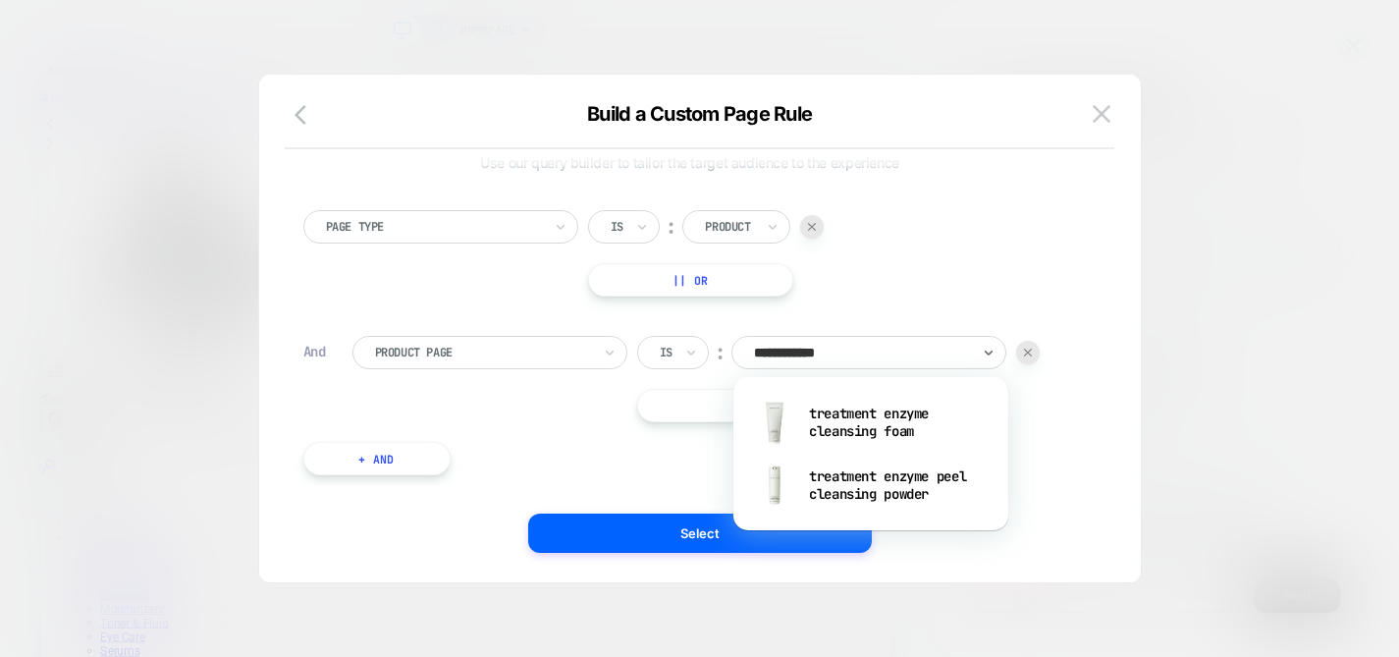
click at [872, 488] on div "treatment enzyme peel cleansing powder" at bounding box center [870, 485] width 255 height 63
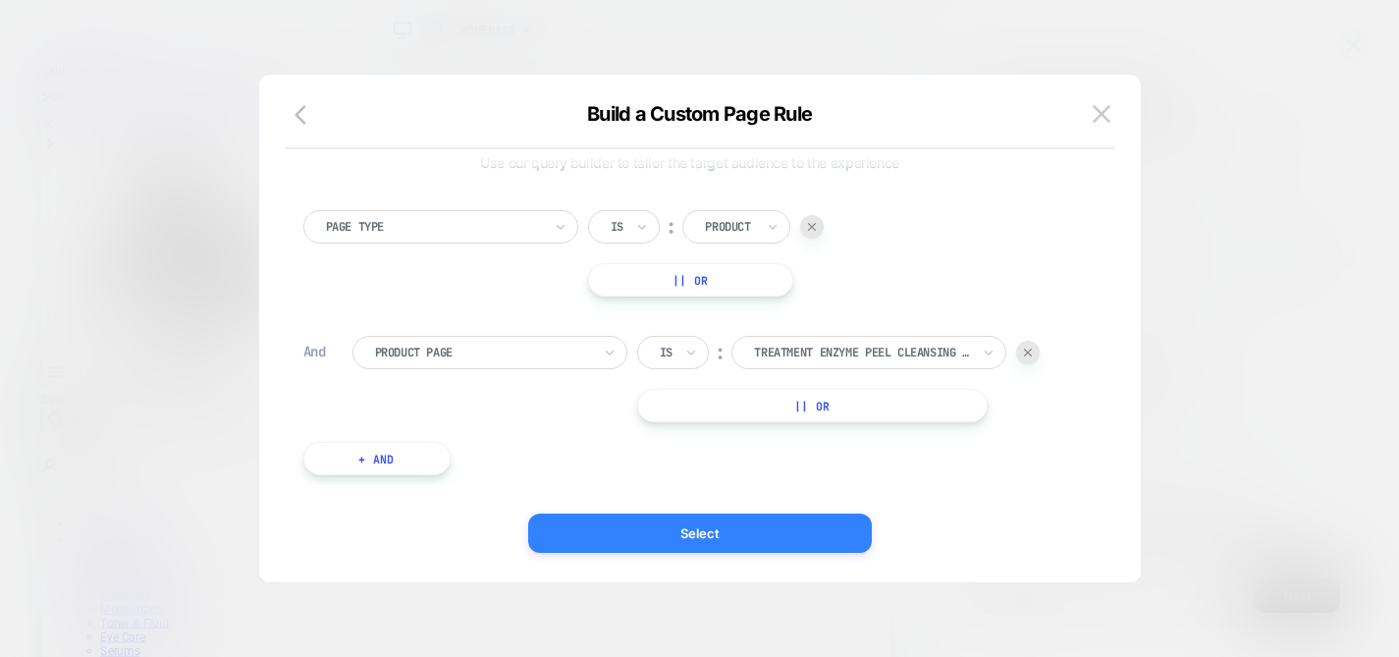
click at [706, 528] on button "Select" at bounding box center [700, 532] width 344 height 39
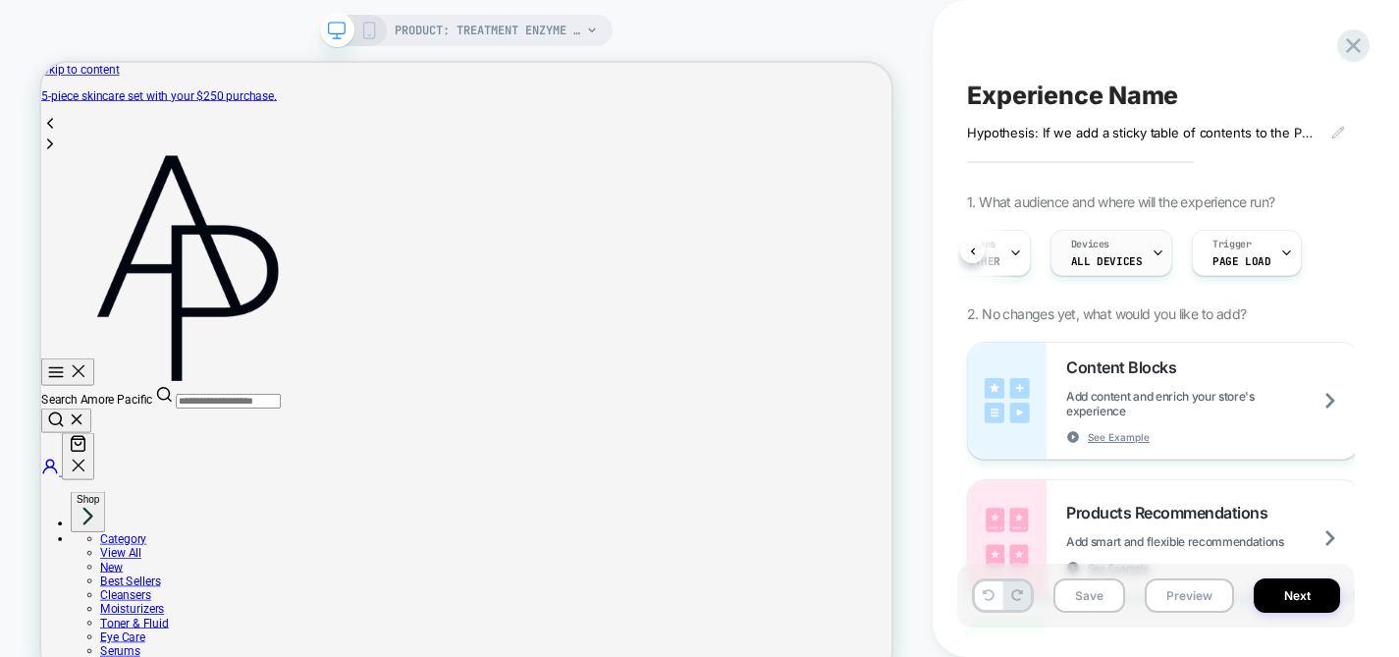
scroll to position [0, 0]
click at [1133, 372] on span "Content Blocks" at bounding box center [1126, 367] width 120 height 20
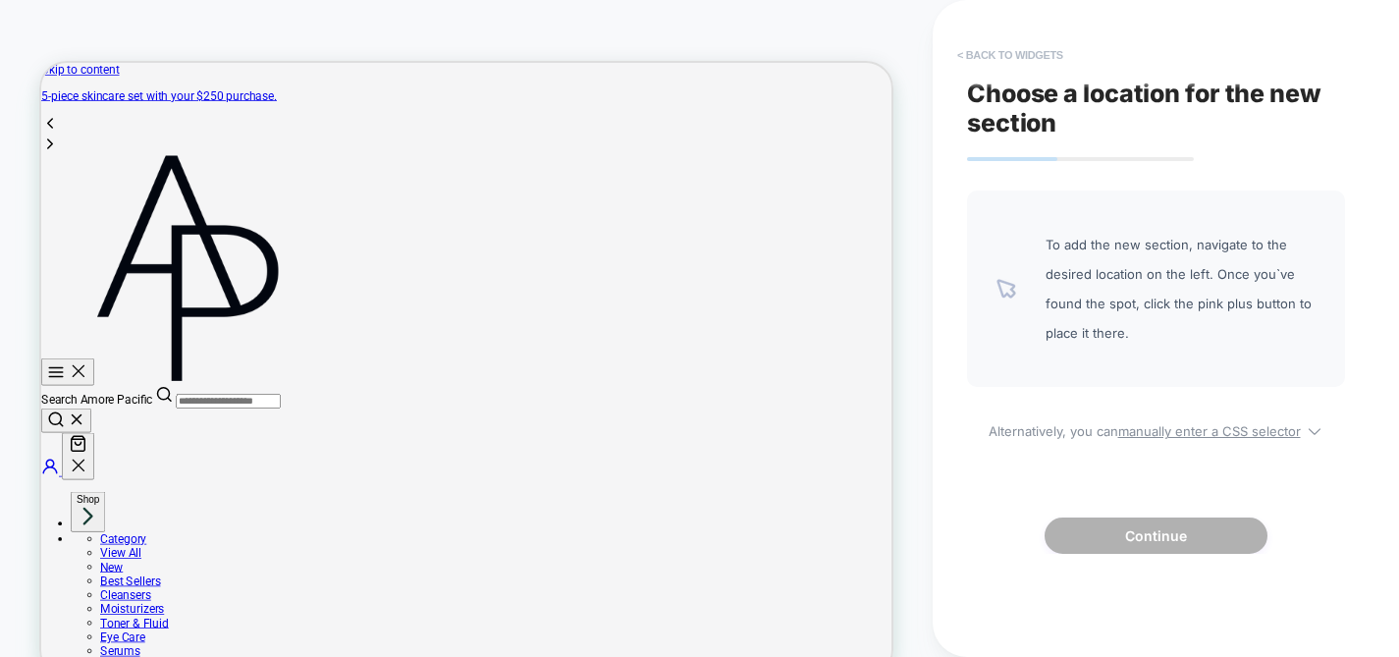
click at [1005, 53] on button "< Back to widgets" at bounding box center [1010, 54] width 126 height 31
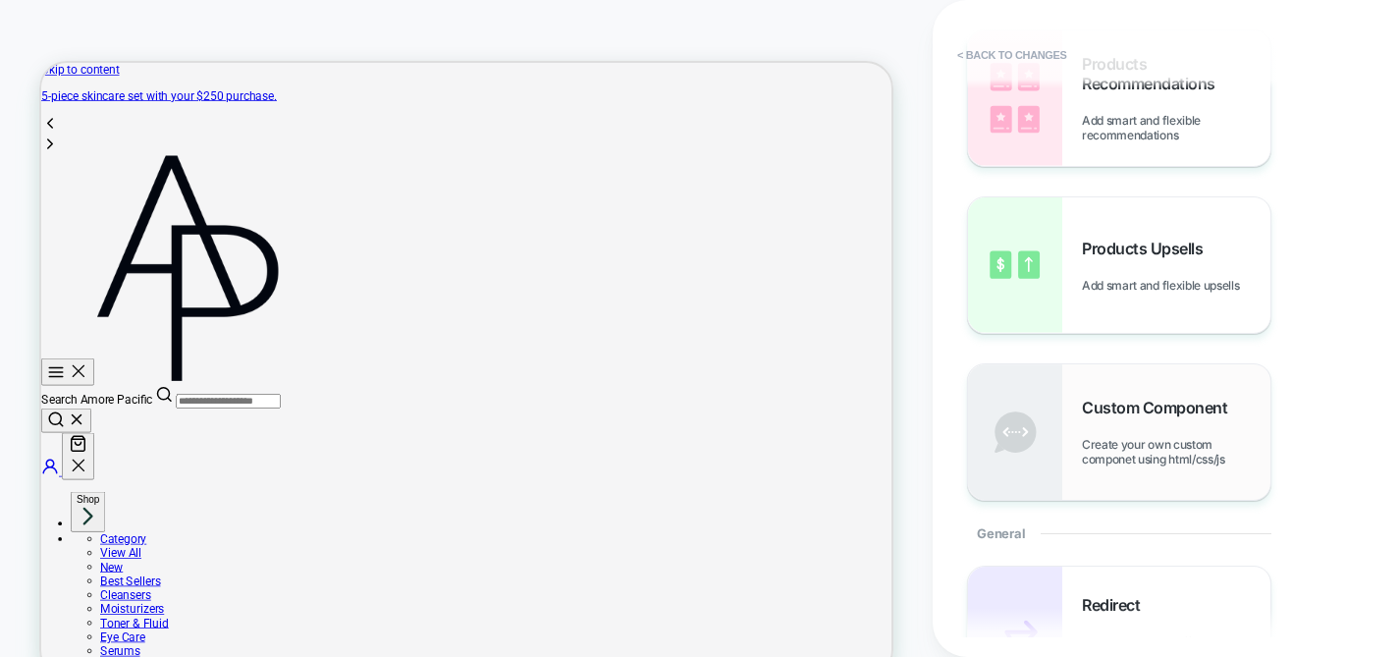
scroll to position [297, 0]
click at [1097, 415] on span "Custom Component" at bounding box center [1159, 409] width 155 height 20
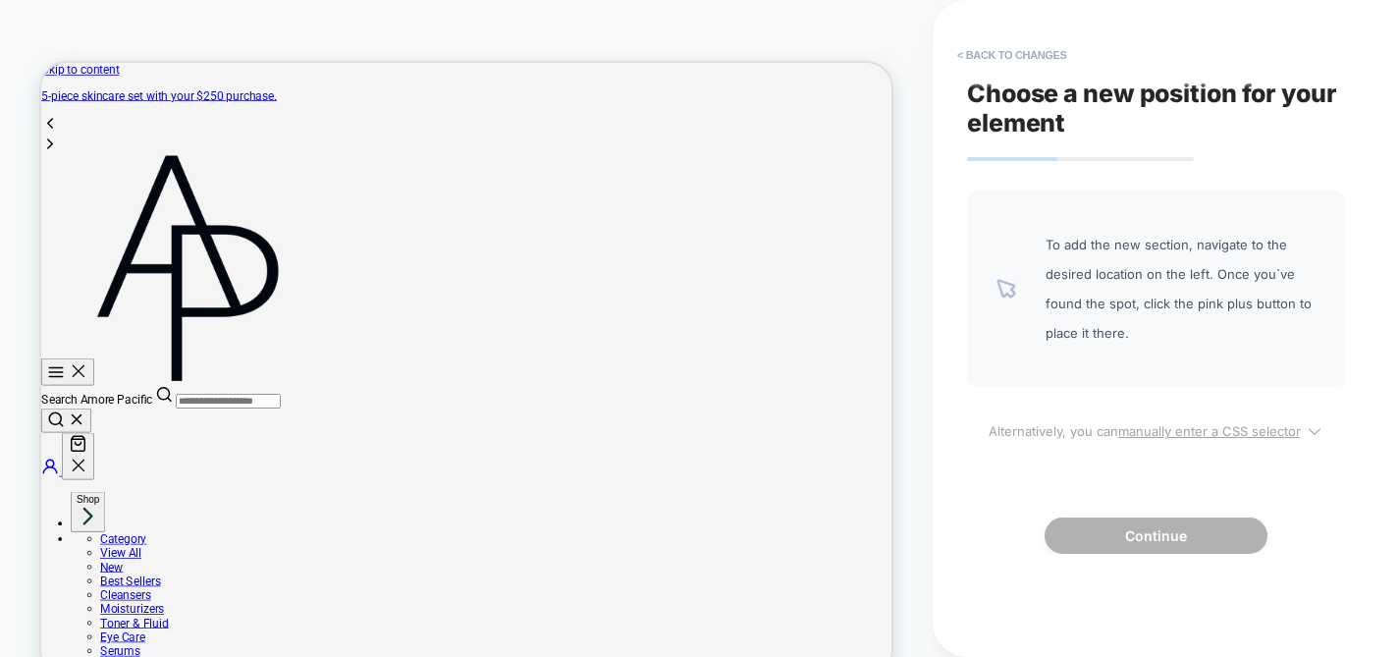
click at [1165, 435] on u "manually enter a CSS selector" at bounding box center [1209, 431] width 183 height 16
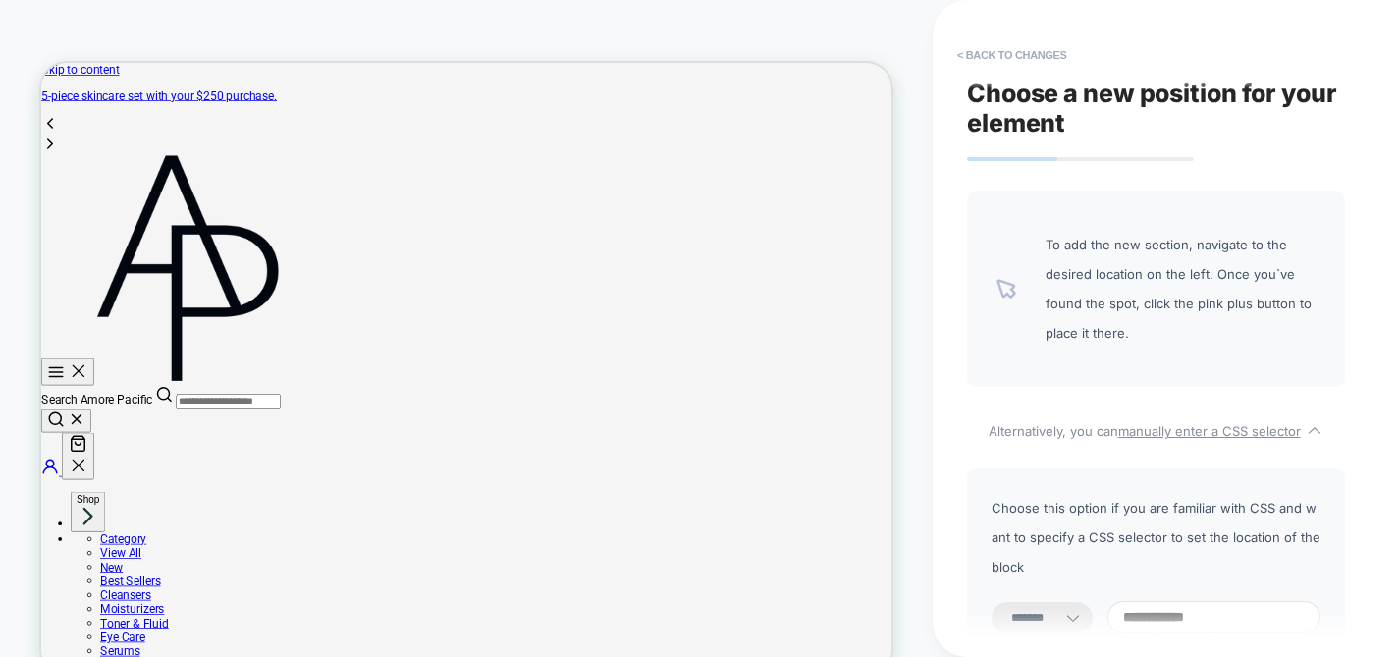
click at [1051, 602] on select "**********" at bounding box center [1041, 617] width 101 height 31
select select "*********"
click at [1192, 601] on input at bounding box center [1213, 617] width 213 height 32
paste input "**********"
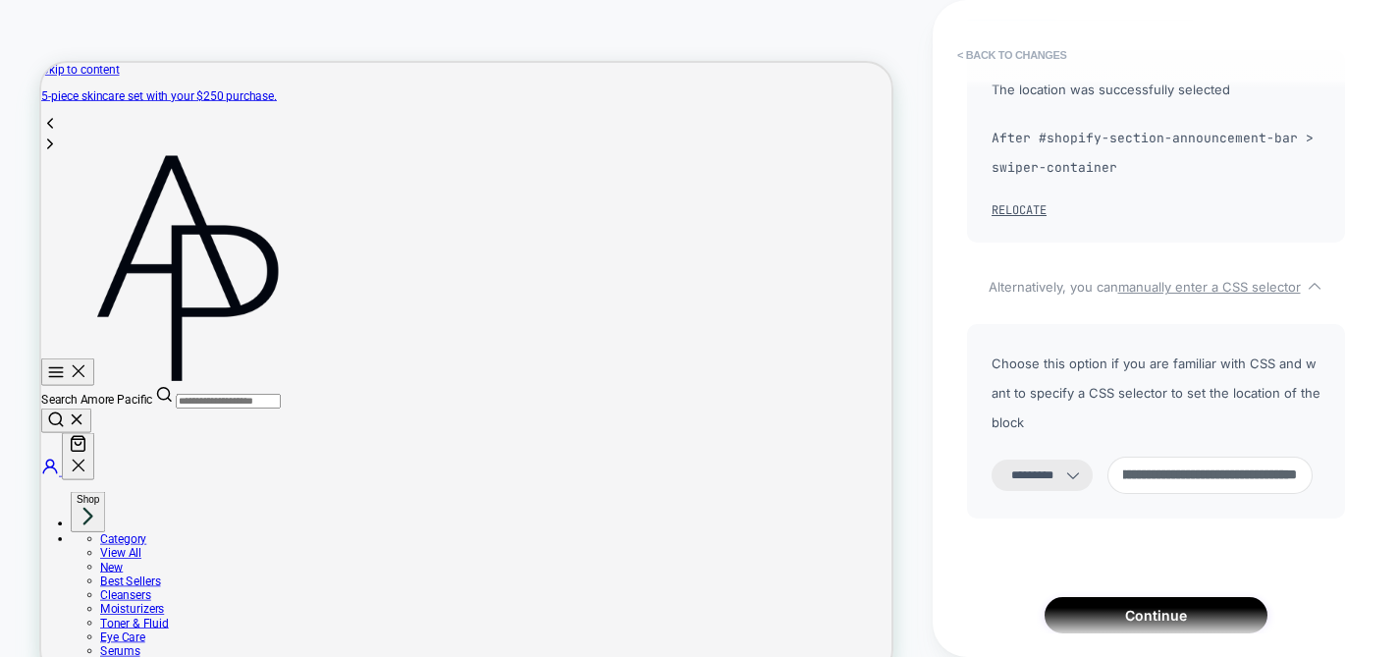
scroll to position [185, 0]
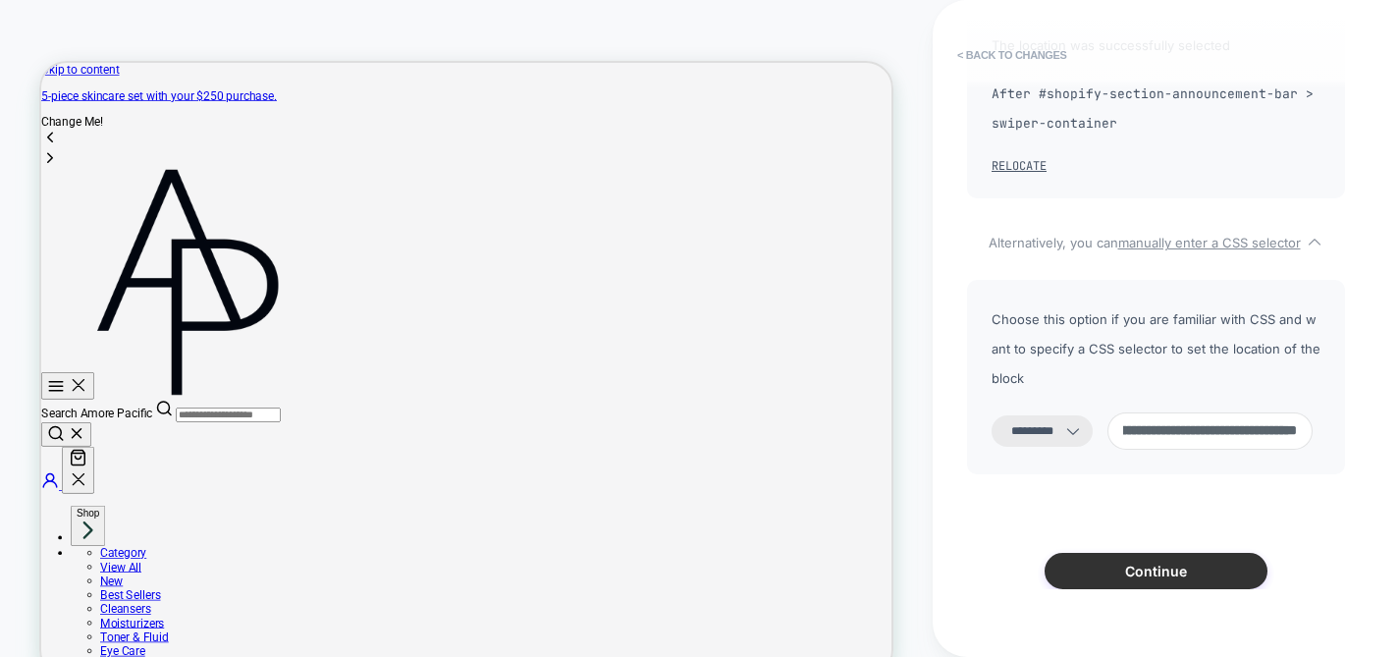
type input "**********"
click at [1122, 553] on button "Continue" at bounding box center [1155, 571] width 223 height 36
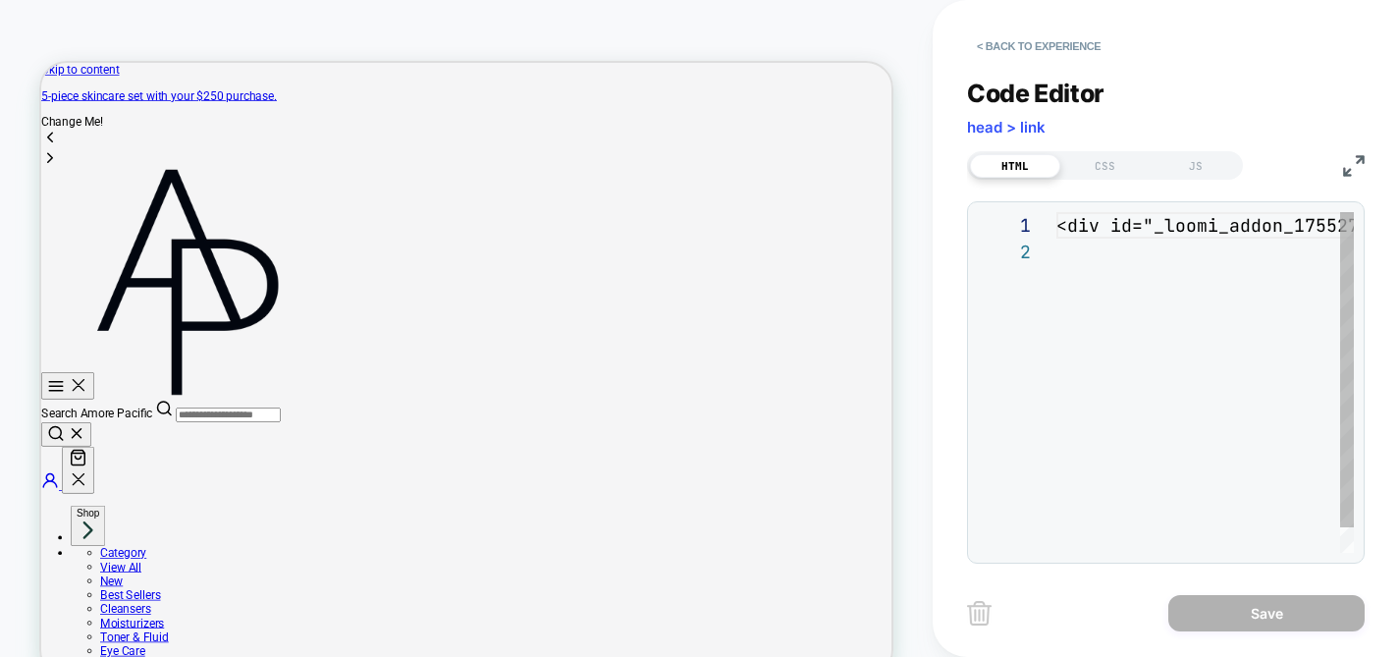
scroll to position [27, 0]
click at [1161, 263] on div "< div id = "_loomi_addon_1755271179277" > Change Me! </ div >" at bounding box center [1364, 395] width 617 height 367
click at [1349, 161] on img at bounding box center [1354, 166] width 22 height 22
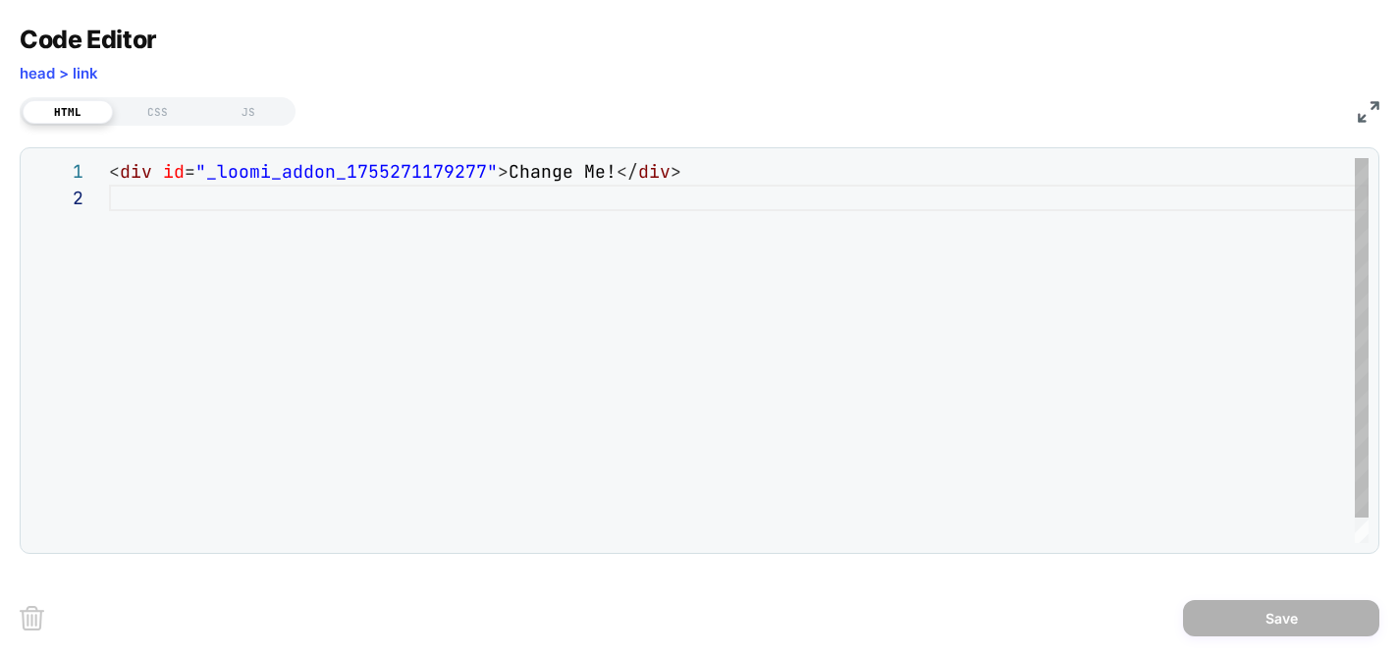
click at [599, 250] on div "< div id = "_loomi_addon_1755271179277" > Change Me! </ div >" at bounding box center [738, 363] width 1259 height 411
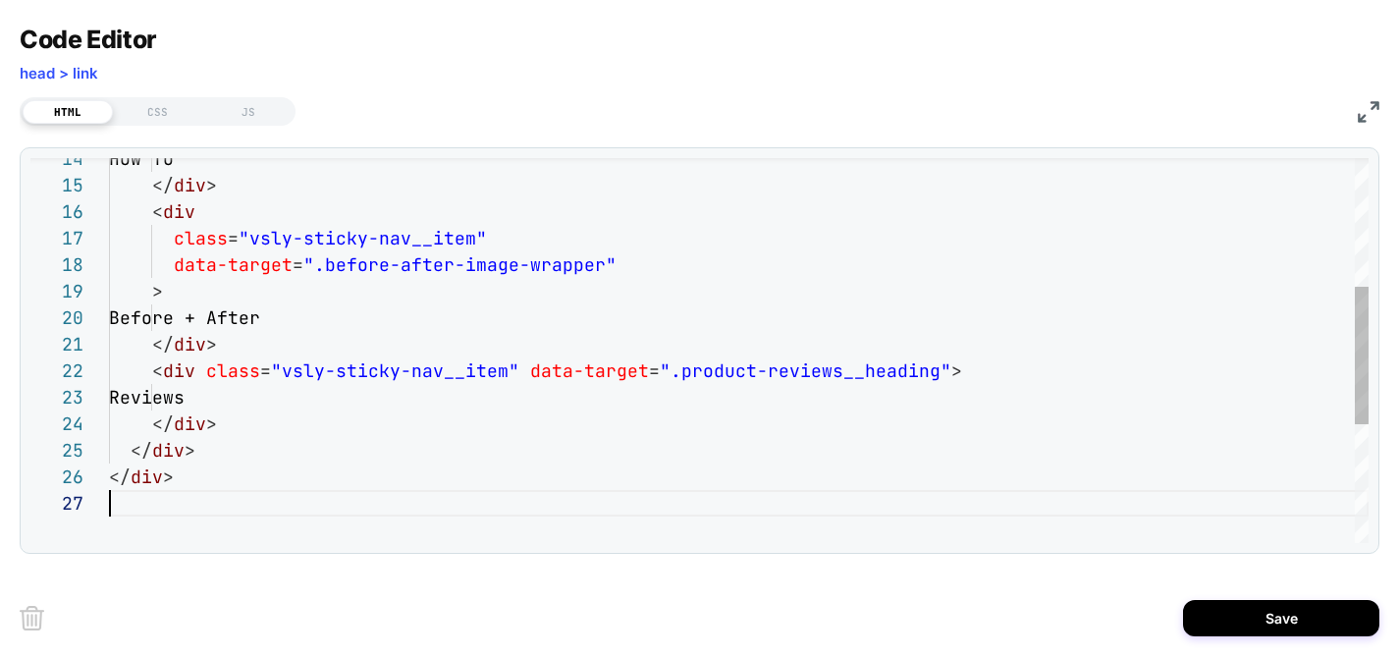
scroll to position [159, 0]
type textarea "**********"
